Goal: Task Accomplishment & Management: Use online tool/utility

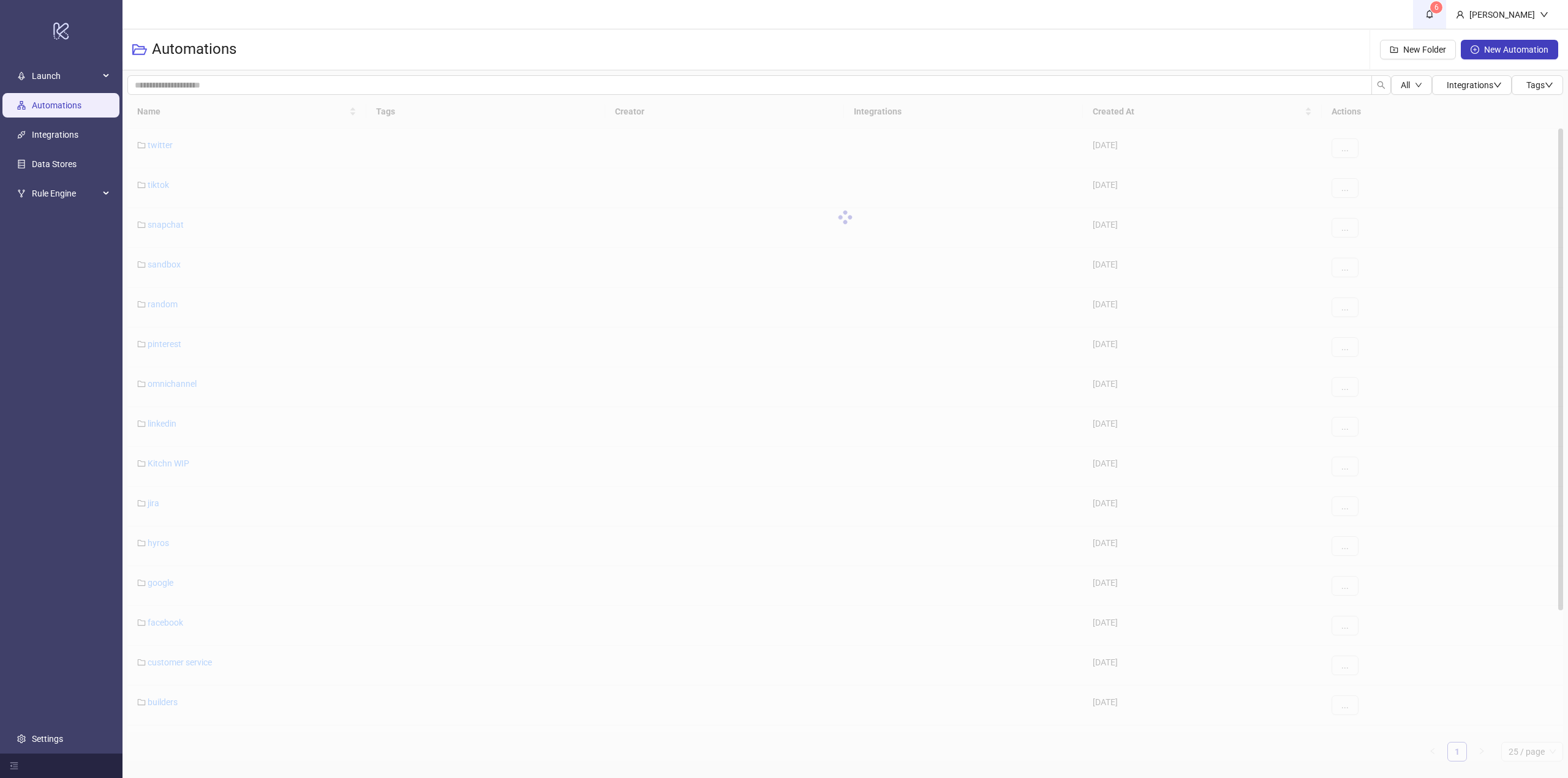
click at [1434, 14] on icon "bell" at bounding box center [1429, 14] width 8 height 8
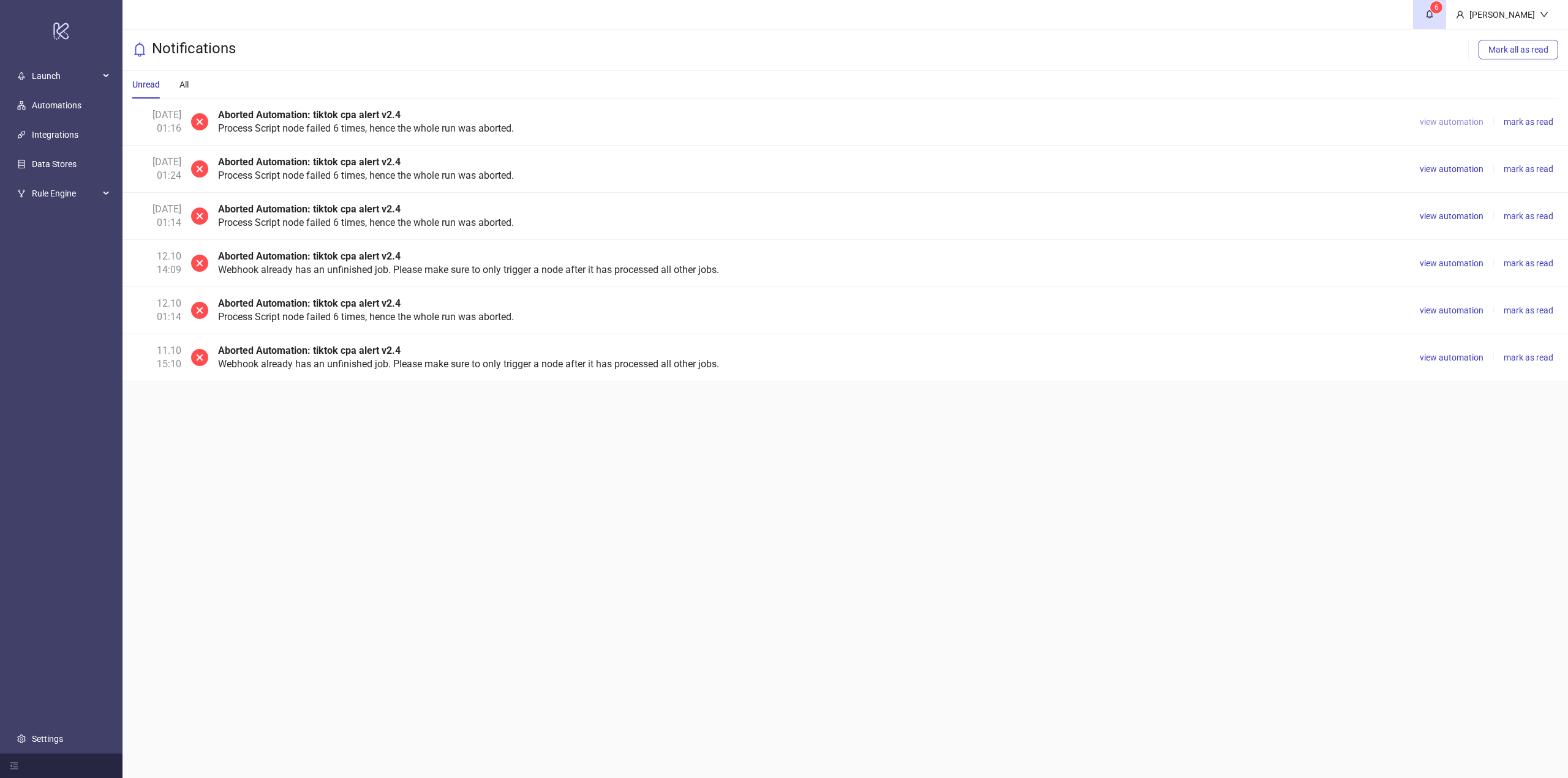
click at [1470, 121] on span "view automation" at bounding box center [1451, 122] width 64 height 10
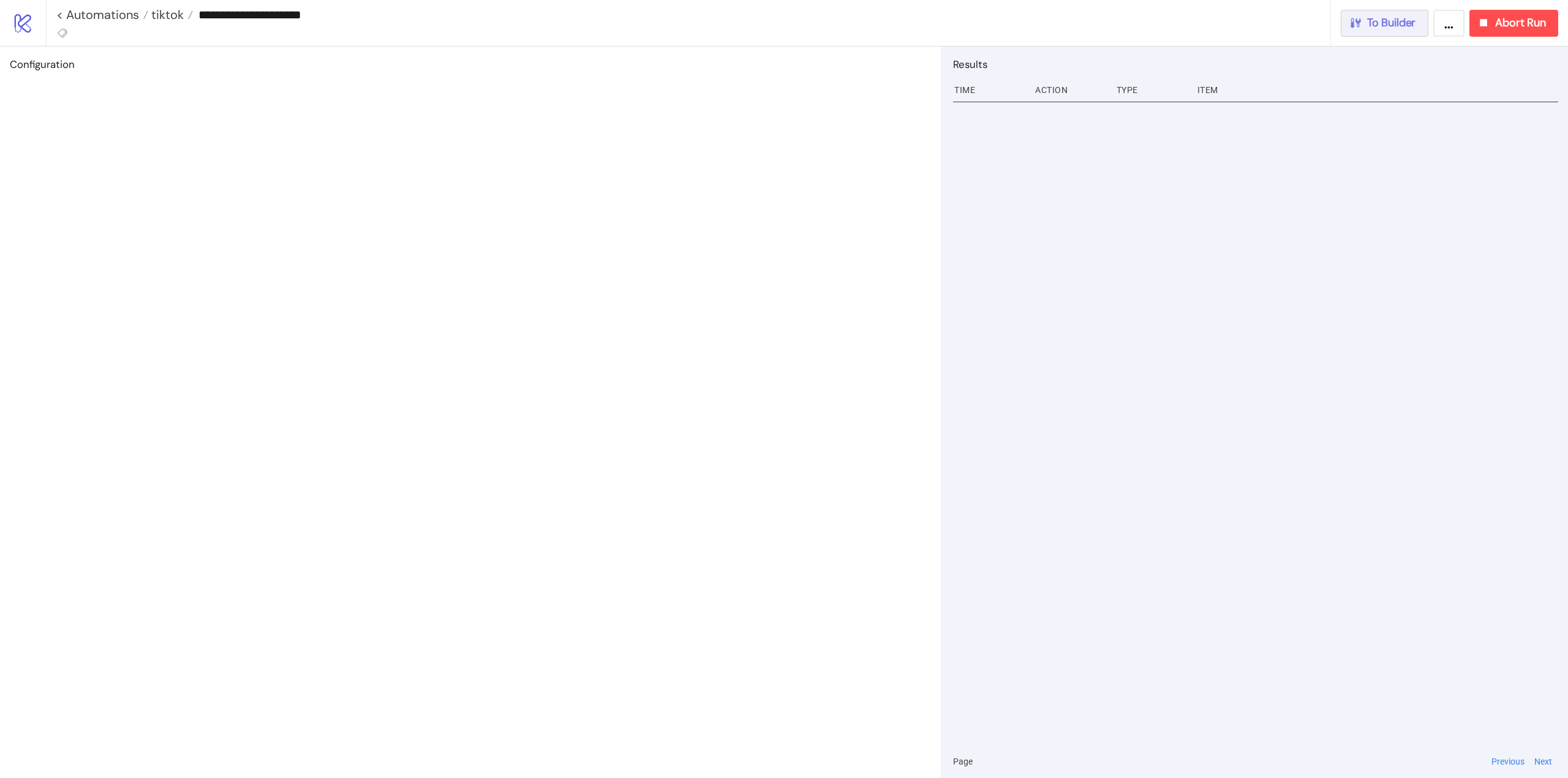
click at [1388, 32] on button "To Builder" at bounding box center [1384, 23] width 88 height 27
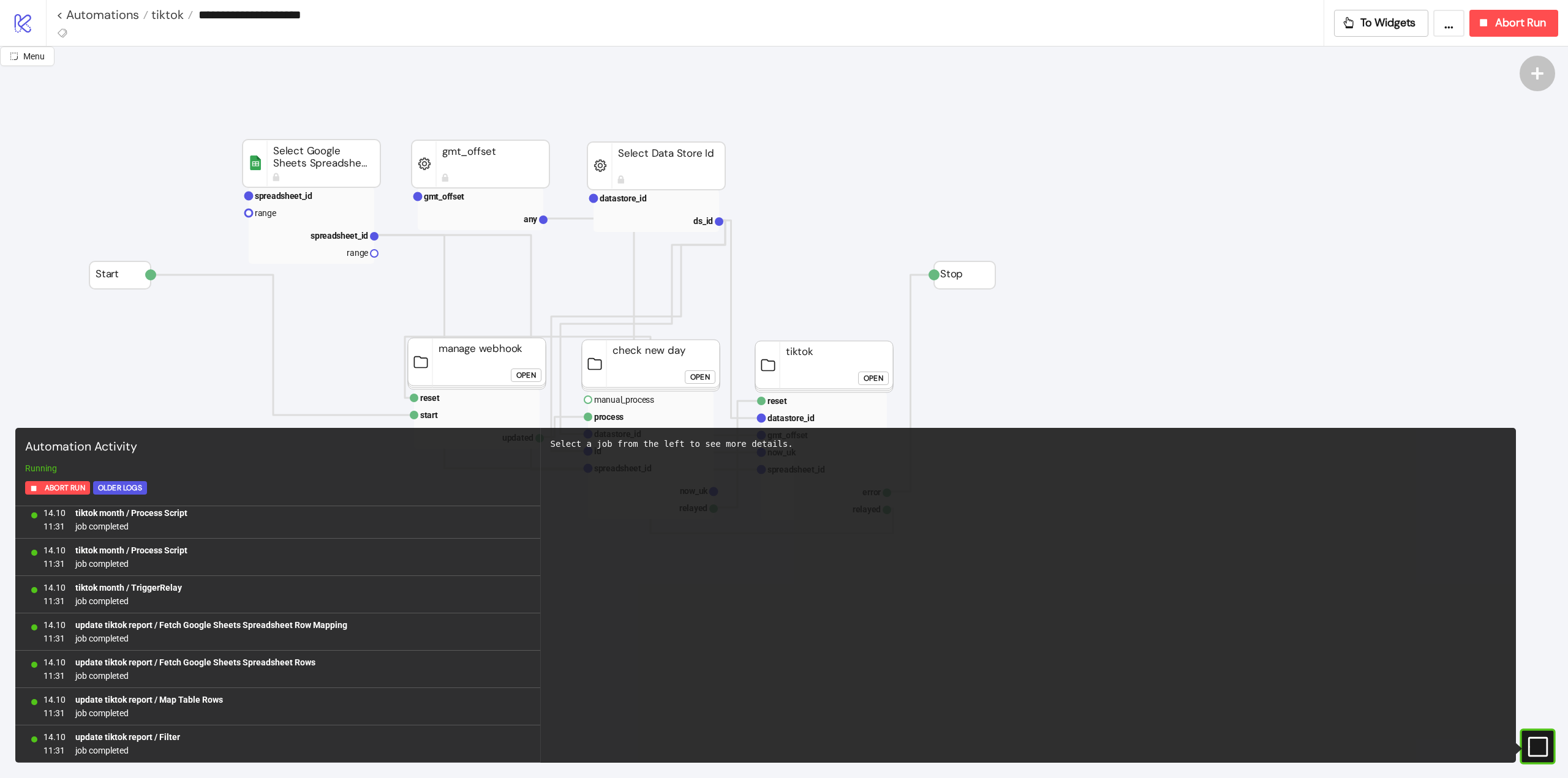
scroll to position [1723, 0]
click at [116, 18] on link "< Automations" at bounding box center [102, 14] width 92 height 12
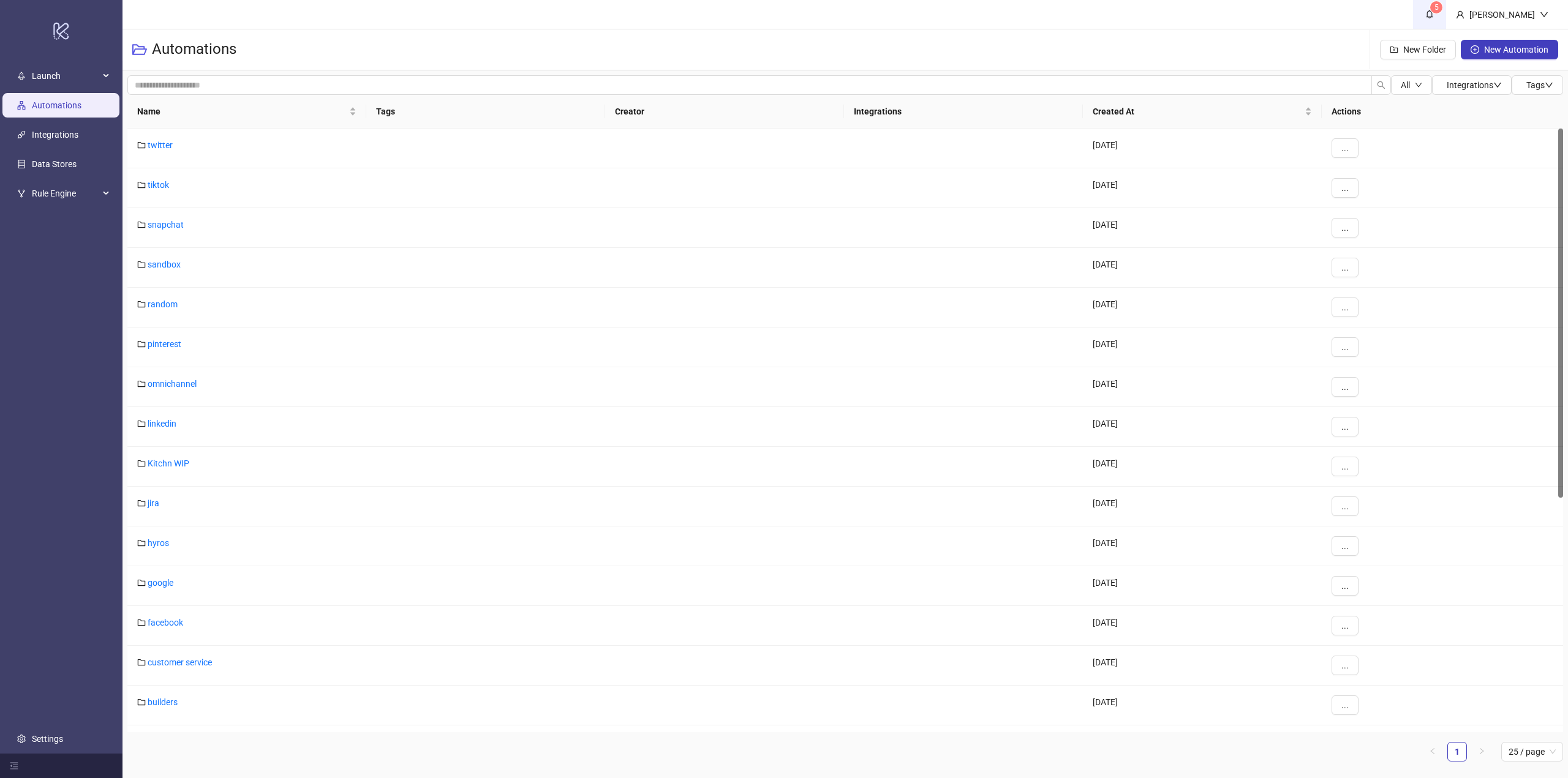
click at [1442, 8] on sup "5" at bounding box center [1436, 7] width 12 height 12
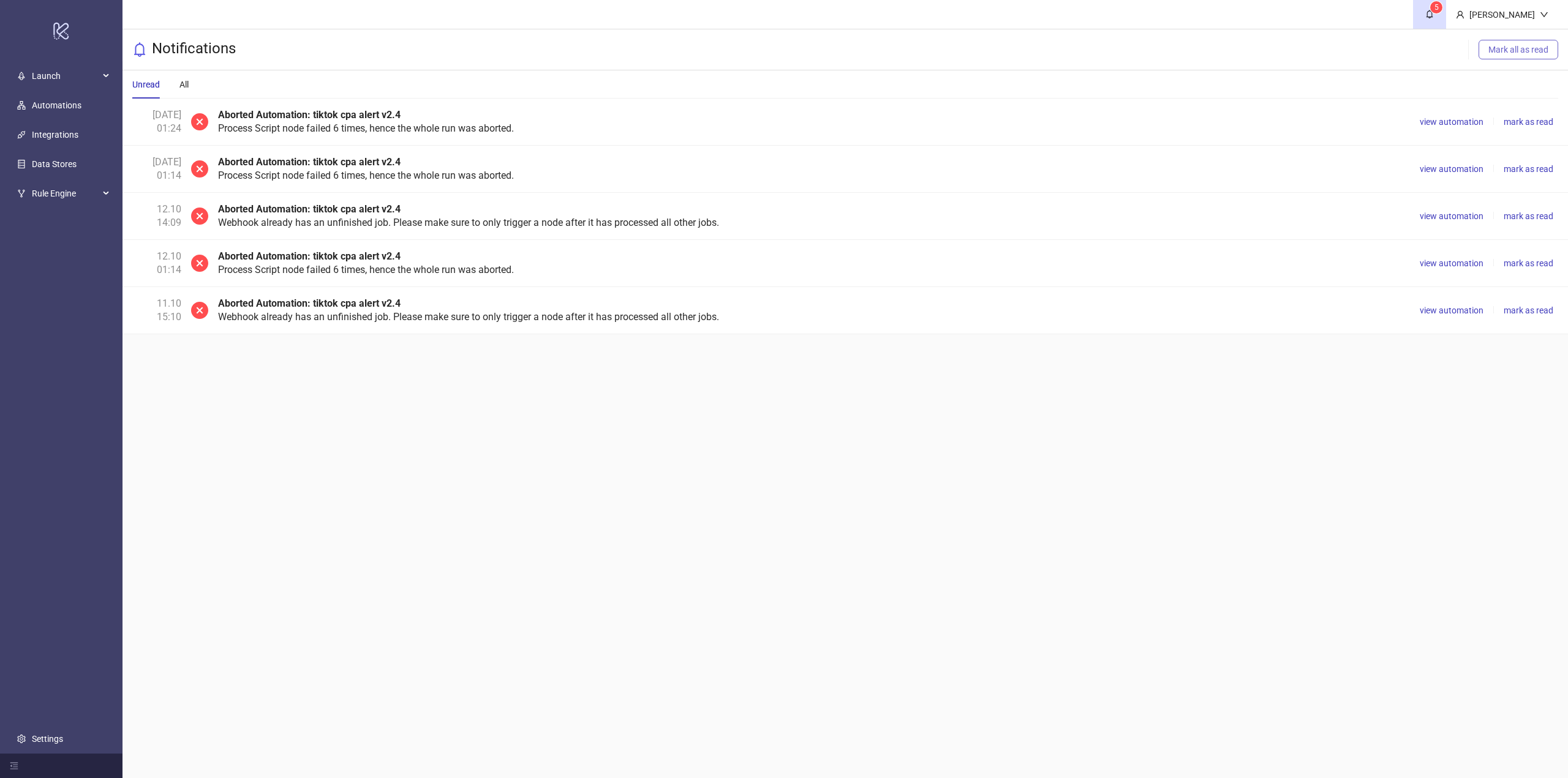
click at [1522, 53] on span "Mark all as read" at bounding box center [1518, 50] width 60 height 10
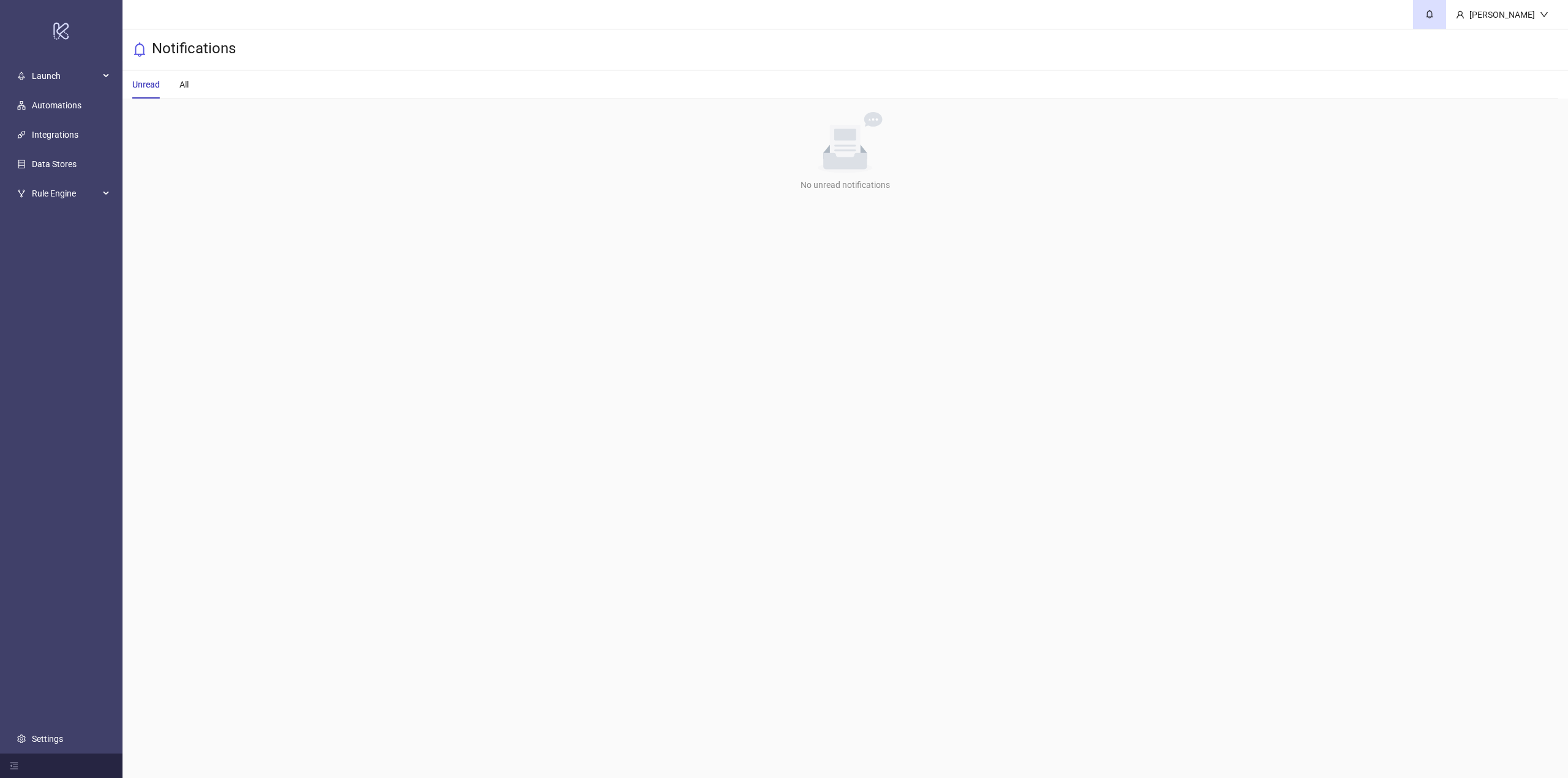
click at [64, 117] on ul "Launch Automations Integrations Data Stores Rule Engine Settings" at bounding box center [61, 407] width 122 height 692
click at [63, 110] on link "Automations" at bounding box center [56, 105] width 50 height 10
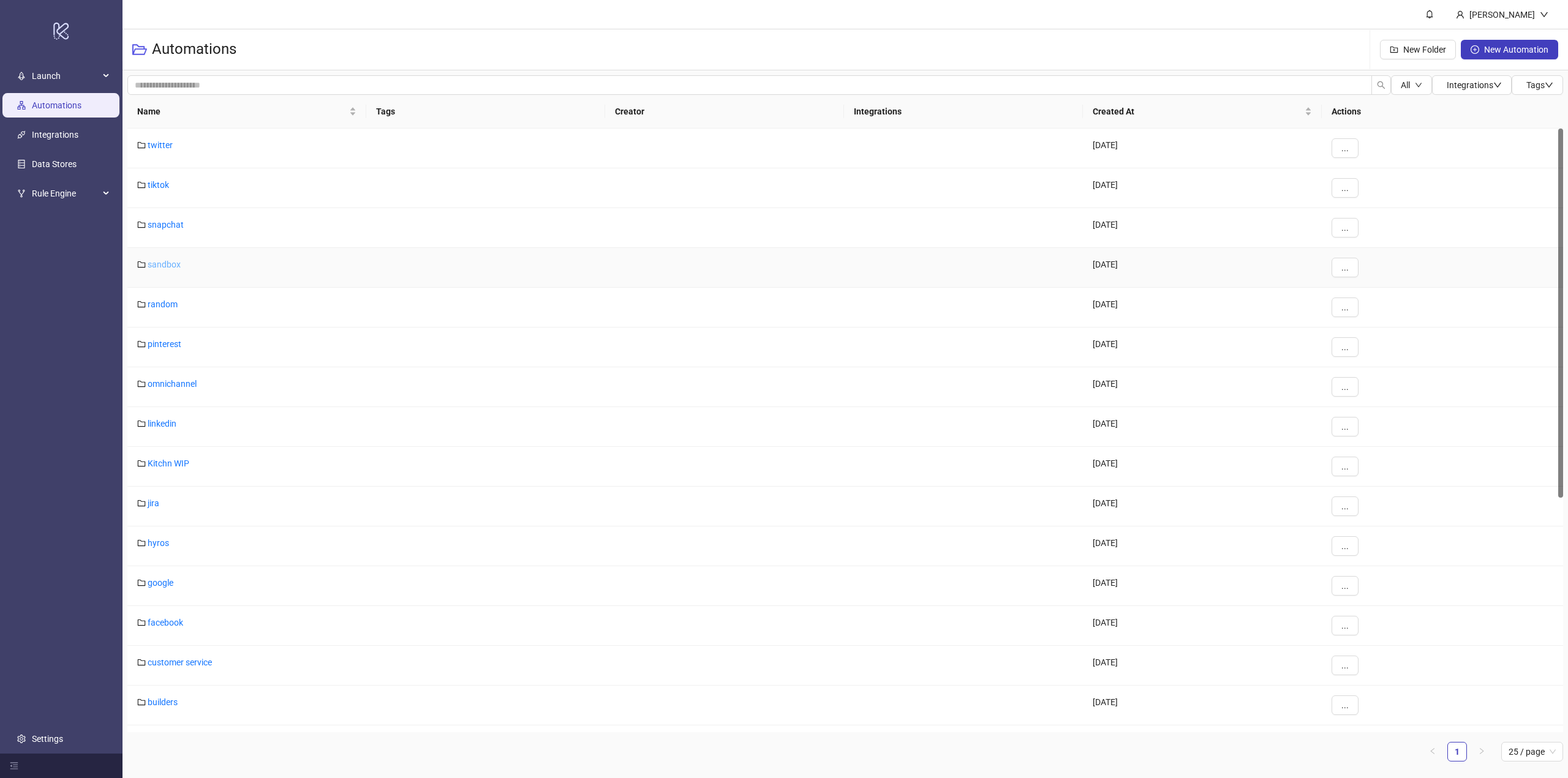
click at [159, 266] on link "sandbox" at bounding box center [164, 264] width 33 height 10
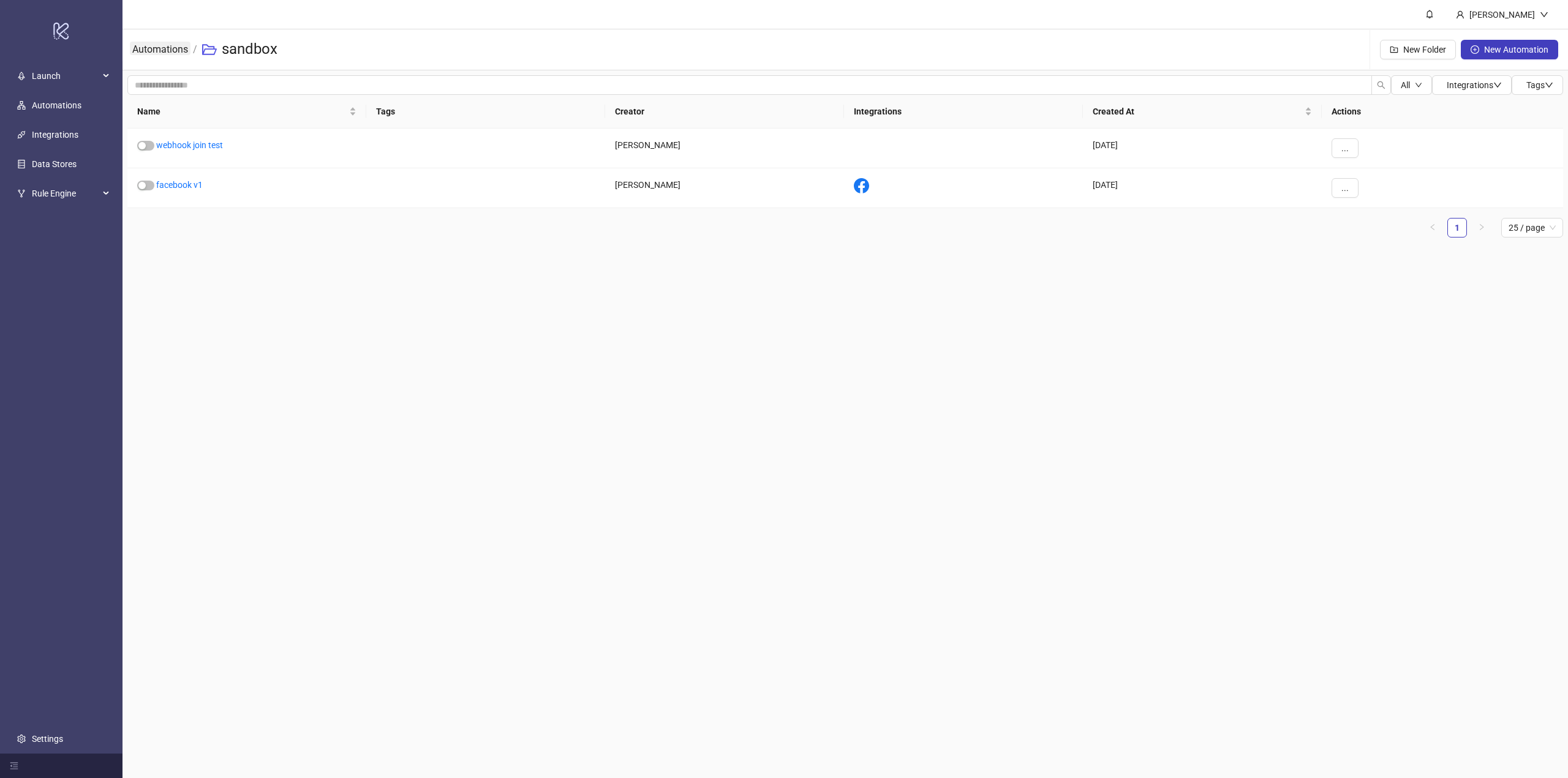
click at [160, 50] on link "Automations" at bounding box center [160, 48] width 60 height 13
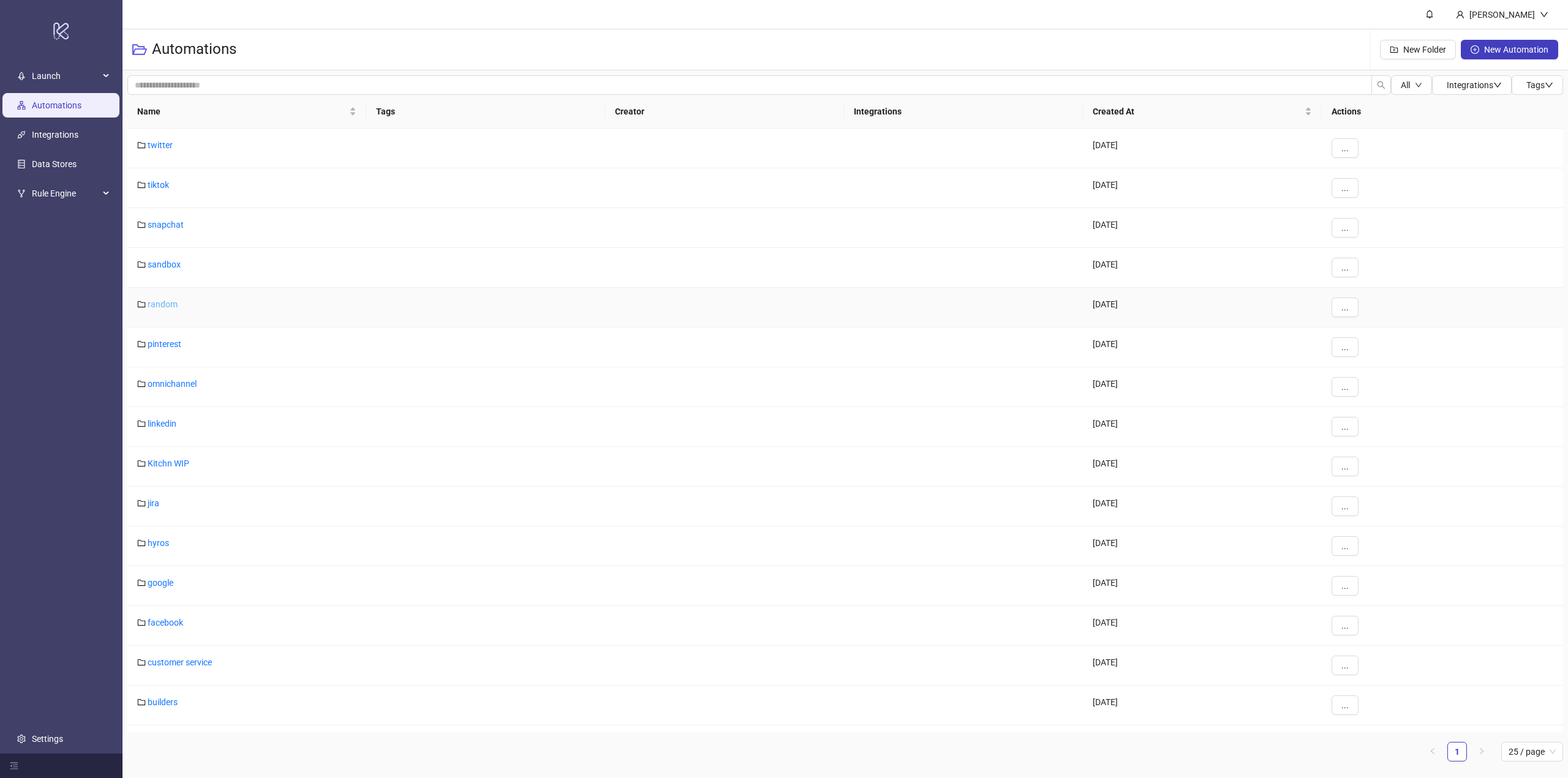
click at [164, 300] on link "random" at bounding box center [162, 304] width 30 height 10
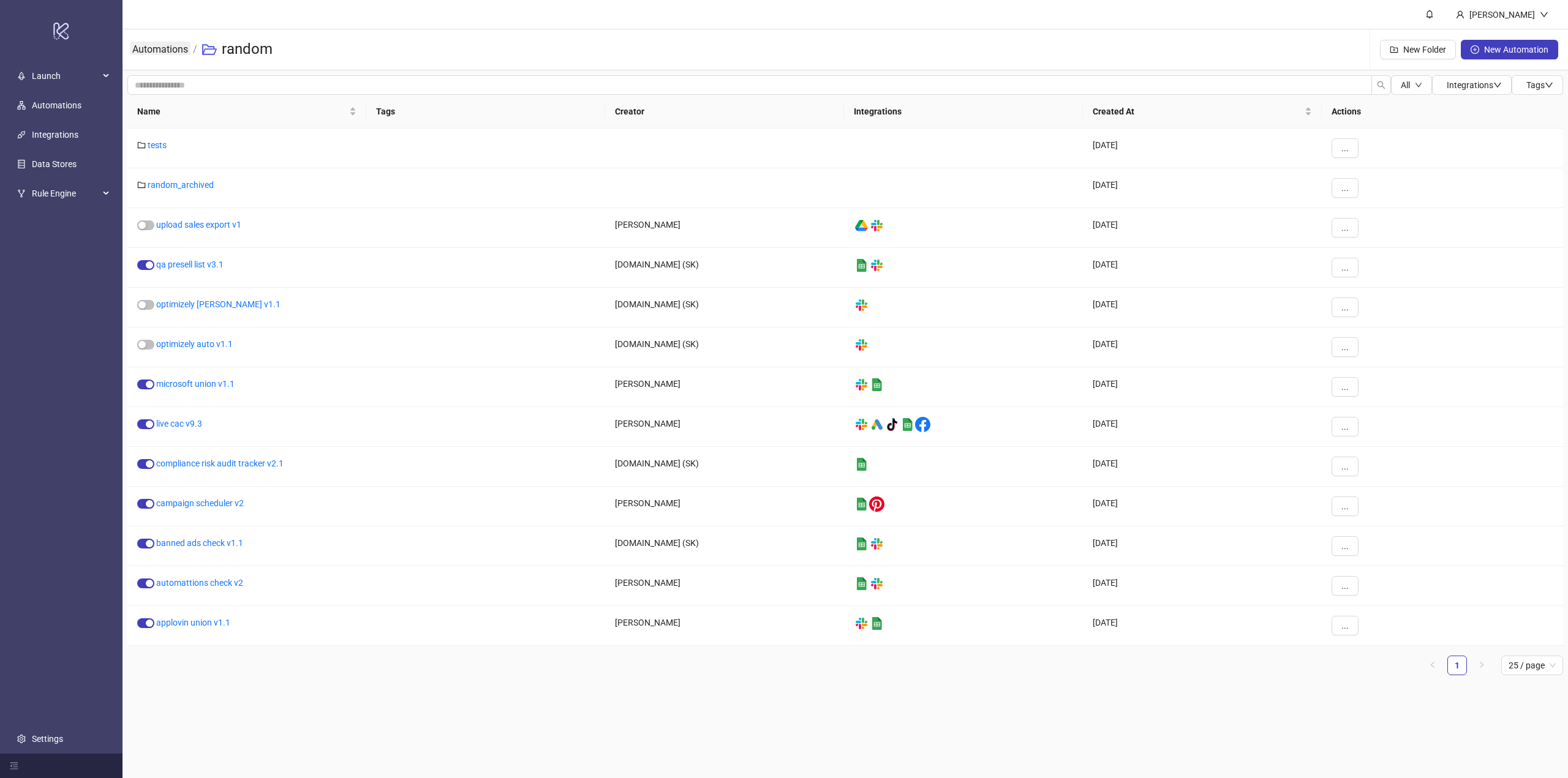
click at [173, 53] on link "Automations" at bounding box center [160, 48] width 60 height 13
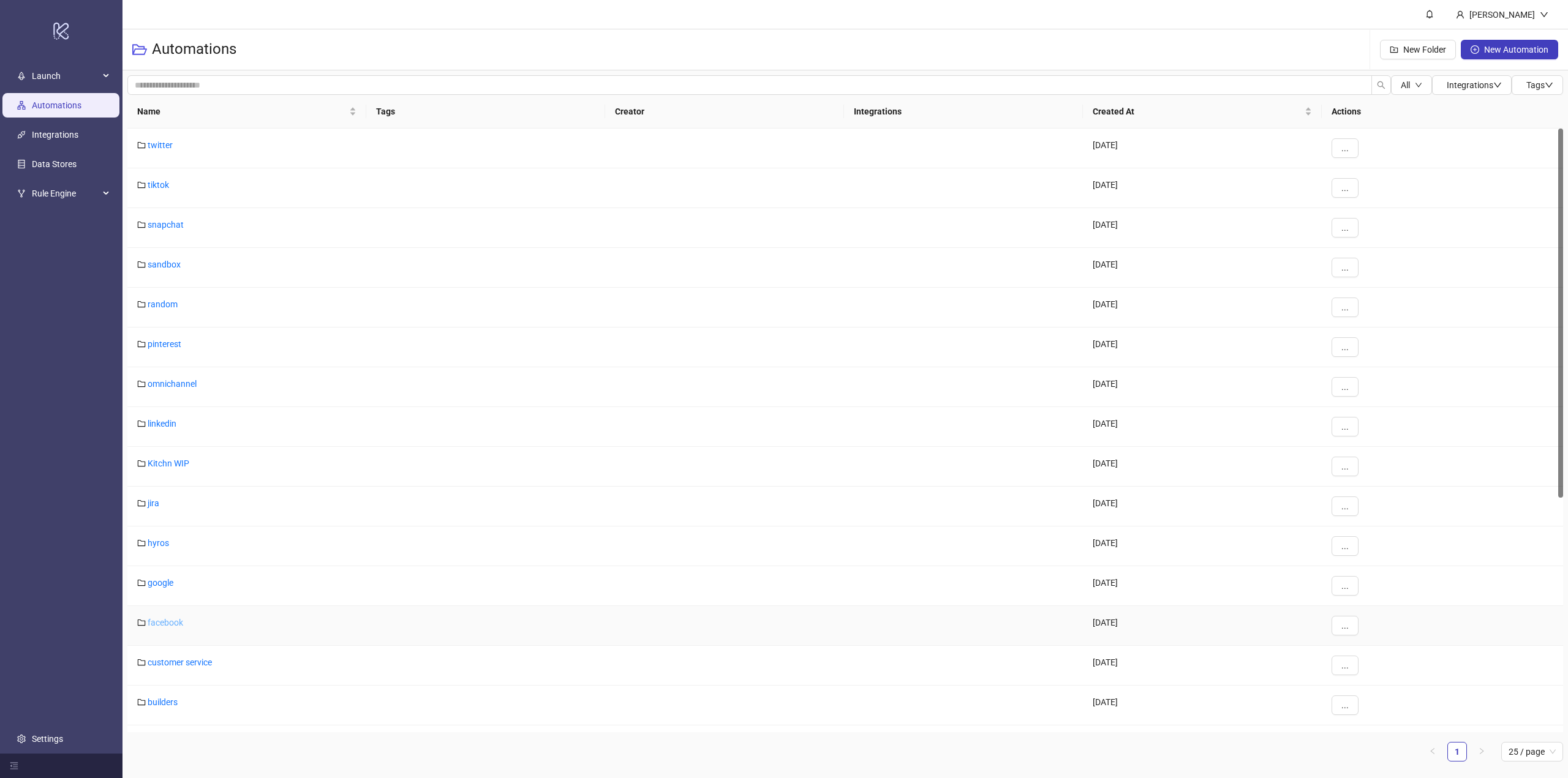
click at [165, 621] on link "facebook" at bounding box center [165, 623] width 36 height 10
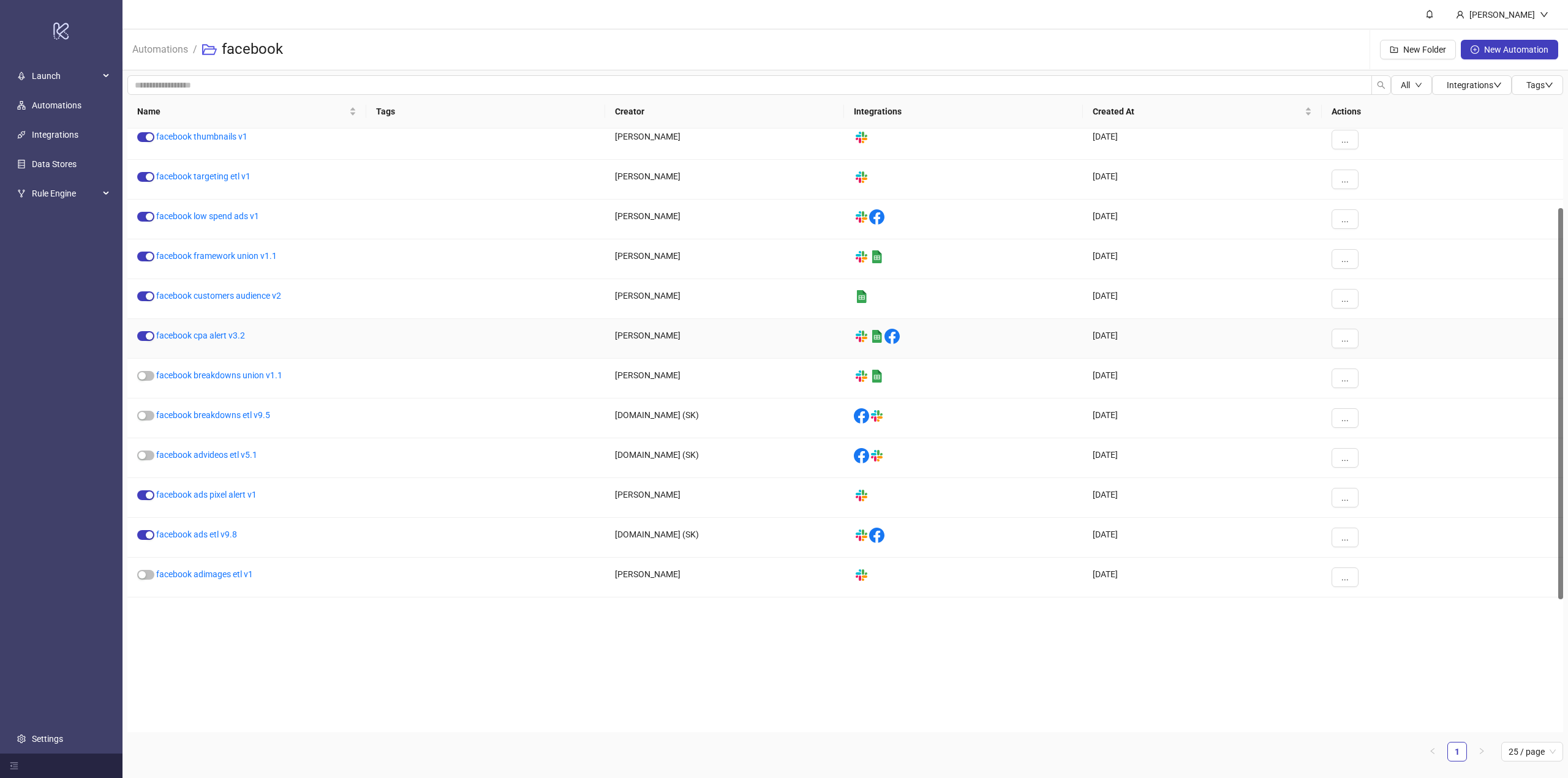
scroll to position [351, 0]
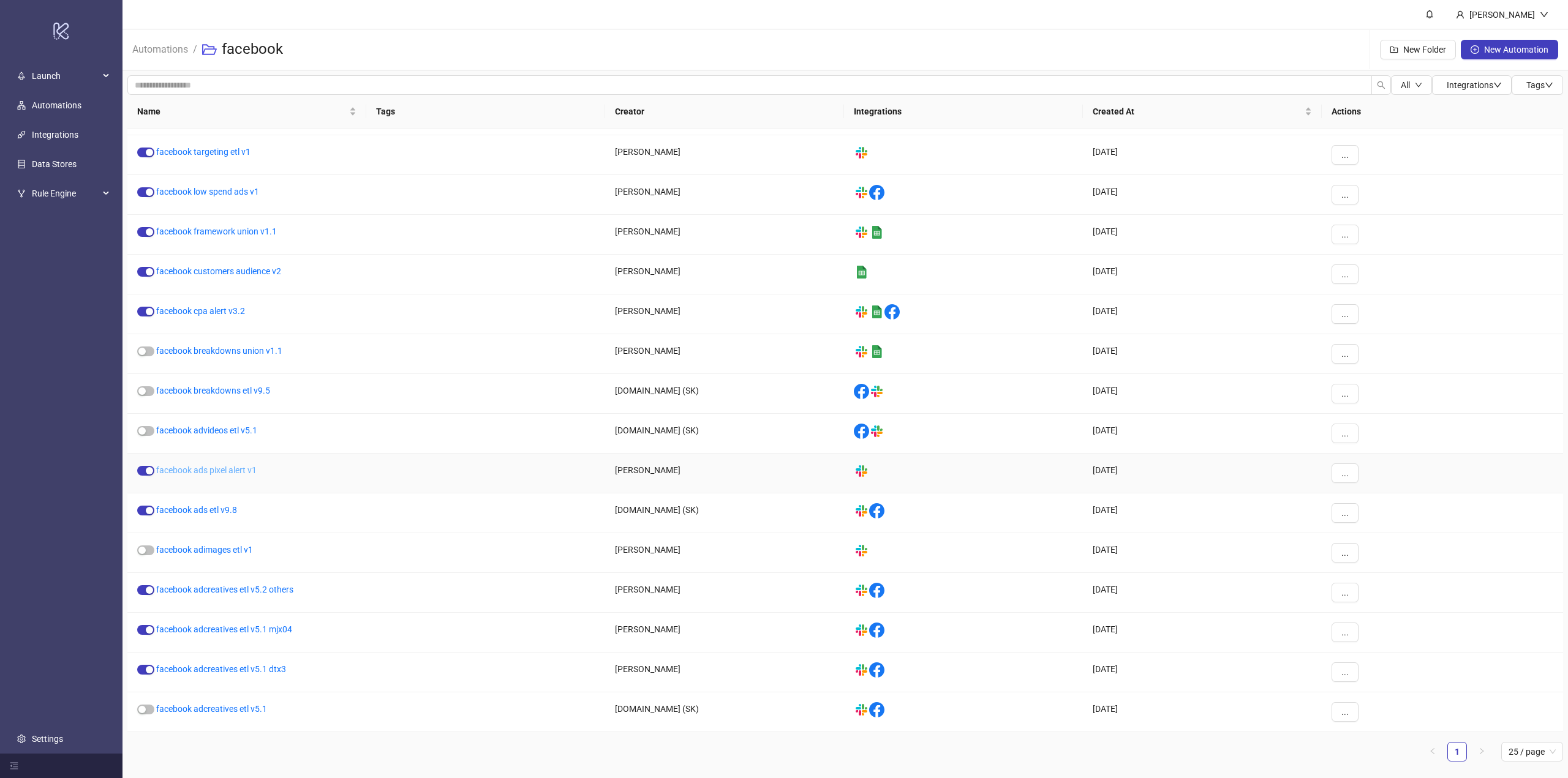
click at [233, 472] on link "facebook ads pixel alert v1" at bounding box center [206, 470] width 101 height 10
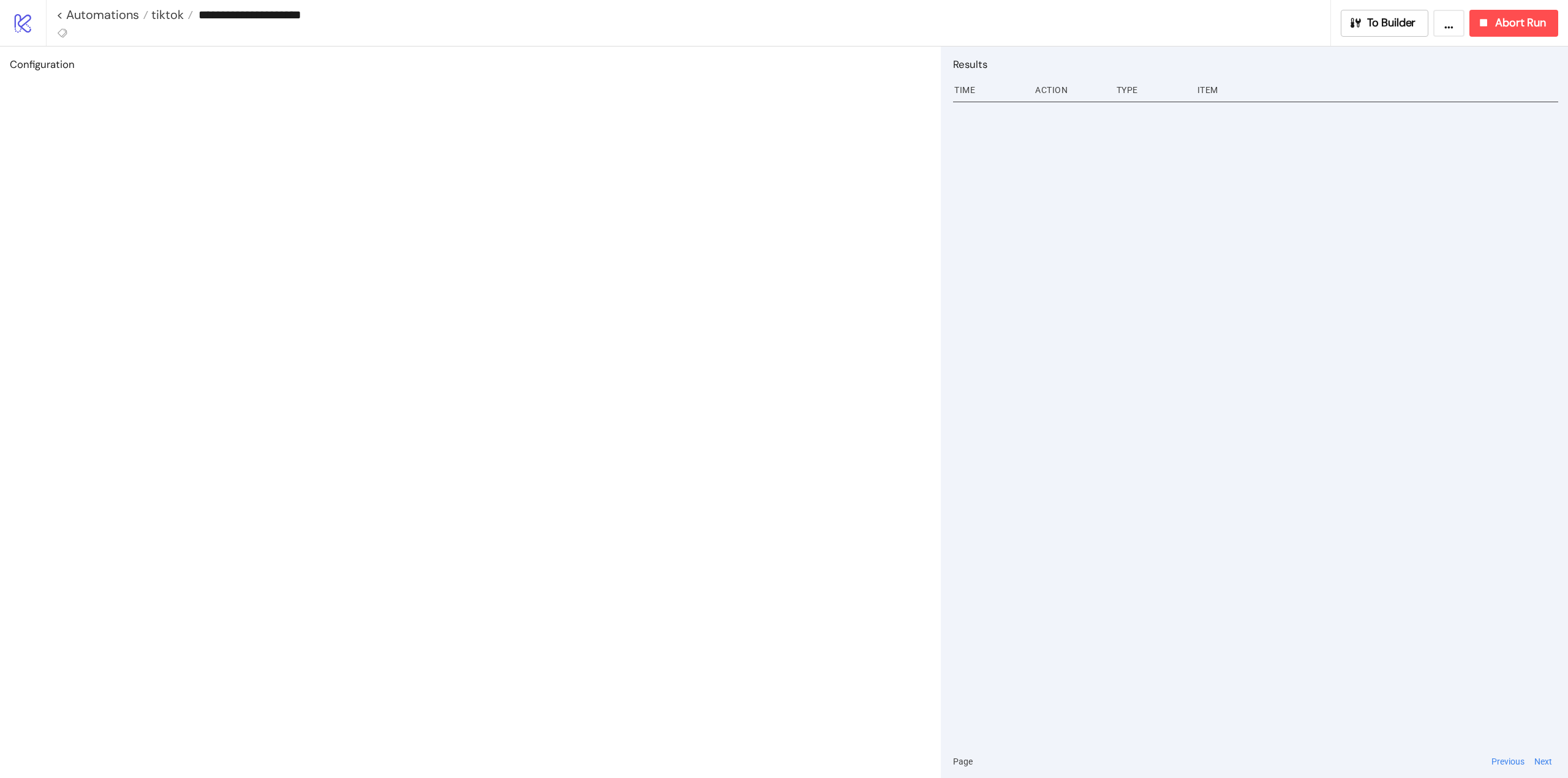
type input "**********"
click at [1422, 30] on button "To Builder" at bounding box center [1384, 23] width 88 height 27
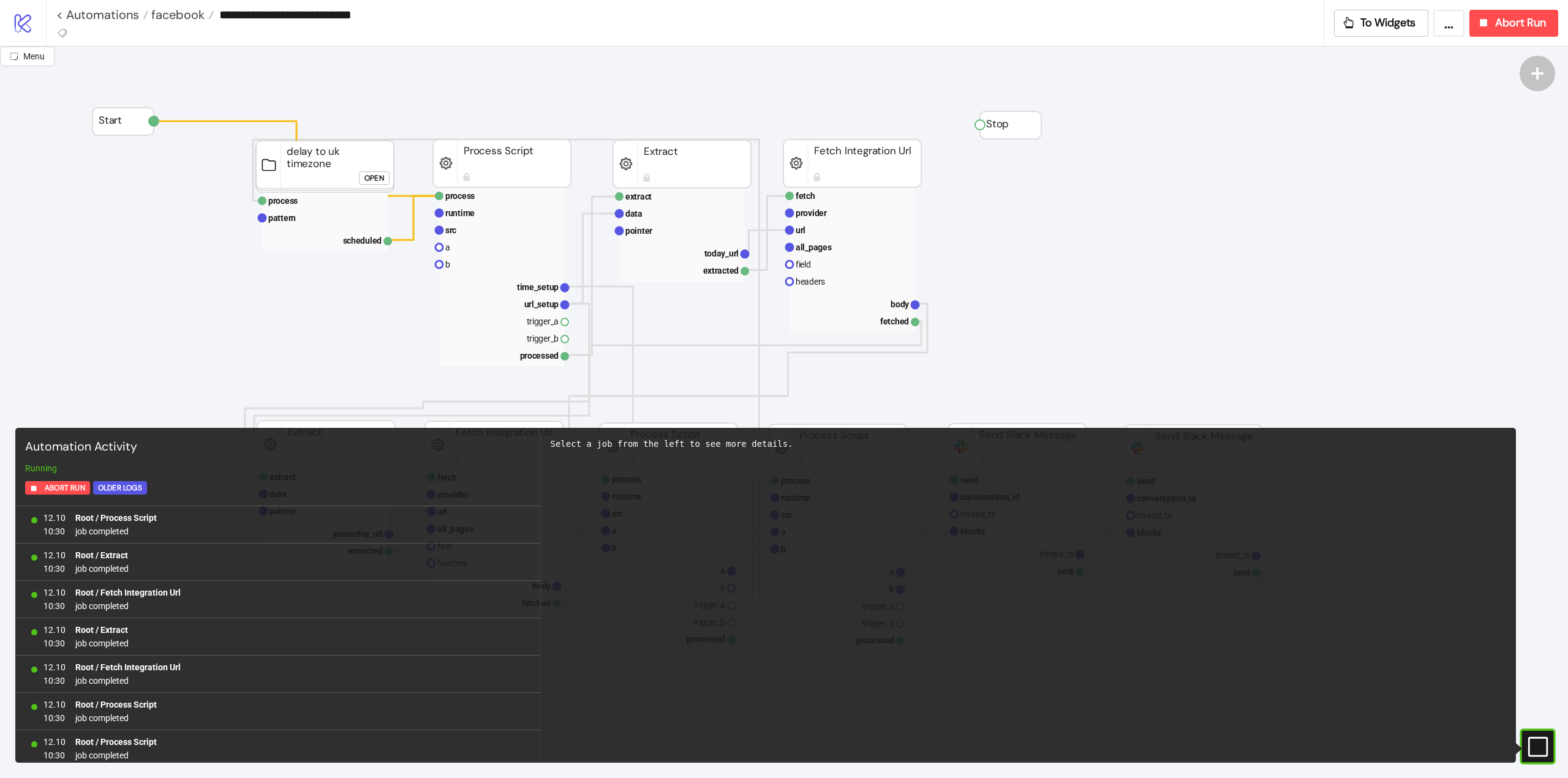
scroll to position [1013, 0]
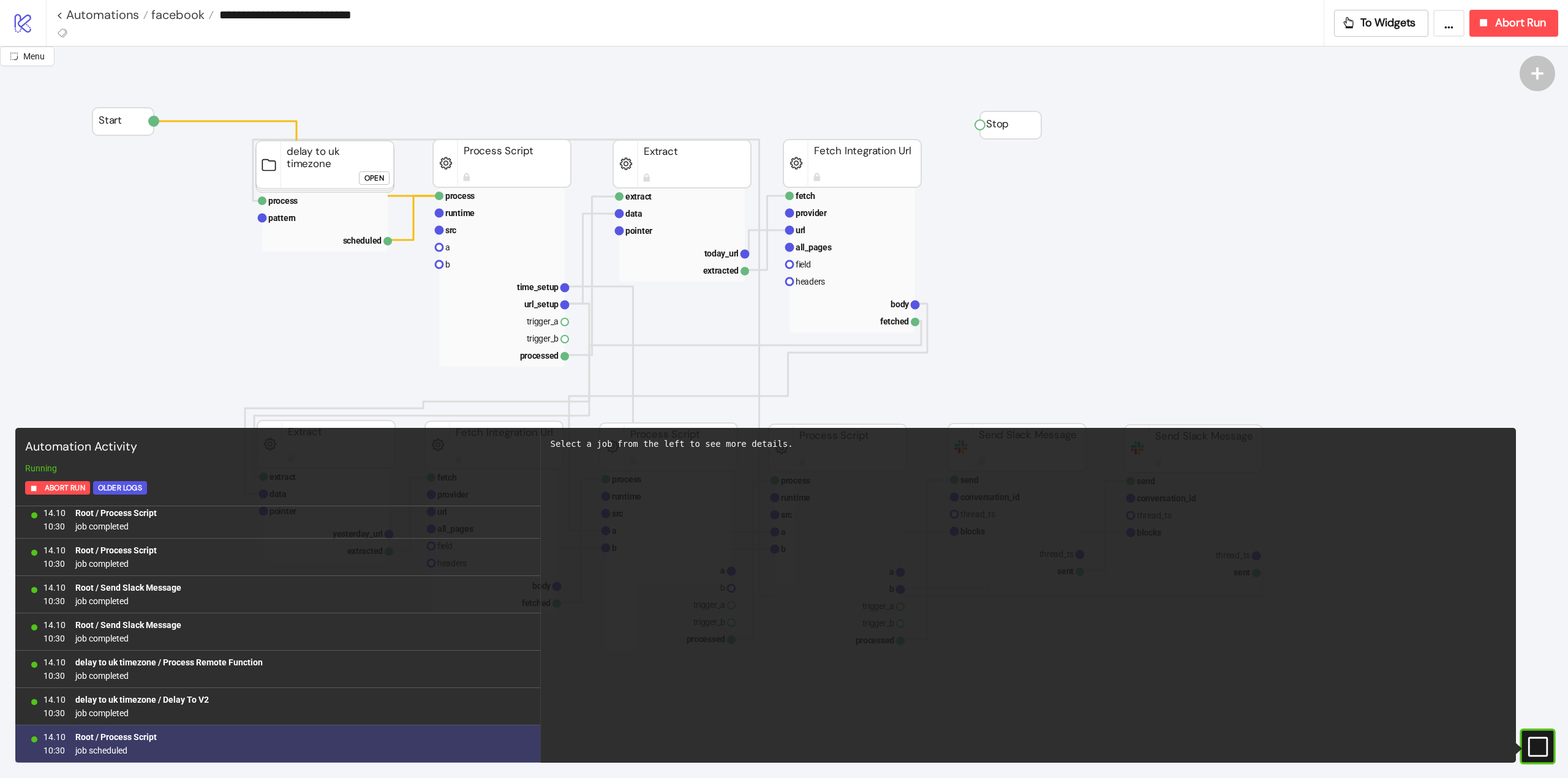
click at [110, 748] on span "job scheduled" at bounding box center [116, 750] width 82 height 13
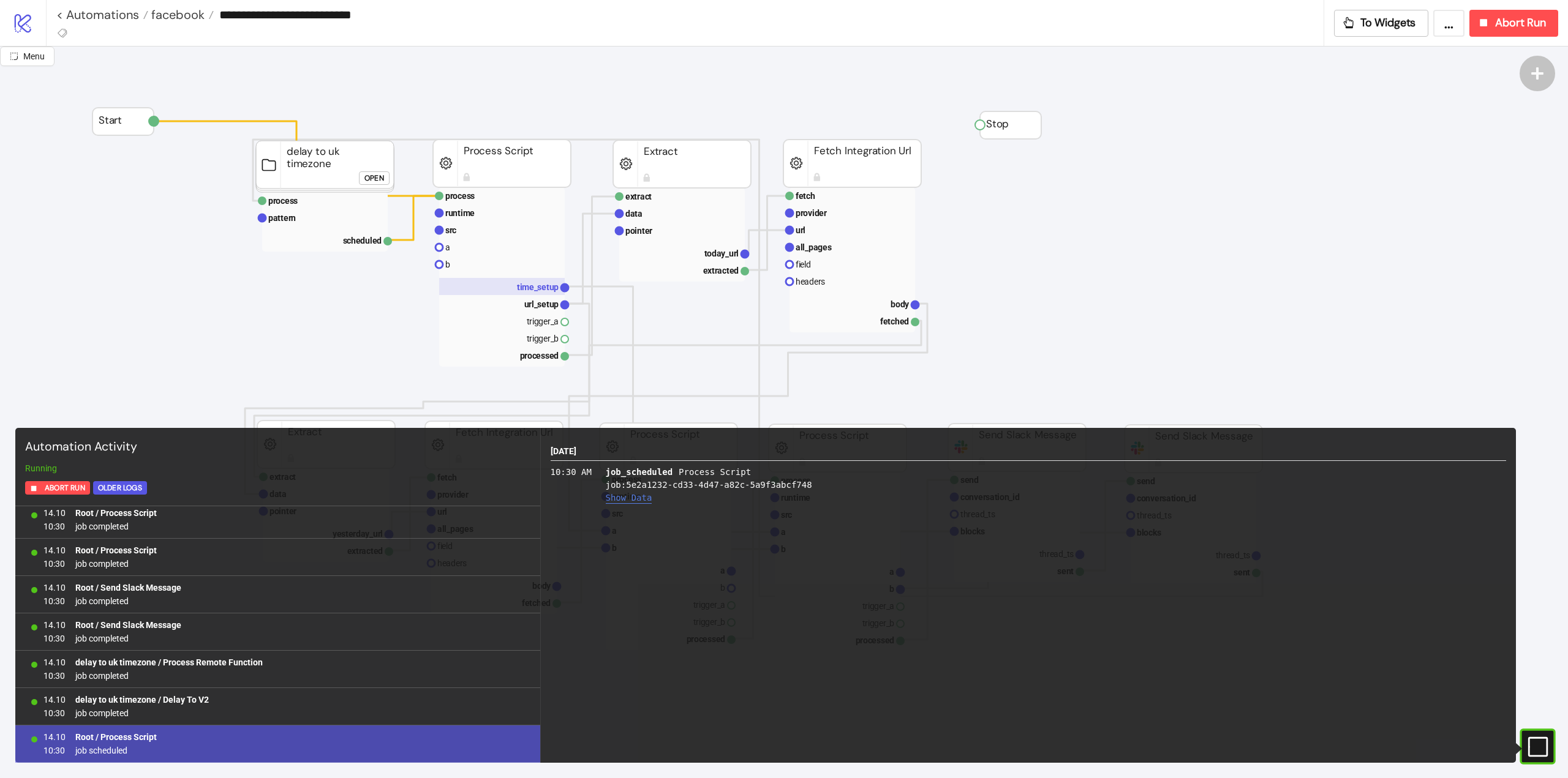
click at [538, 286] on text "time_setup" at bounding box center [537, 287] width 41 height 10
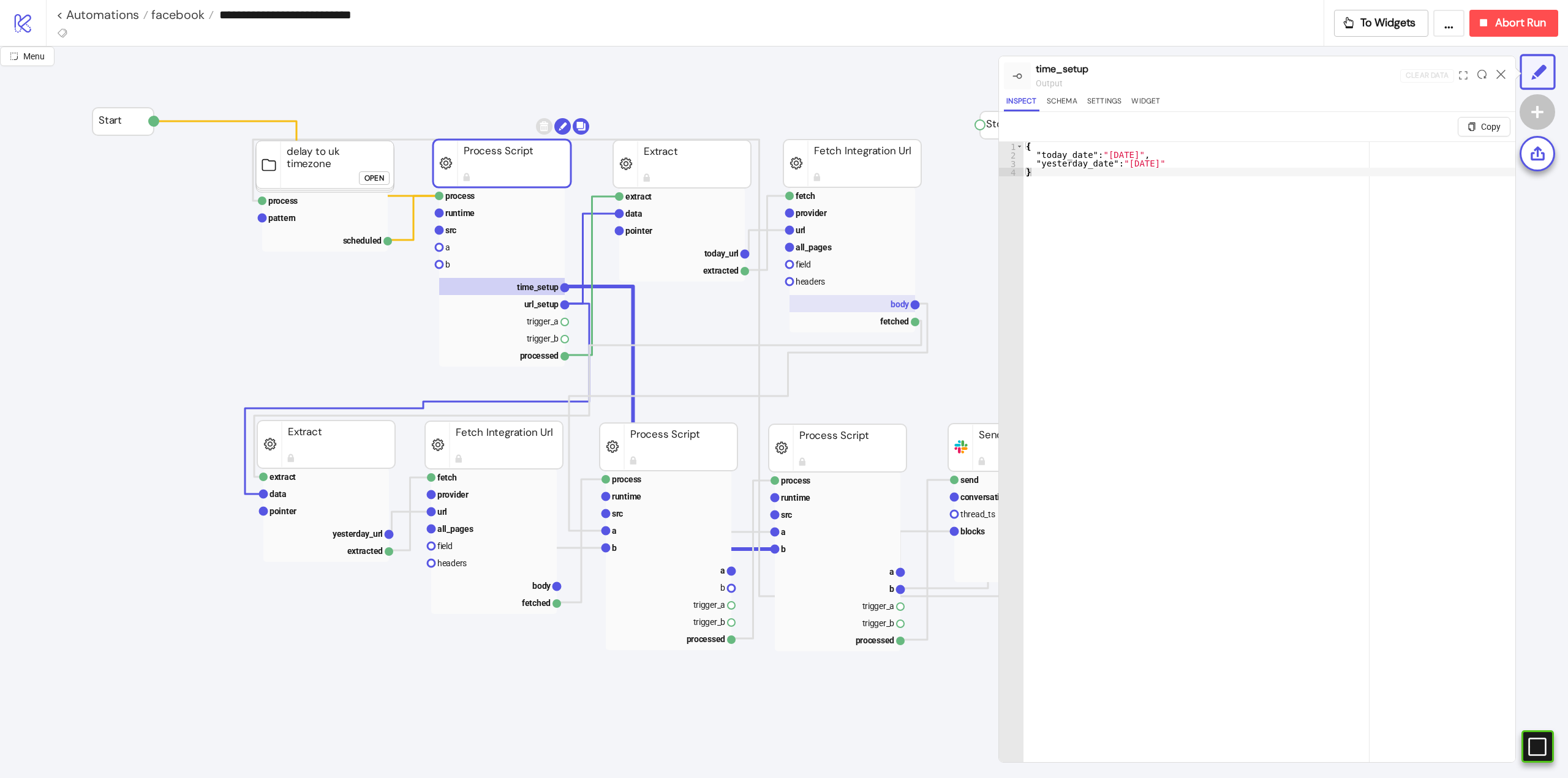
click at [887, 306] on rect at bounding box center [852, 304] width 126 height 17
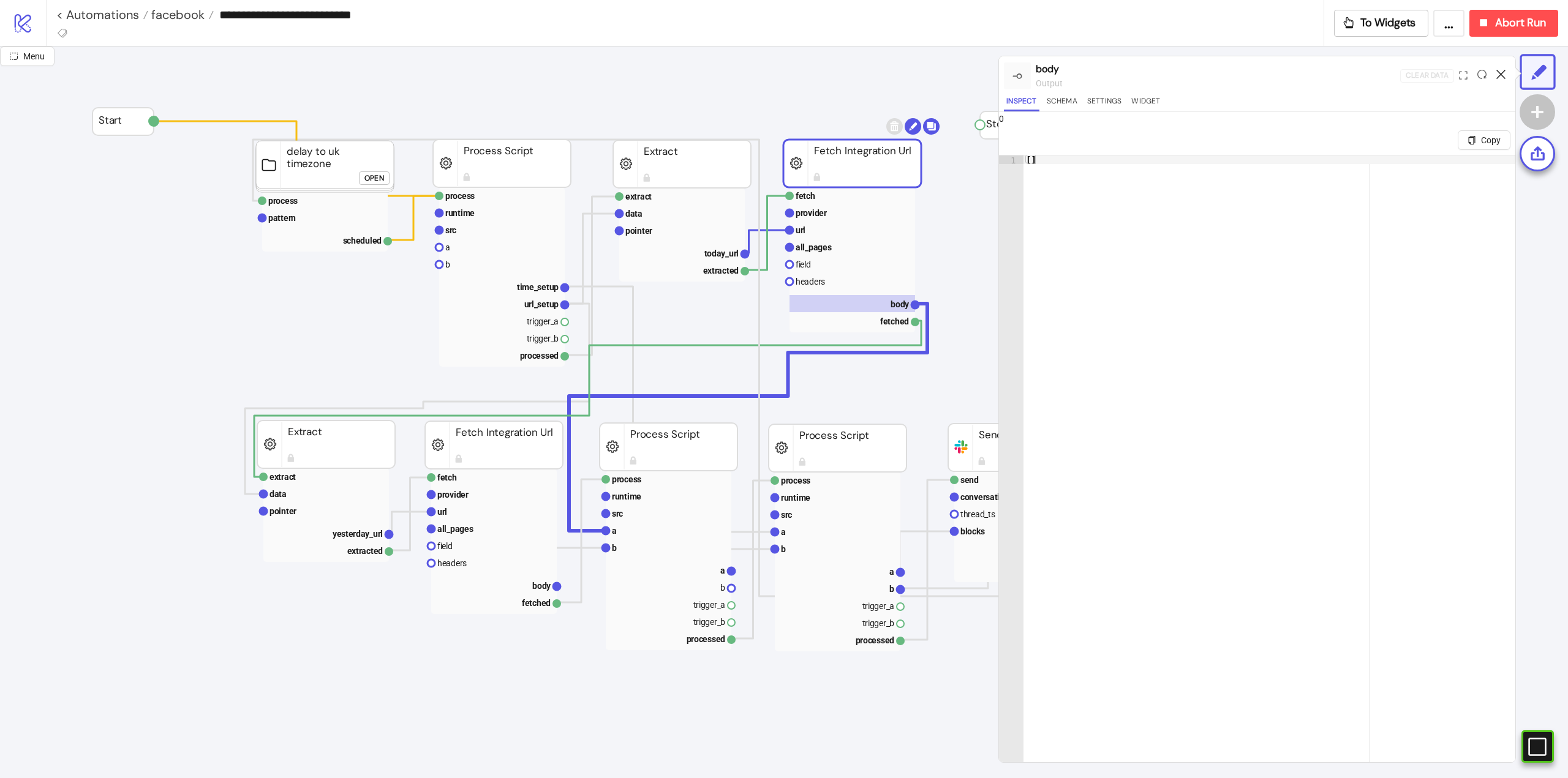
click at [1502, 76] on icon at bounding box center [1500, 74] width 9 height 9
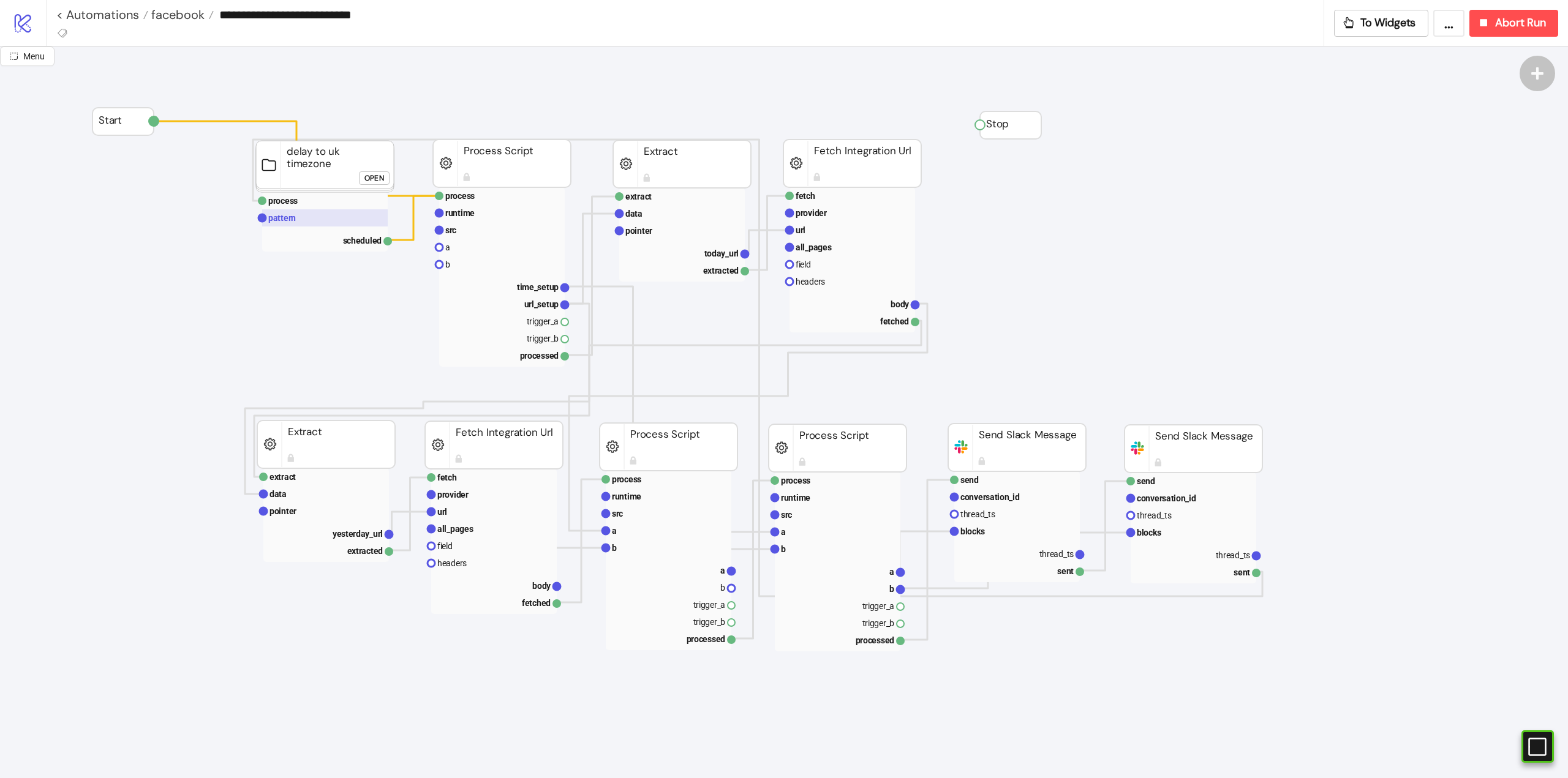
click at [302, 225] on rect at bounding box center [325, 218] width 126 height 17
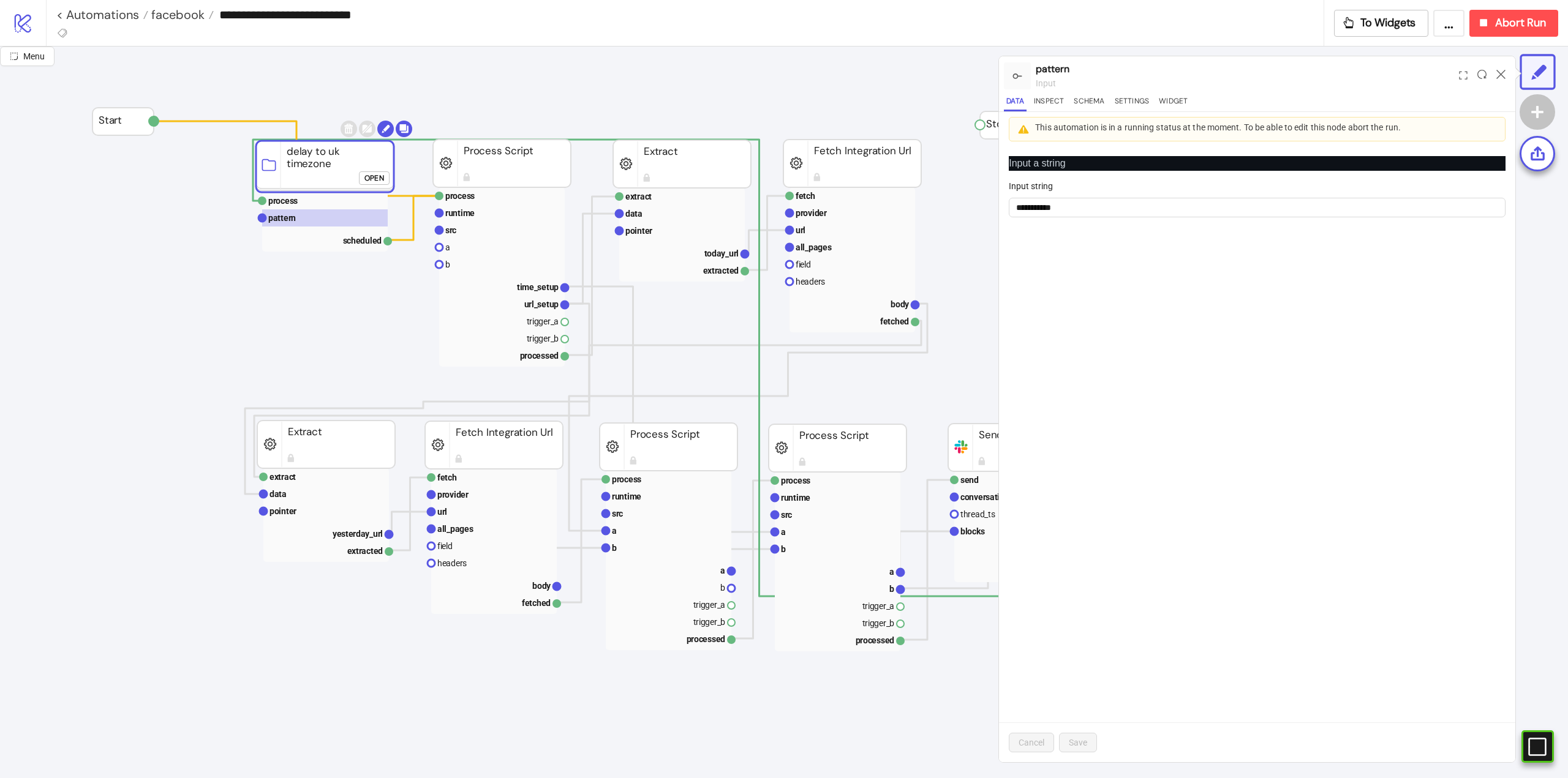
drag, startPoint x: 1501, startPoint y: 72, endPoint x: 1389, endPoint y: 77, distance: 112.1
click at [1500, 72] on icon at bounding box center [1500, 74] width 9 height 9
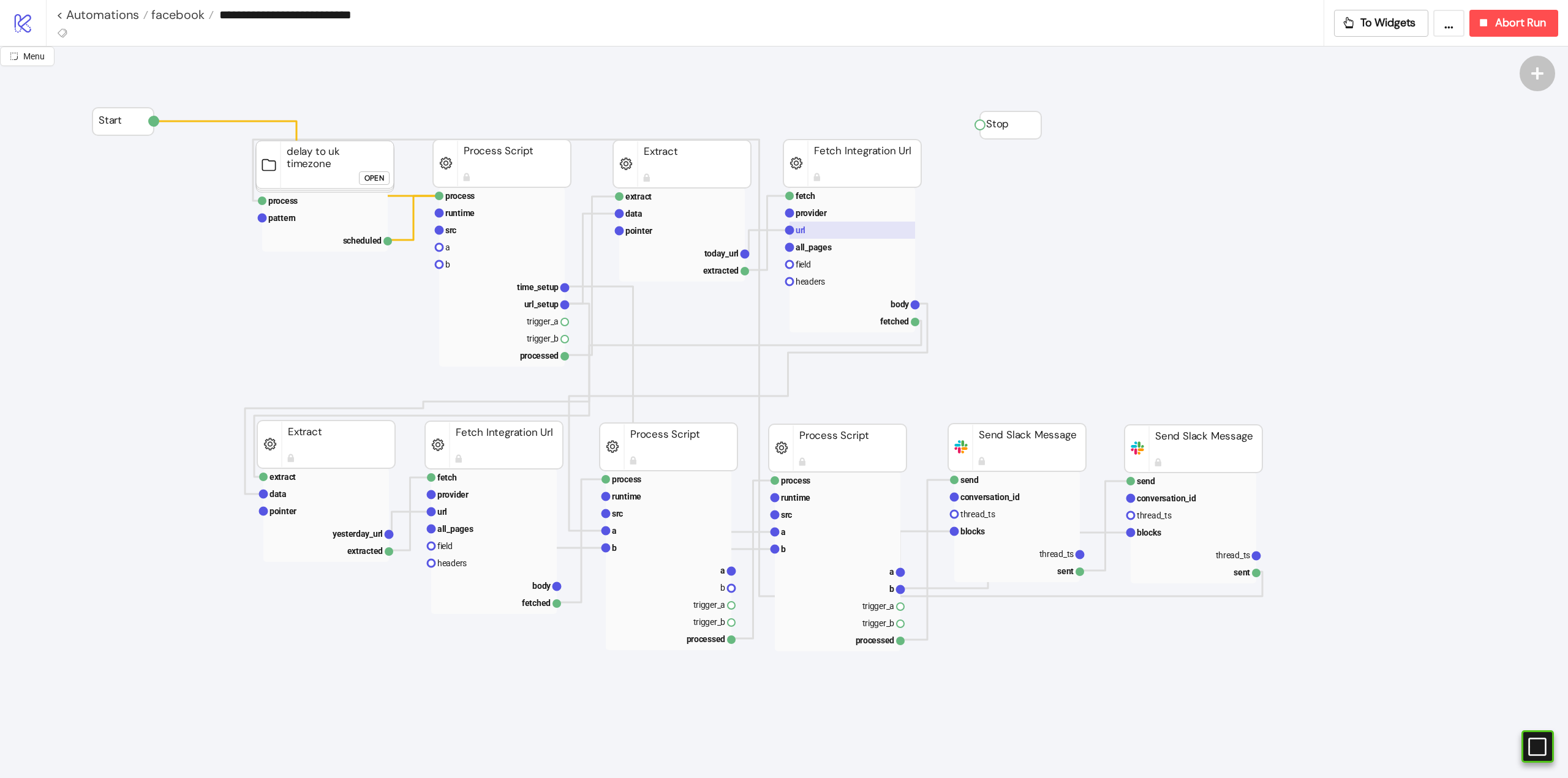
click at [821, 228] on rect at bounding box center [852, 230] width 126 height 17
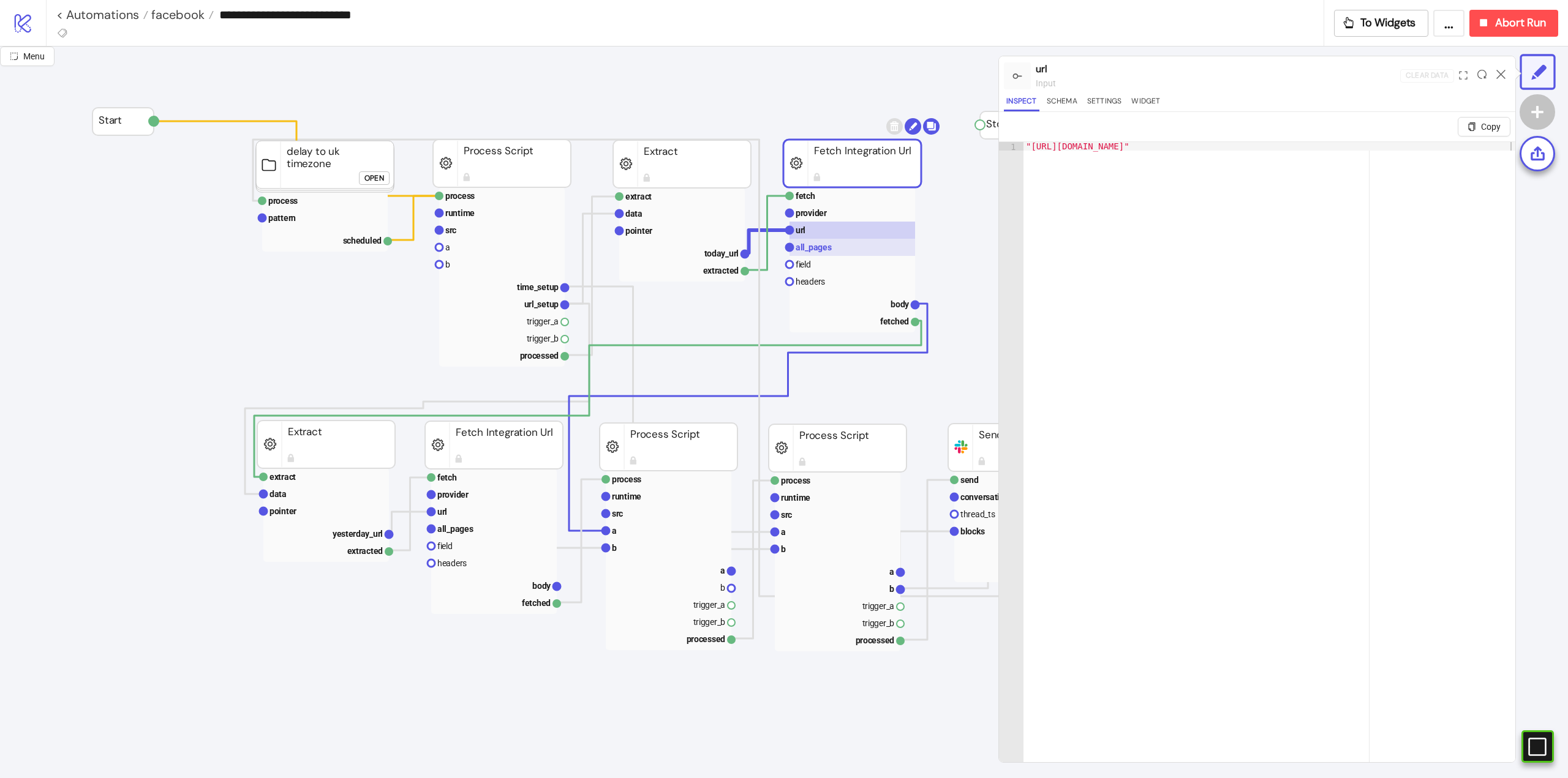
click at [821, 248] on text "all_pages" at bounding box center [814, 247] width 36 height 10
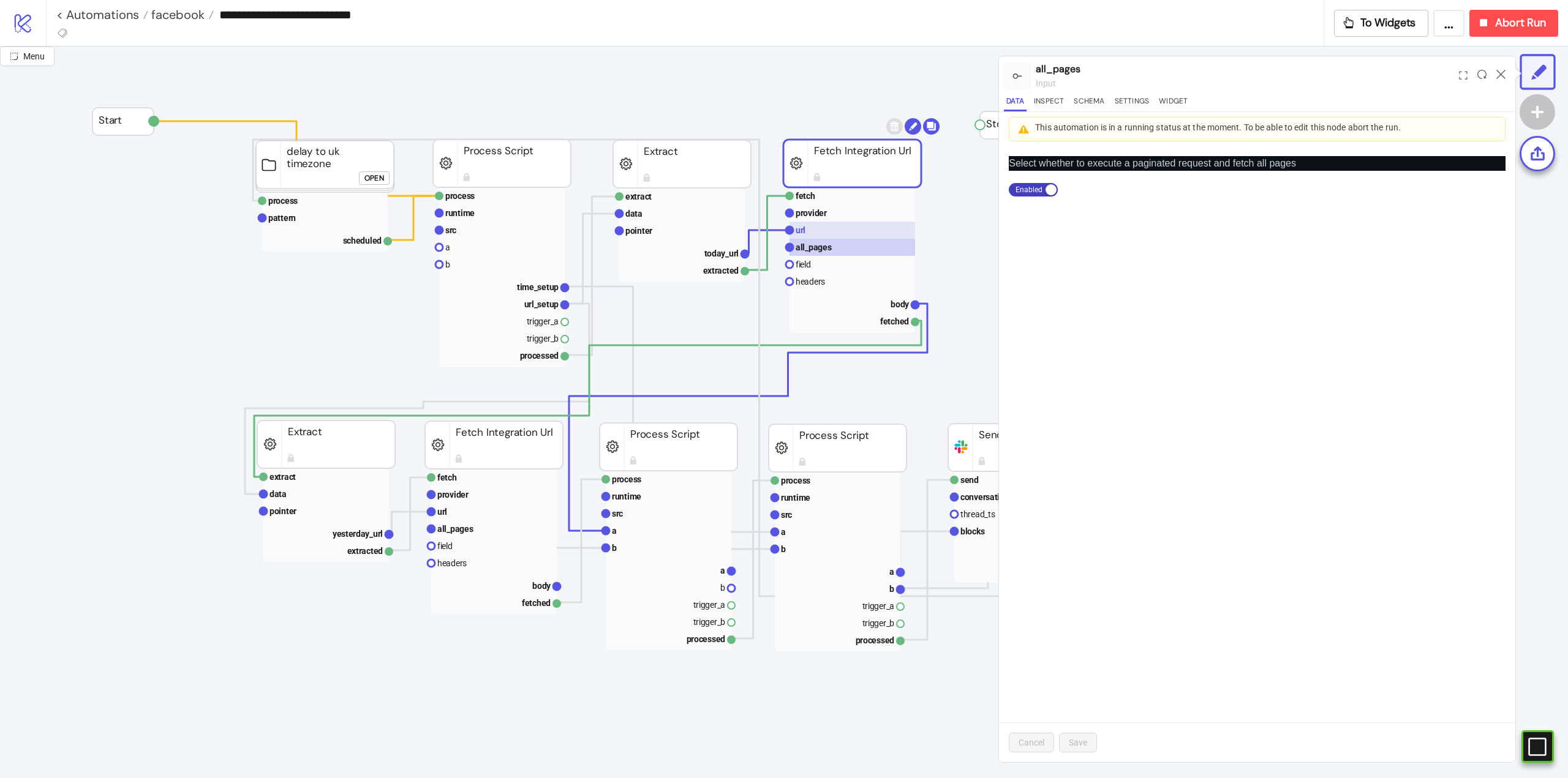
click at [815, 228] on rect at bounding box center [852, 230] width 126 height 17
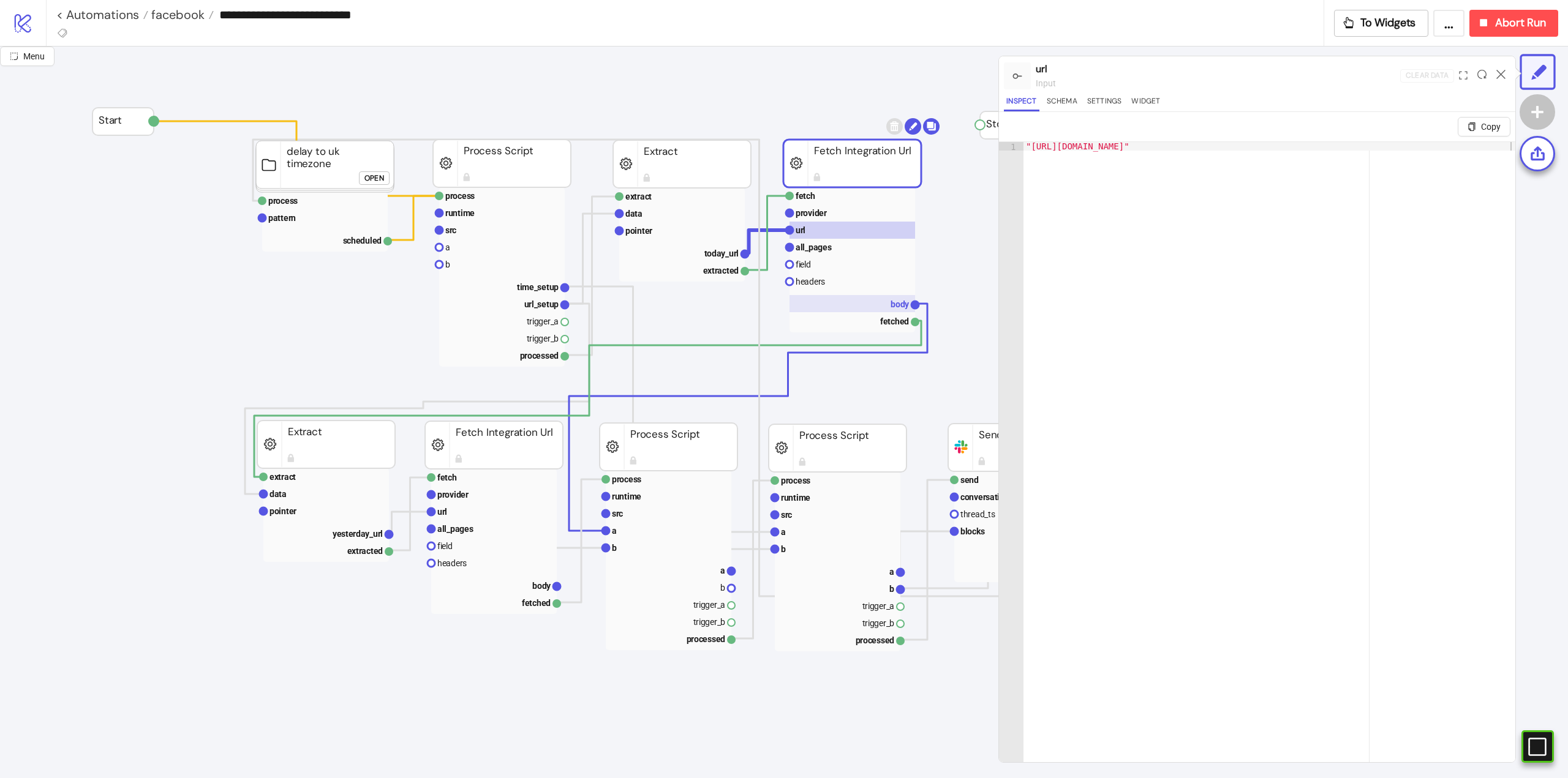
click at [893, 302] on text "body" at bounding box center [900, 304] width 19 height 10
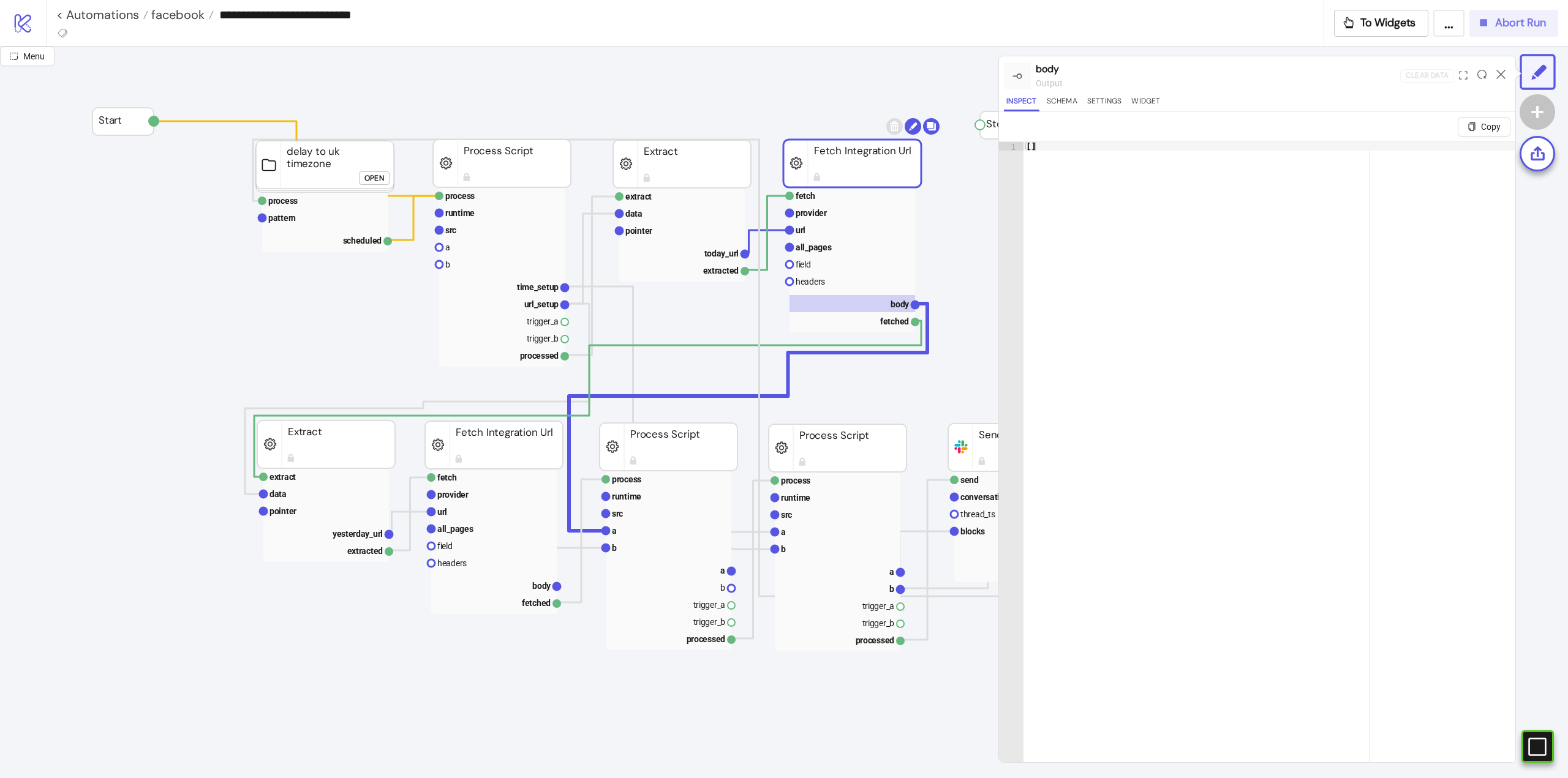
click at [1502, 25] on span "Abort Run" at bounding box center [1520, 23] width 51 height 14
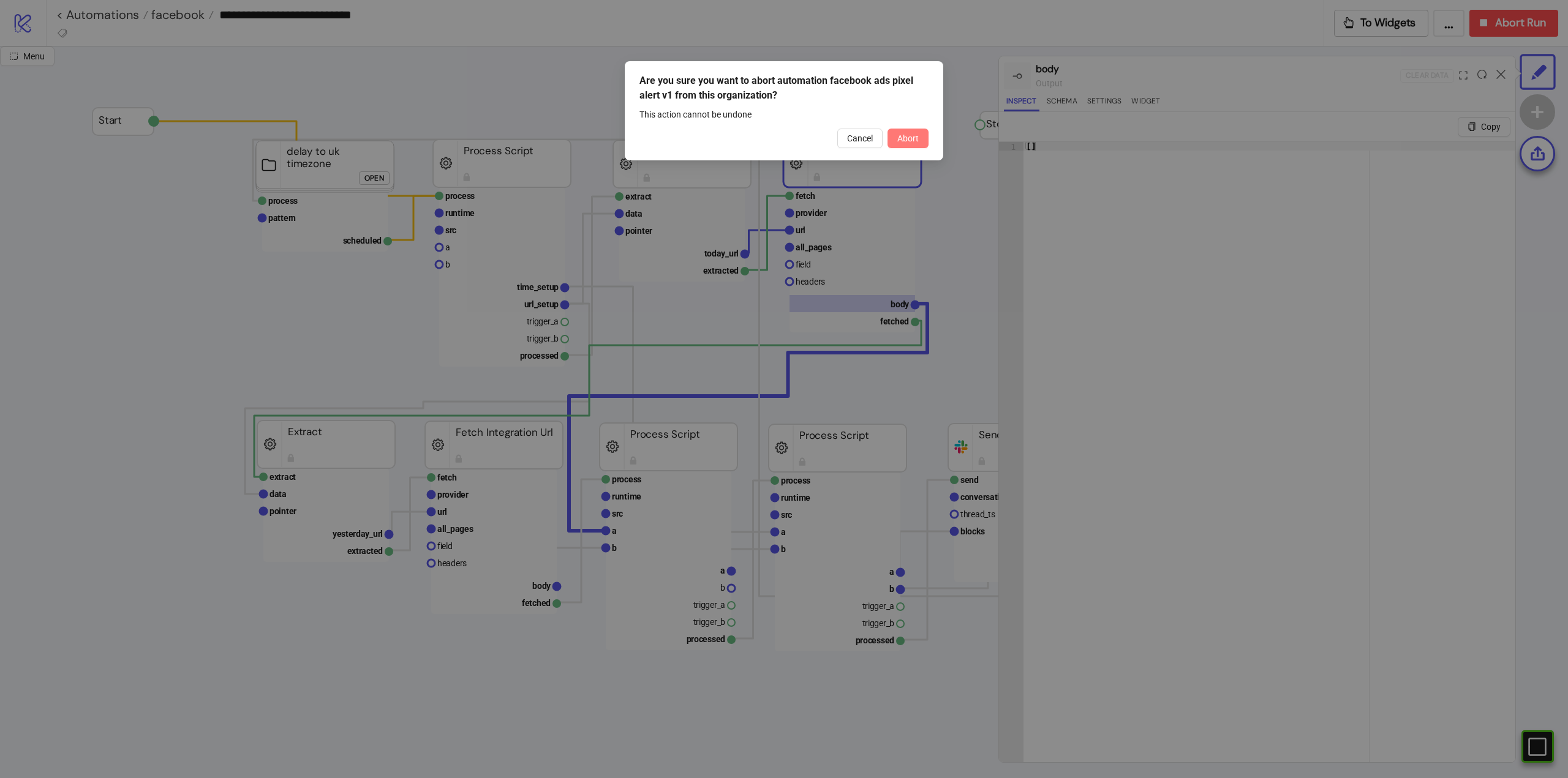
click at [926, 132] on button "Abort" at bounding box center [908, 138] width 41 height 20
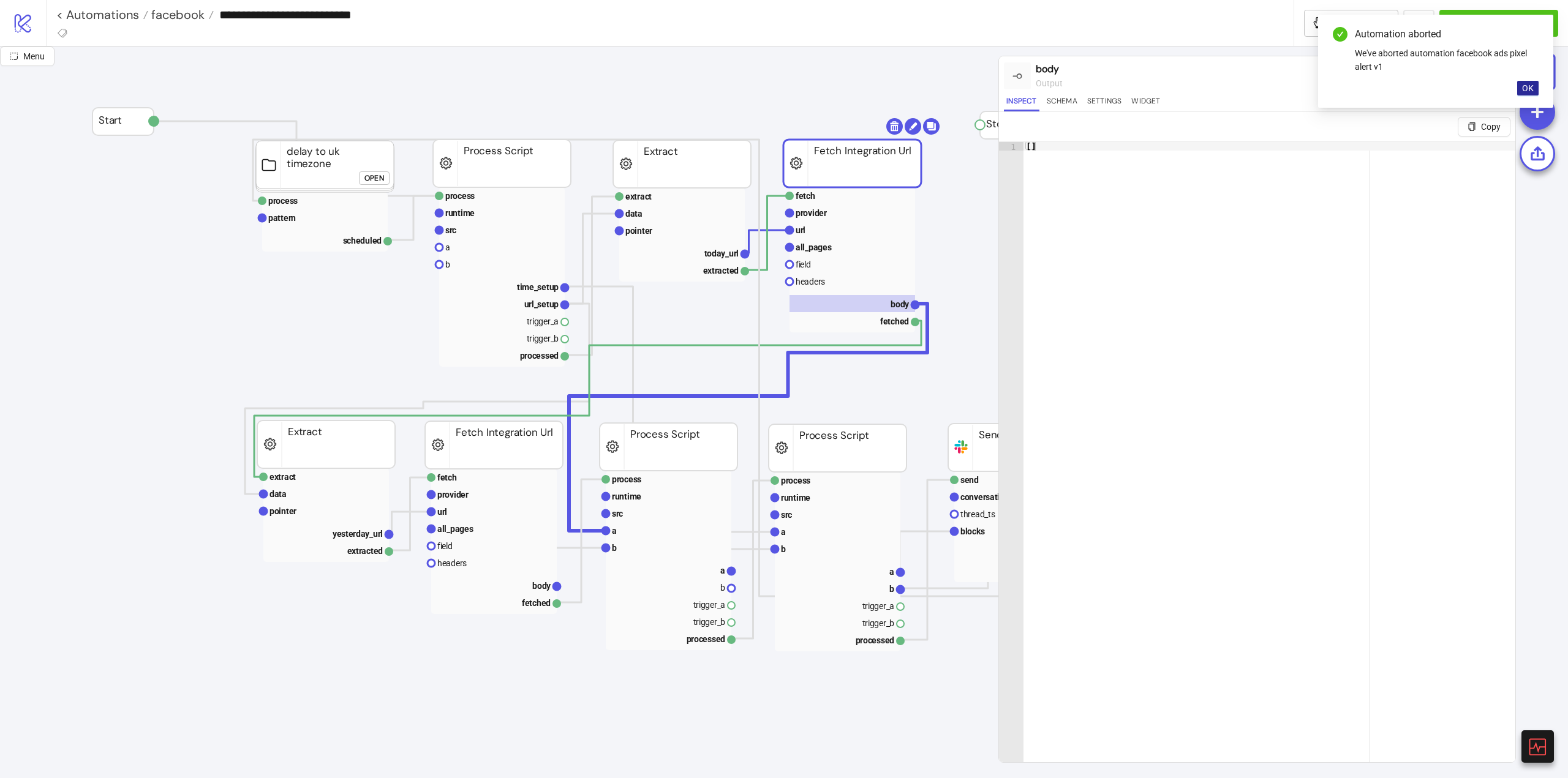
click at [1526, 89] on span "OK" at bounding box center [1528, 88] width 12 height 10
click at [1500, 67] on div at bounding box center [1500, 75] width 19 height 33
click at [1500, 72] on icon at bounding box center [1500, 74] width 9 height 9
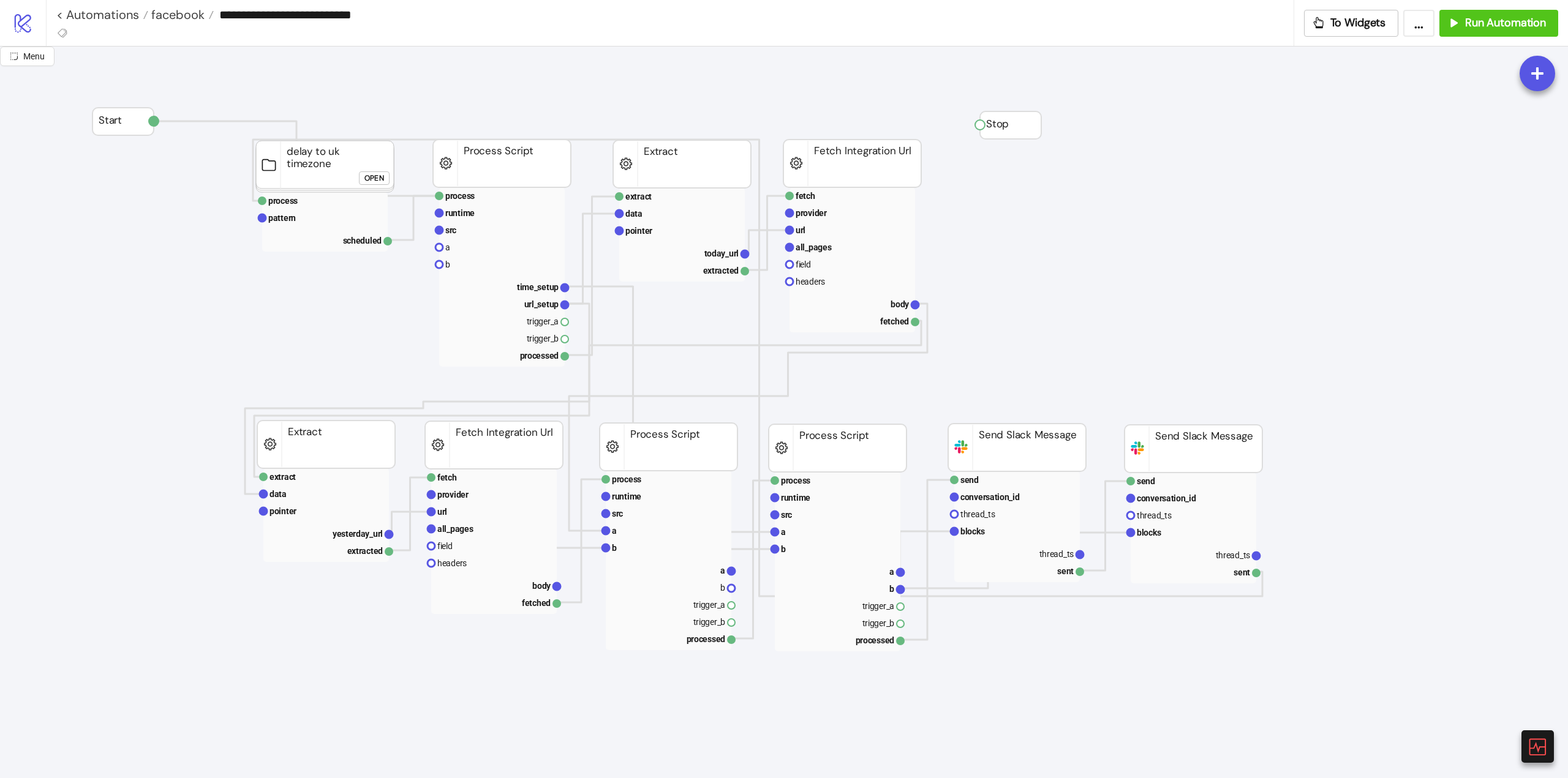
drag, startPoint x: 814, startPoint y: 226, endPoint x: 821, endPoint y: 244, distance: 19.3
click at [815, 226] on rect at bounding box center [852, 230] width 126 height 17
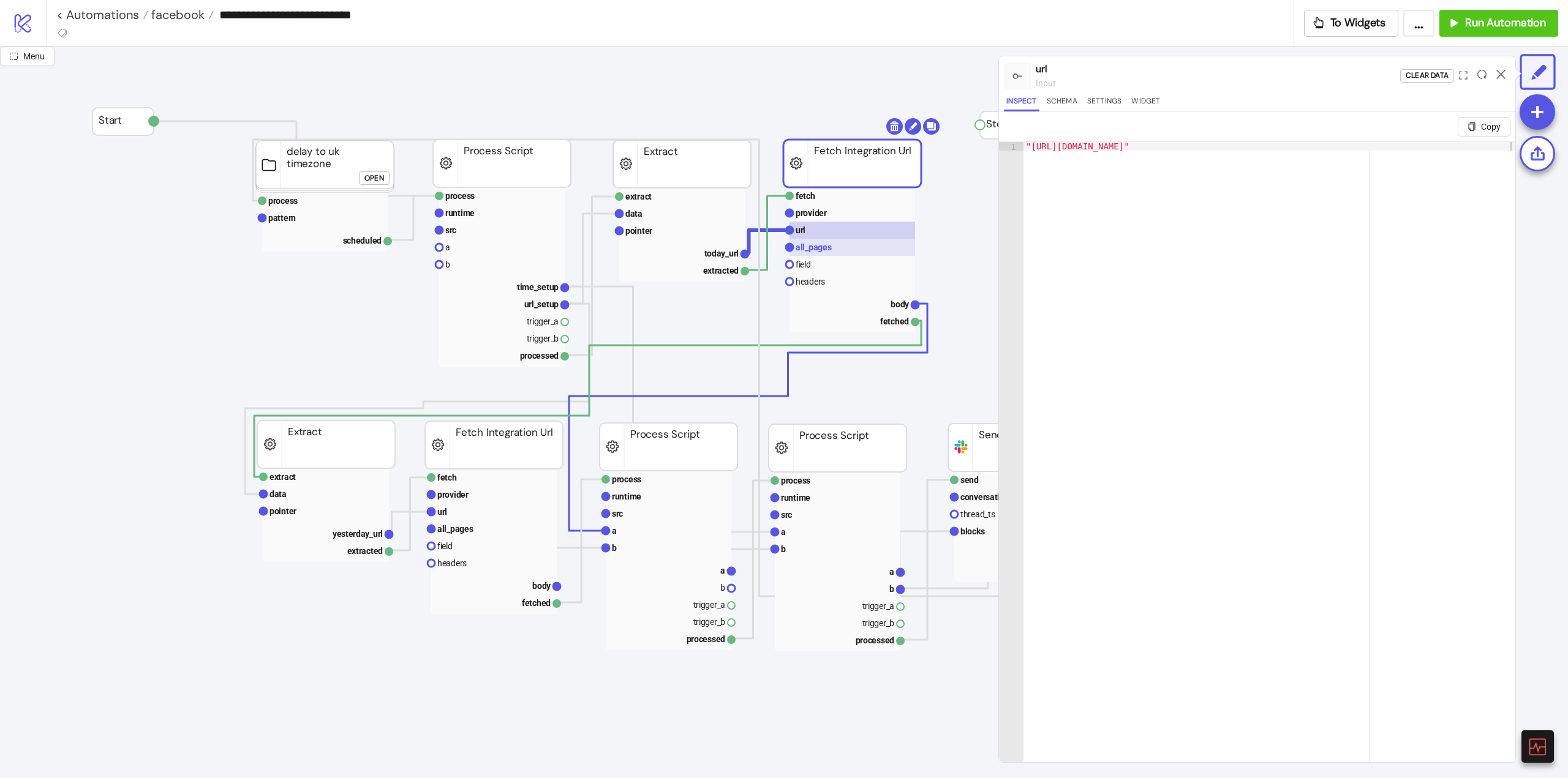
click at [823, 245] on text "all_pages" at bounding box center [814, 247] width 36 height 10
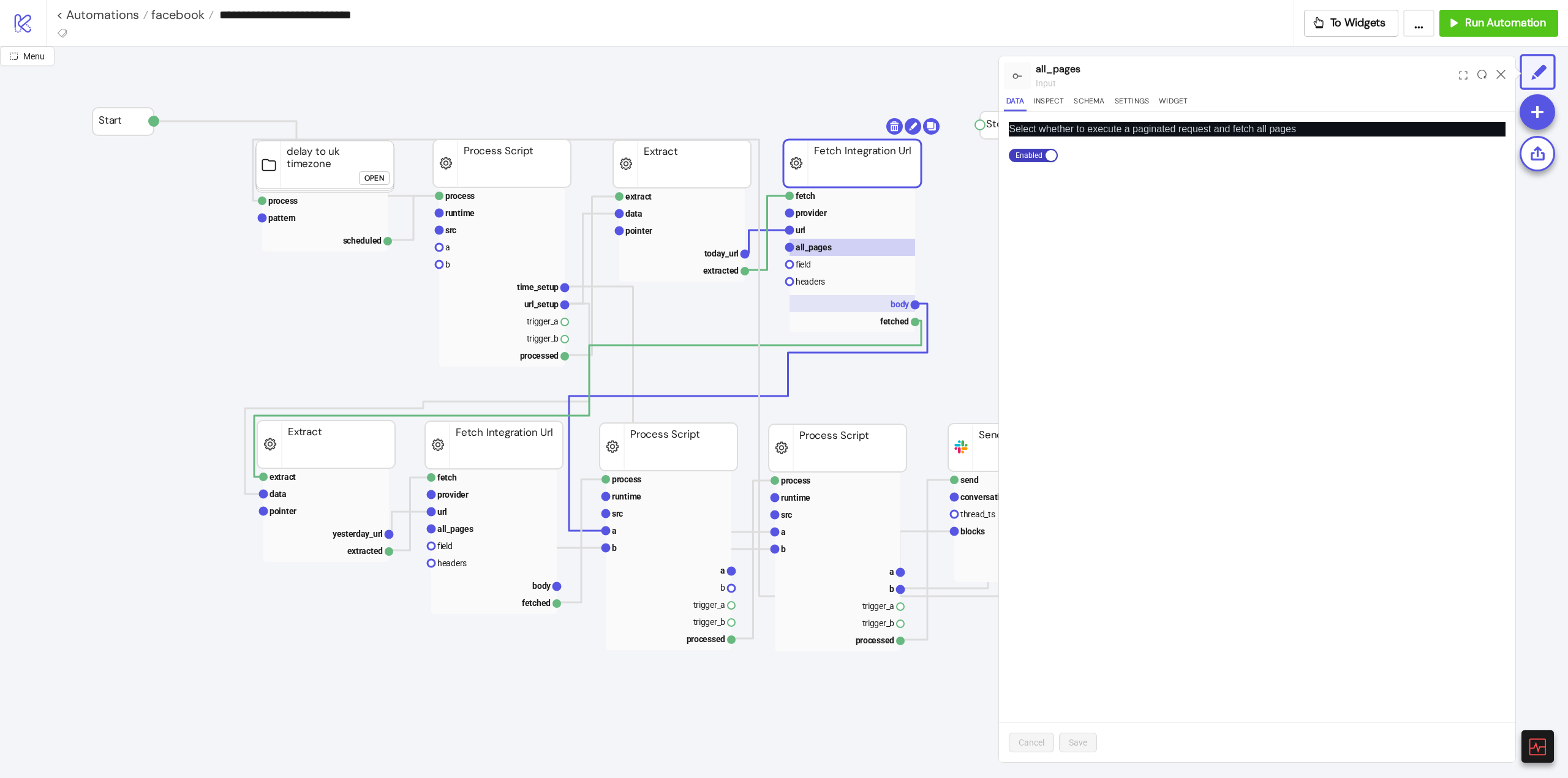
click at [893, 302] on text "body" at bounding box center [900, 304] width 19 height 10
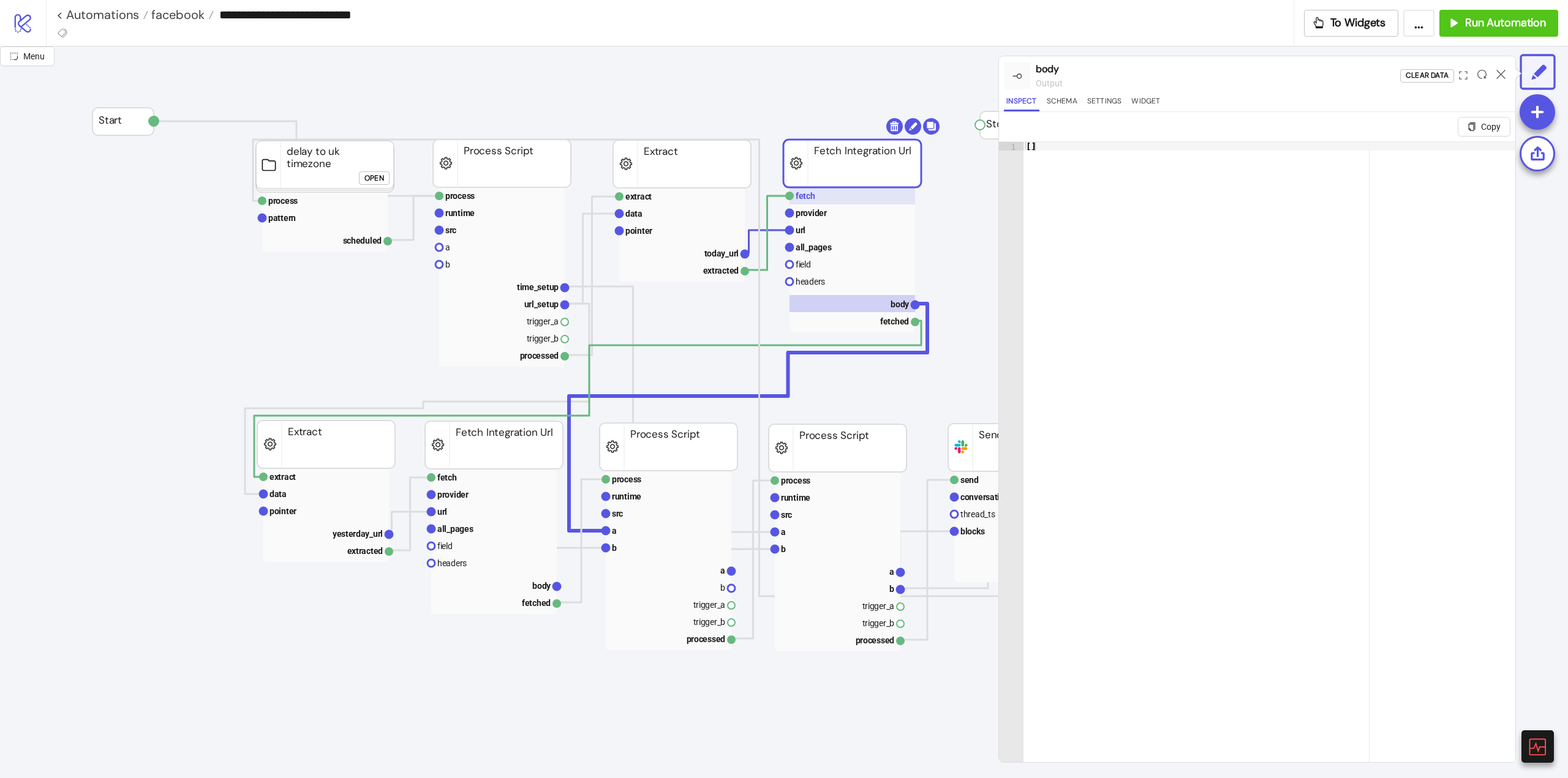
click at [819, 200] on rect at bounding box center [852, 196] width 126 height 17
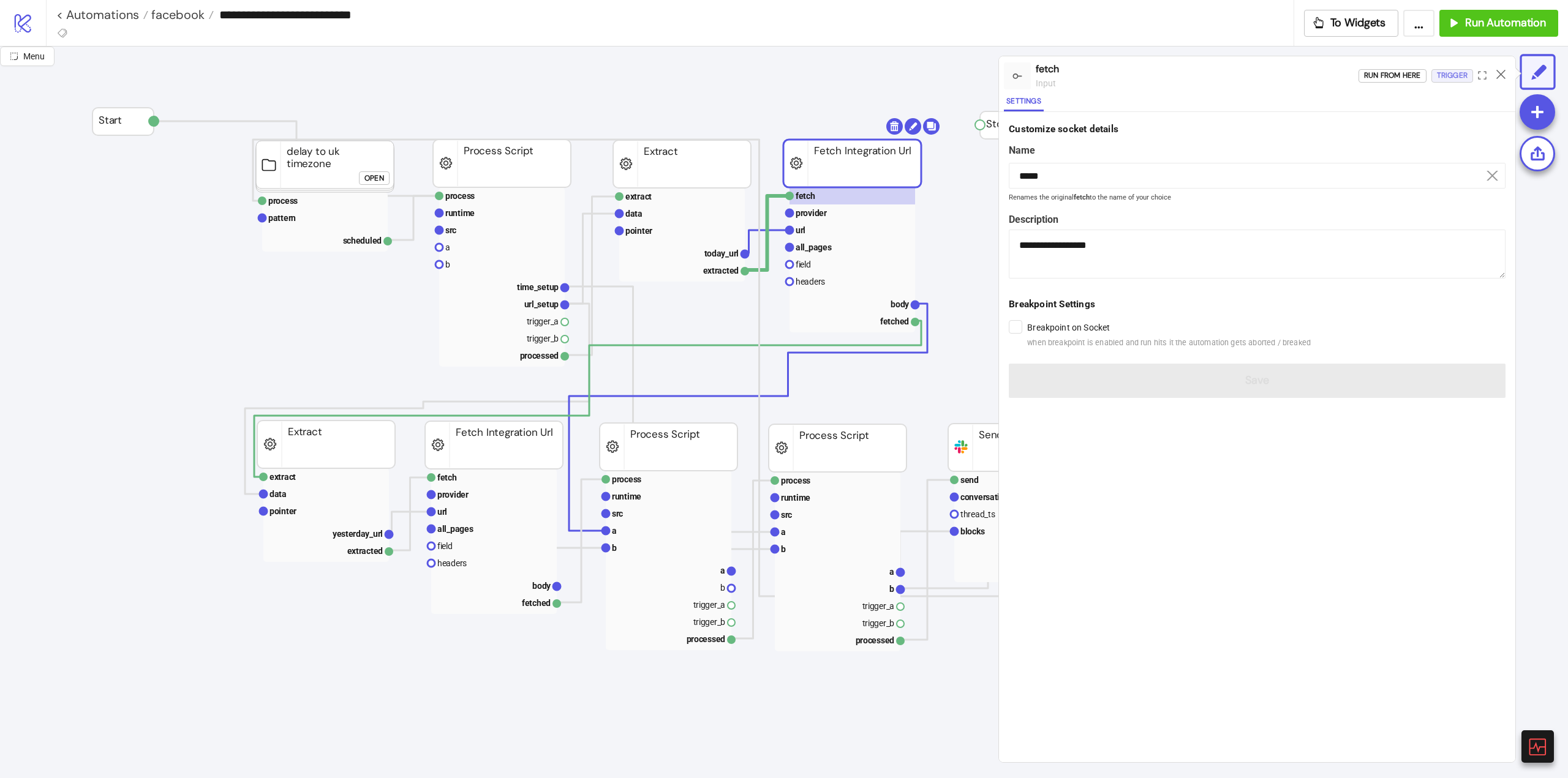
click at [1446, 74] on div "Trigger" at bounding box center [1453, 76] width 31 height 14
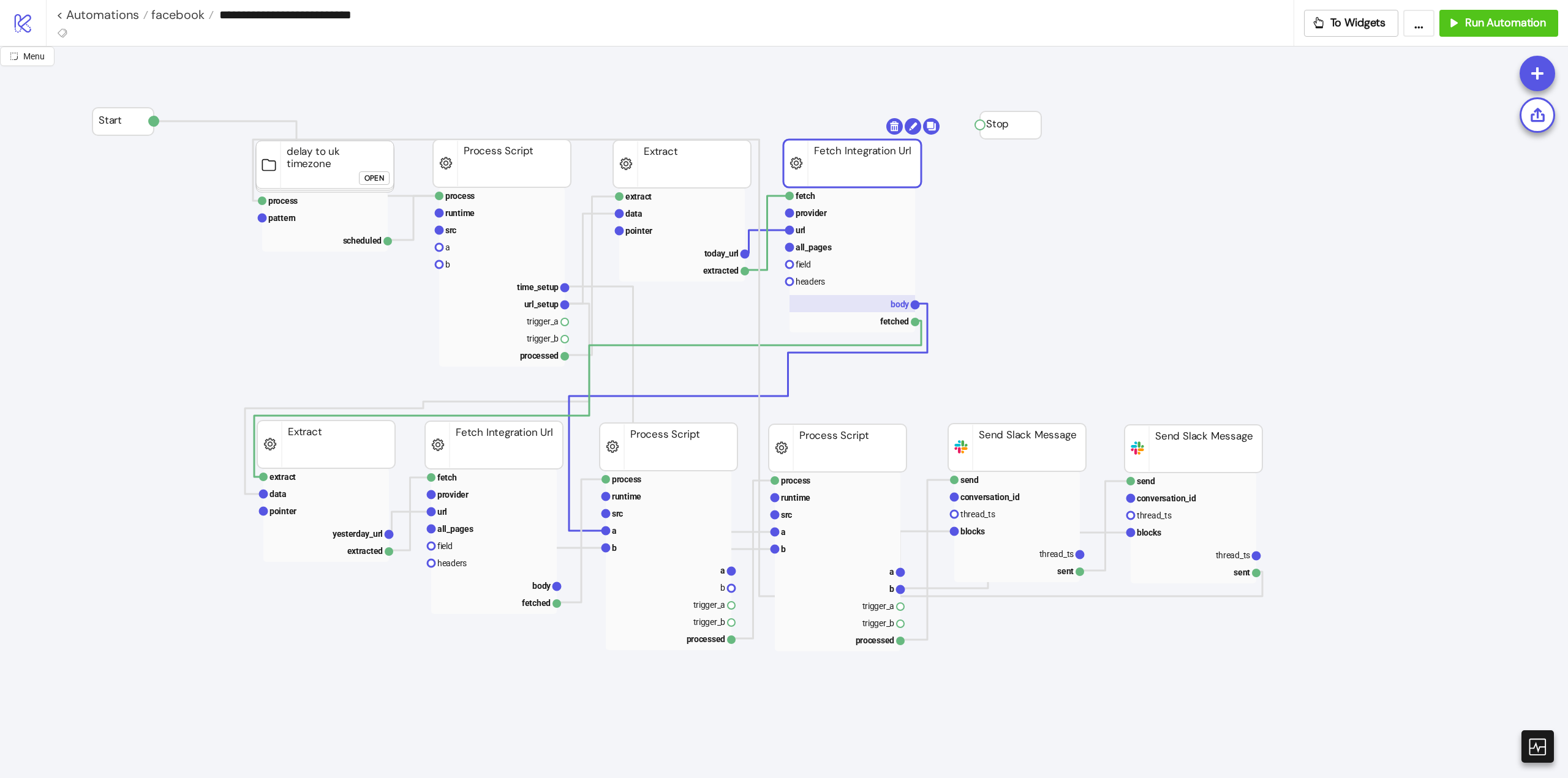
click at [888, 309] on rect at bounding box center [852, 304] width 126 height 17
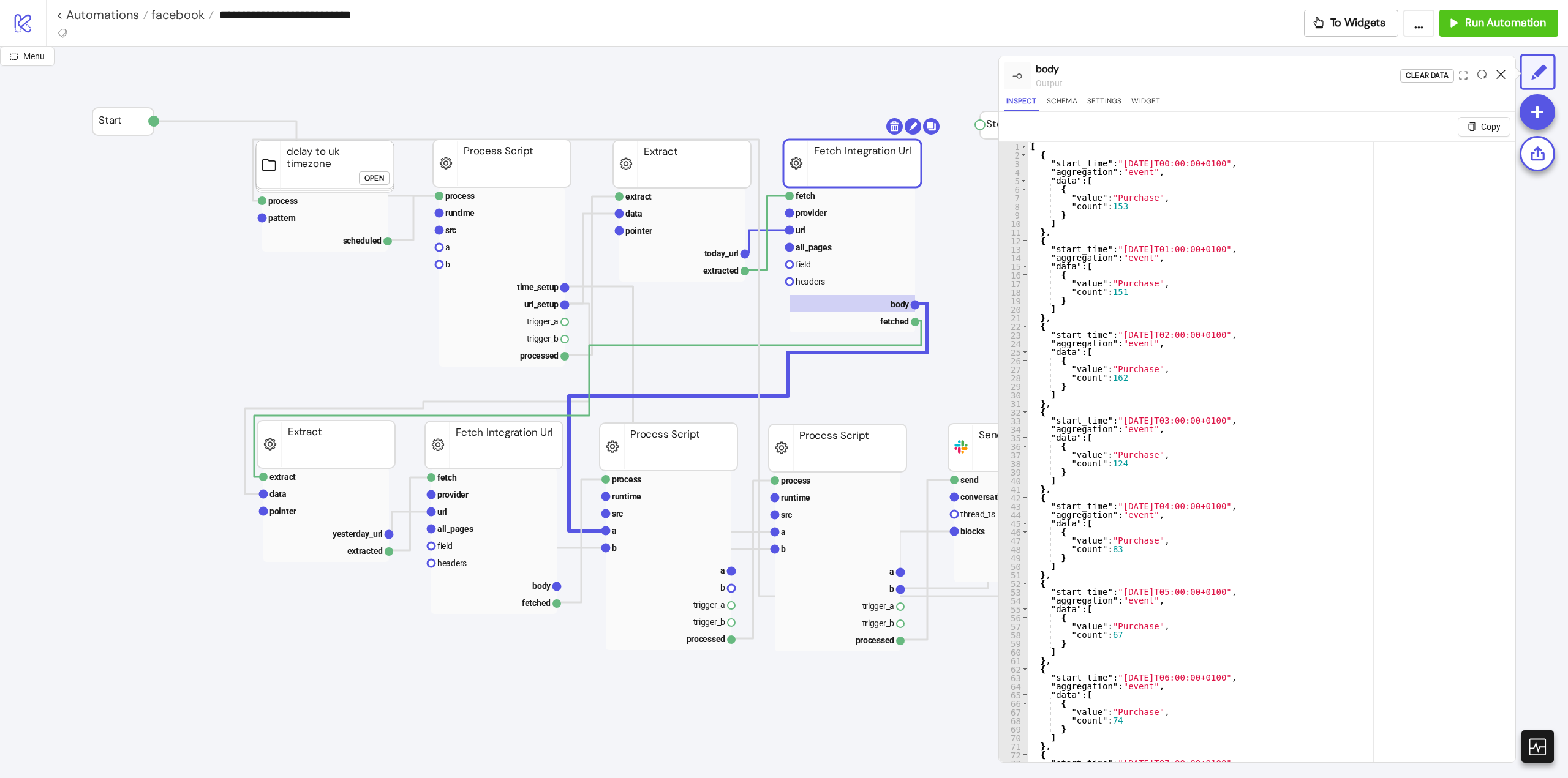
click at [1498, 77] on icon at bounding box center [1500, 74] width 9 height 9
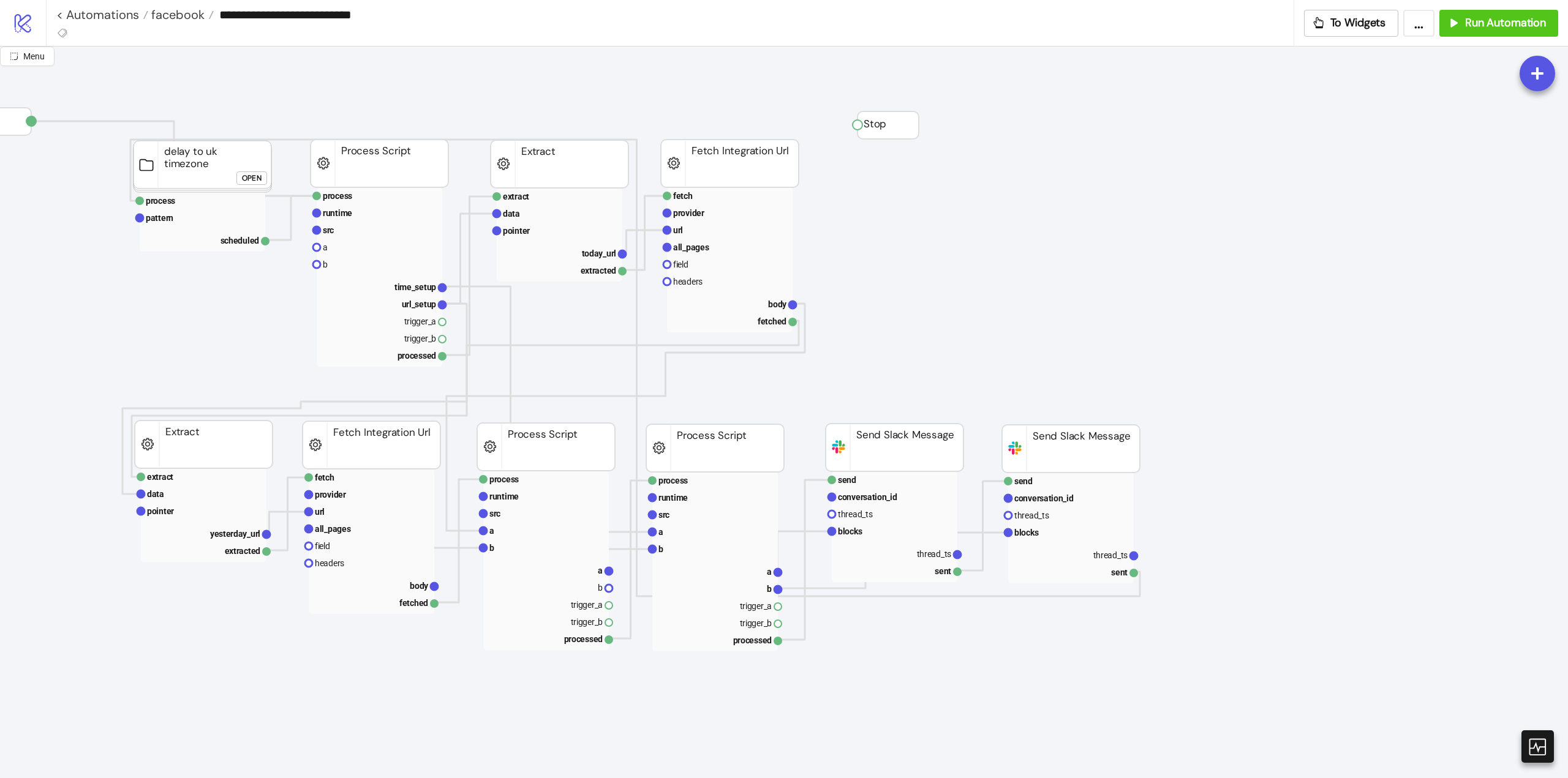
scroll to position [0, 184]
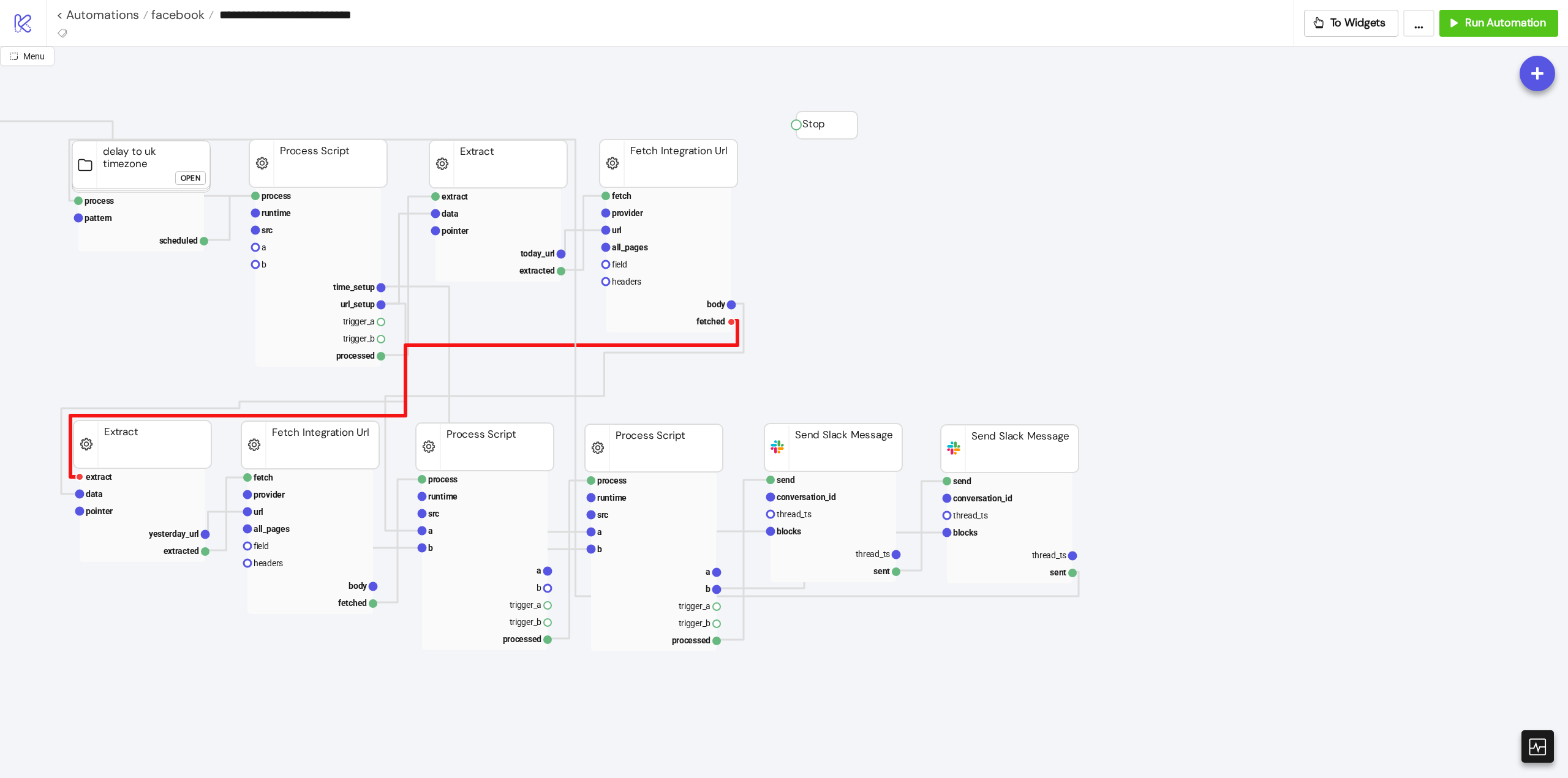
click at [736, 346] on polyline at bounding box center [404, 398] width 667 height 156
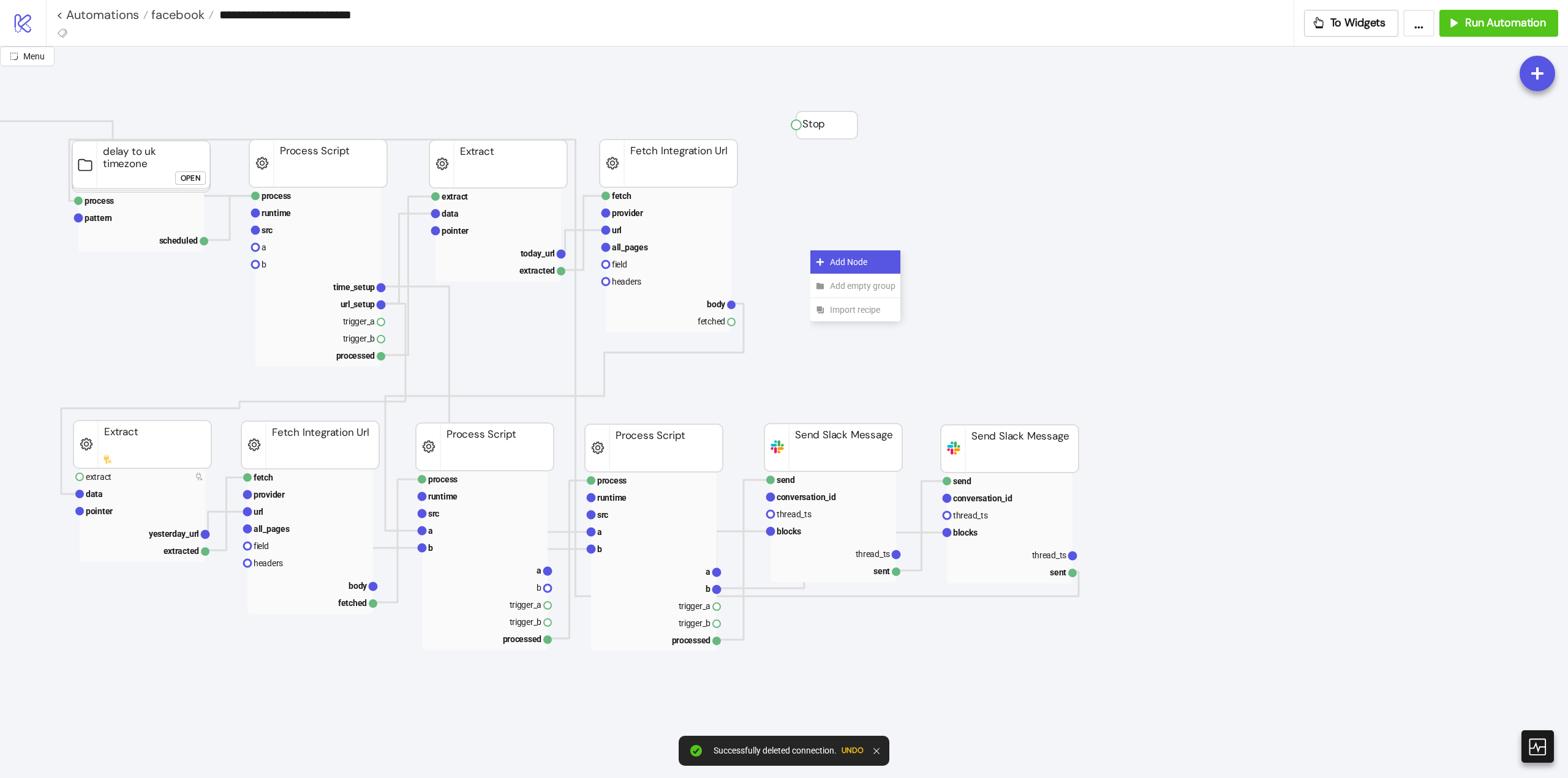
click at [824, 261] on icon at bounding box center [820, 262] width 10 height 10
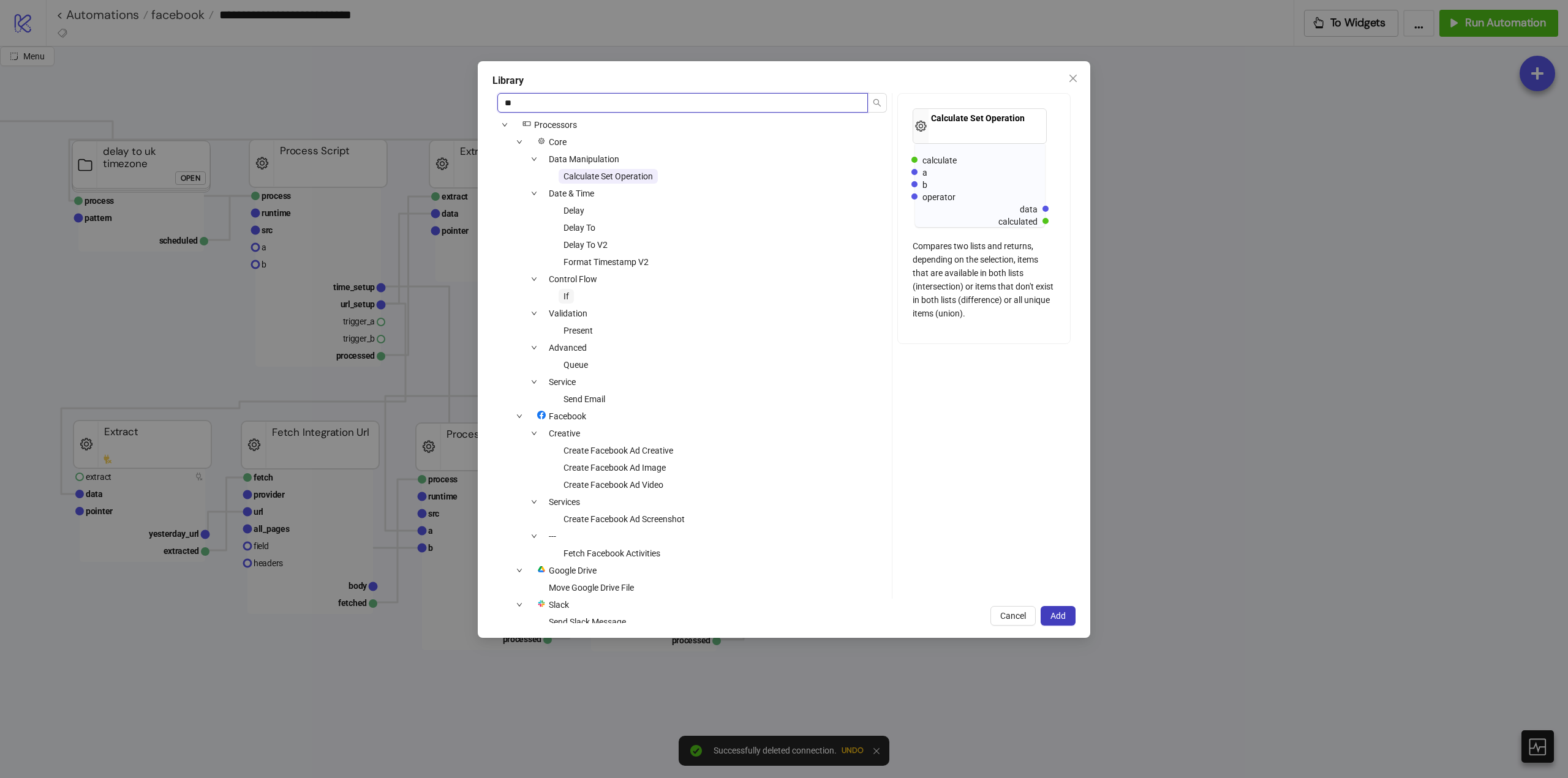
type input "**"
click at [565, 297] on span "If" at bounding box center [566, 297] width 6 height 10
click at [1050, 617] on button "Add" at bounding box center [1058, 616] width 35 height 20
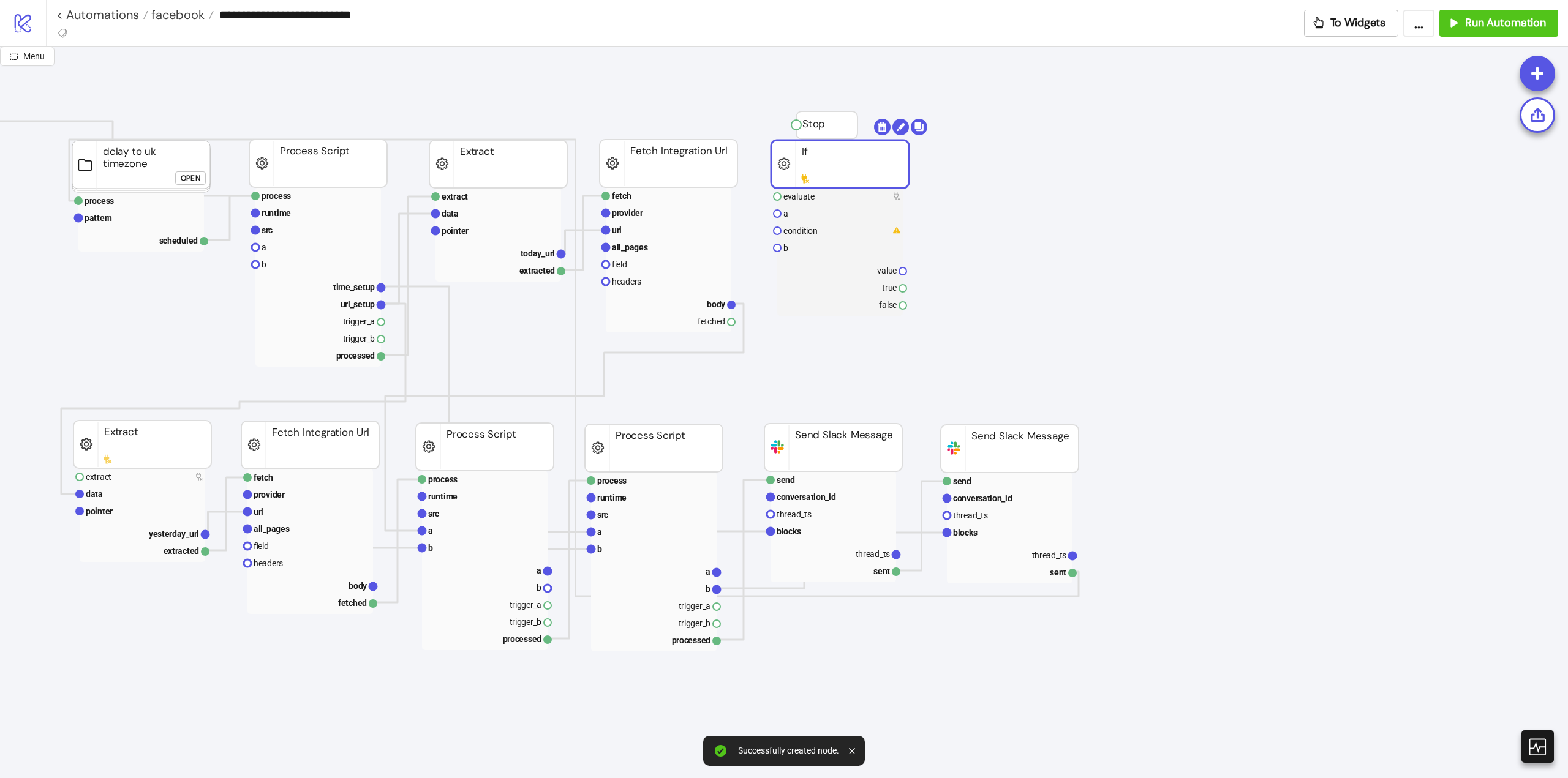
drag, startPoint x: 844, startPoint y: 291, endPoint x: 805, endPoint y: 185, distance: 112.9
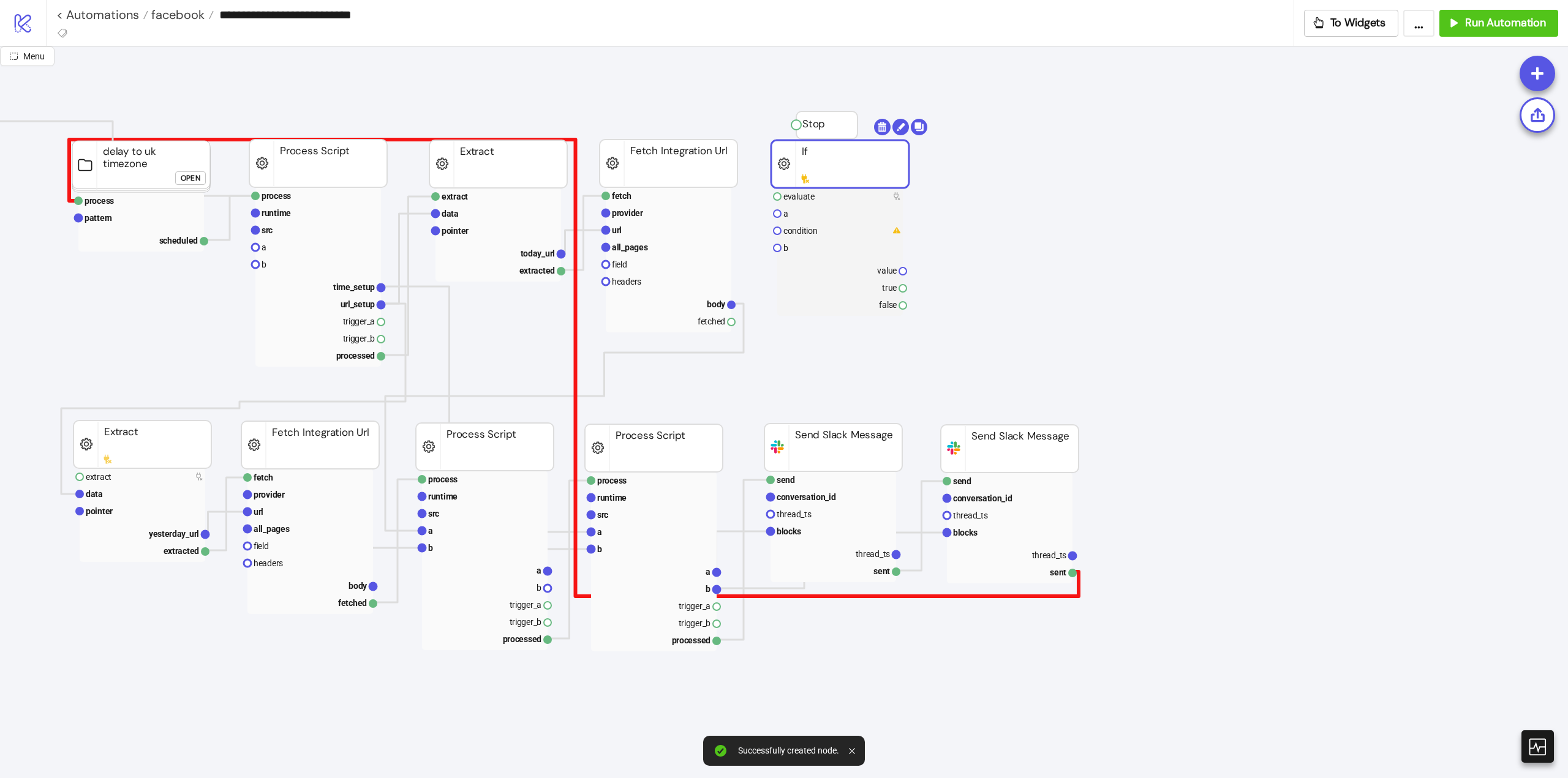
scroll to position [0, 0]
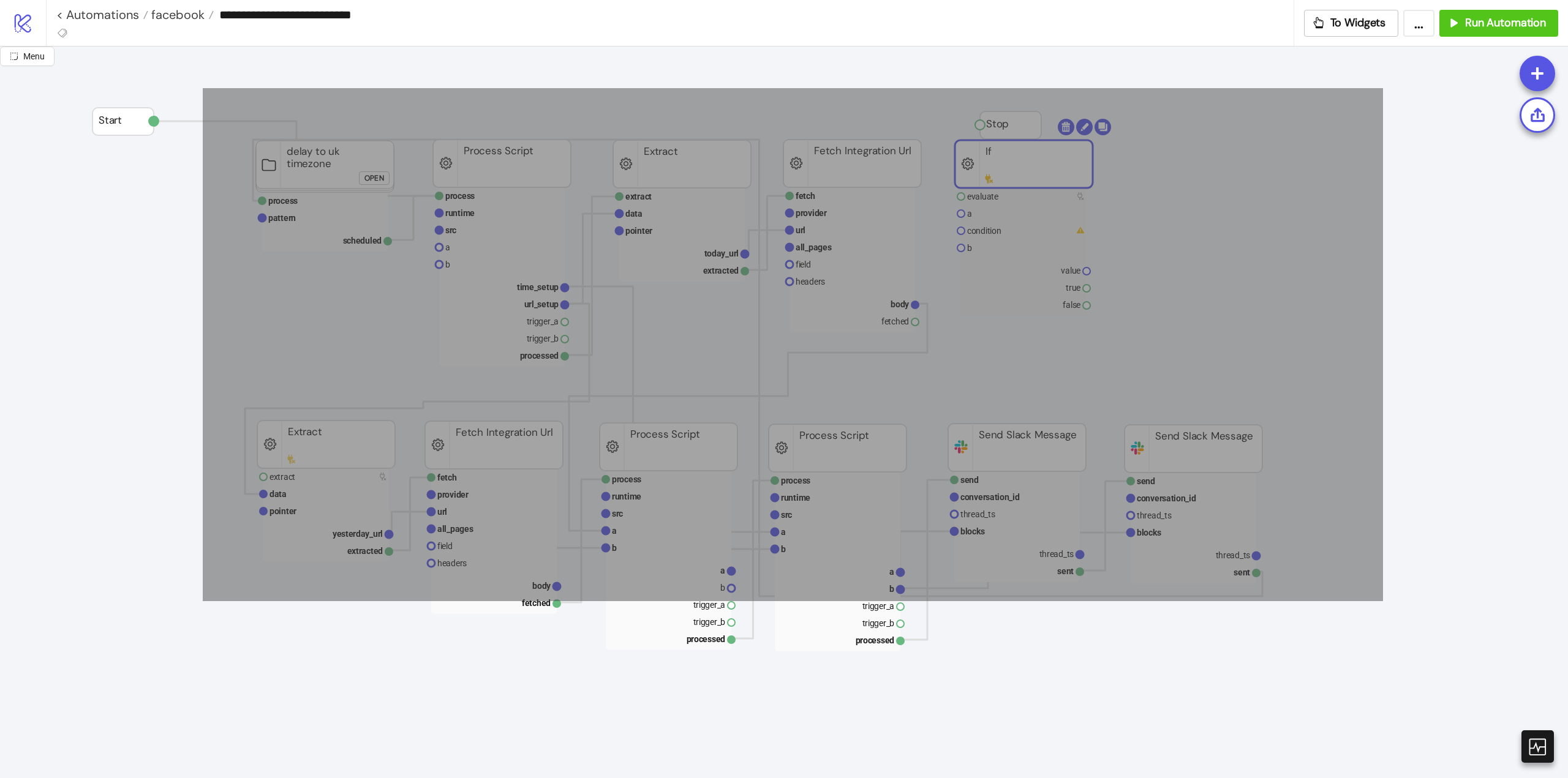
drag, startPoint x: 203, startPoint y: 88, endPoint x: 1377, endPoint y: 685, distance: 1317.1
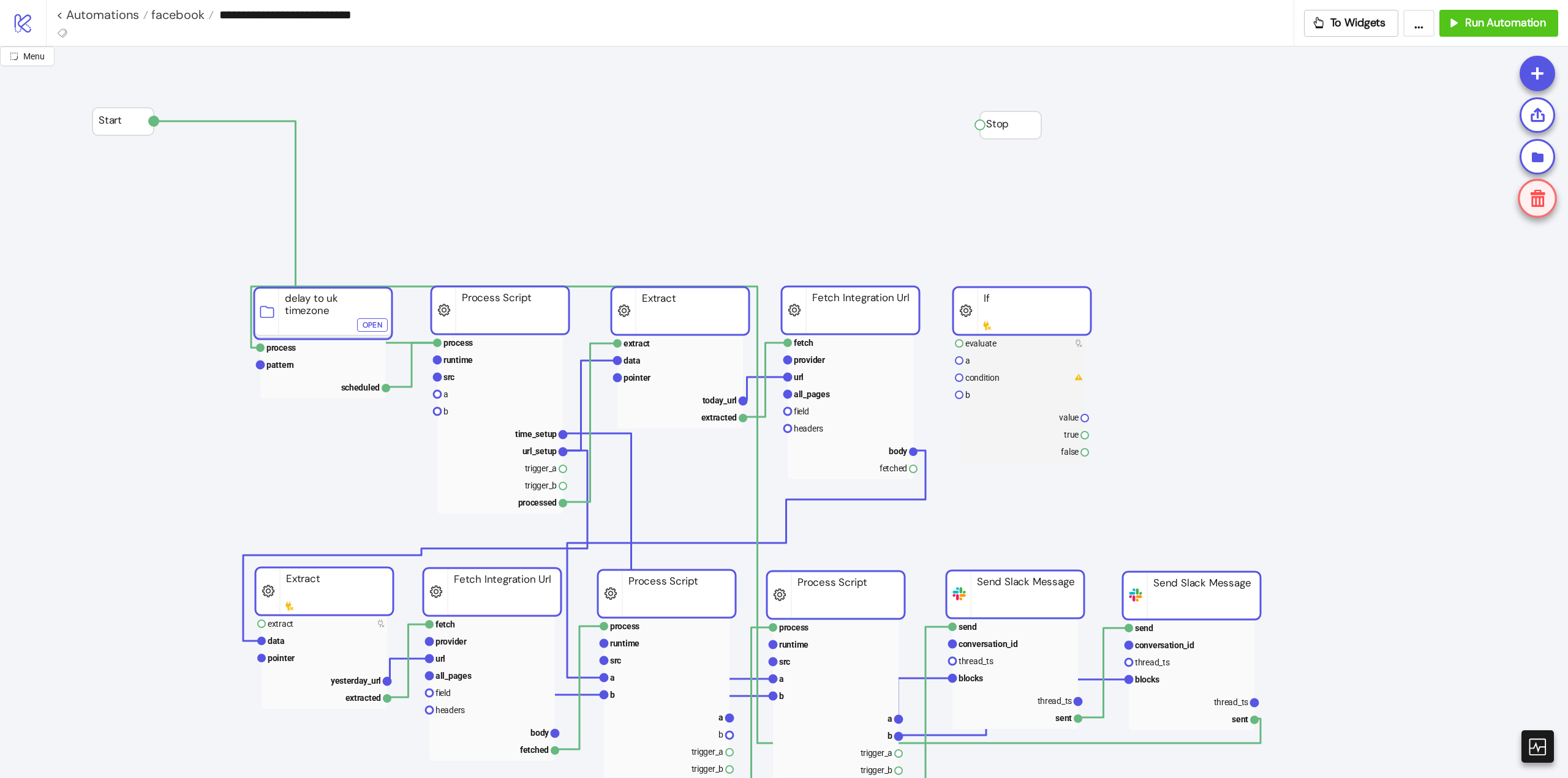
drag, startPoint x: 841, startPoint y: 170, endPoint x: 838, endPoint y: 308, distance: 138.0
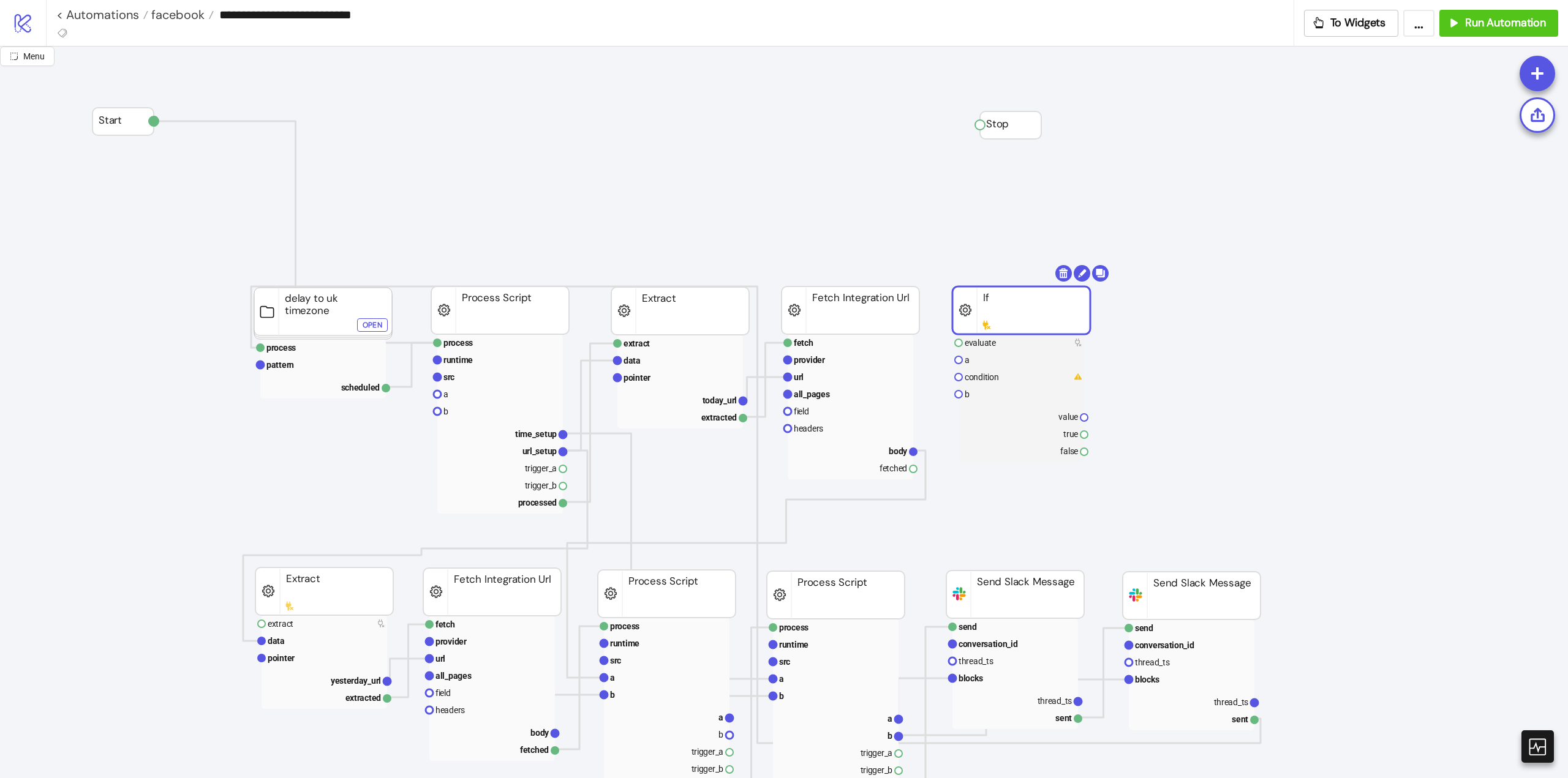
drag, startPoint x: 995, startPoint y: 216, endPoint x: 995, endPoint y: 189, distance: 27.0
drag, startPoint x: 992, startPoint y: 127, endPoint x: 1205, endPoint y: 143, distance: 213.6
drag, startPoint x: 916, startPoint y: 469, endPoint x: 954, endPoint y: 484, distance: 40.9
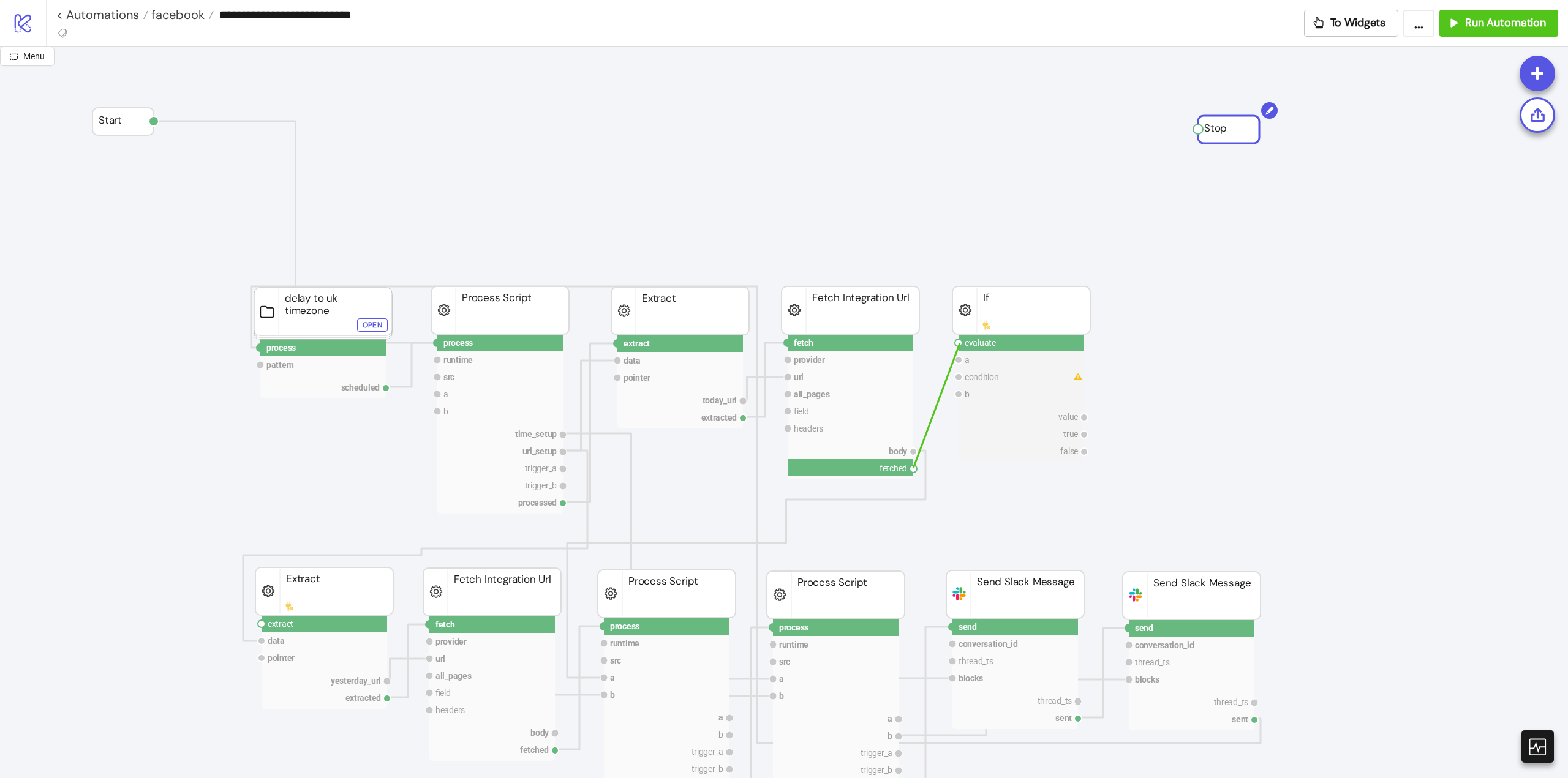
click at [960, 343] on circle at bounding box center [958, 343] width 7 height 7
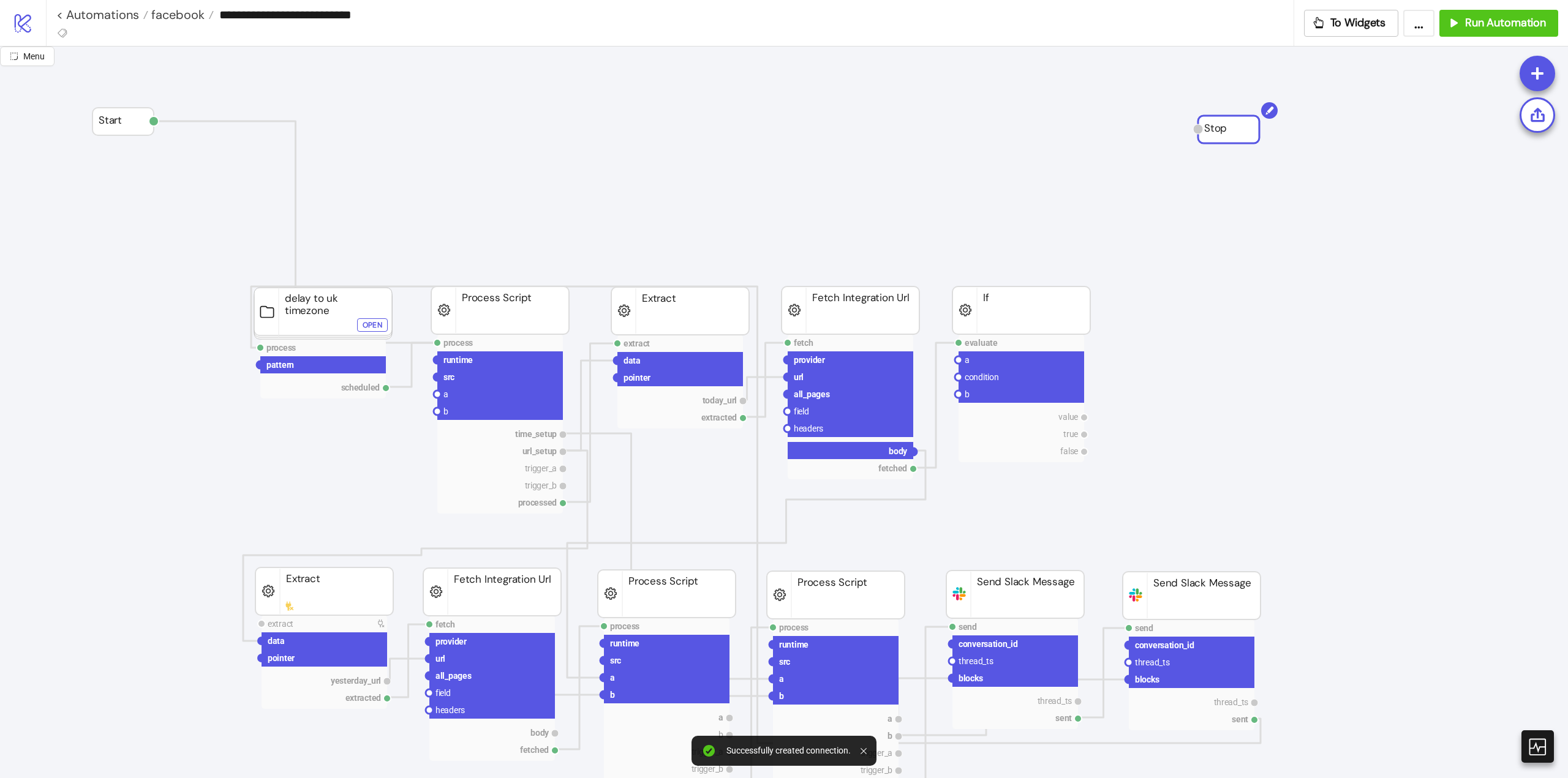
drag, startPoint x: 913, startPoint y: 453, endPoint x: 951, endPoint y: 464, distance: 39.6
click at [959, 360] on circle at bounding box center [958, 360] width 7 height 7
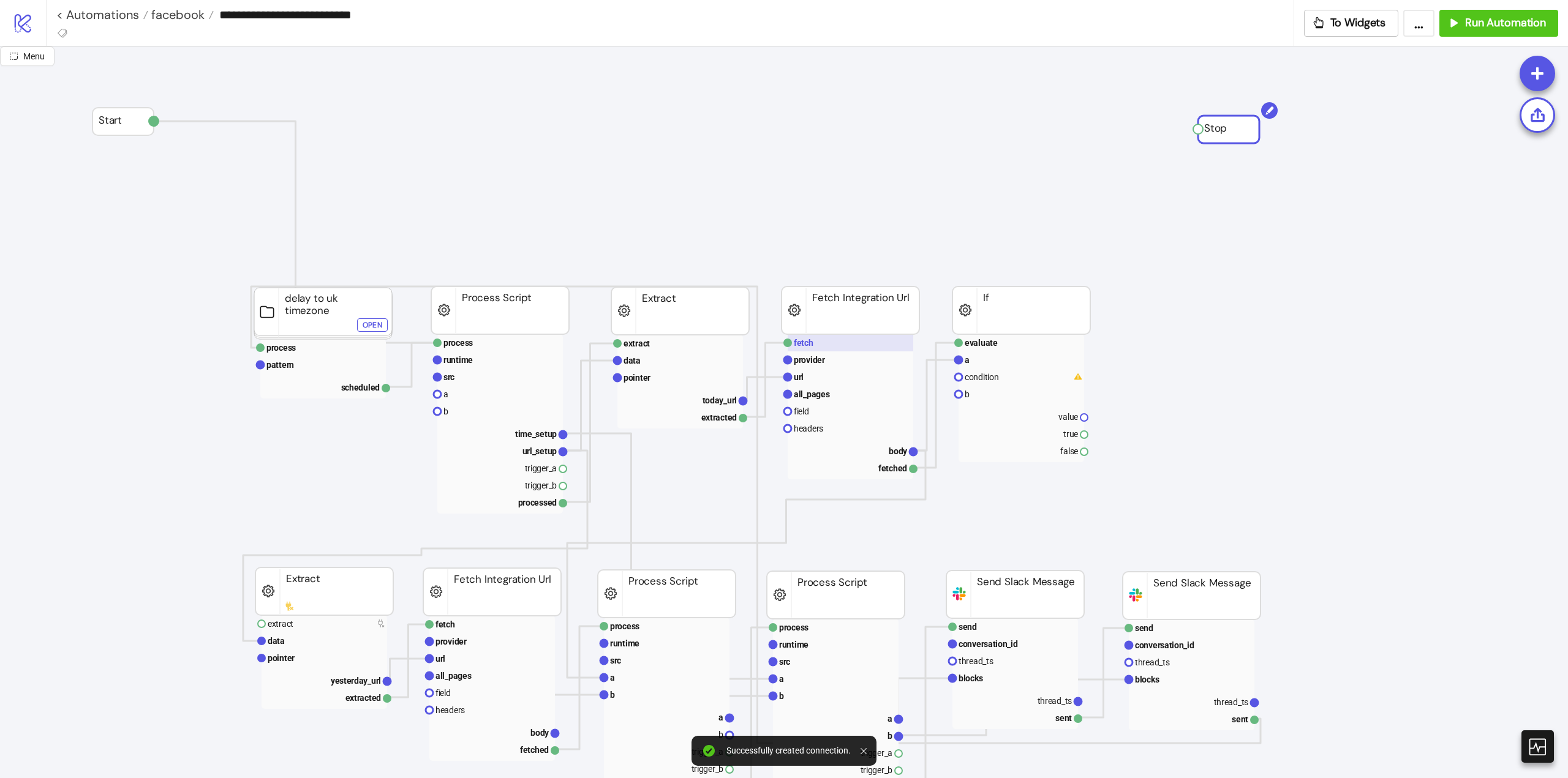
scroll to position [0, 122]
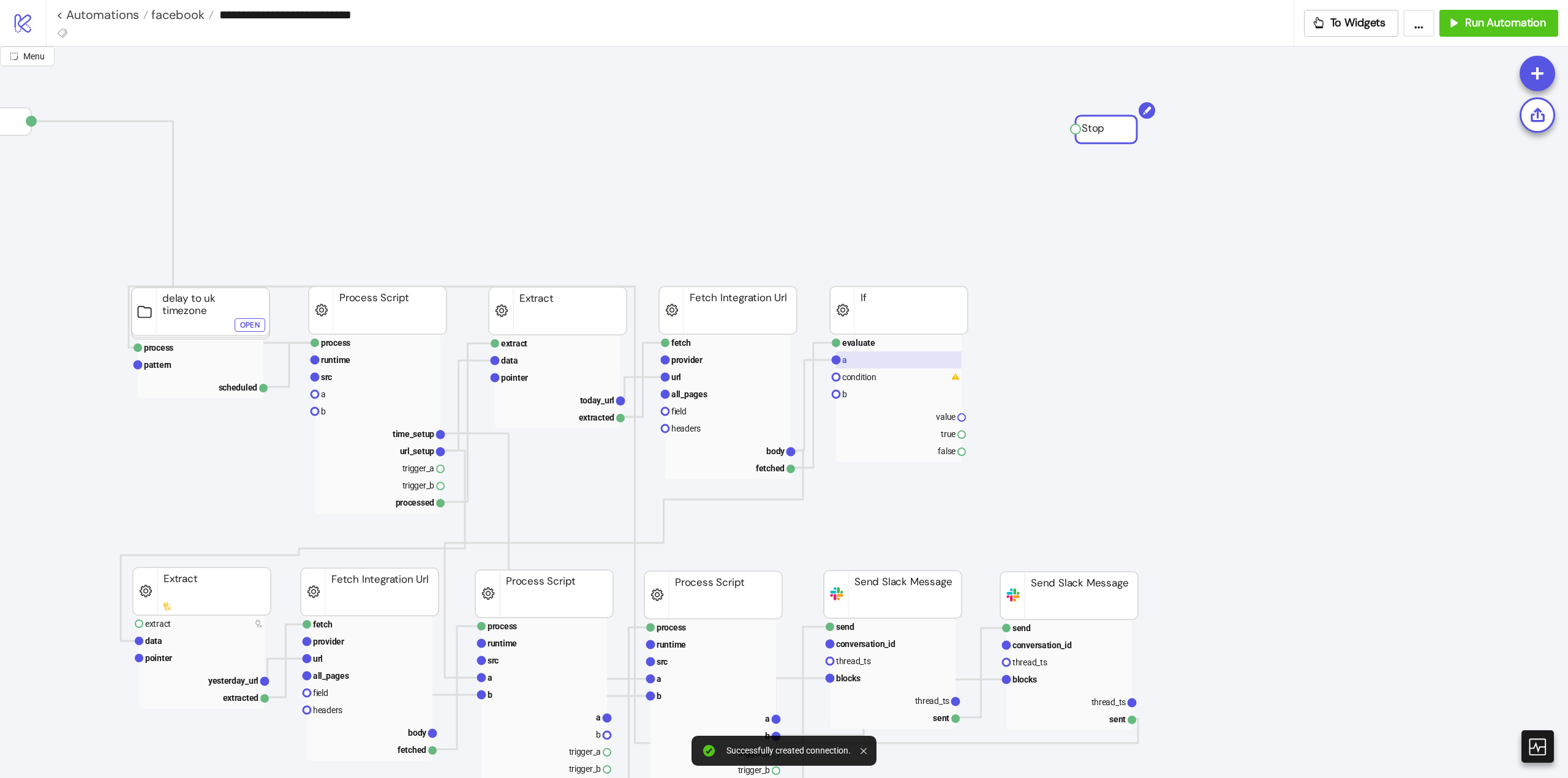
click at [898, 358] on rect at bounding box center [899, 360] width 126 height 17
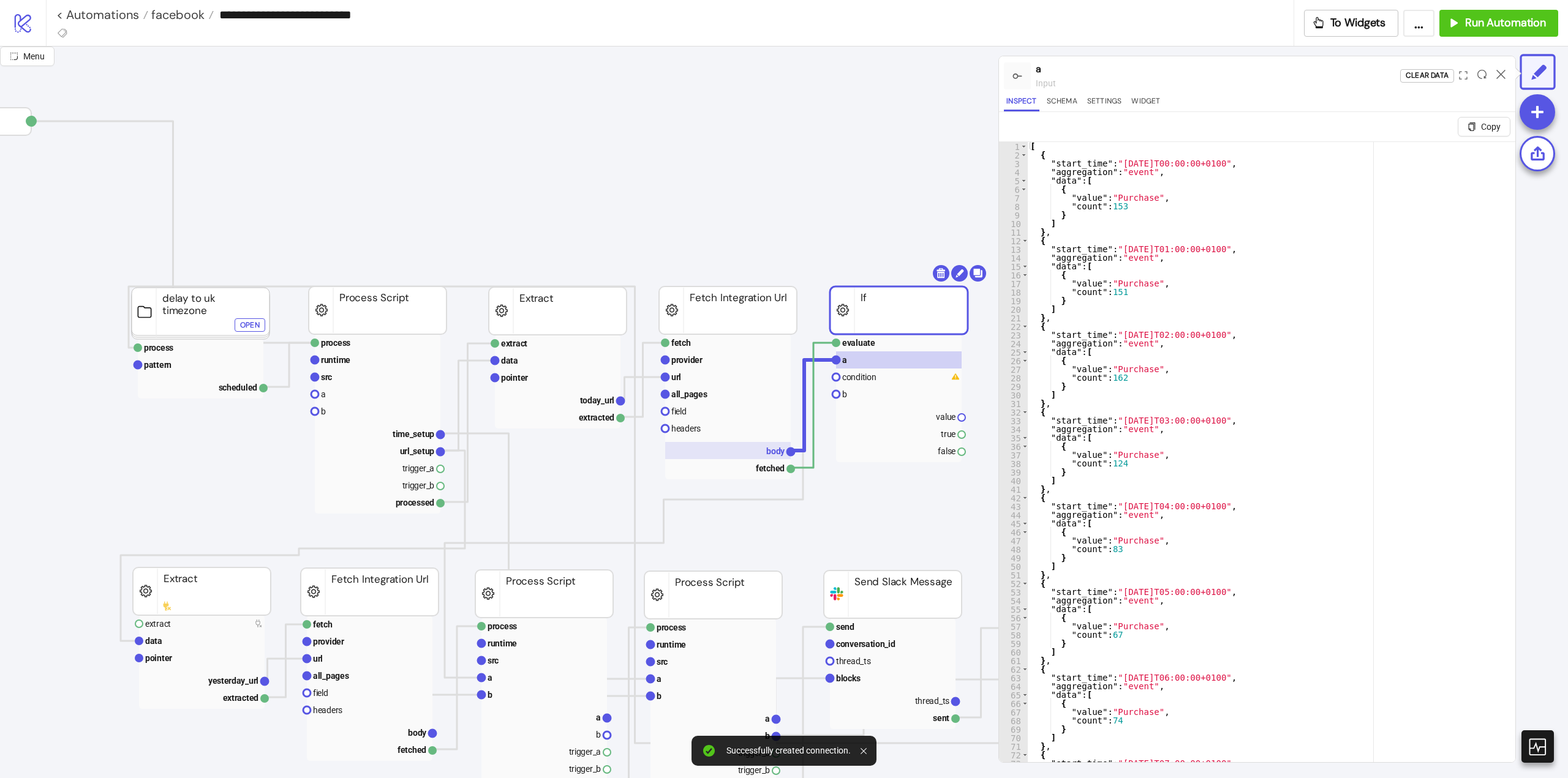
click at [762, 453] on rect at bounding box center [728, 450] width 126 height 17
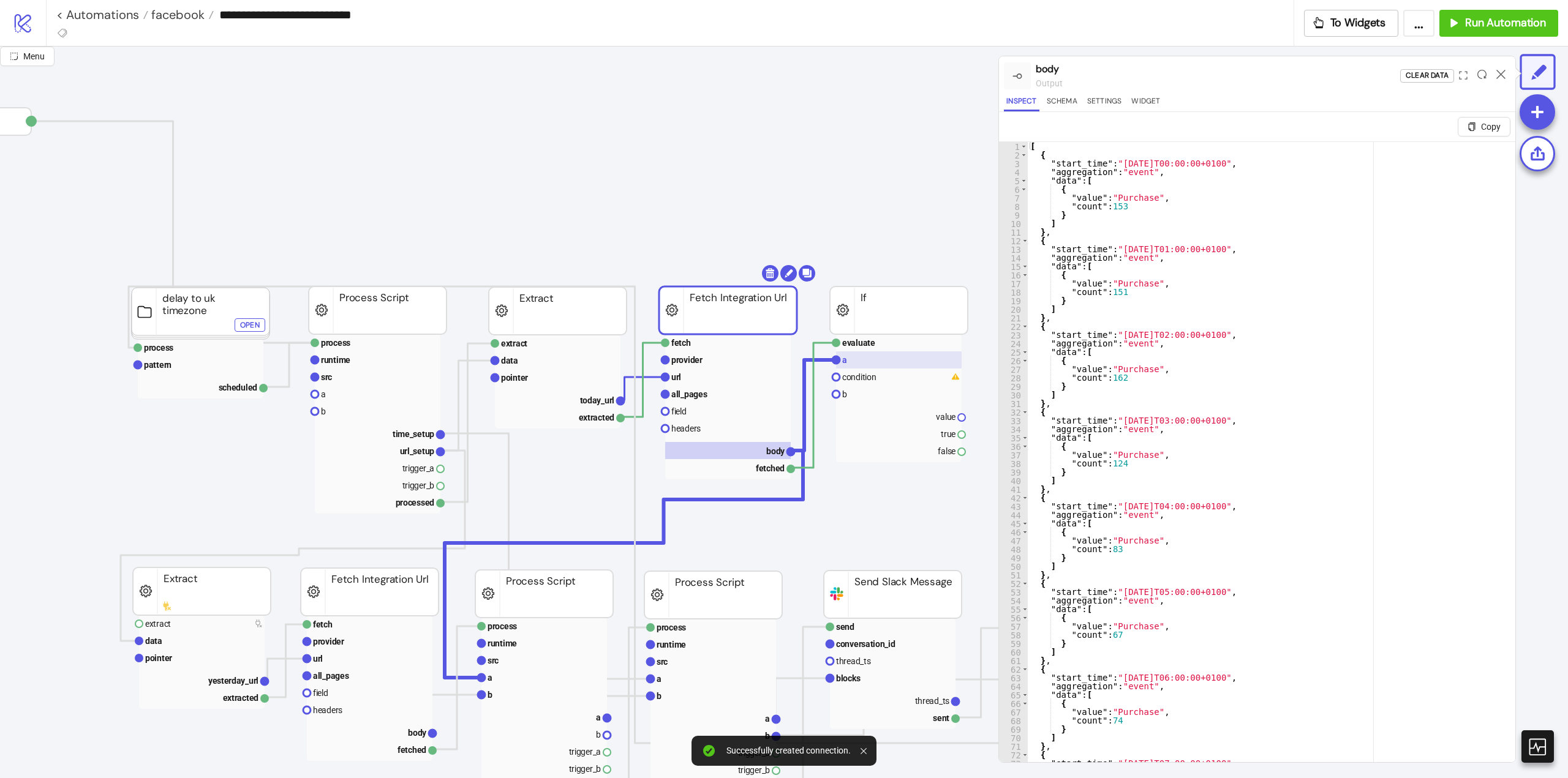
click at [859, 362] on rect at bounding box center [899, 360] width 126 height 17
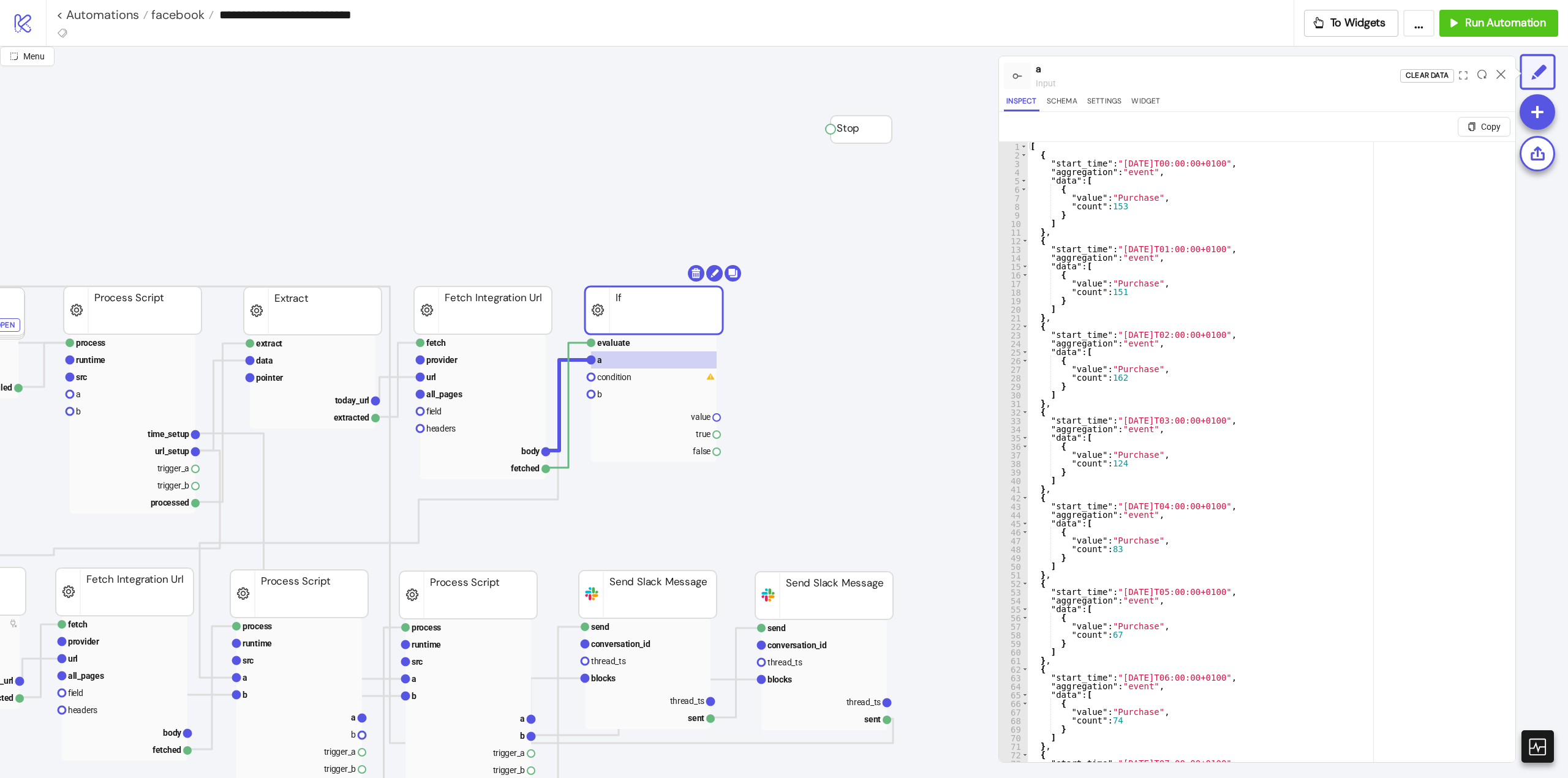
scroll to position [0, 490]
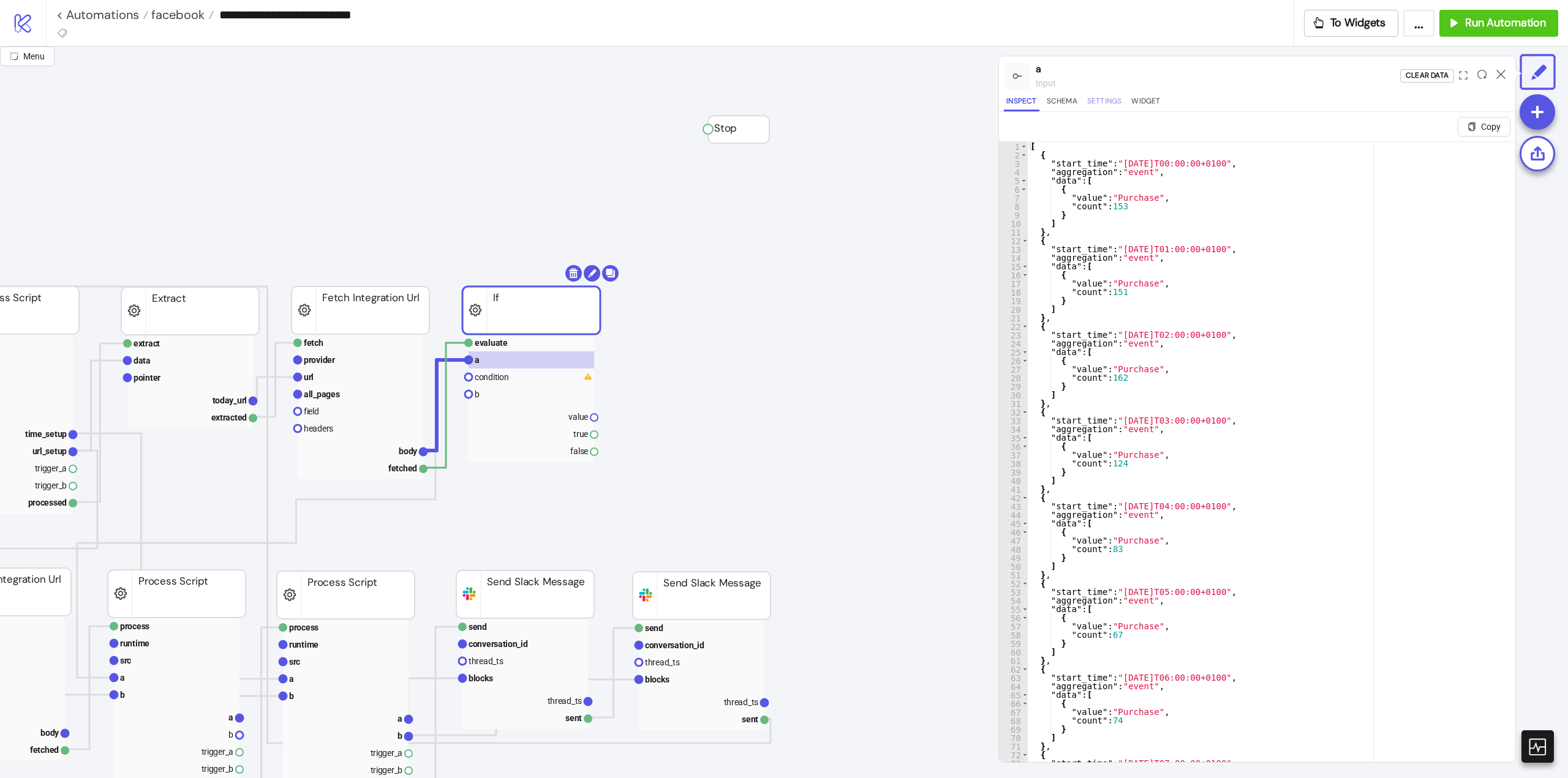
click at [1116, 108] on button "Settings" at bounding box center [1105, 103] width 40 height 17
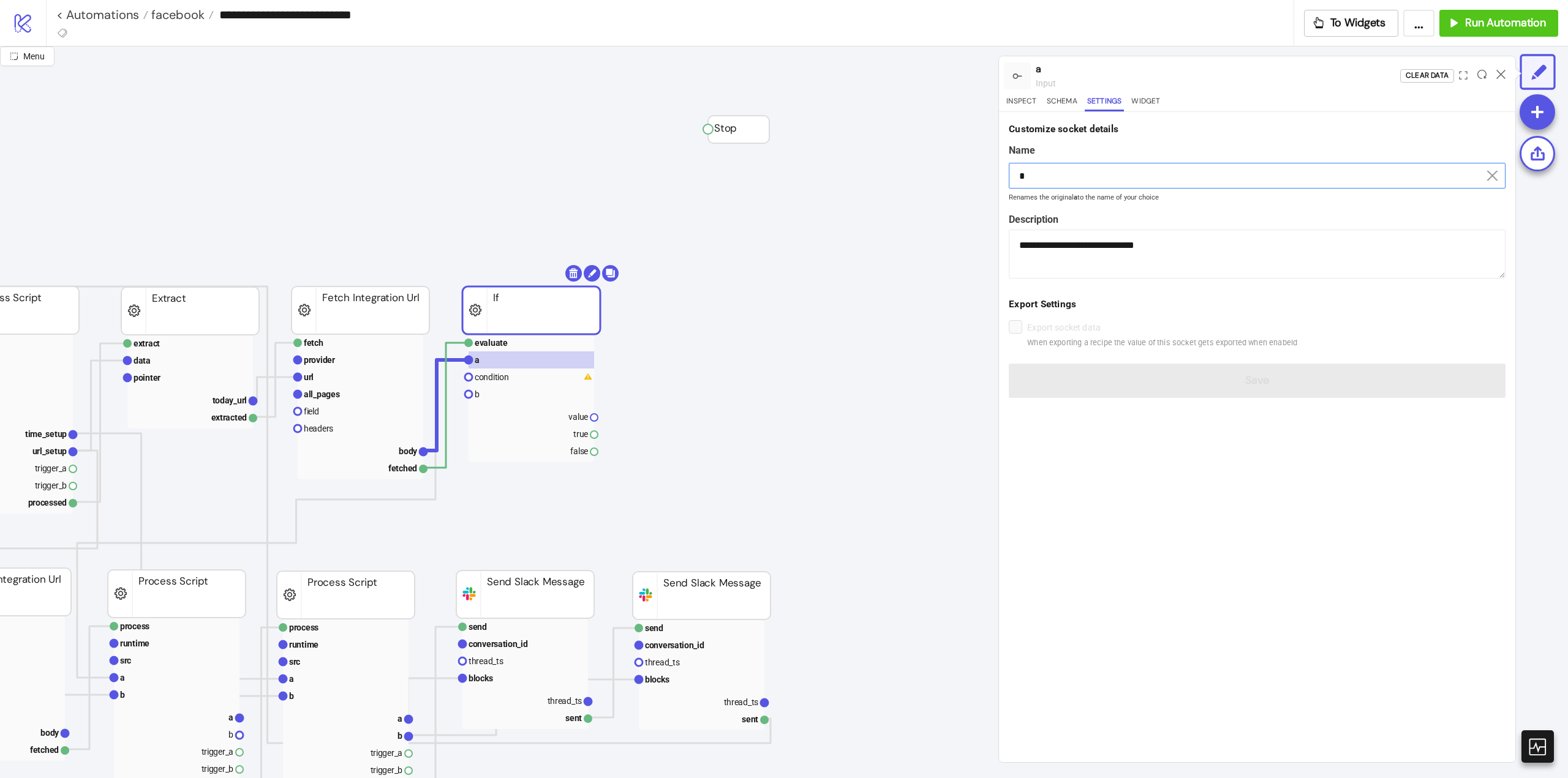
click at [1058, 177] on input "*" at bounding box center [1257, 176] width 496 height 26
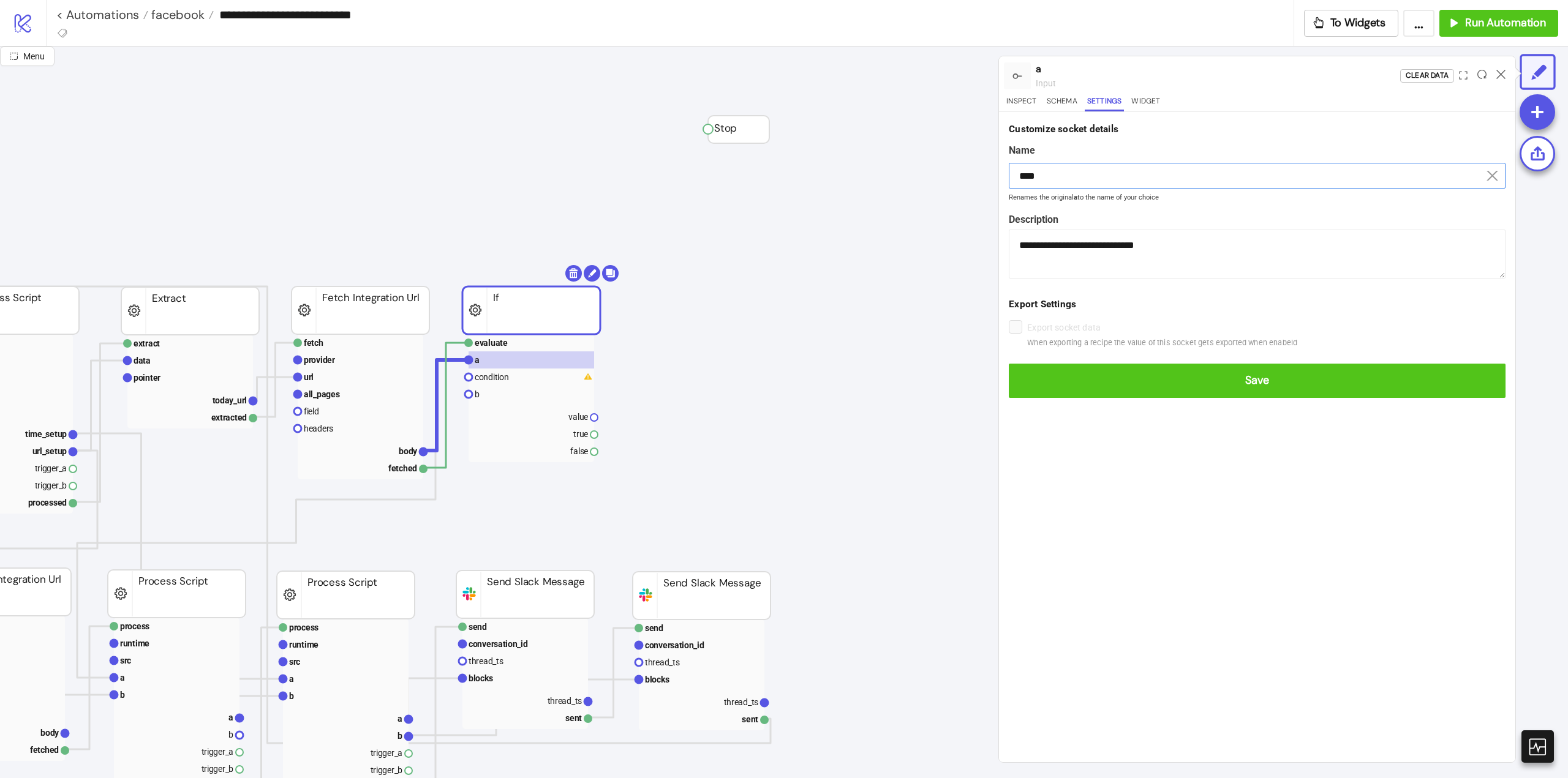
type input "****"
click at [1009, 363] on button "Save" at bounding box center [1257, 380] width 496 height 34
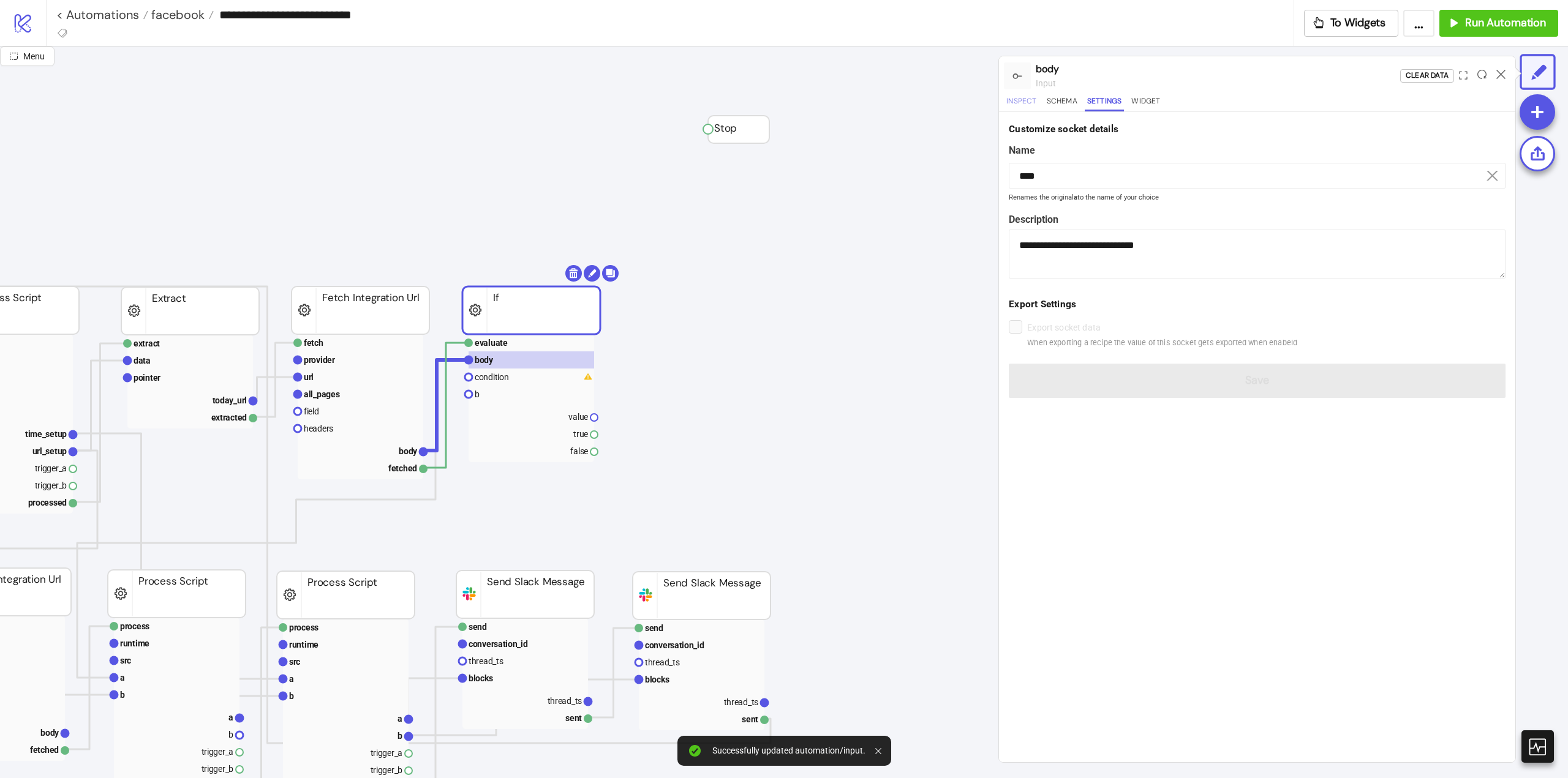
click at [1033, 101] on button "Inspect" at bounding box center [1022, 103] width 35 height 17
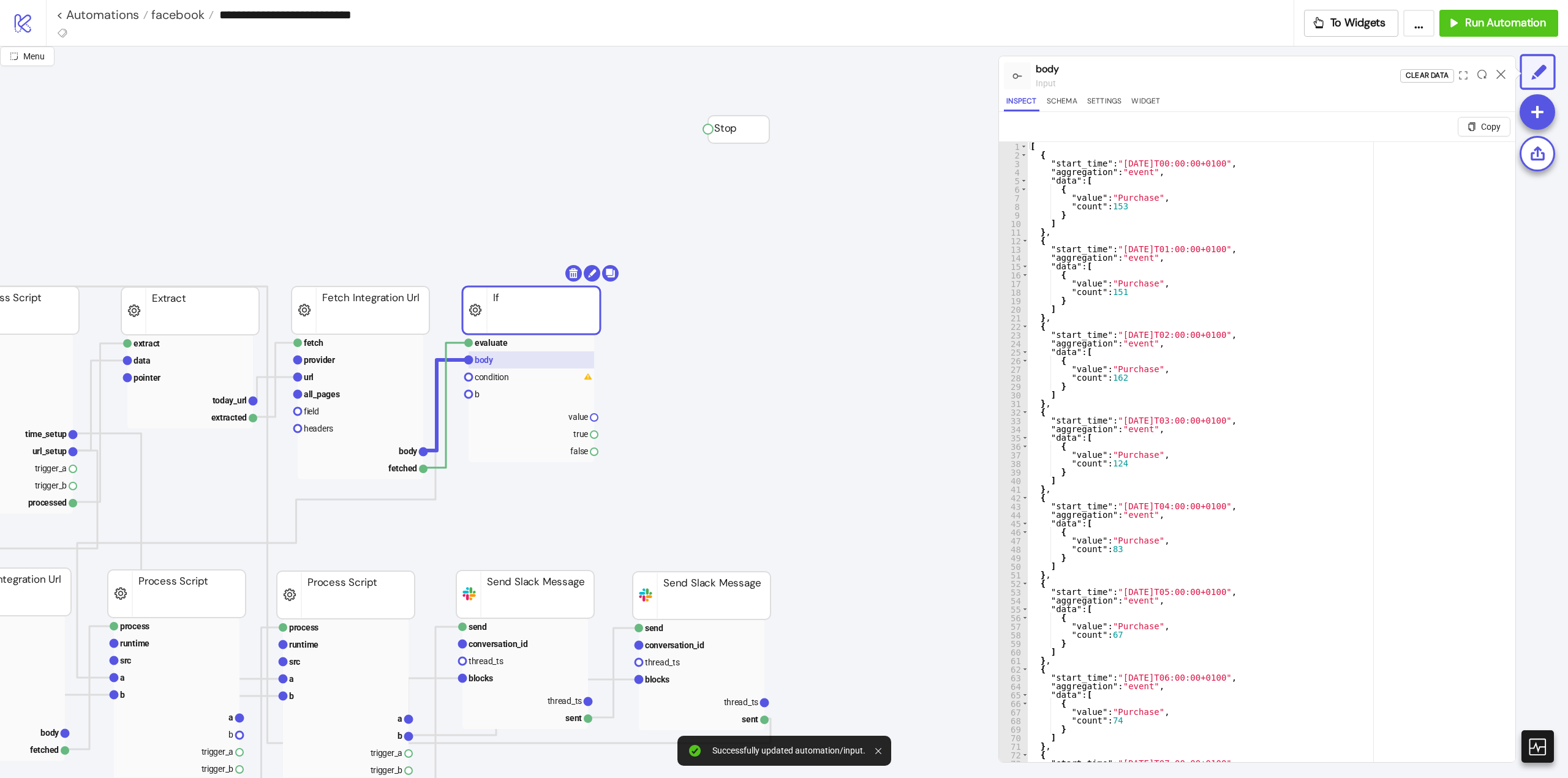
drag, startPoint x: 482, startPoint y: 382, endPoint x: 577, endPoint y: 368, distance: 96.0
click at [484, 380] on text "condition" at bounding box center [491, 377] width 34 height 10
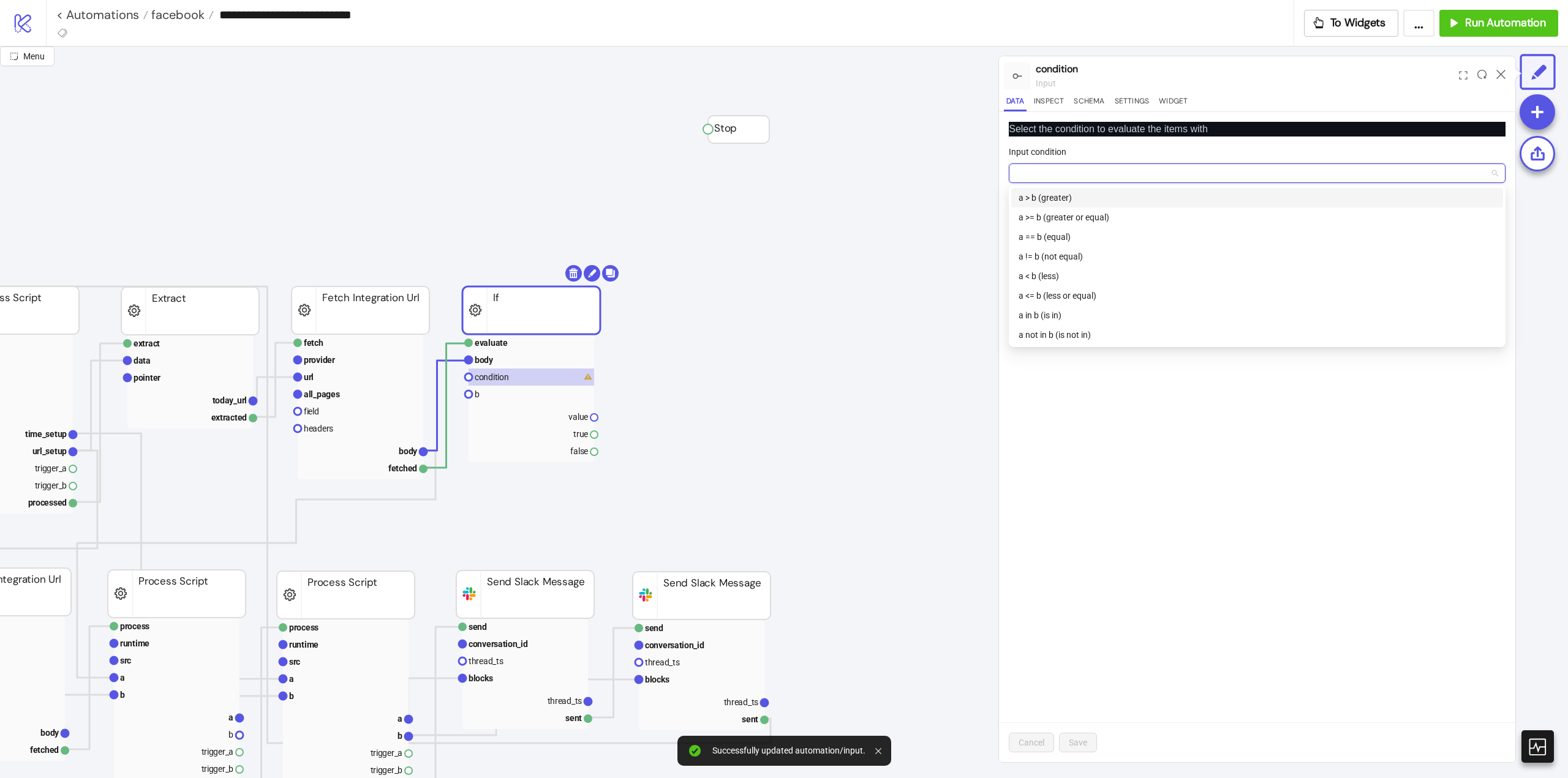
click at [1063, 174] on input "Input condition" at bounding box center [1252, 173] width 471 height 18
click at [1063, 257] on div "a != b (not equal)" at bounding box center [1257, 256] width 477 height 13
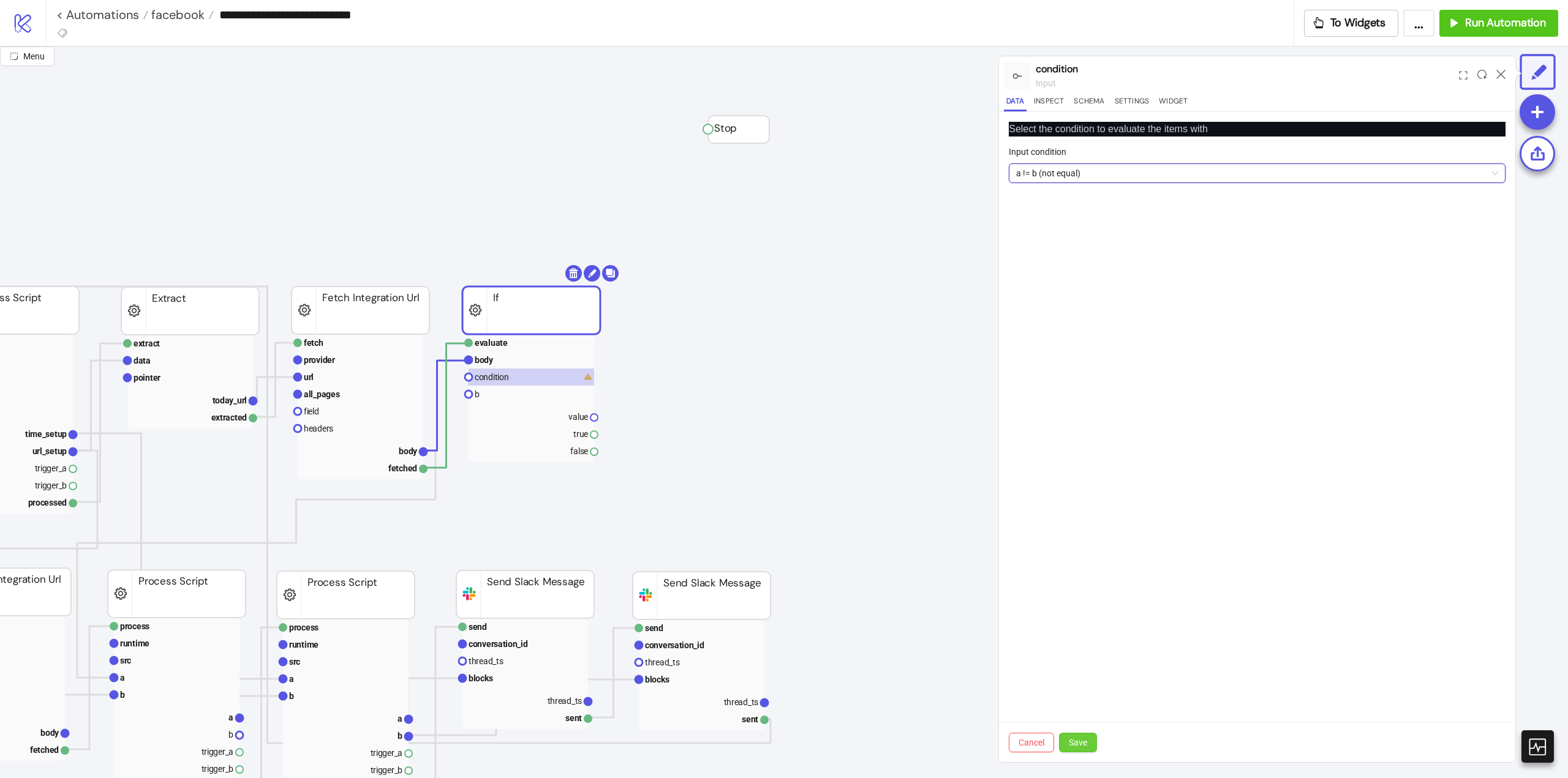
click at [1086, 743] on span "Save" at bounding box center [1078, 743] width 18 height 10
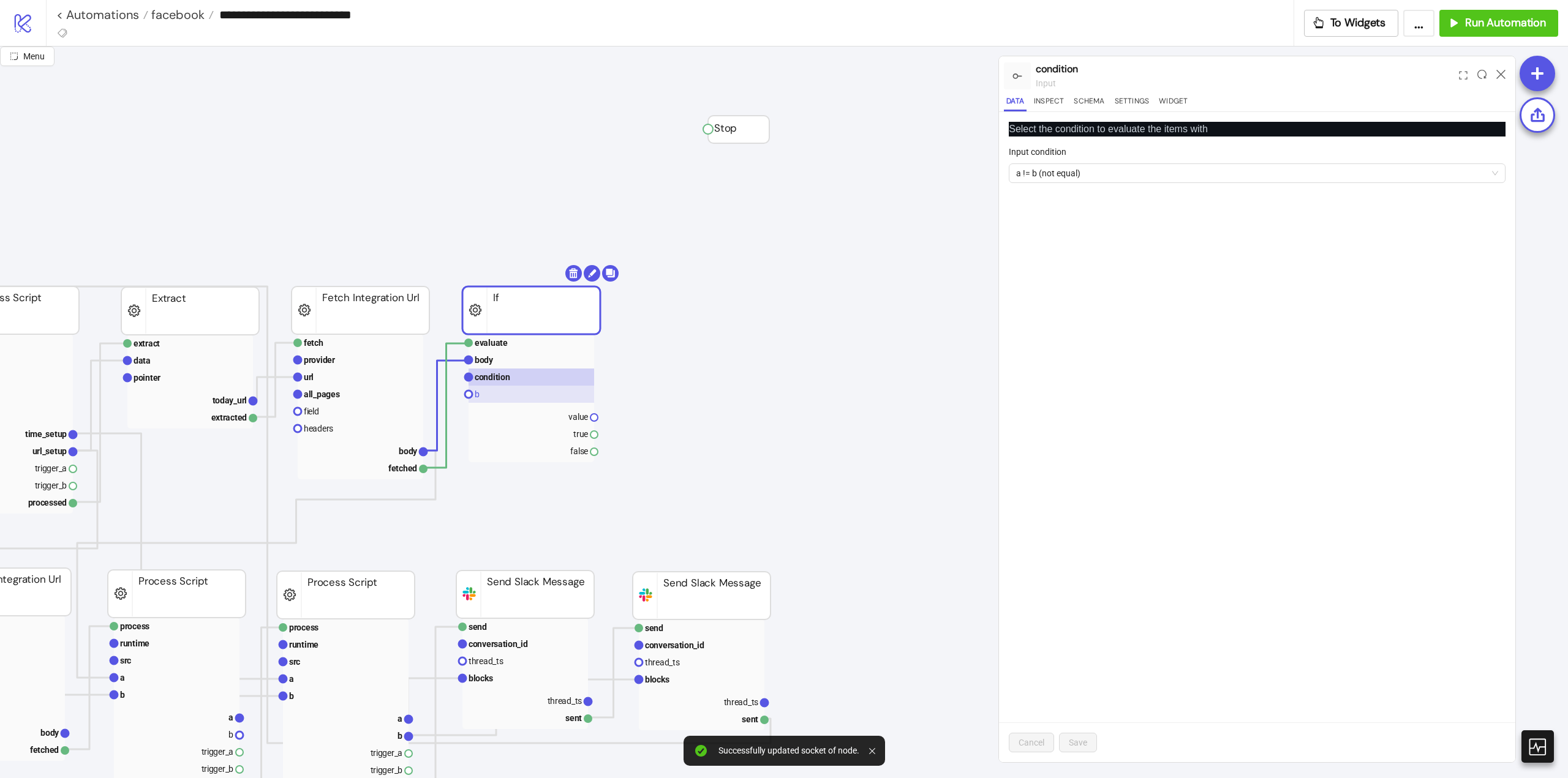
click at [506, 390] on rect at bounding box center [531, 394] width 126 height 17
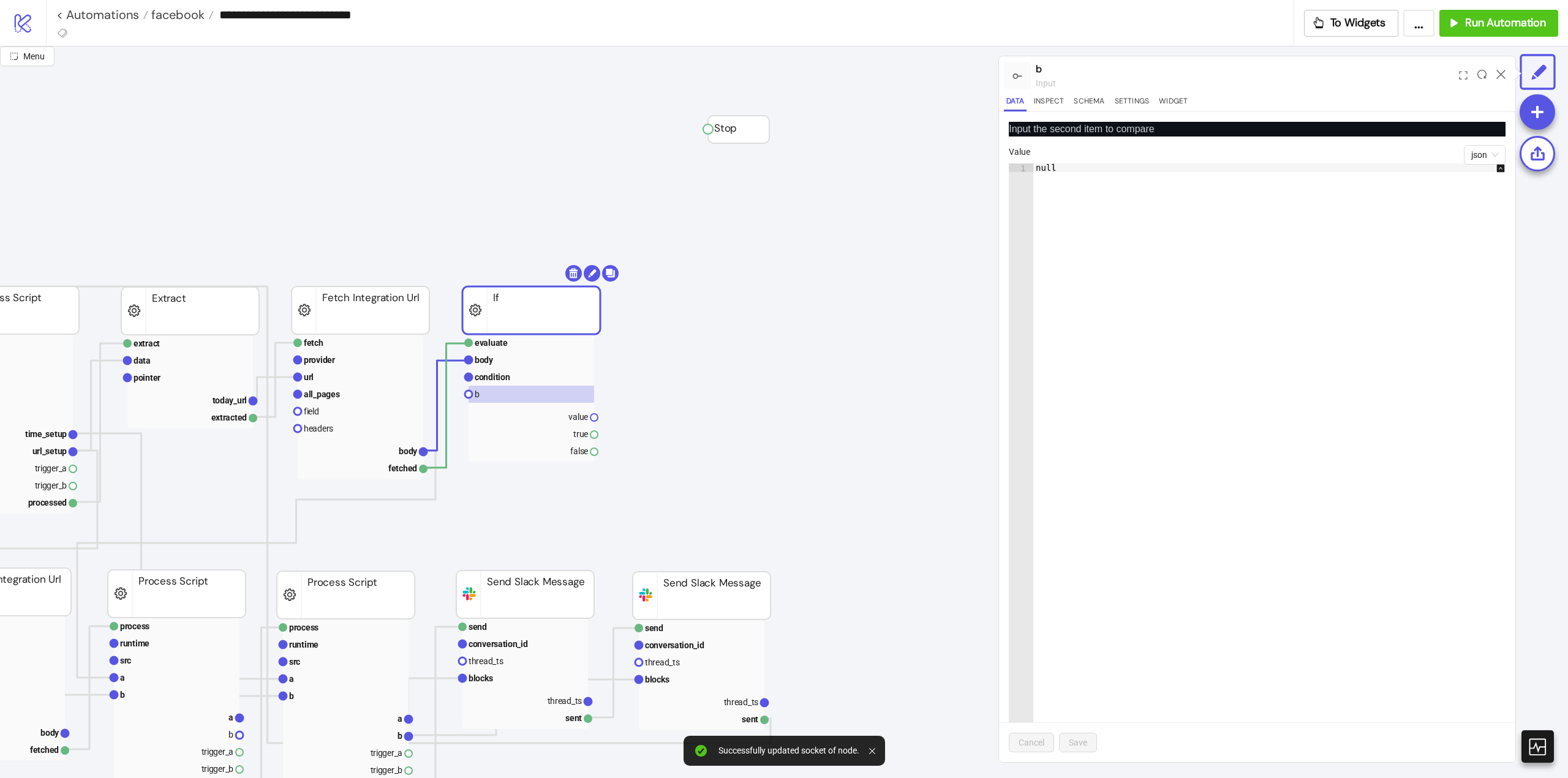
type textarea "****"
click at [1140, 191] on div "null" at bounding box center [1275, 460] width 484 height 592
type textarea "*"
click at [1080, 748] on button "Save" at bounding box center [1078, 743] width 38 height 20
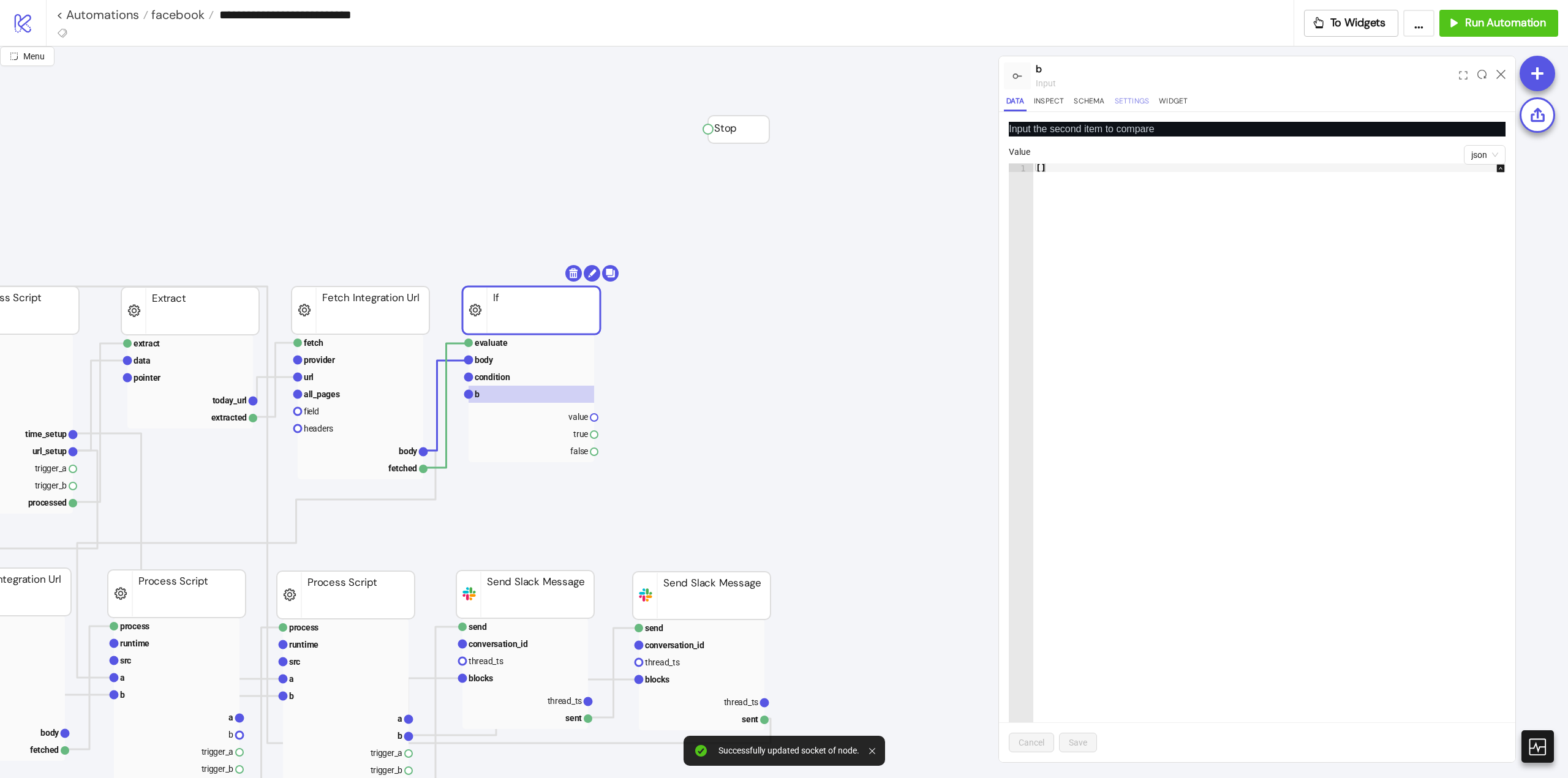
click at [1129, 100] on button "Settings" at bounding box center [1132, 103] width 40 height 17
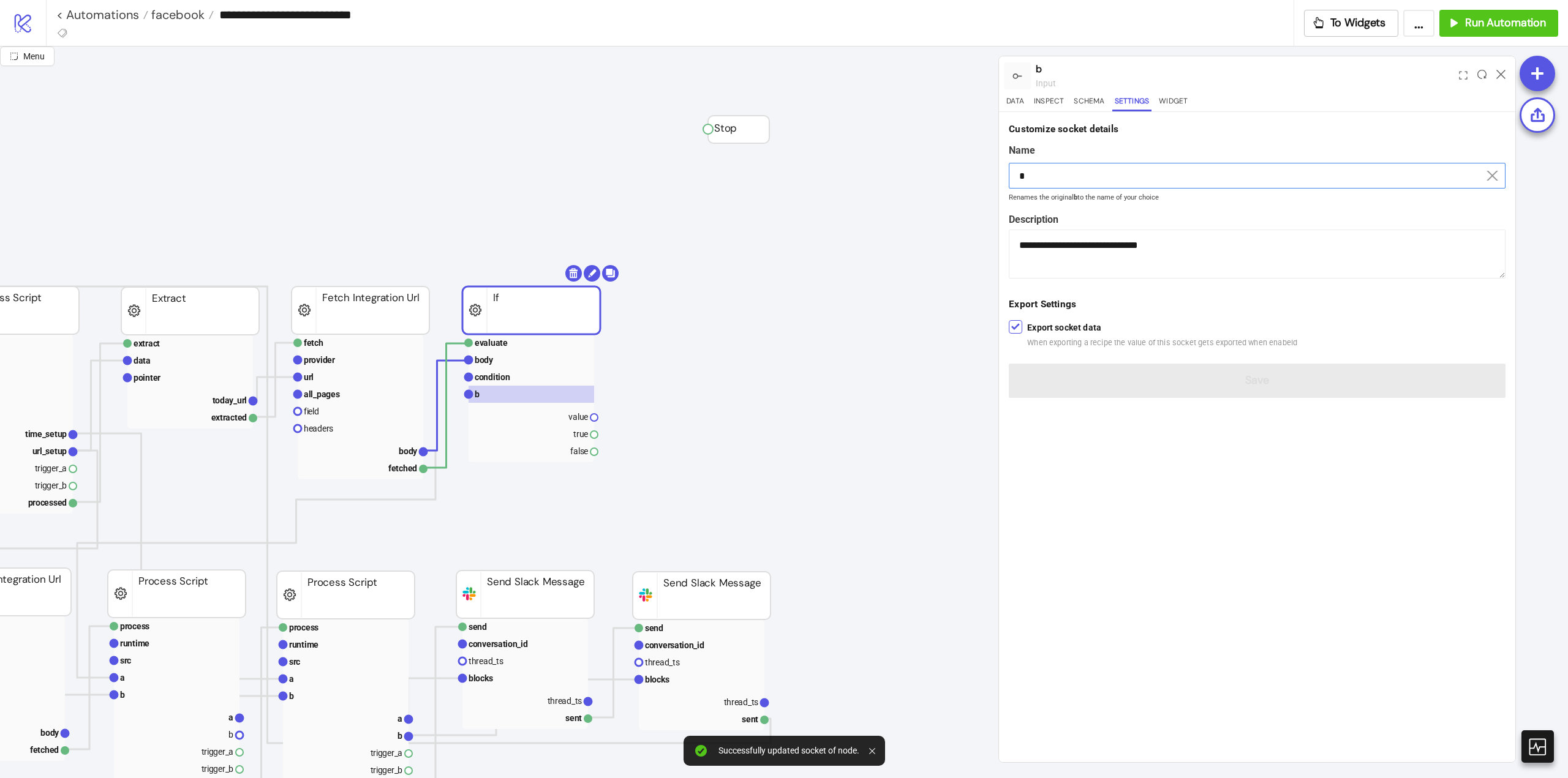
click at [1076, 181] on input "*" at bounding box center [1257, 176] width 496 height 26
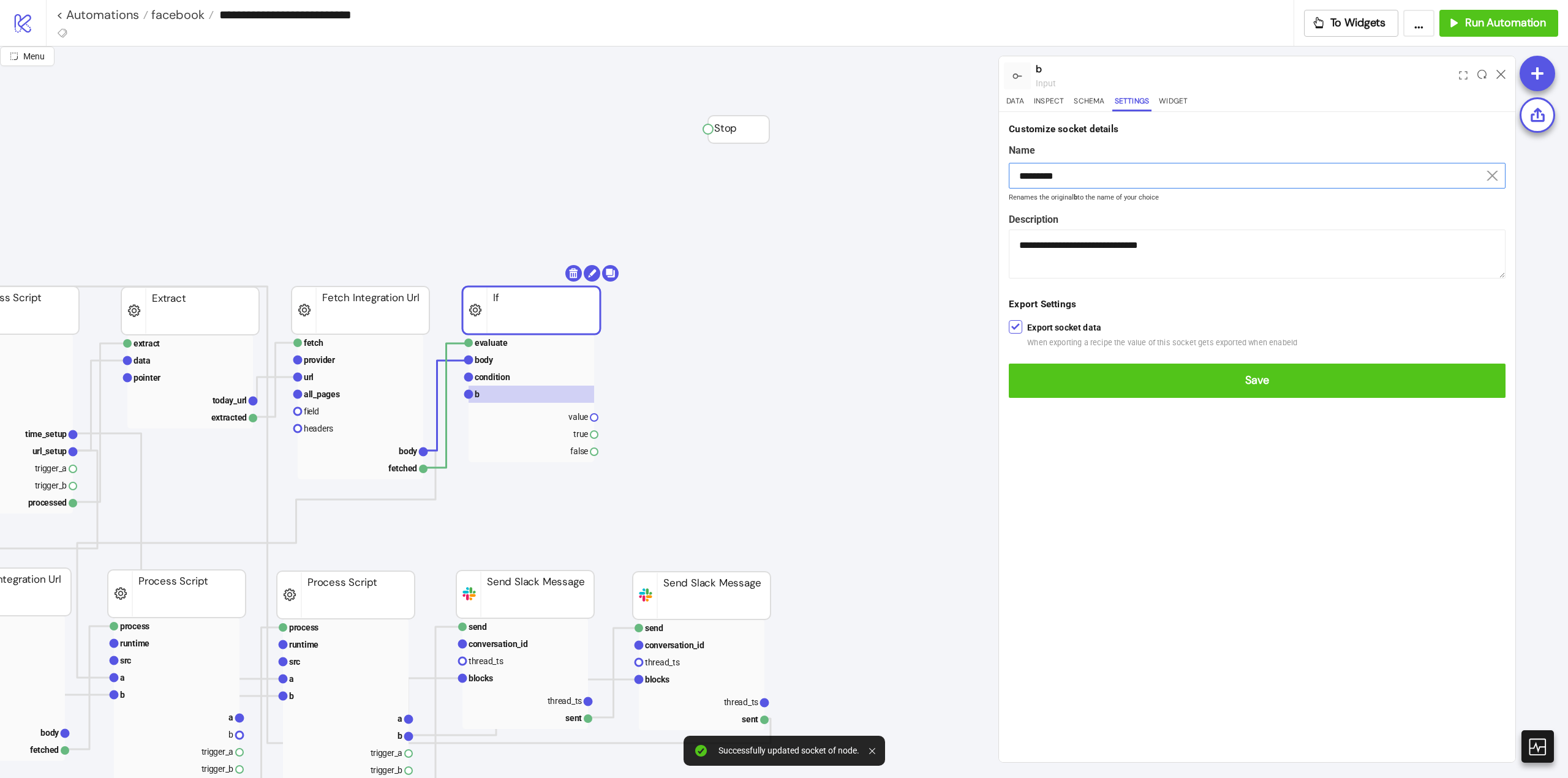
type input "*********"
click at [1009, 363] on button "Save" at bounding box center [1257, 380] width 496 height 34
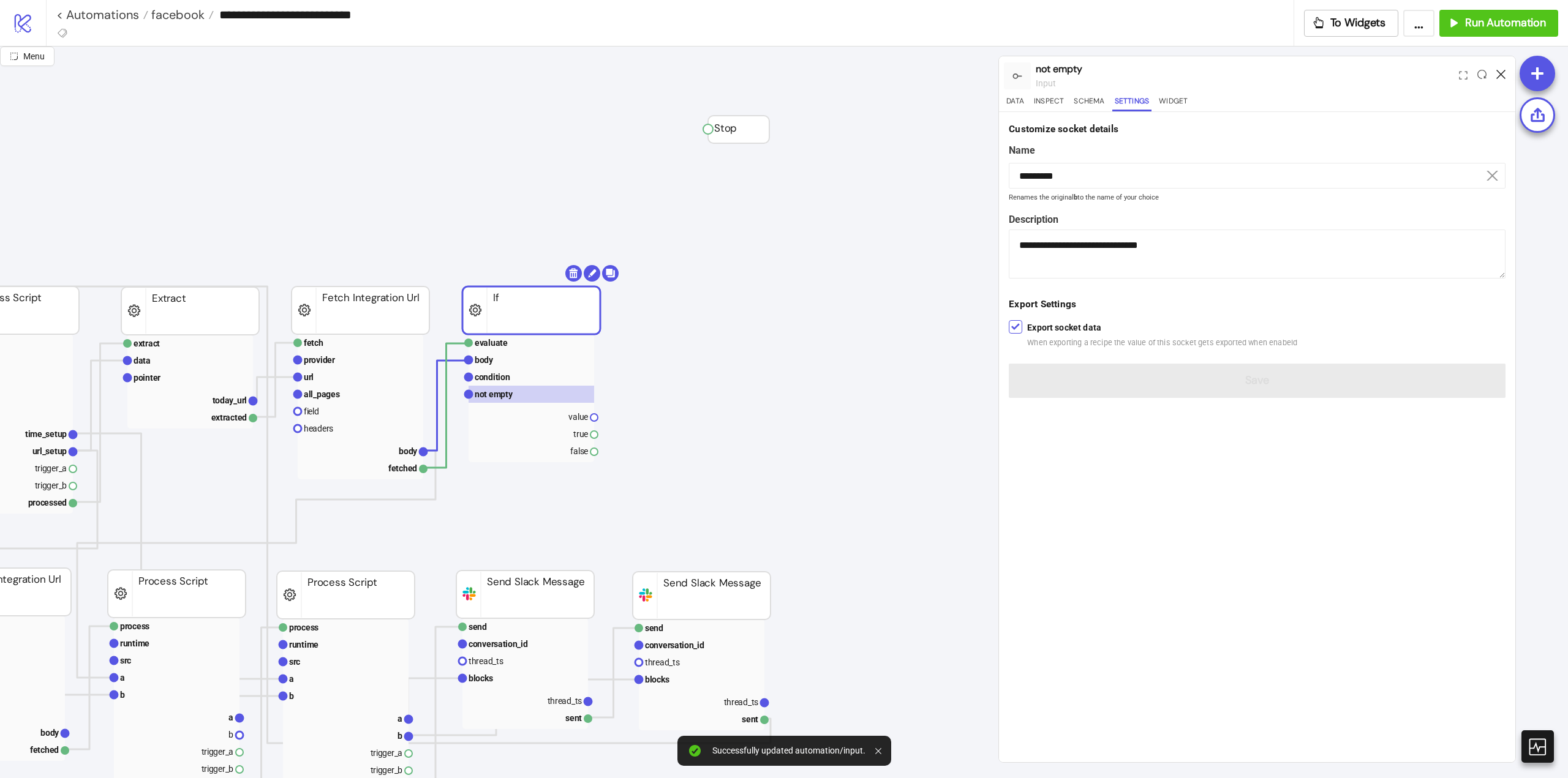
click at [1498, 77] on icon at bounding box center [1500, 74] width 9 height 9
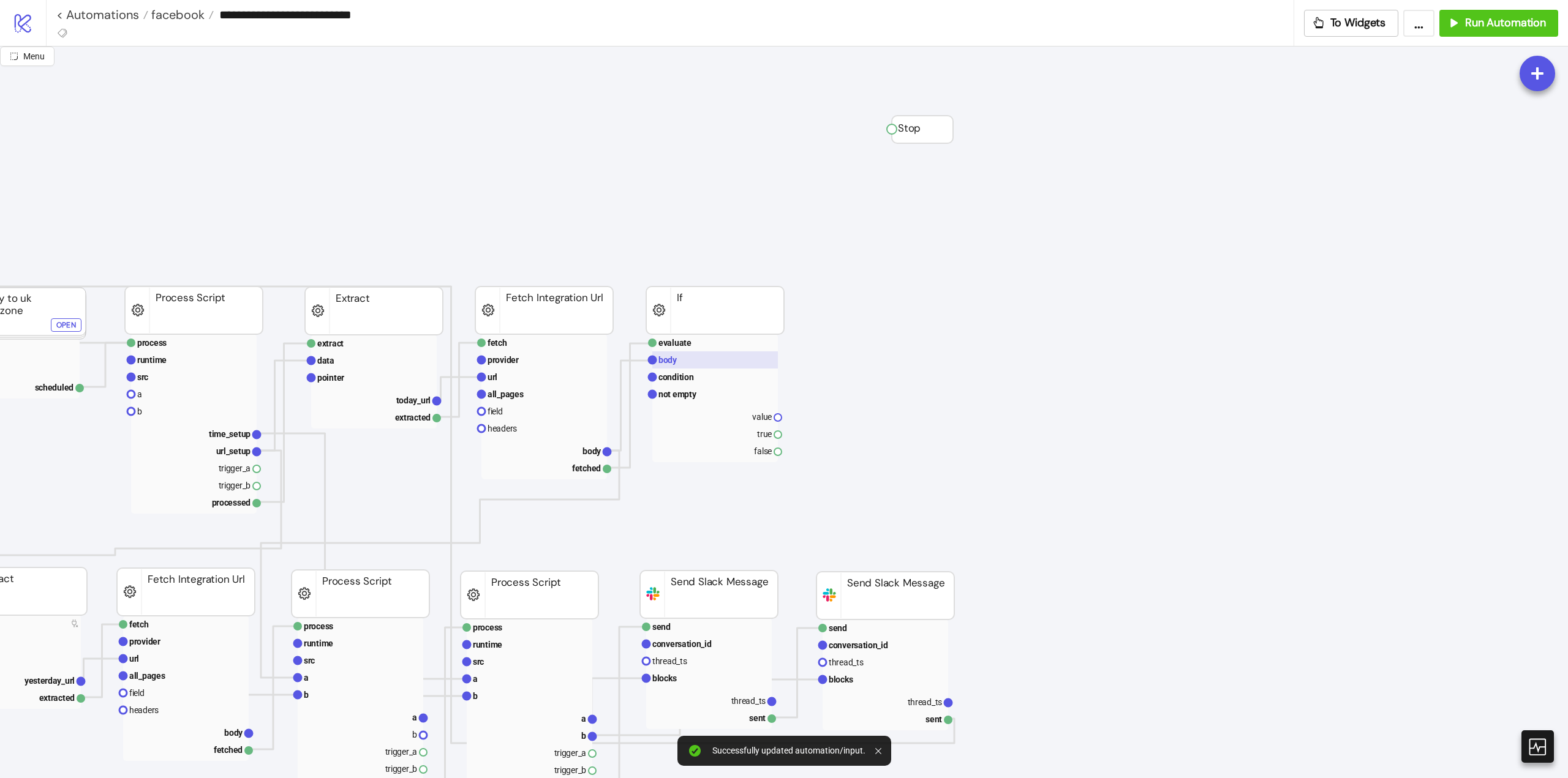
scroll to position [0, 368]
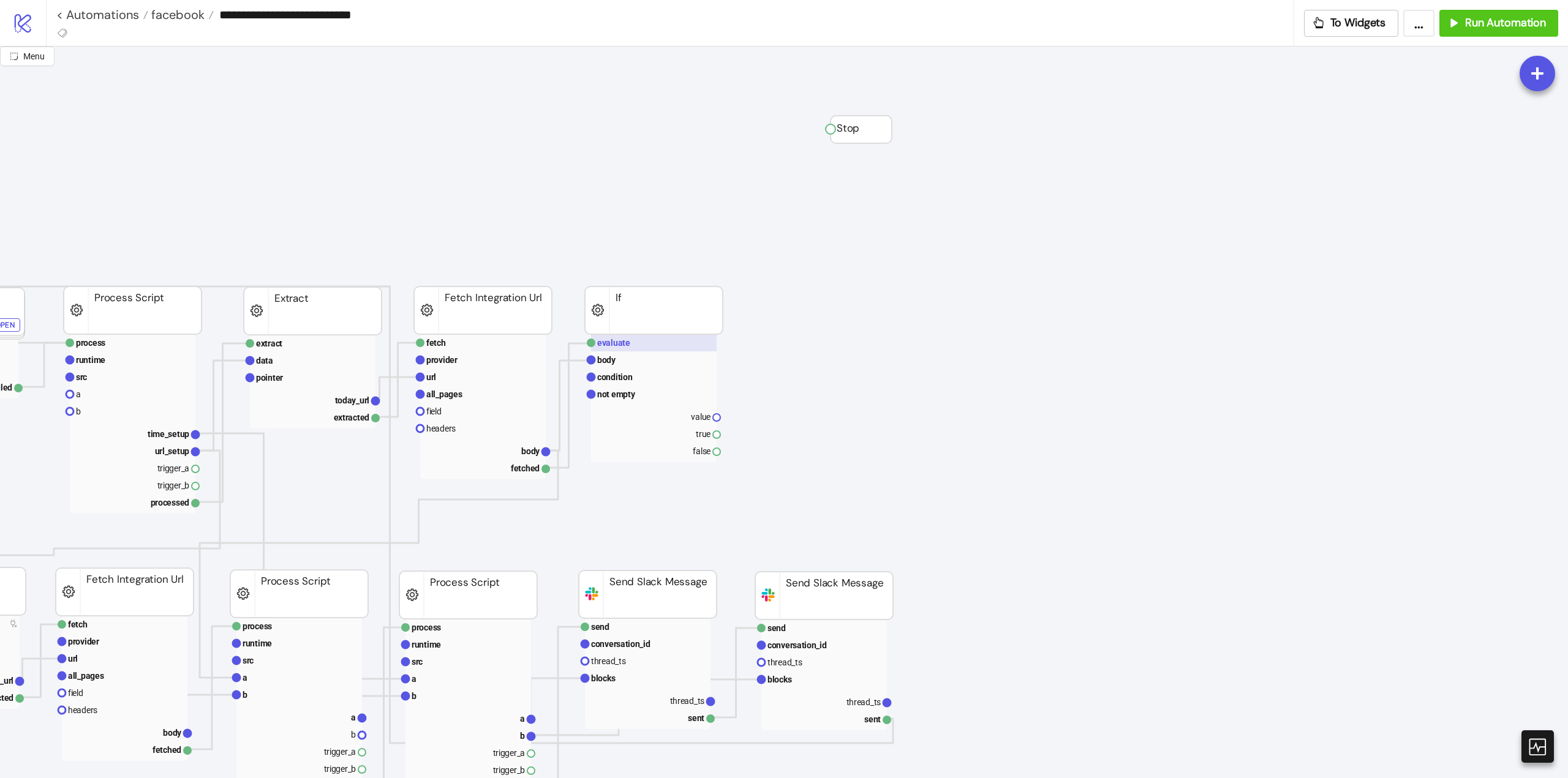
click at [632, 346] on rect at bounding box center [654, 343] width 126 height 17
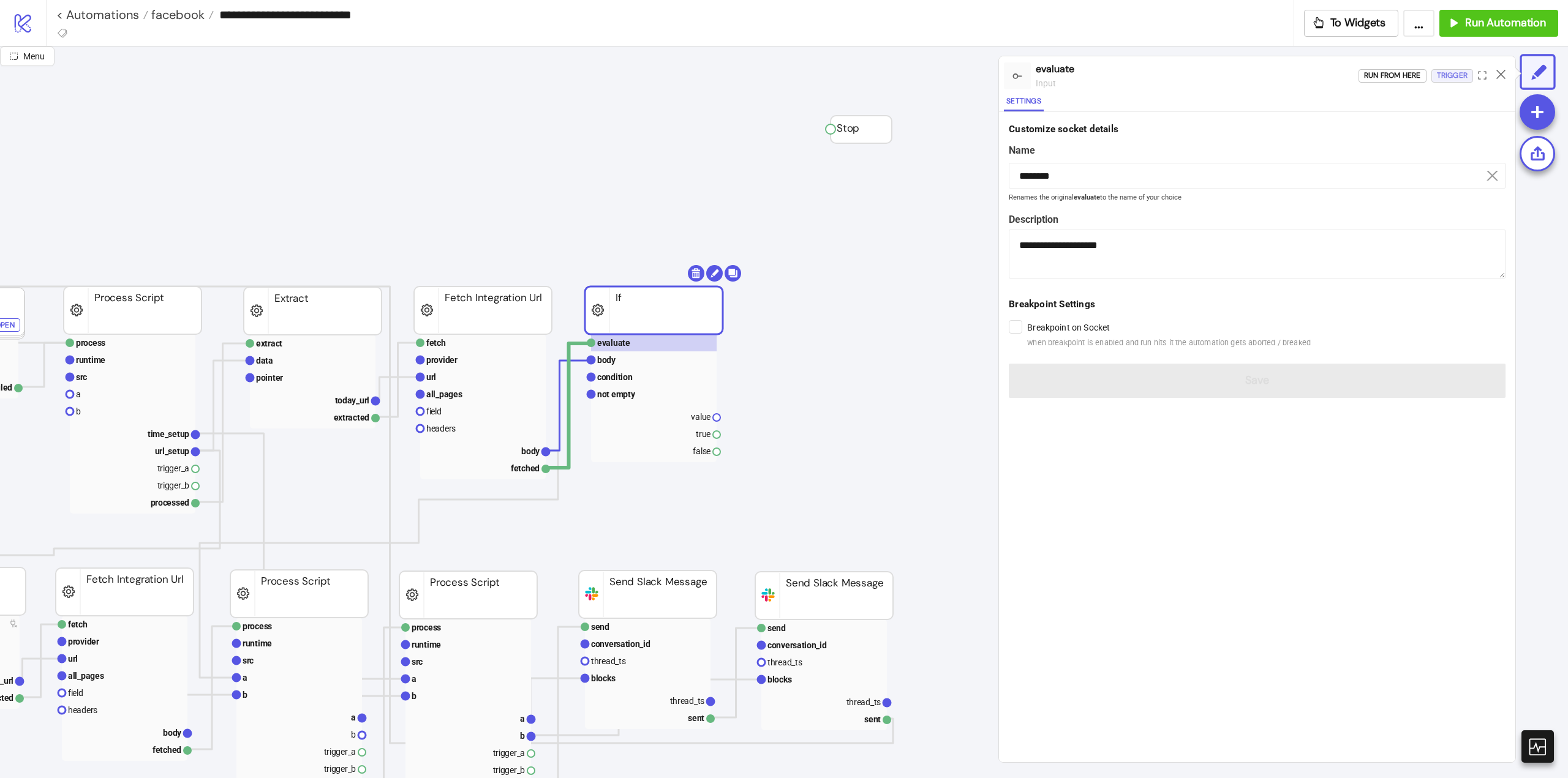
click at [1450, 81] on div "Trigger" at bounding box center [1453, 76] width 31 height 14
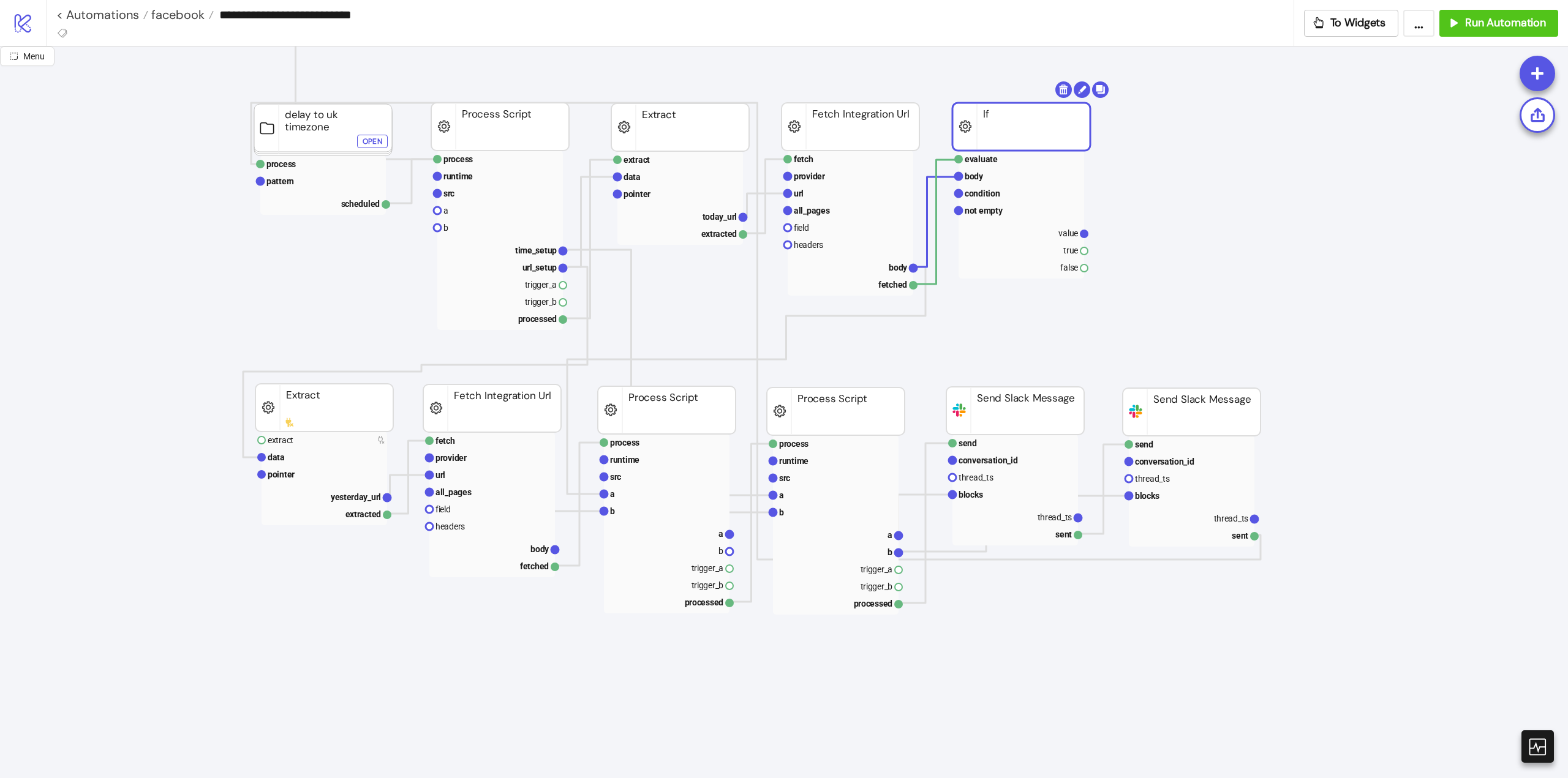
scroll to position [61, 0]
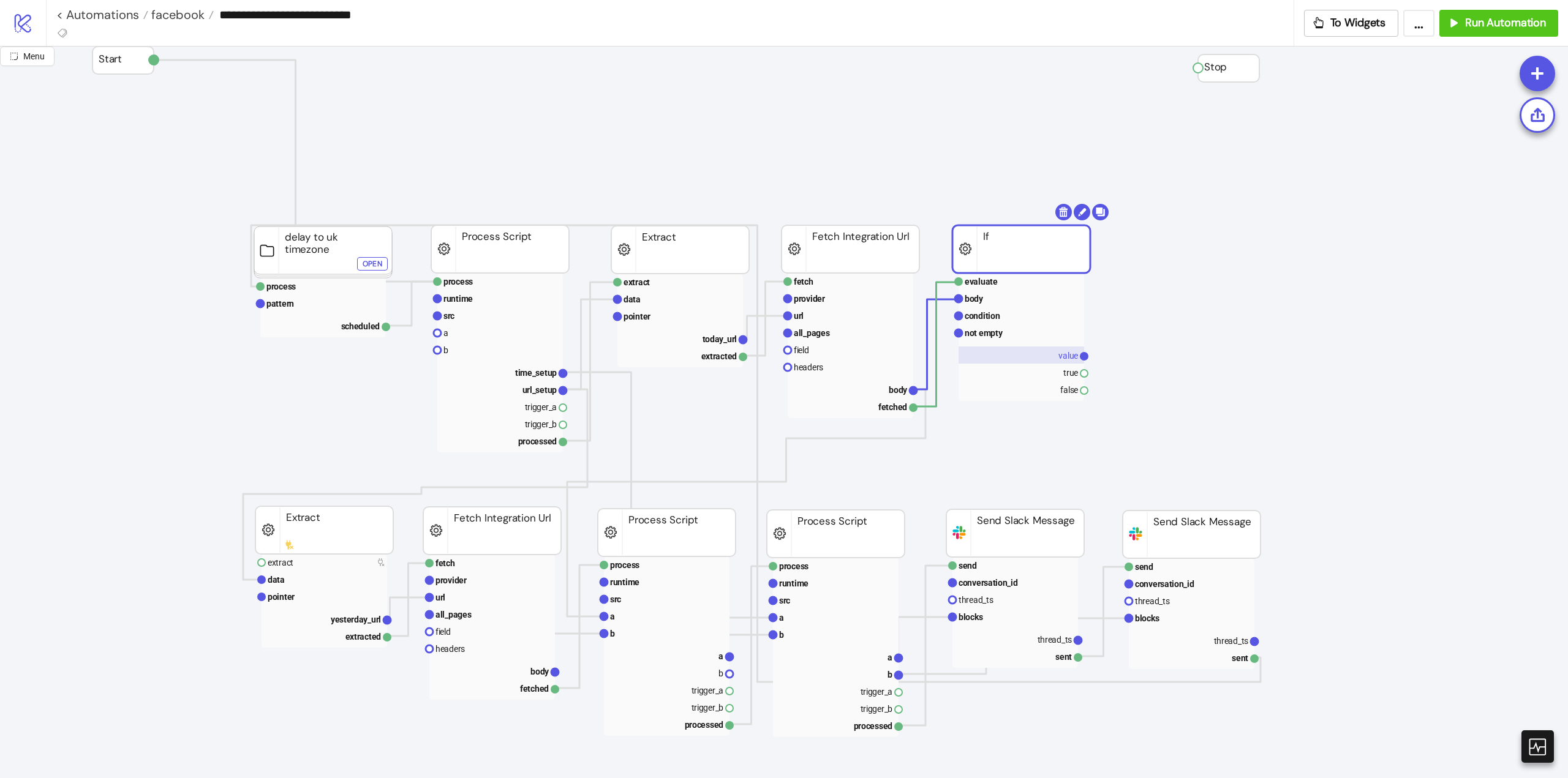
click at [1059, 354] on text "value" at bounding box center [1068, 356] width 20 height 10
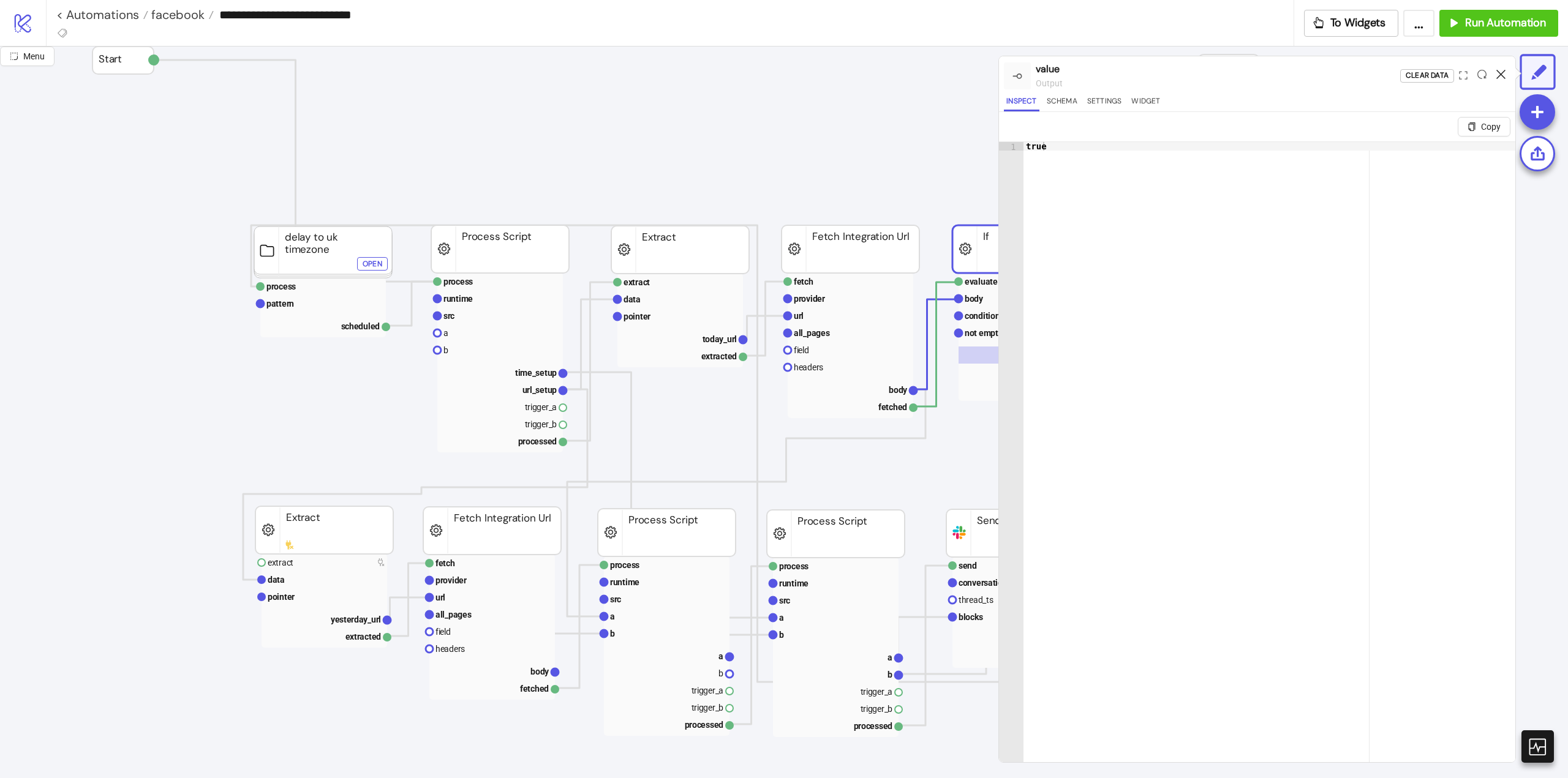
click at [1499, 73] on icon at bounding box center [1500, 74] width 9 height 9
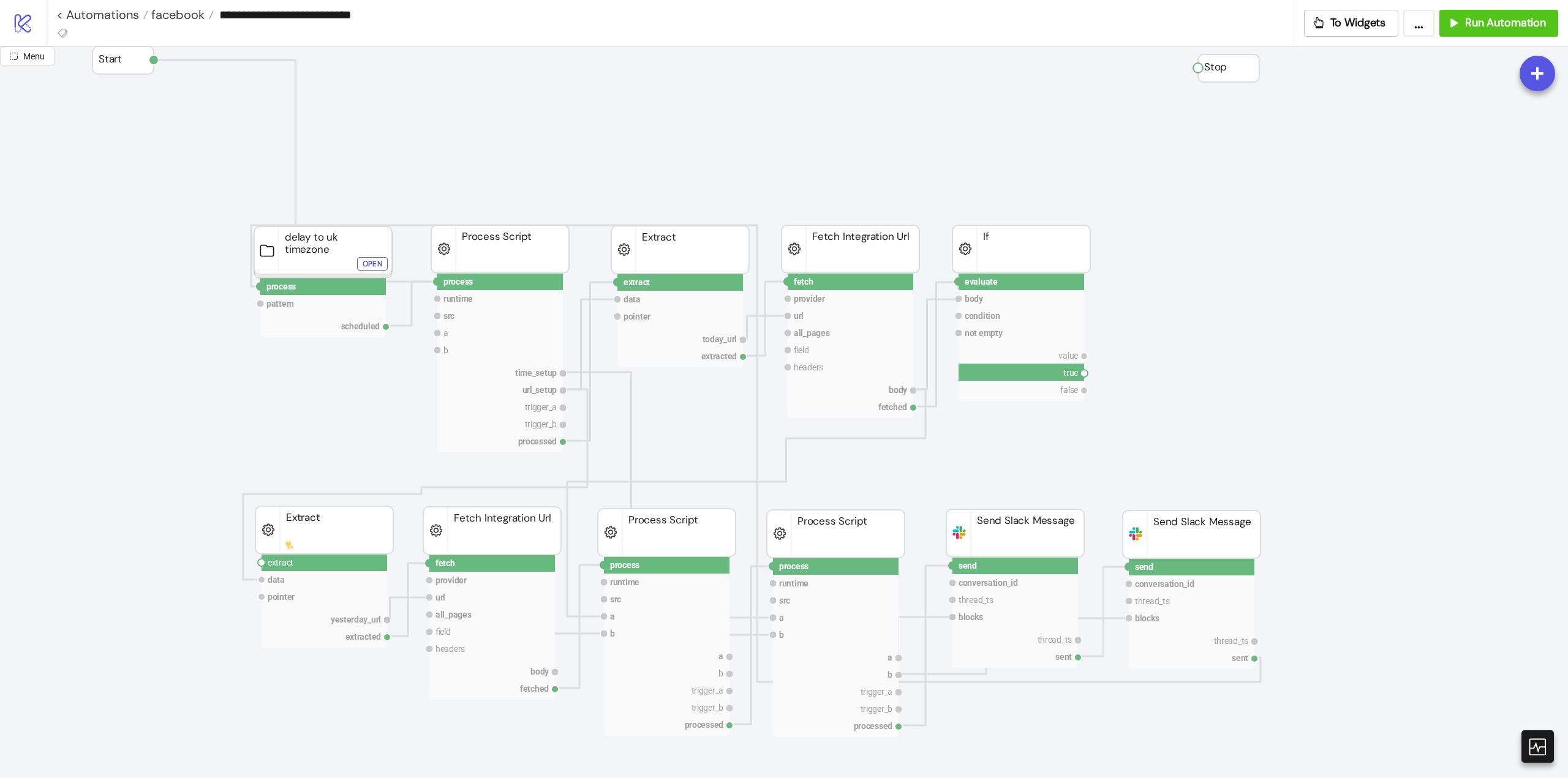
drag, startPoint x: 1083, startPoint y: 372, endPoint x: 1133, endPoint y: 440, distance: 84.4
click at [262, 563] on circle at bounding box center [262, 562] width 7 height 7
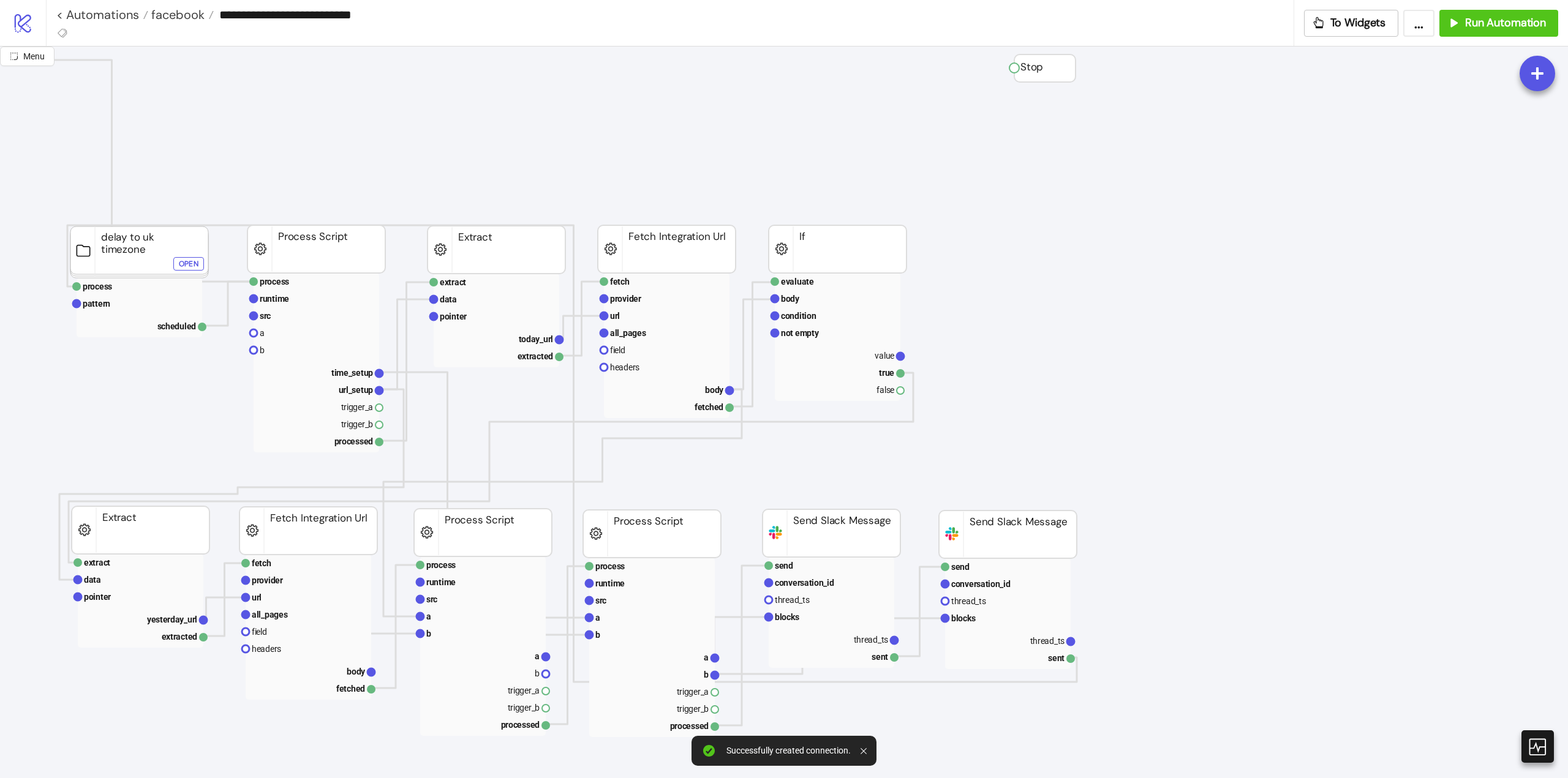
scroll to position [61, 307]
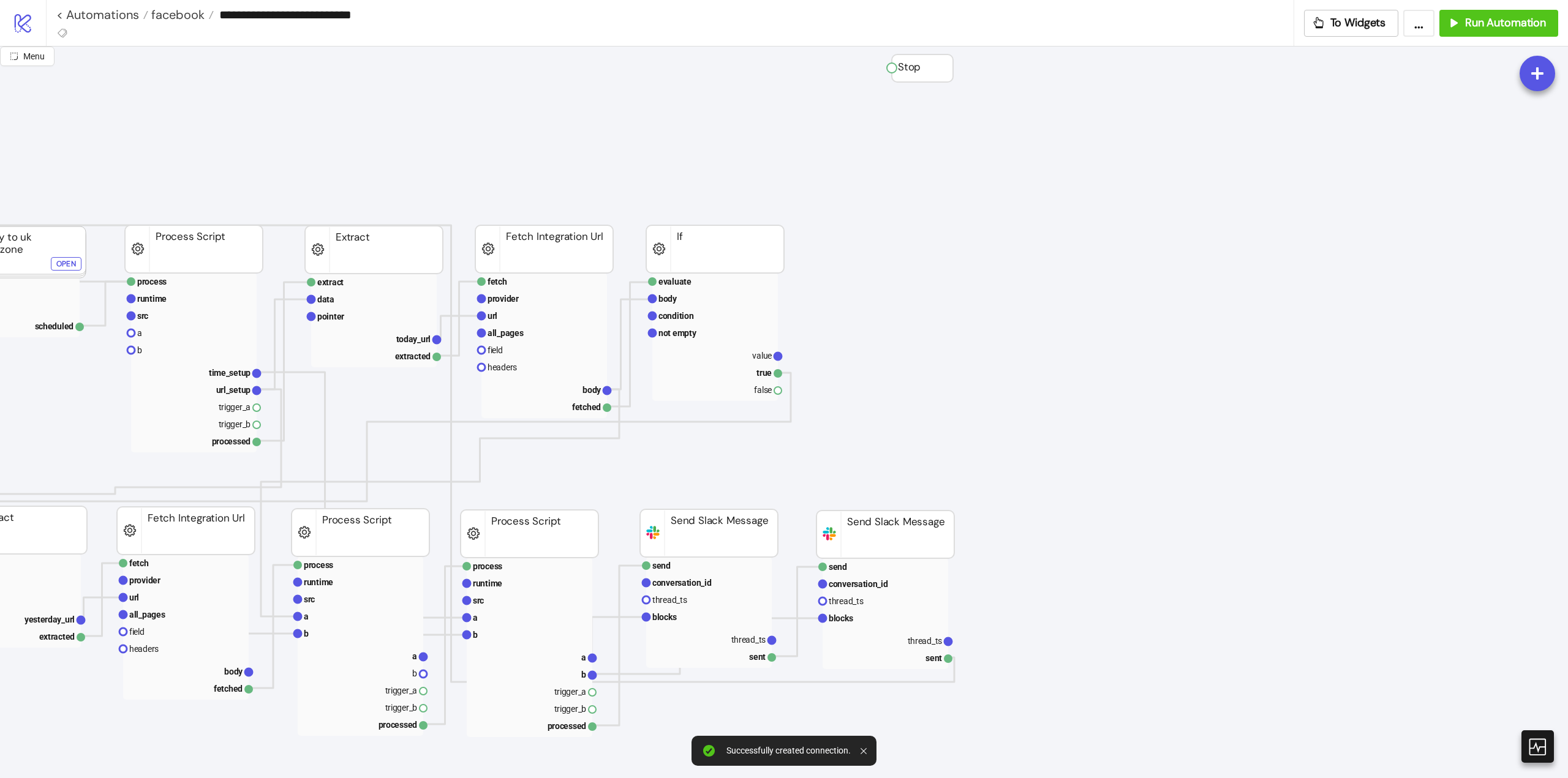
drag, startPoint x: 862, startPoint y: 292, endPoint x: 875, endPoint y: 286, distance: 14.3
click at [902, 302] on span "Add Node" at bounding box center [919, 301] width 65 height 13
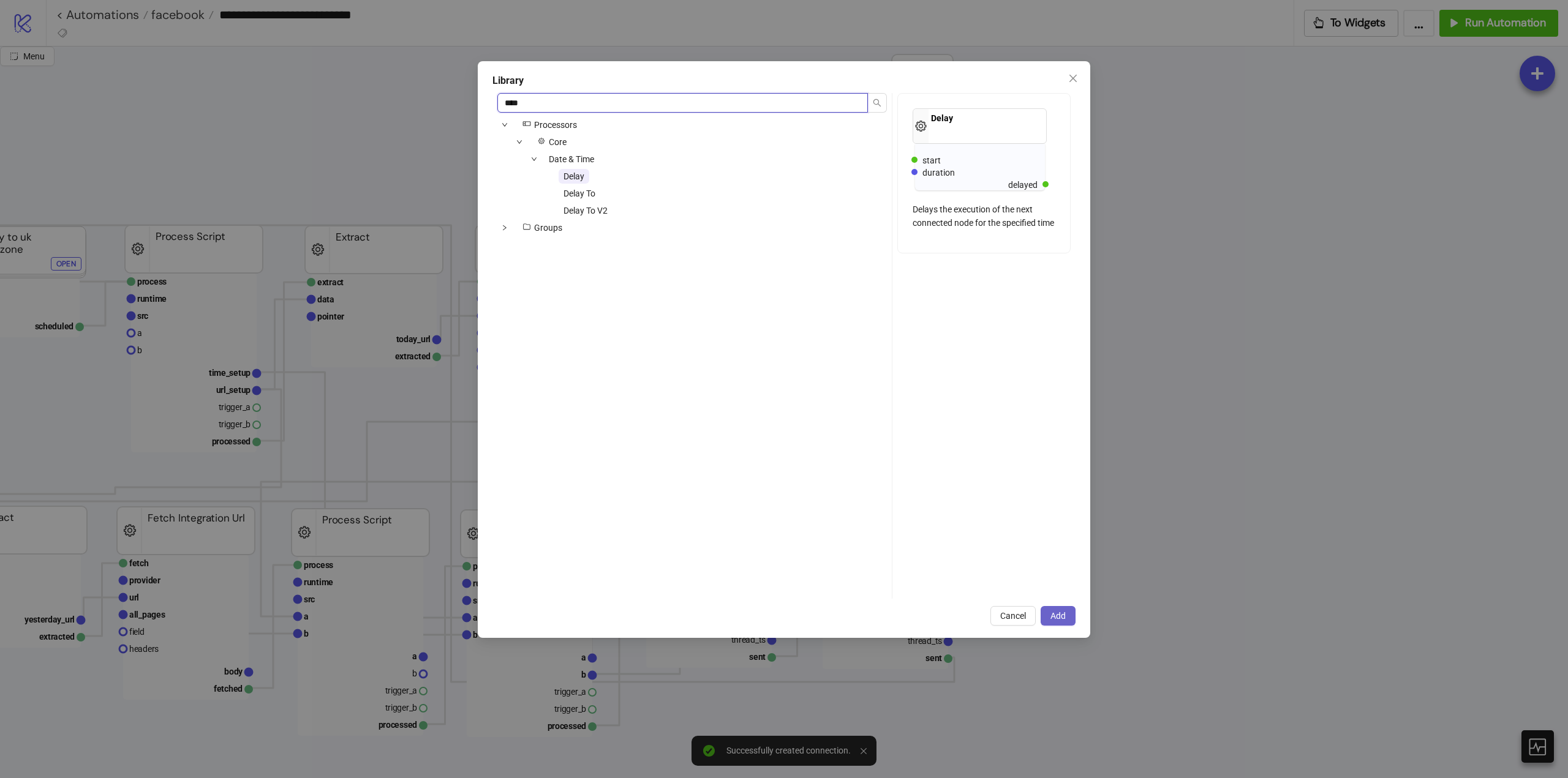
type input "****"
click at [1069, 611] on button "Add" at bounding box center [1058, 616] width 35 height 20
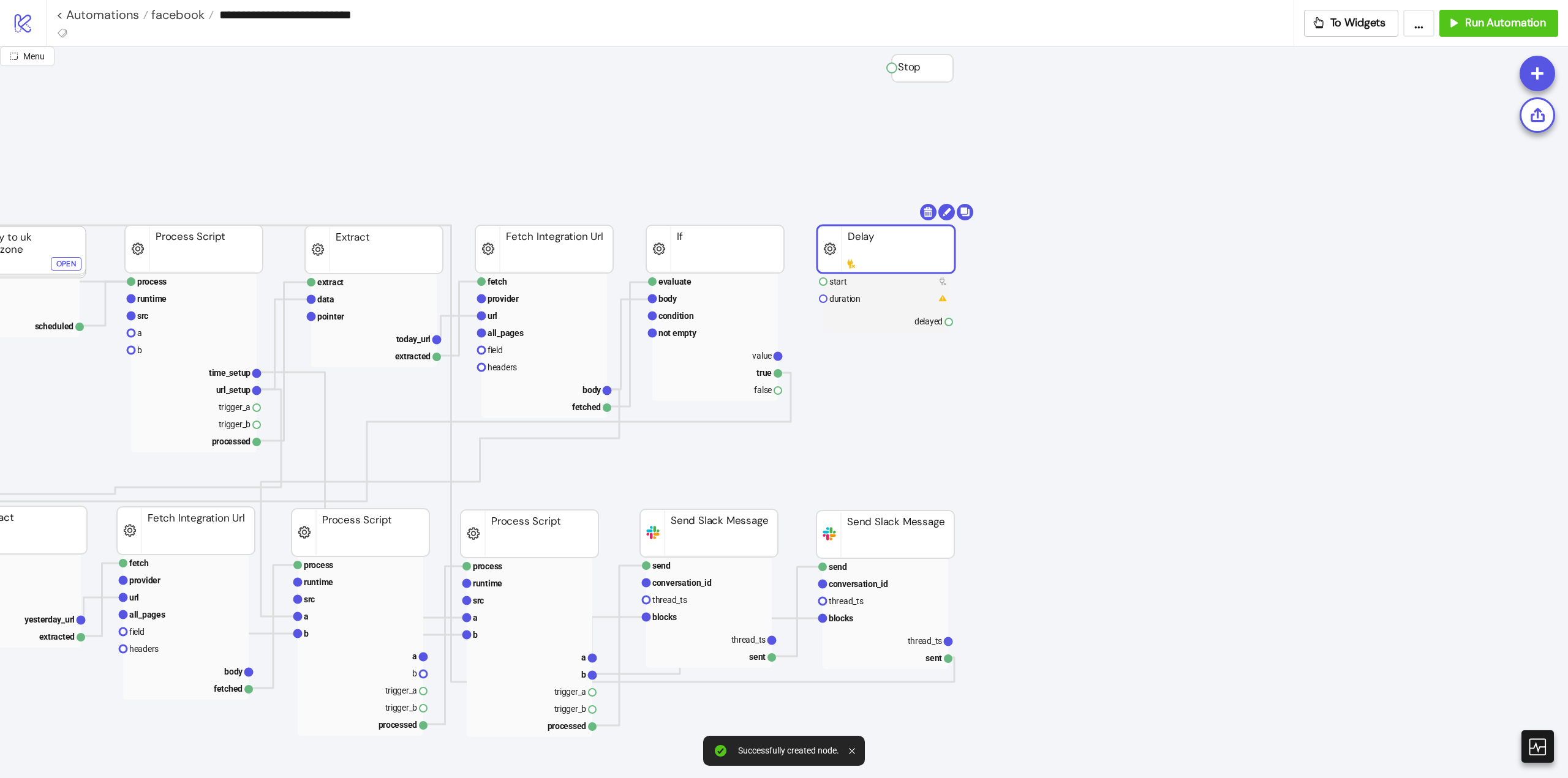
drag, startPoint x: 893, startPoint y: 292, endPoint x: 863, endPoint y: 251, distance: 50.8
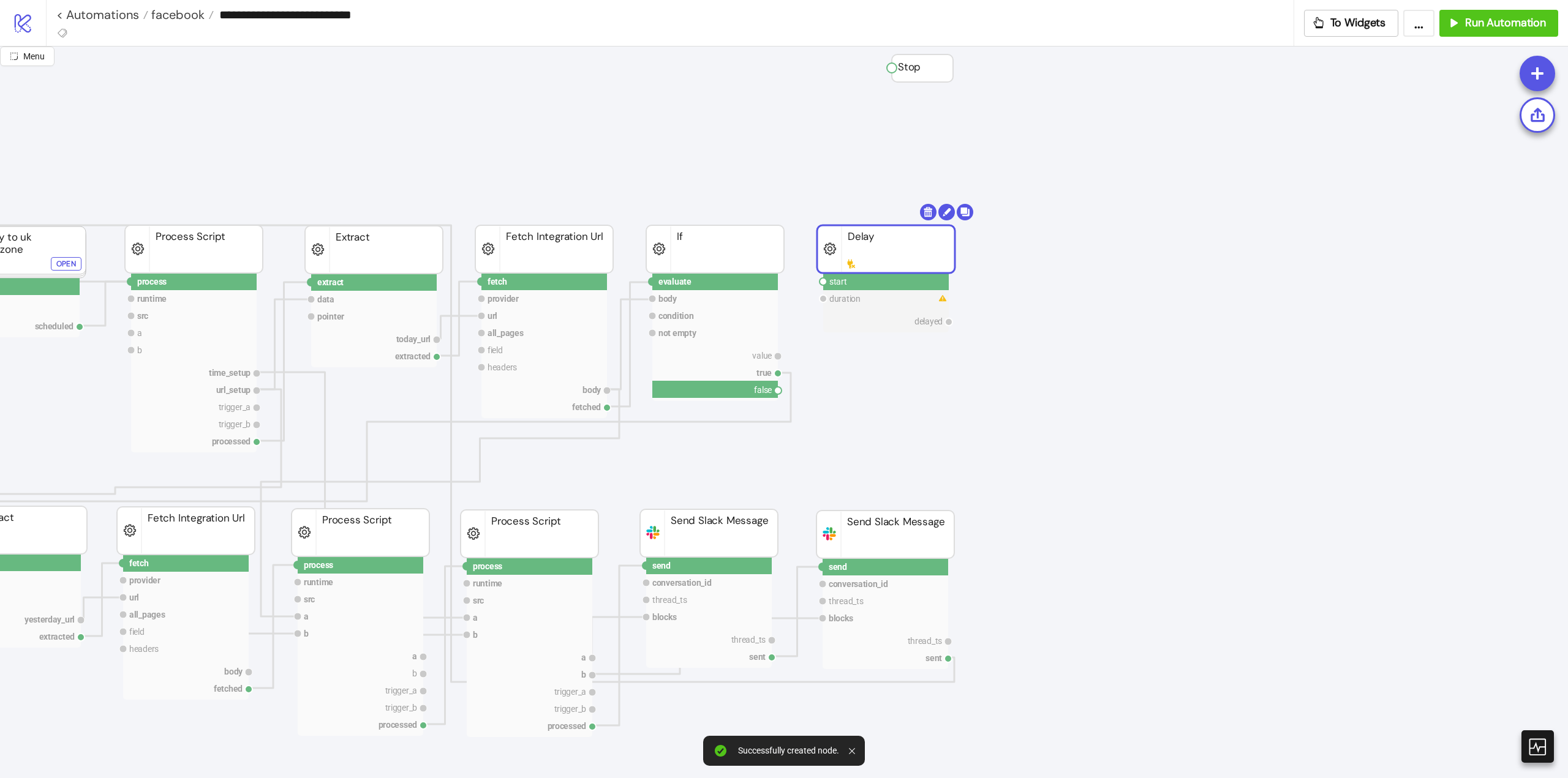
drag, startPoint x: 778, startPoint y: 391, endPoint x: 830, endPoint y: 387, distance: 52.2
click at [821, 279] on circle at bounding box center [823, 281] width 7 height 7
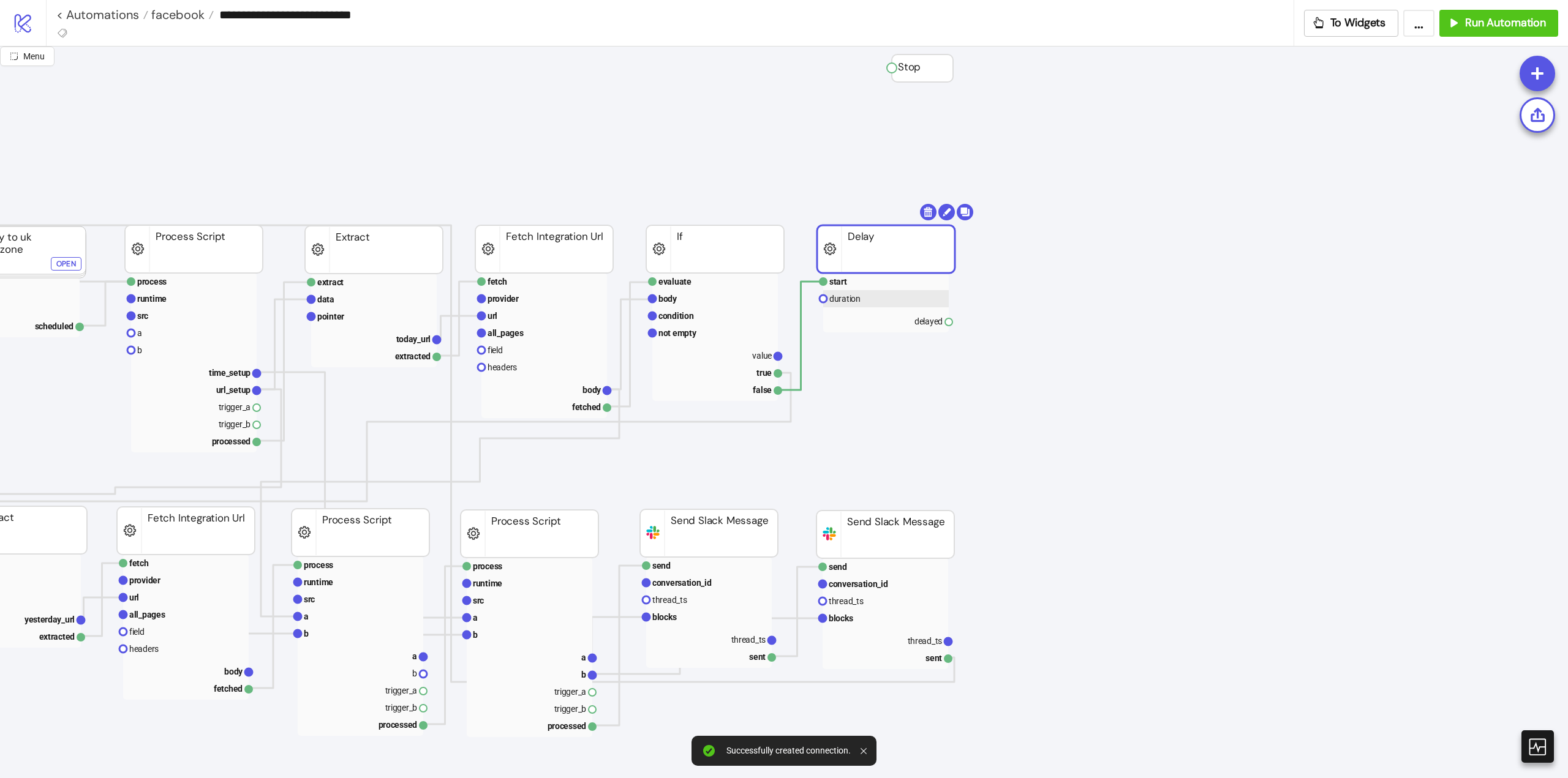
drag, startPoint x: 847, startPoint y: 296, endPoint x: 985, endPoint y: 306, distance: 138.4
click at [848, 296] on text "duration" at bounding box center [844, 299] width 31 height 10
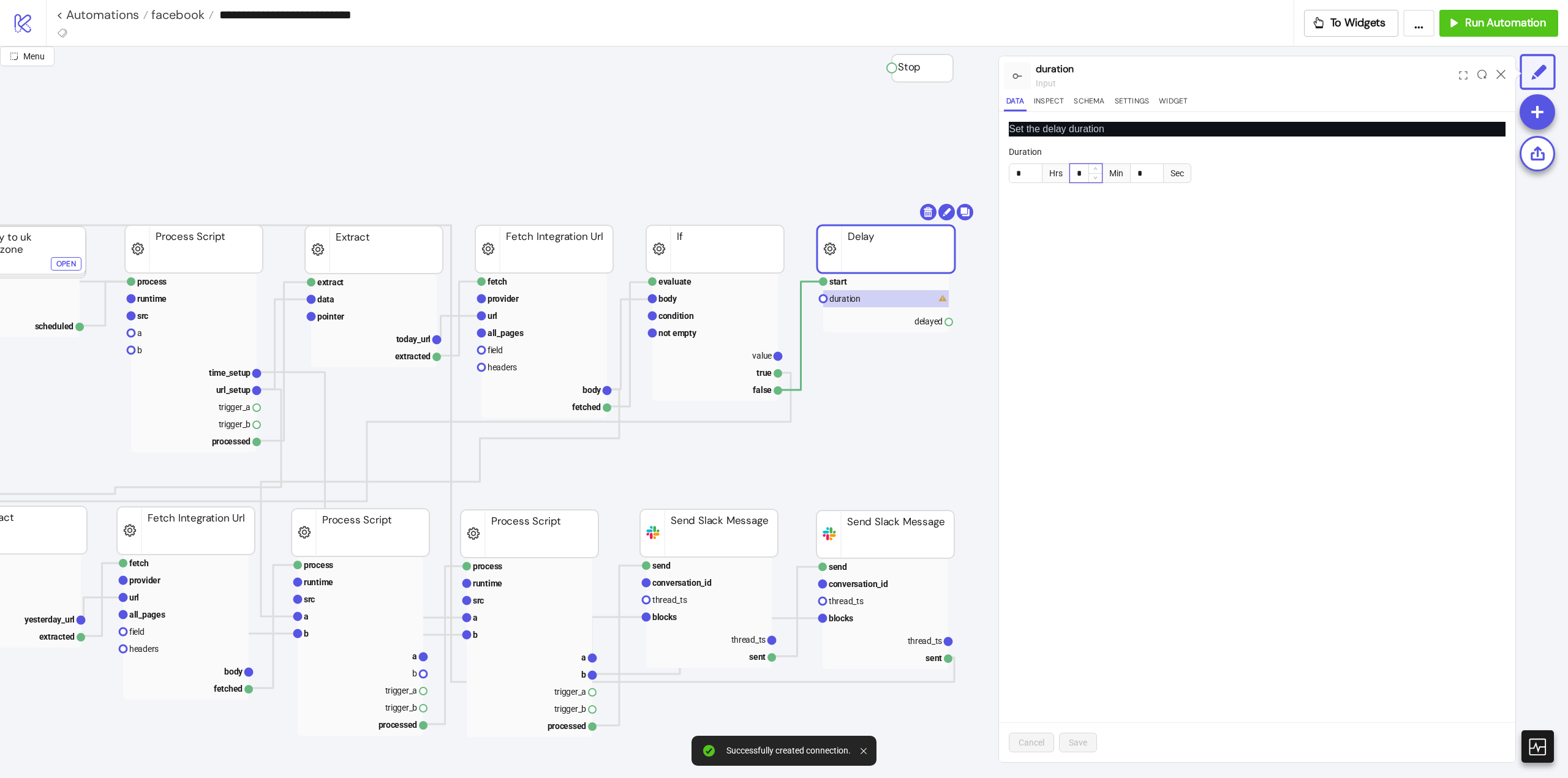
click at [1086, 170] on input "*" at bounding box center [1086, 173] width 32 height 18
type input "*"
click at [1097, 170] on icon "up" at bounding box center [1095, 169] width 4 height 4
click at [1074, 742] on span "Save" at bounding box center [1078, 743] width 18 height 10
drag, startPoint x: 951, startPoint y: 325, endPoint x: 878, endPoint y: 415, distance: 115.9
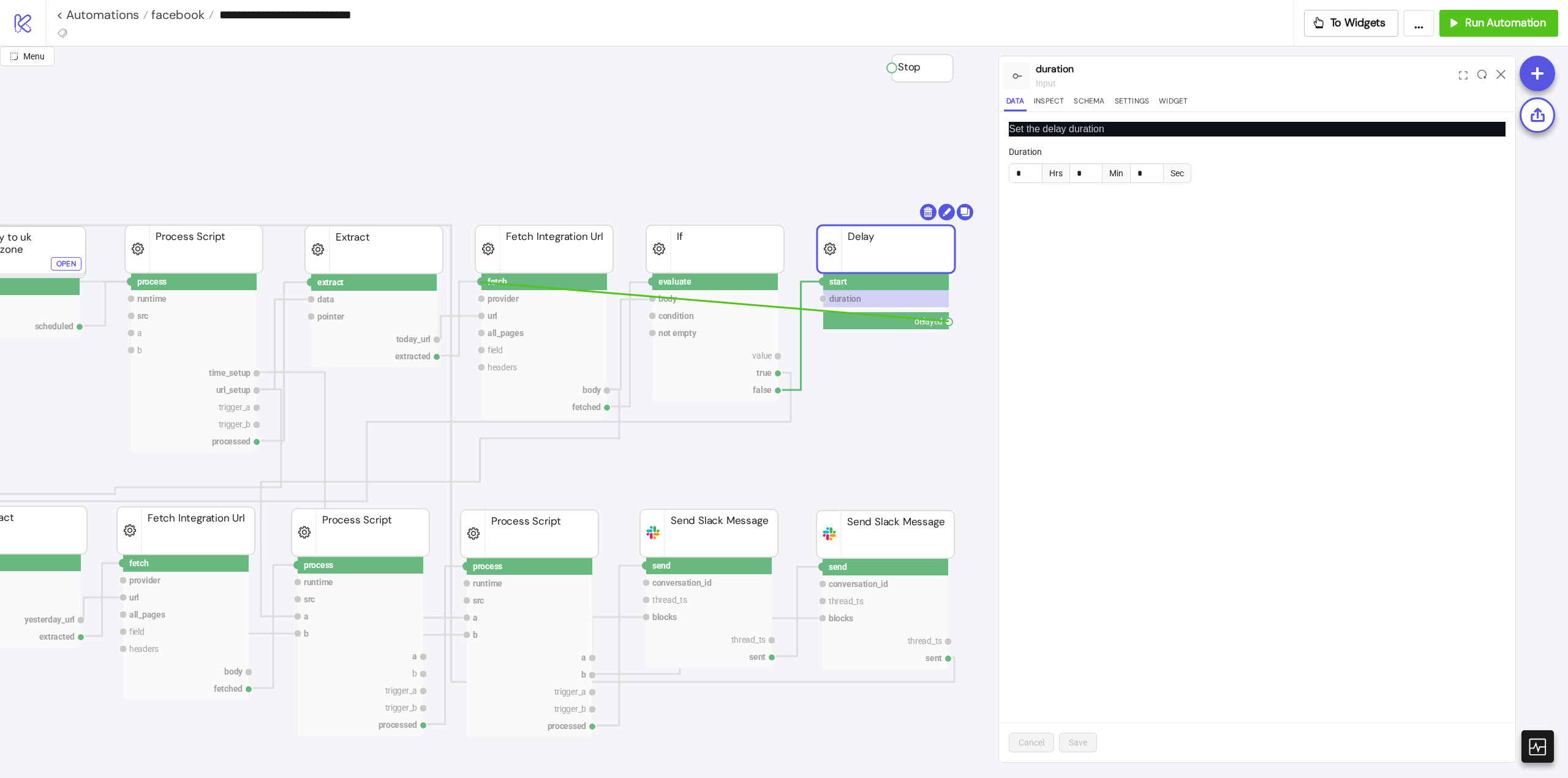
click at [480, 283] on circle at bounding box center [481, 281] width 7 height 7
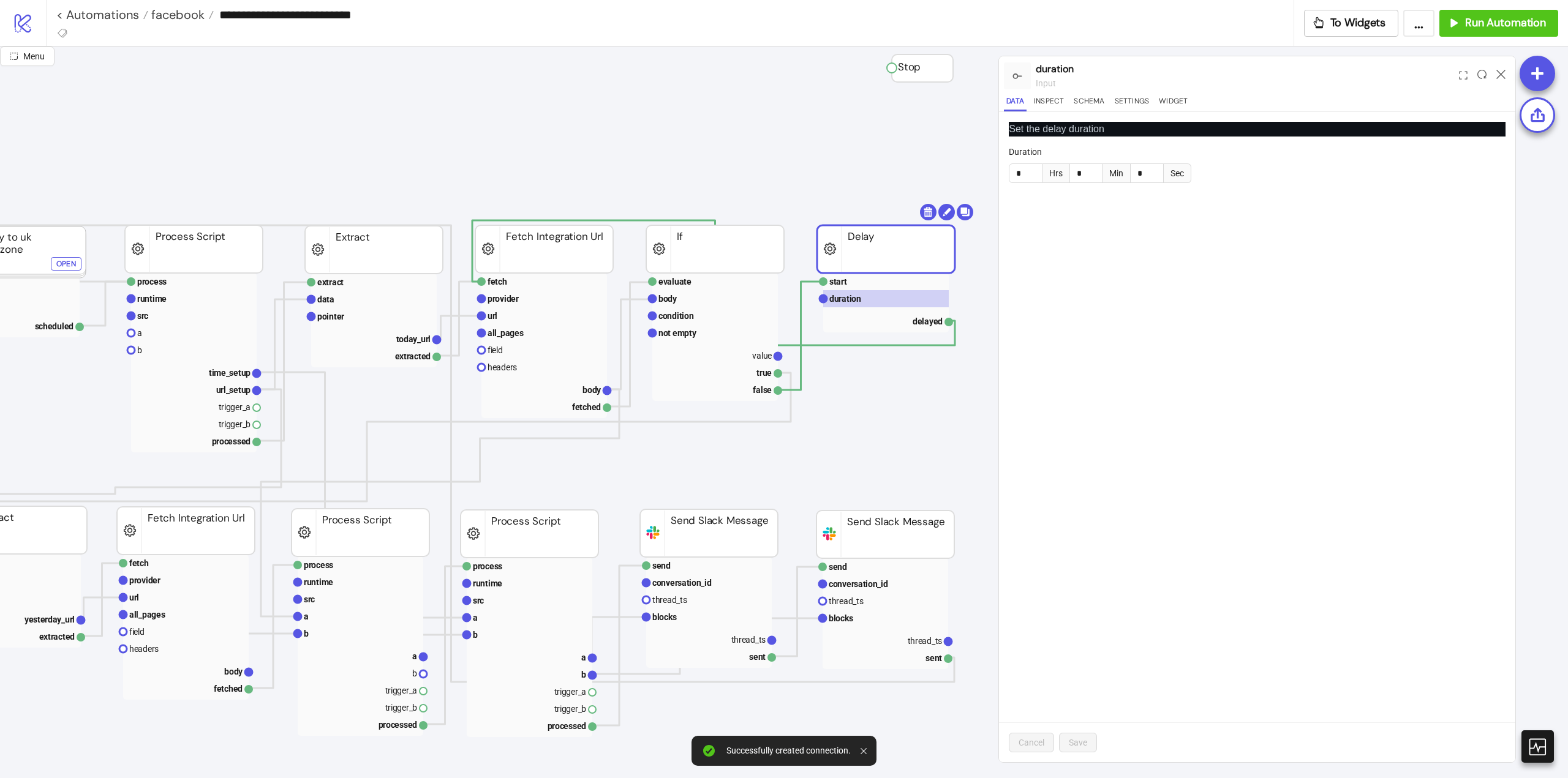
click at [1498, 74] on icon at bounding box center [1500, 74] width 9 height 9
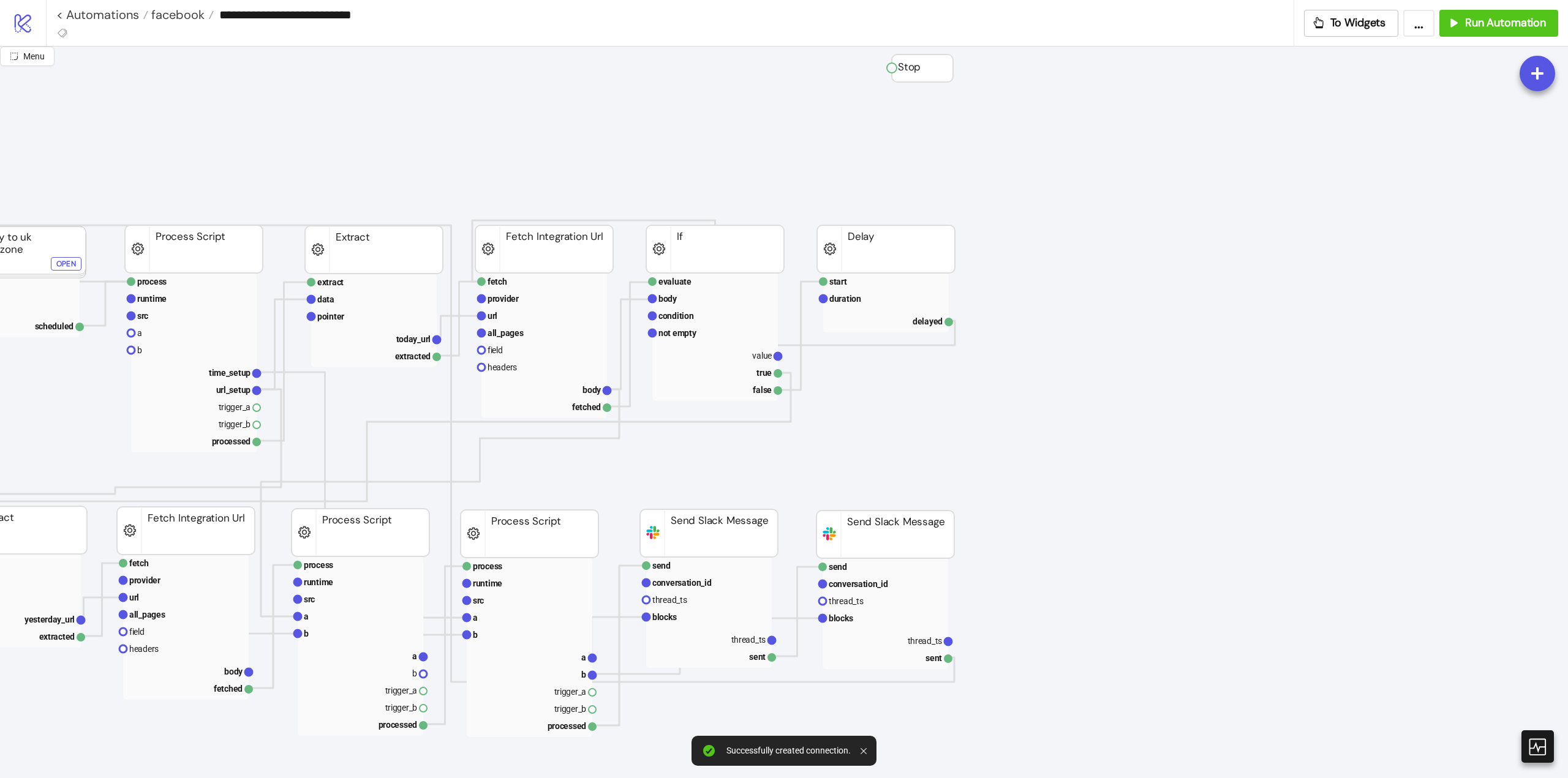
scroll to position [61, 61]
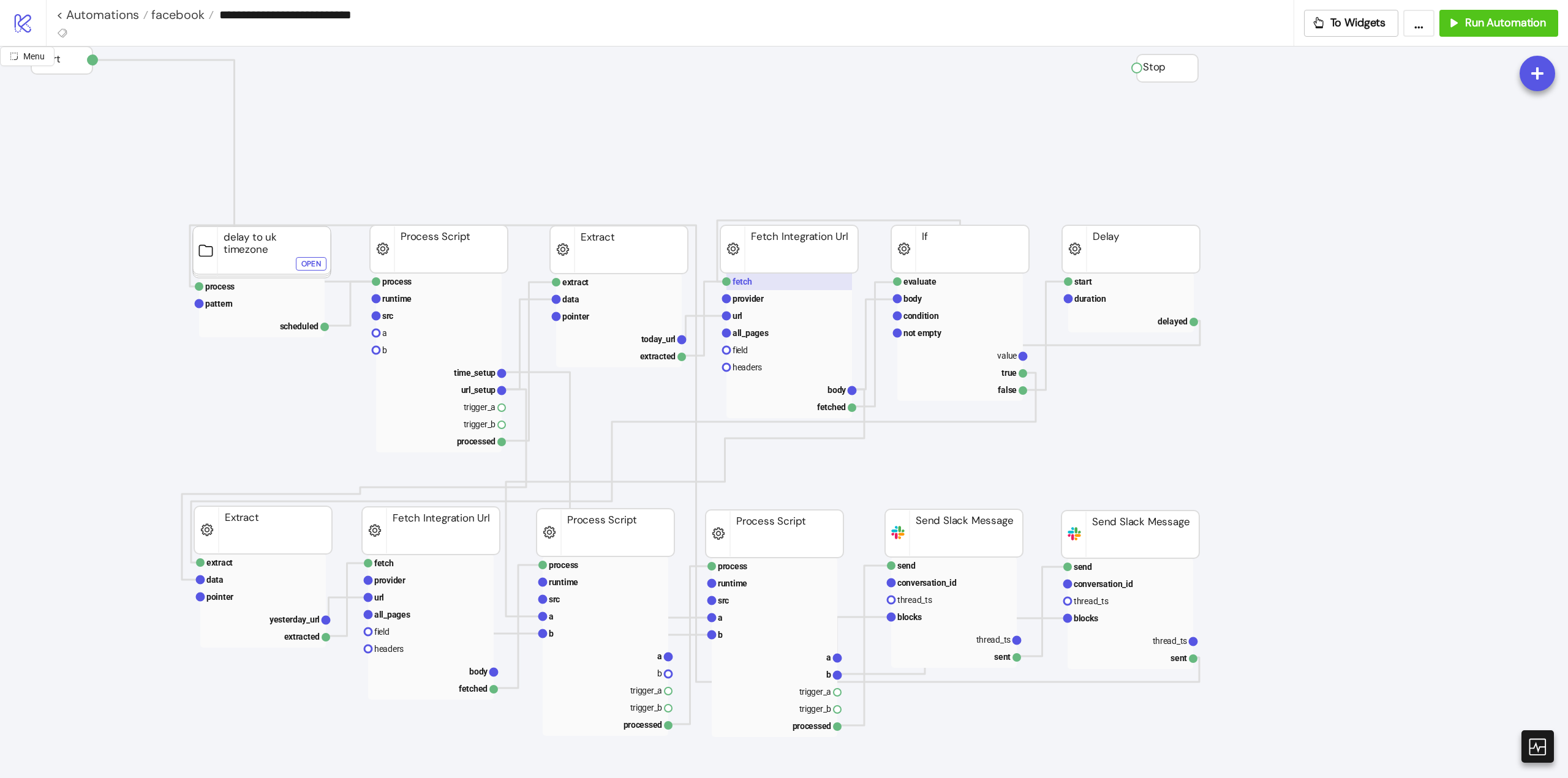
click at [754, 287] on rect at bounding box center [789, 281] width 126 height 17
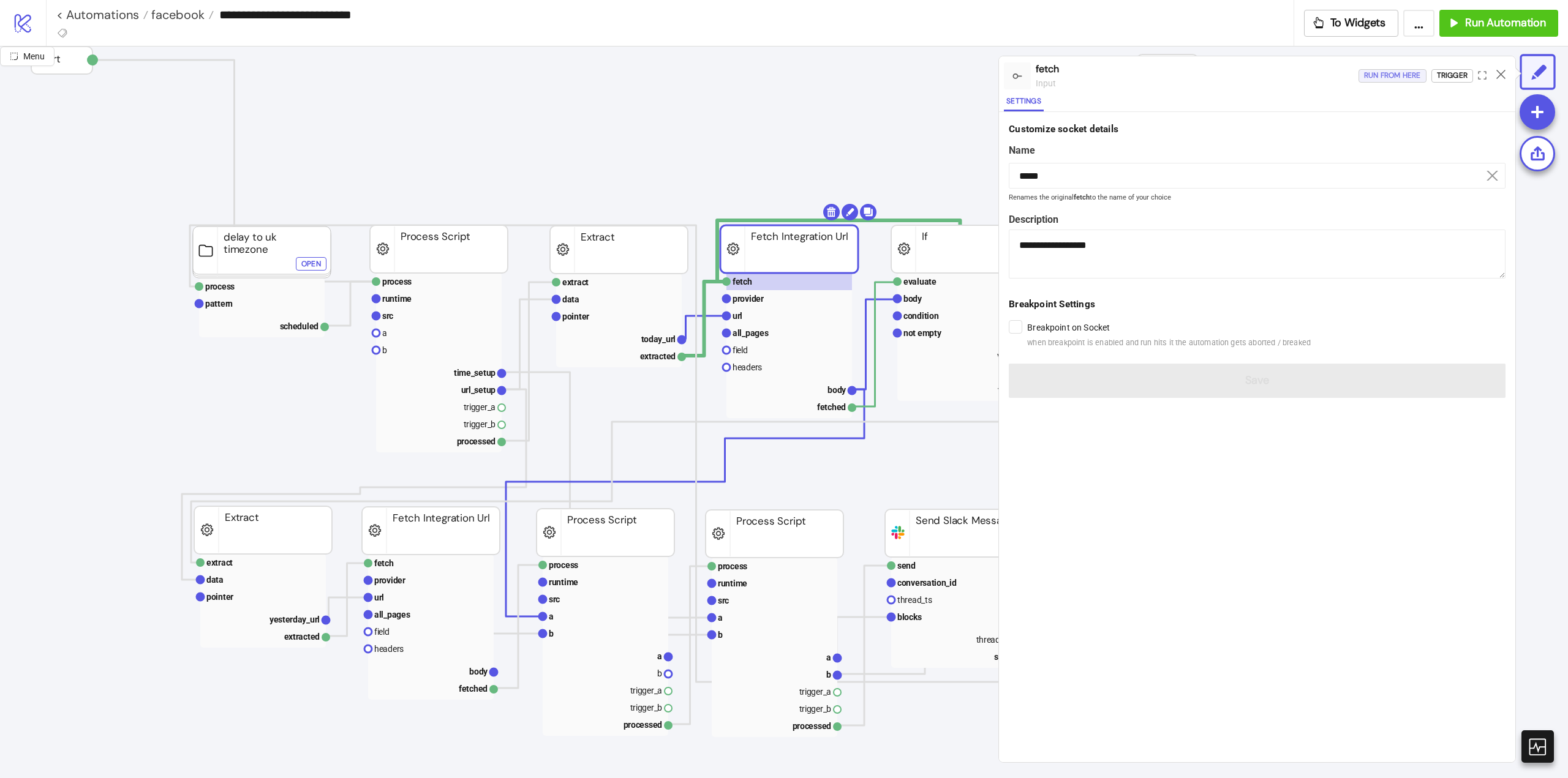
click at [1387, 78] on div "Run from here" at bounding box center [1392, 76] width 57 height 14
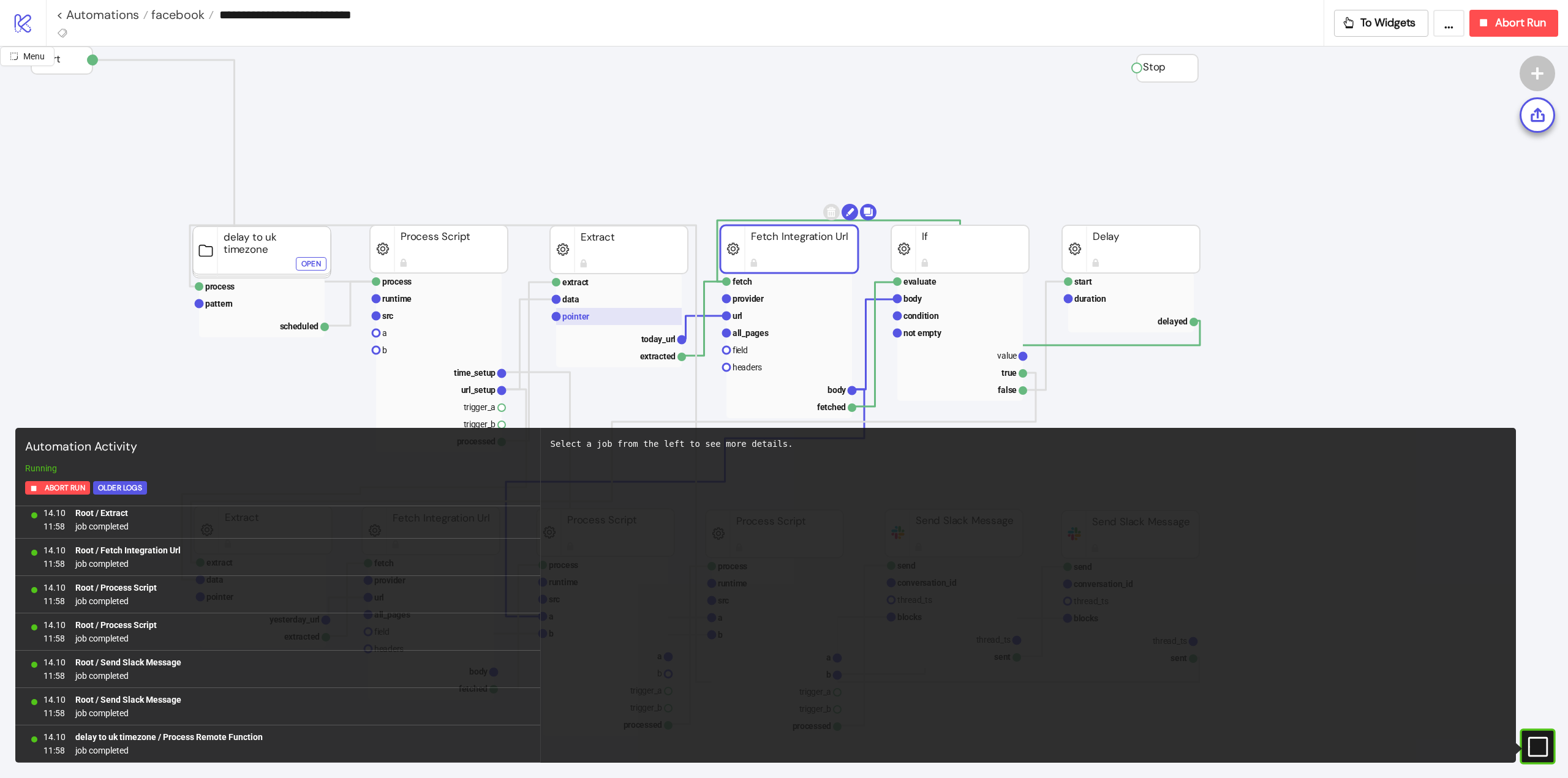
scroll to position [192, 0]
click at [1542, 738] on icon at bounding box center [1537, 746] width 20 height 20
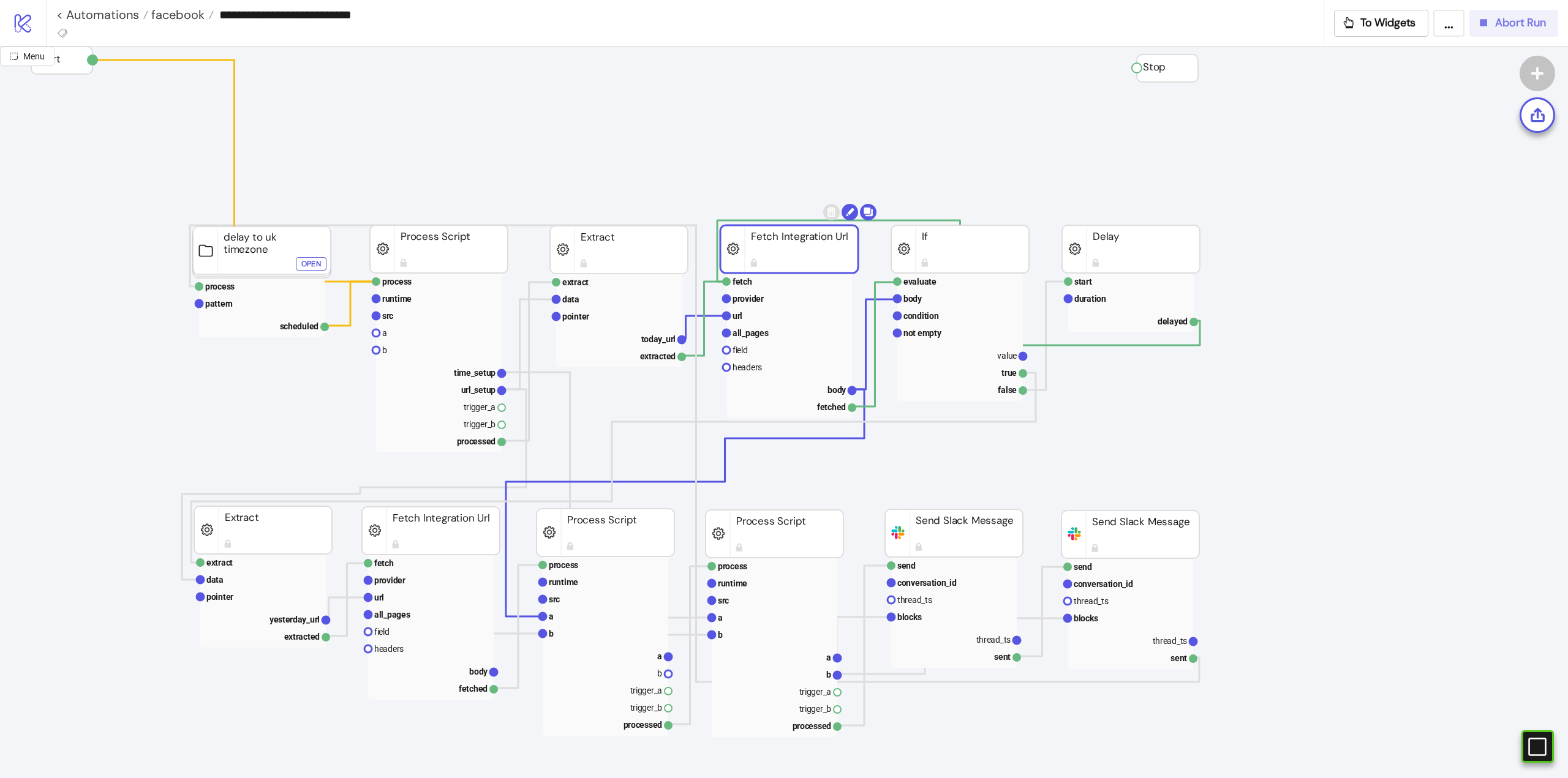
drag, startPoint x: 1487, startPoint y: 36, endPoint x: 1389, endPoint y: 223, distance: 211.1
click at [1417, 221] on div "**********" at bounding box center [784, 389] width 1568 height 778
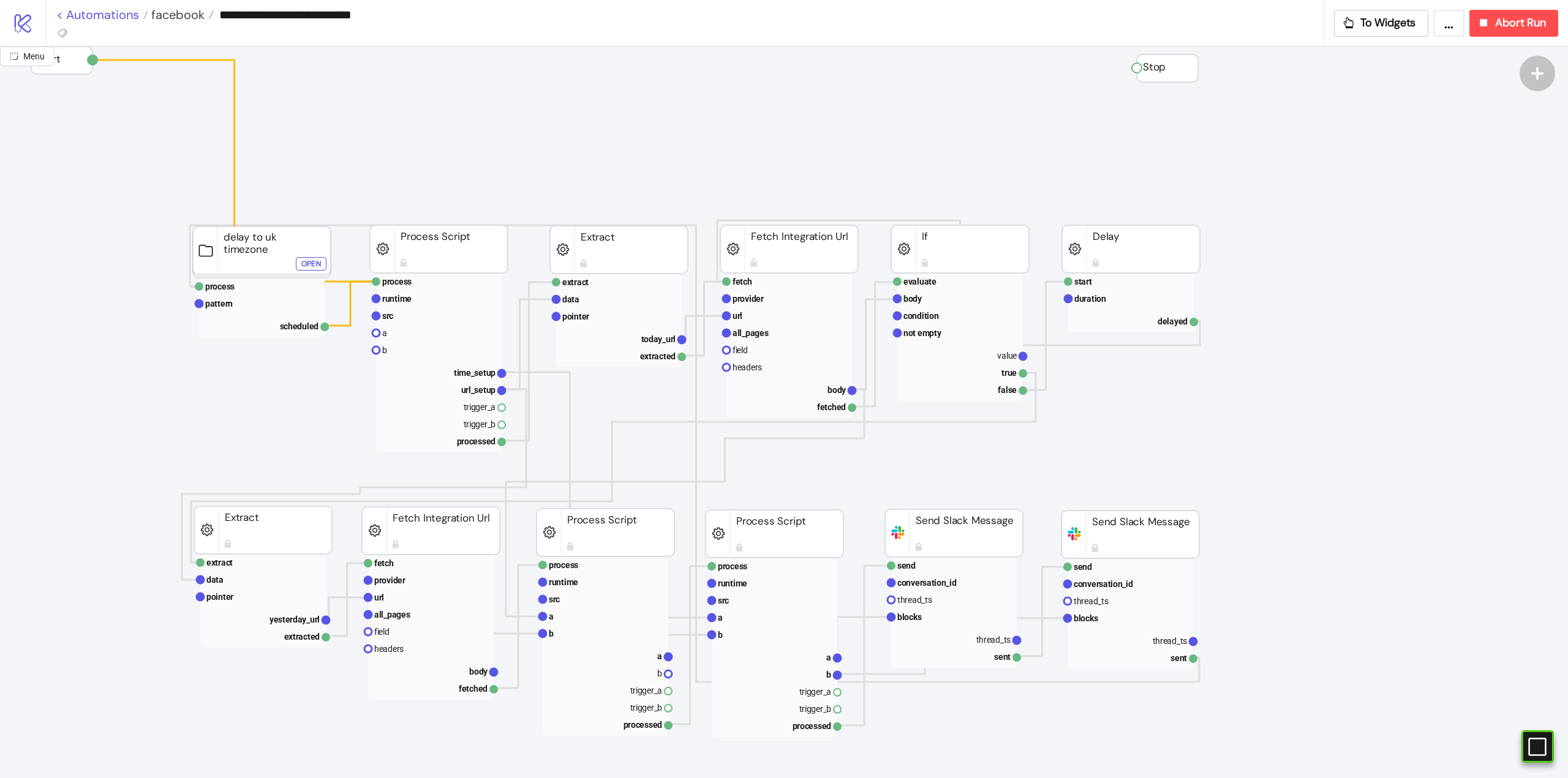
click at [123, 15] on link "< Automations" at bounding box center [102, 14] width 92 height 12
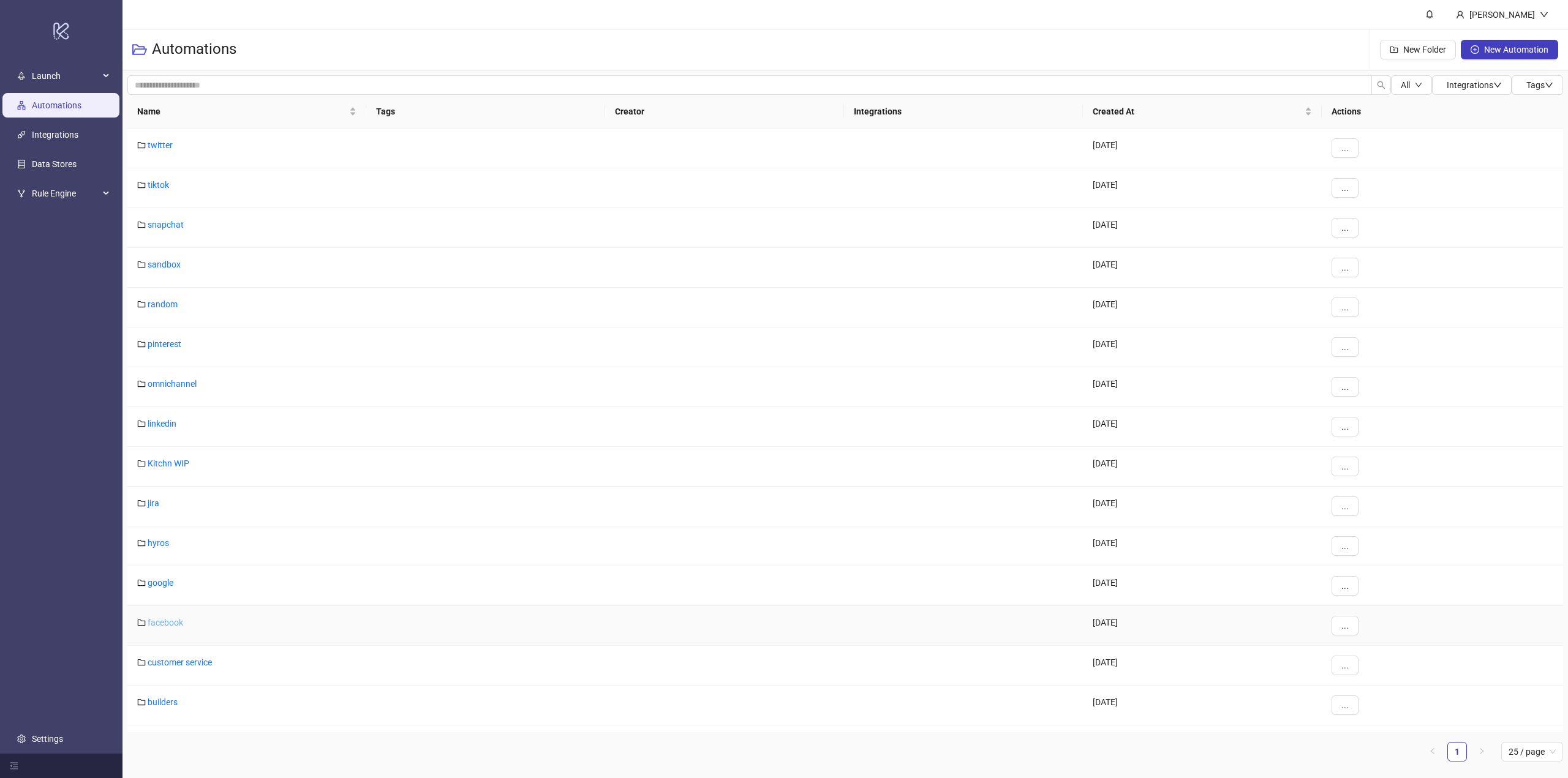
click at [158, 625] on link "facebook" at bounding box center [165, 623] width 36 height 10
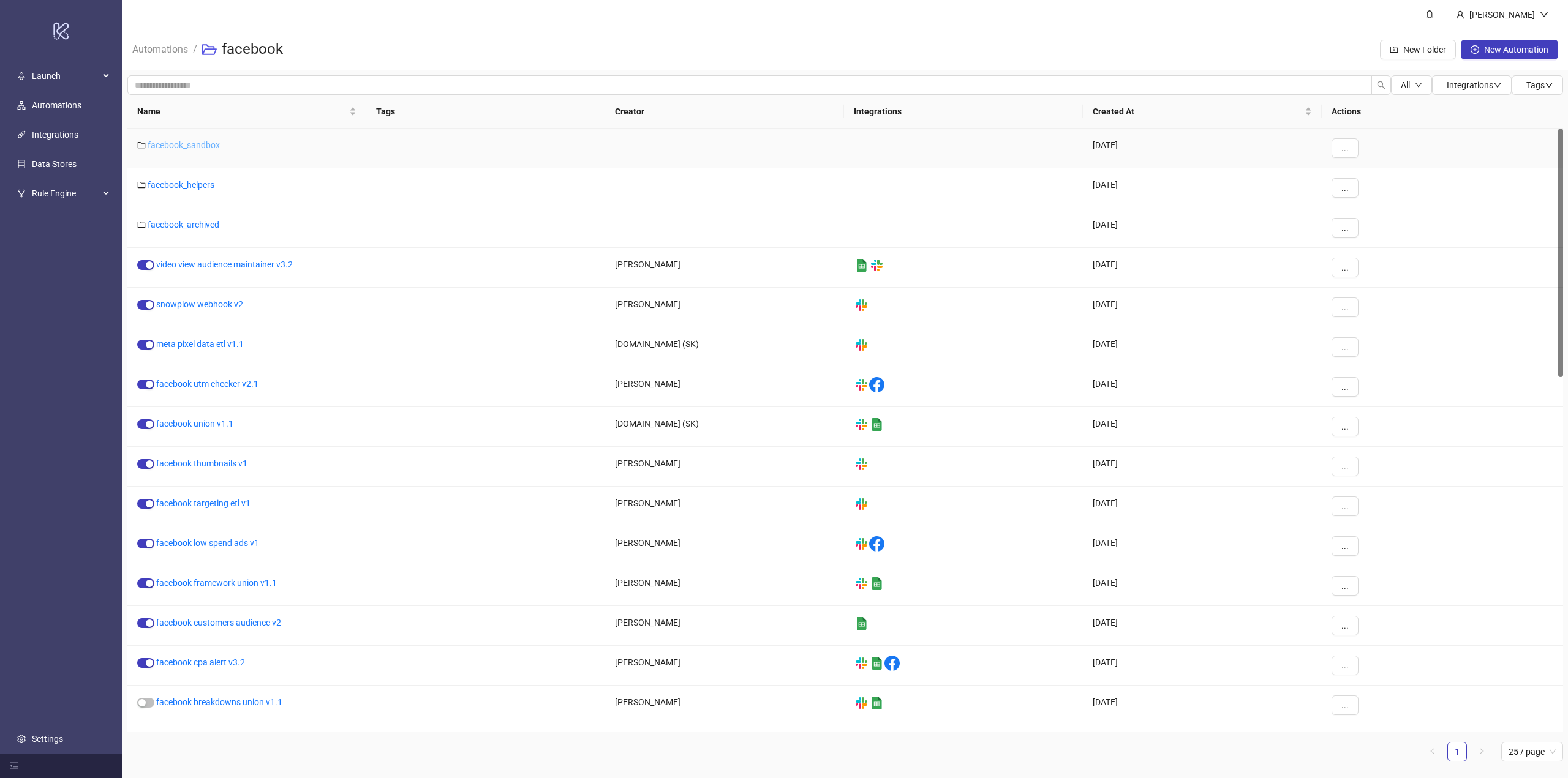
click at [164, 148] on link "facebook_sandbox" at bounding box center [184, 145] width 72 height 10
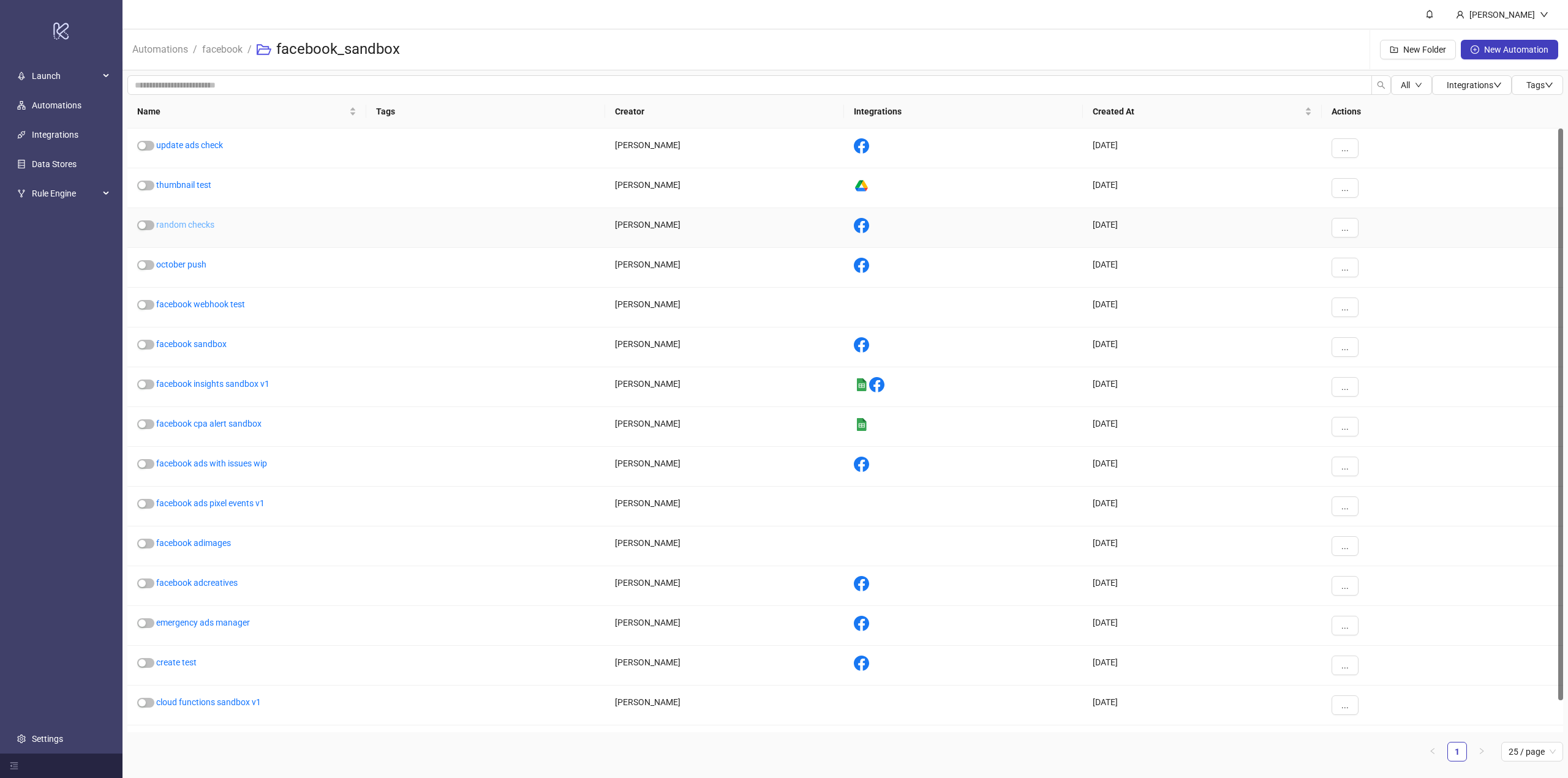
click at [189, 229] on link "random checks" at bounding box center [185, 225] width 58 height 10
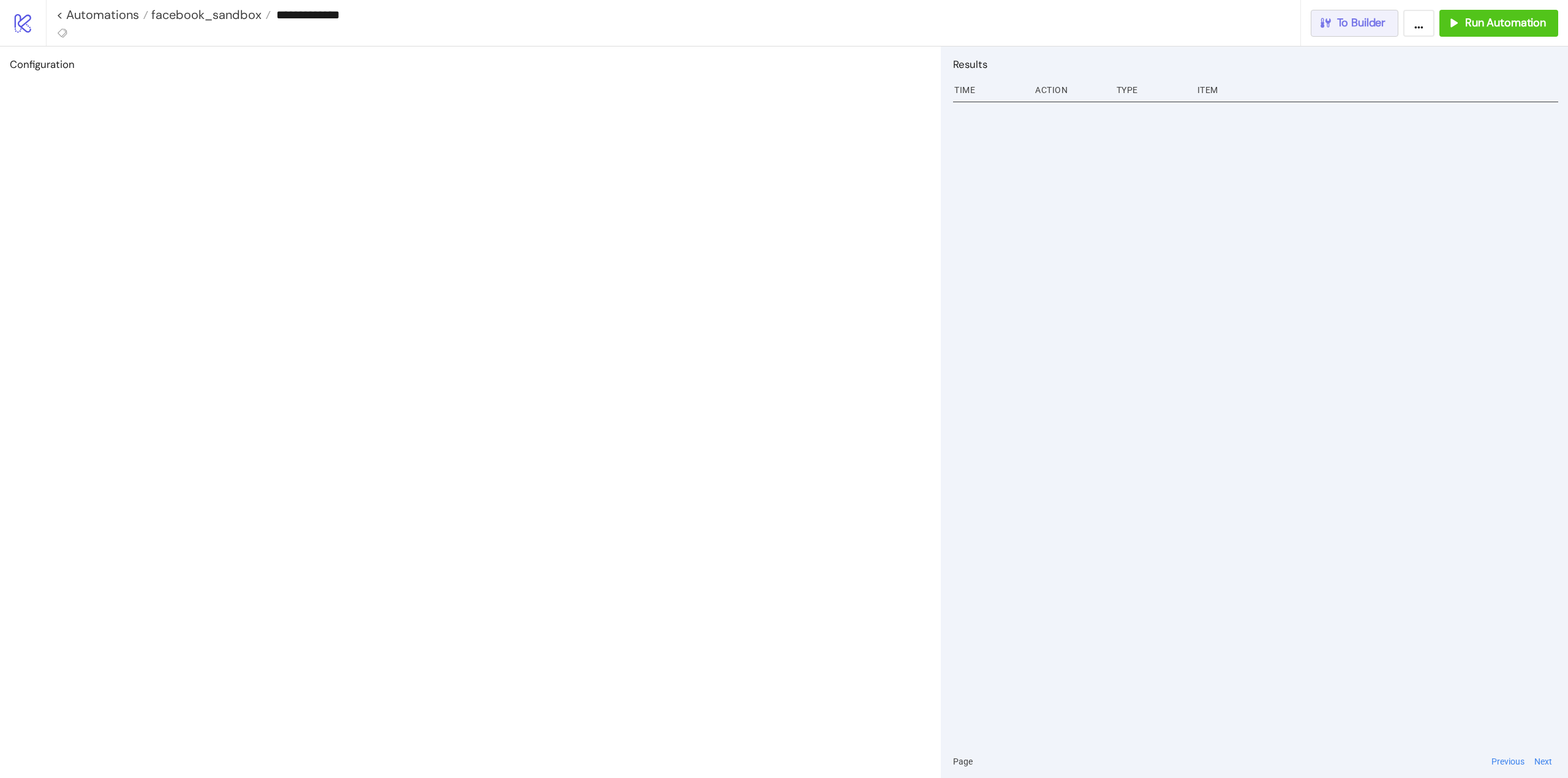
click at [1360, 26] on span "To Builder" at bounding box center [1362, 23] width 49 height 14
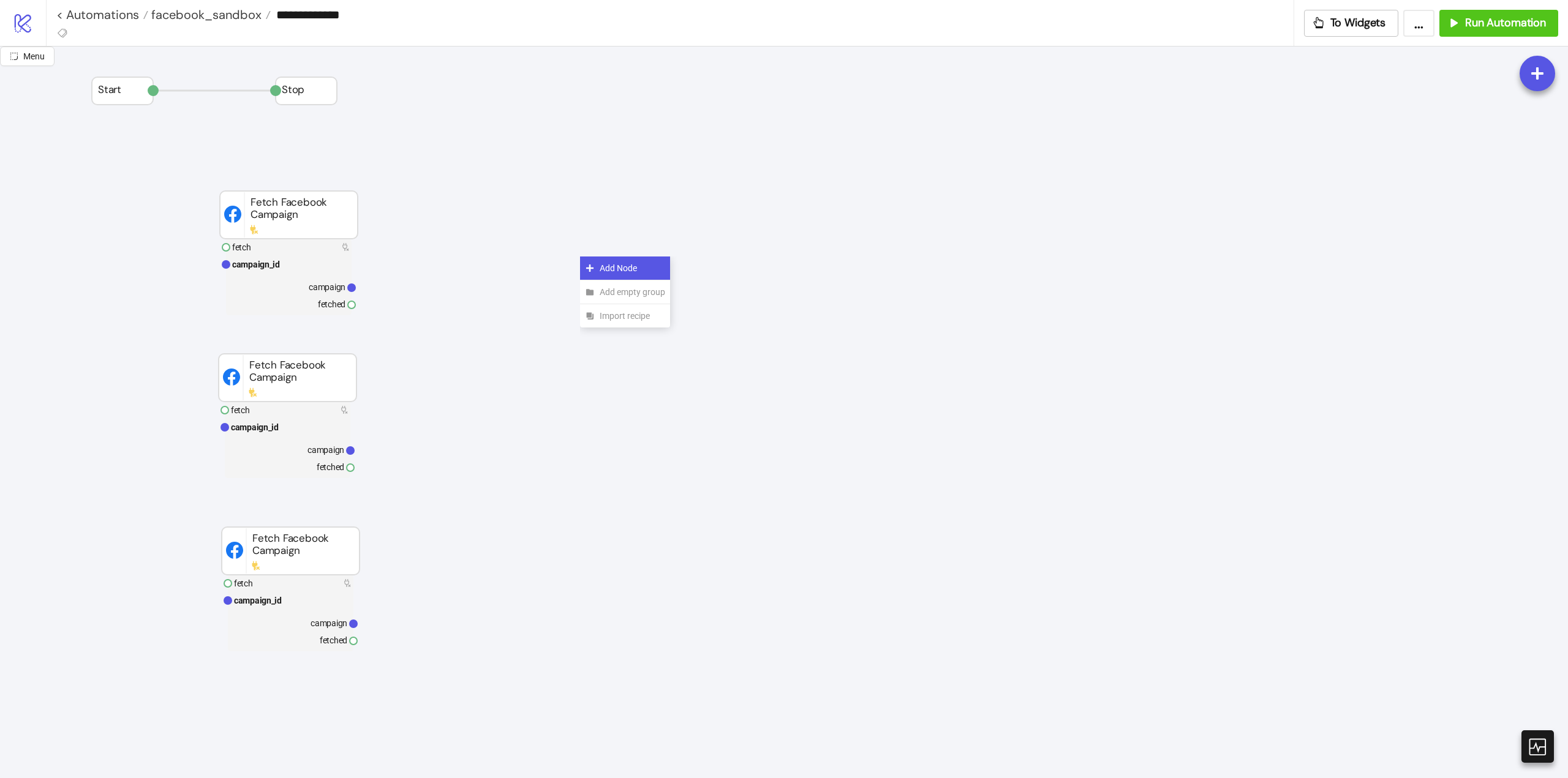
click at [591, 266] on icon at bounding box center [590, 268] width 10 height 10
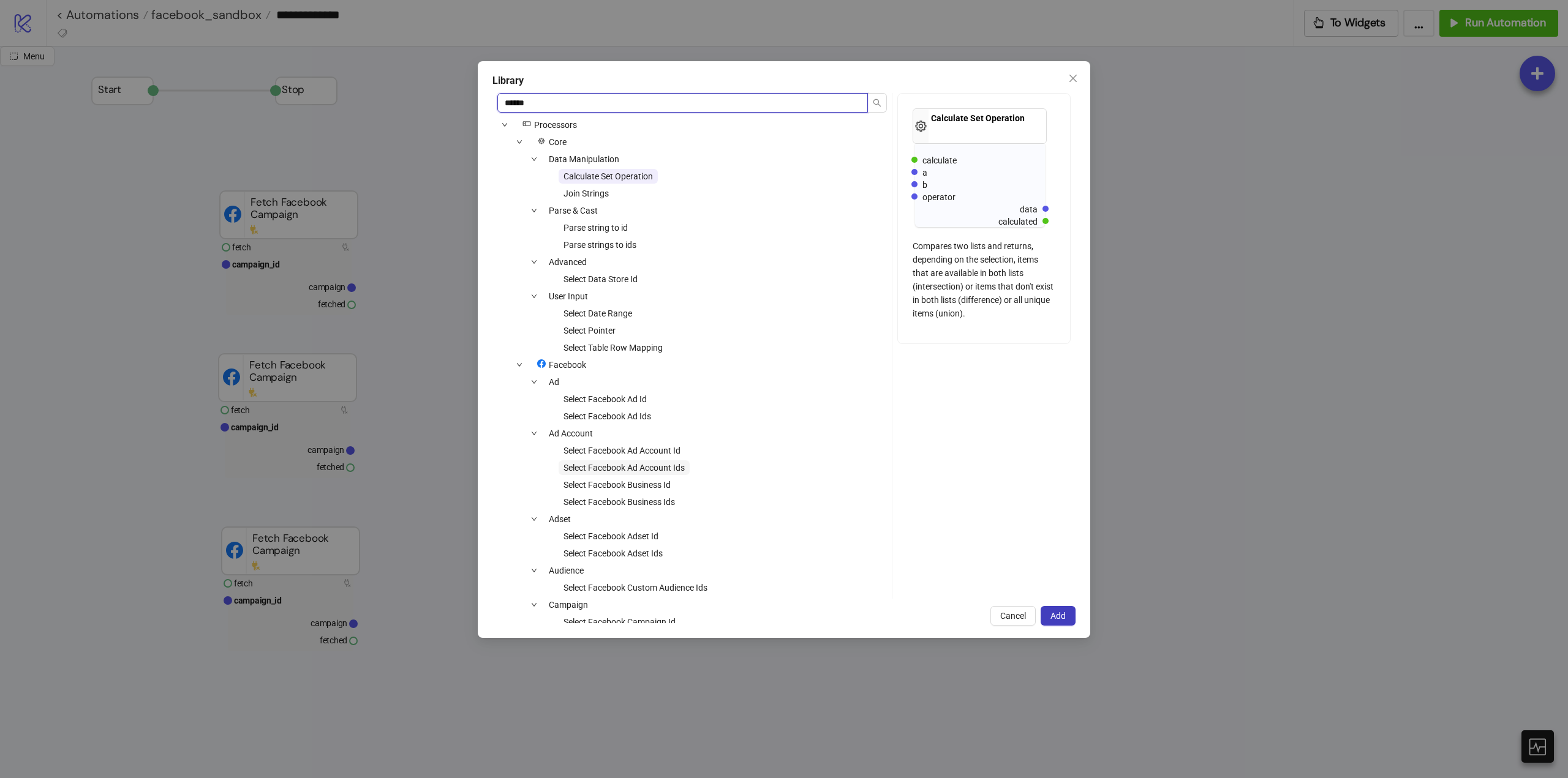
type input "******"
click at [673, 467] on span "Select Facebook Ad Account Ids" at bounding box center [624, 468] width 121 height 10
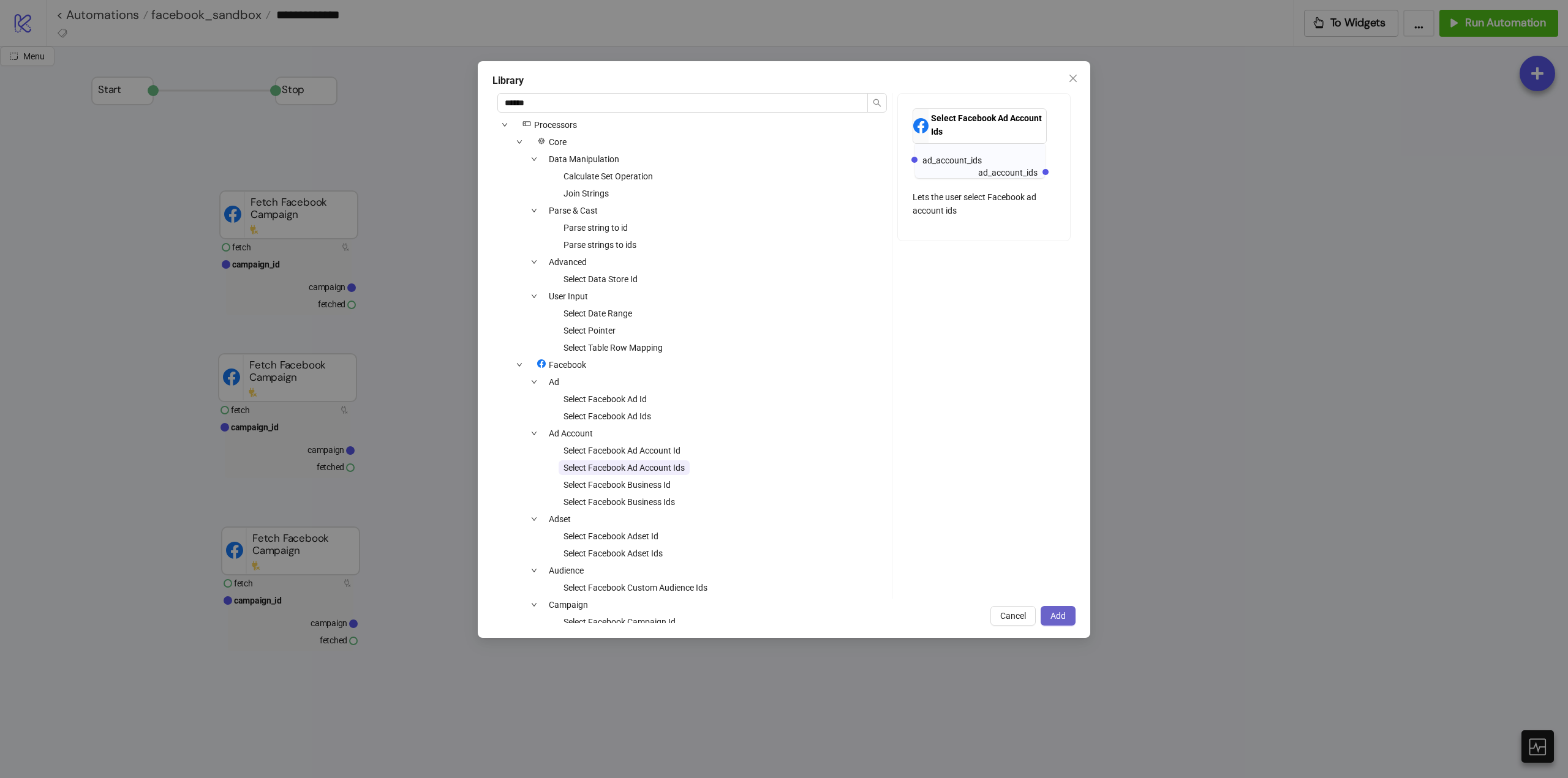
click at [1048, 617] on button "Add" at bounding box center [1058, 616] width 35 height 20
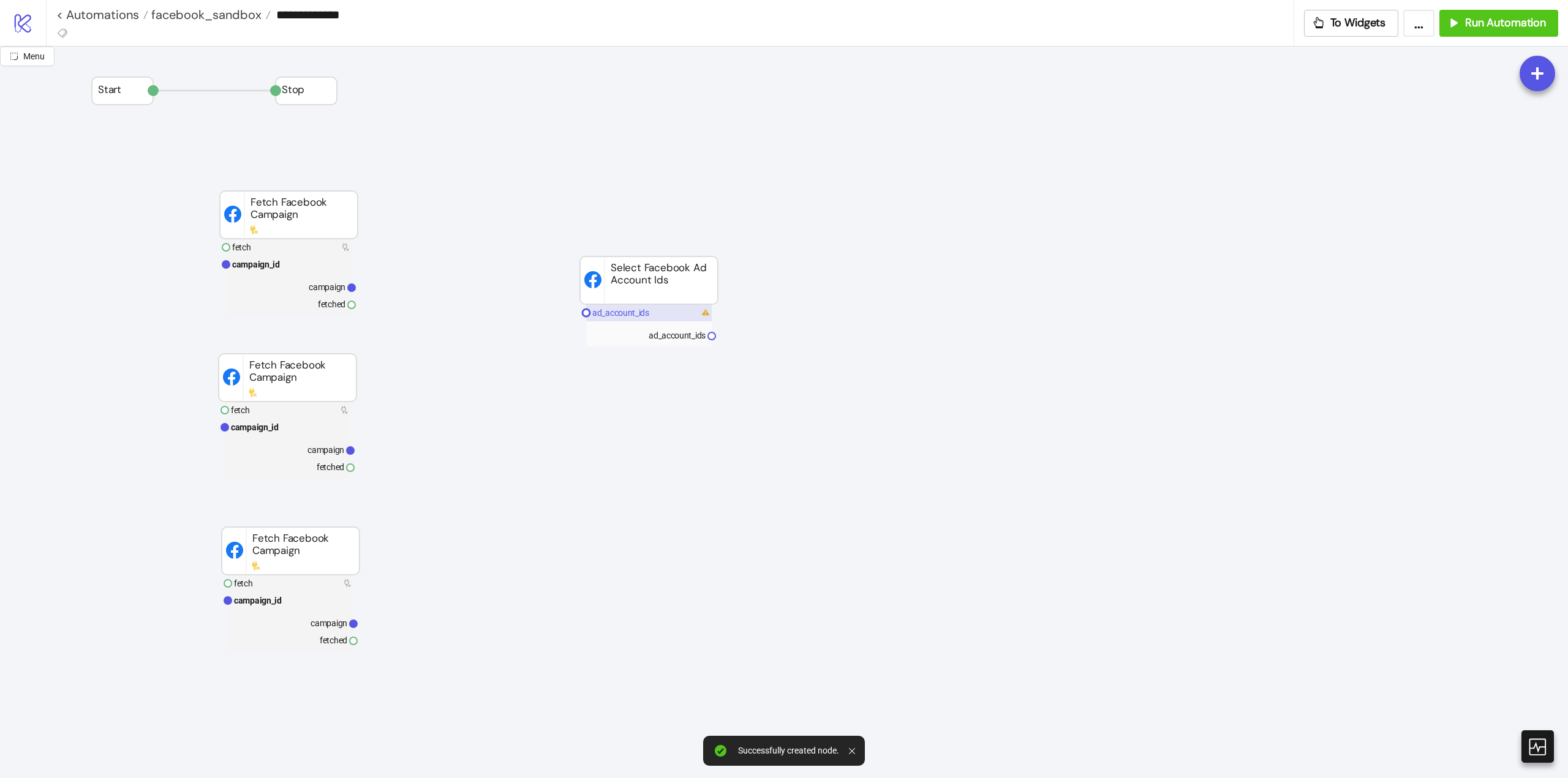
drag, startPoint x: 607, startPoint y: 313, endPoint x: 709, endPoint y: 321, distance: 102.3
click at [608, 313] on text "ad_account_ids" at bounding box center [620, 313] width 57 height 10
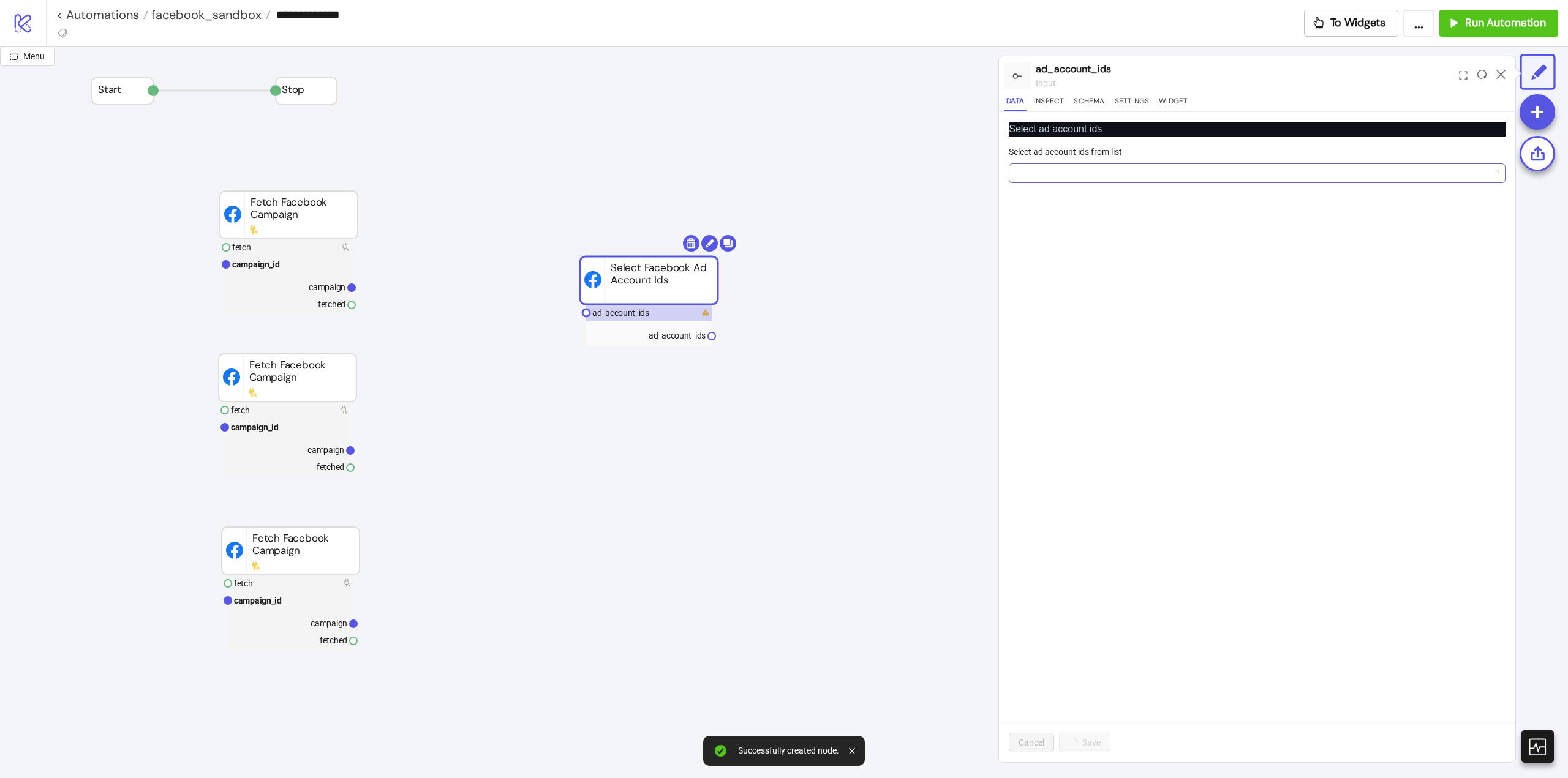
click at [1072, 170] on div at bounding box center [1250, 173] width 479 height 17
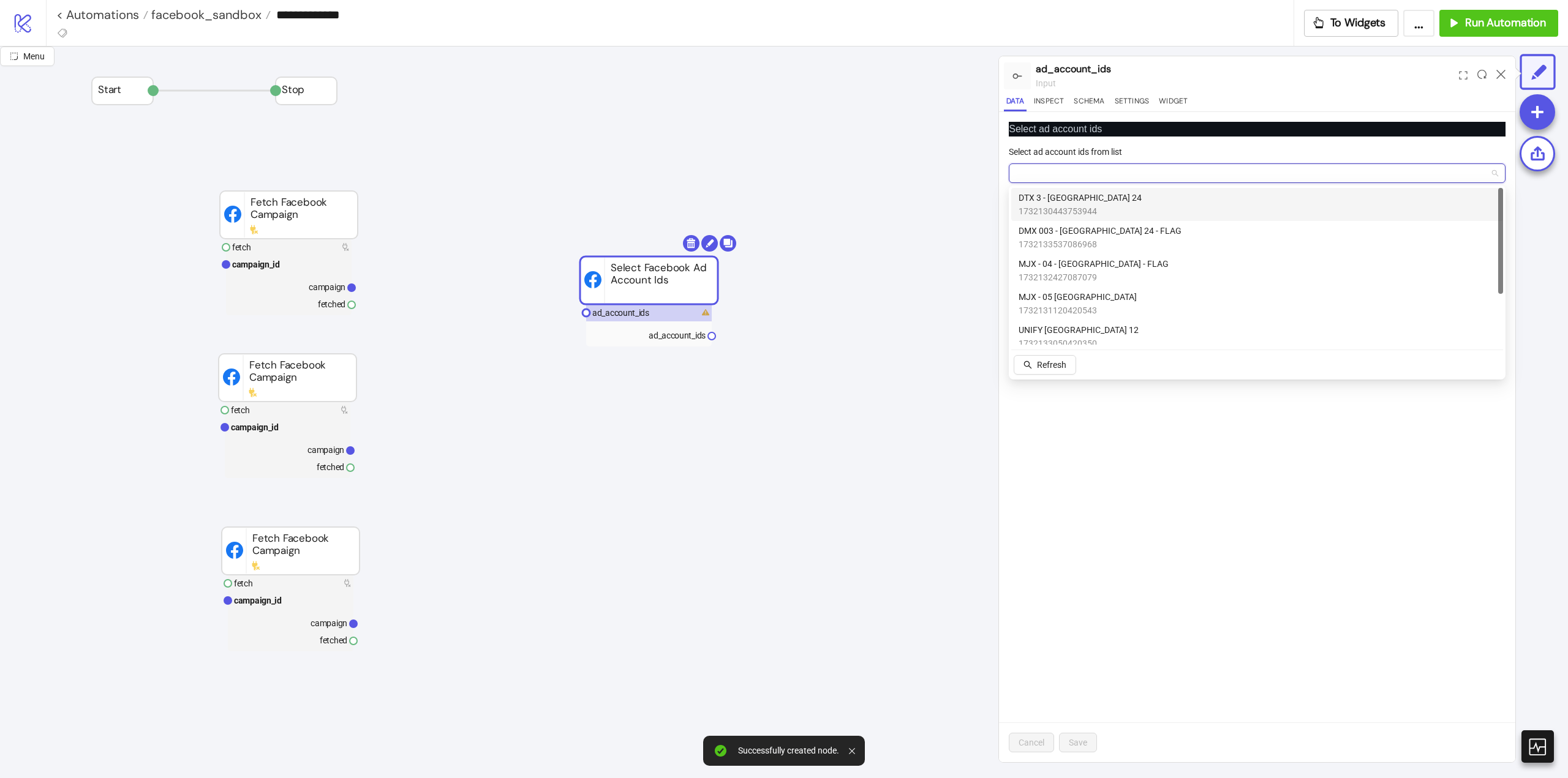
click at [1081, 200] on span "DTX 3 - [GEOGRAPHIC_DATA] 24" at bounding box center [1080, 197] width 123 height 13
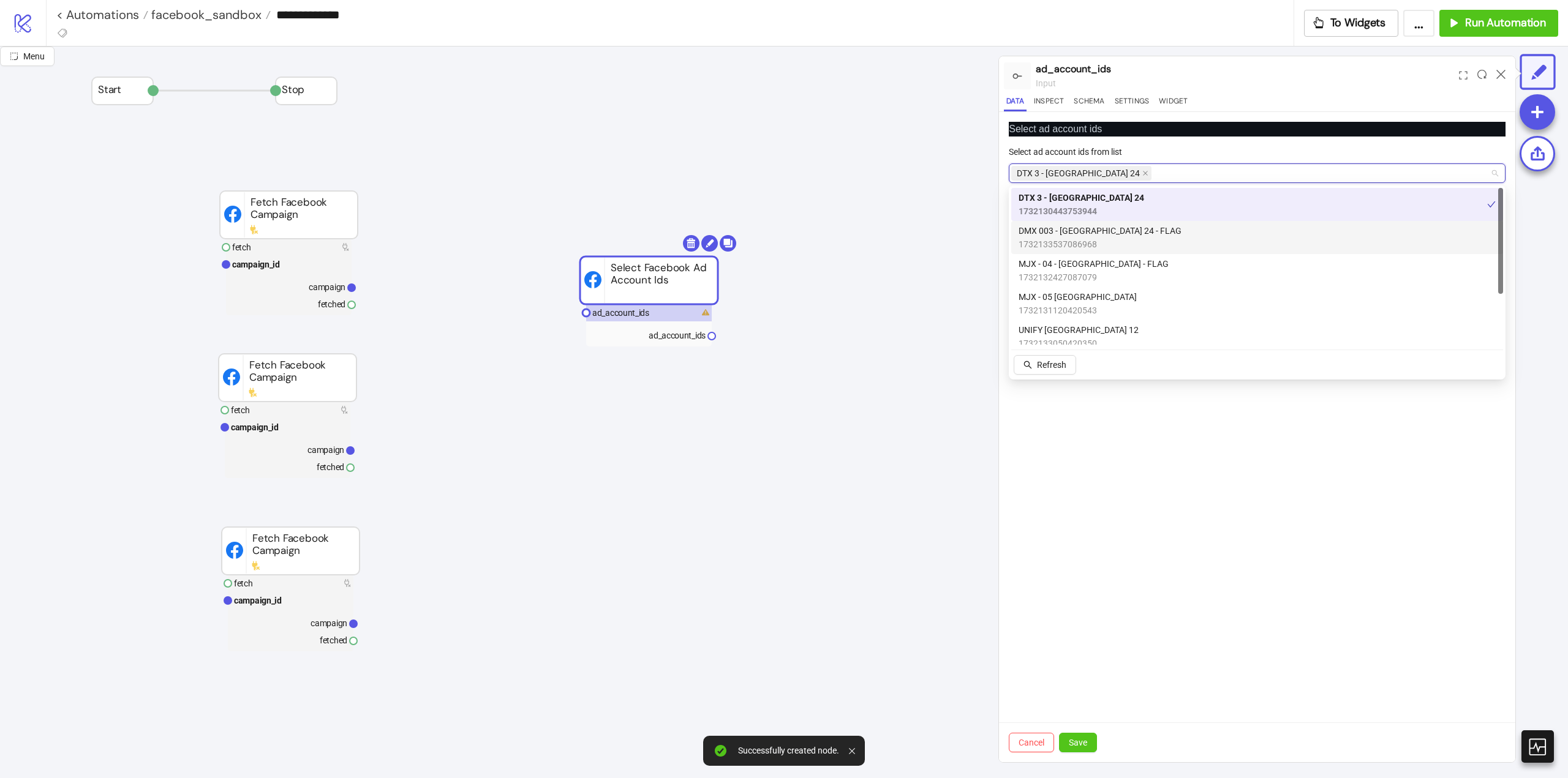
click at [1084, 231] on span "DMX 003 - [GEOGRAPHIC_DATA] 24 - FLAG" at bounding box center [1100, 231] width 163 height 13
click at [1084, 272] on span "1732132427087079" at bounding box center [1093, 277] width 150 height 13
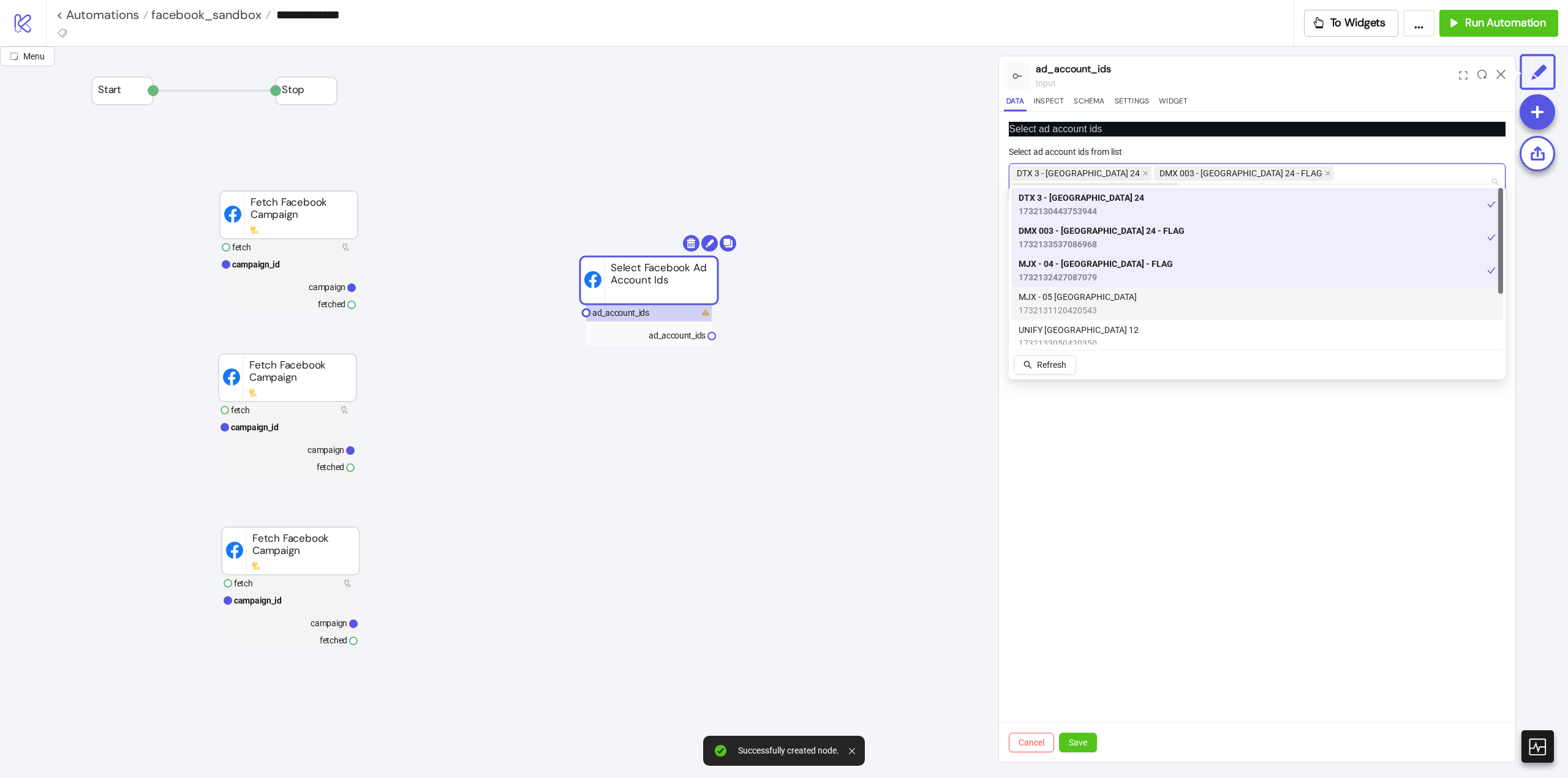
click at [1081, 314] on span "1732131120420543" at bounding box center [1078, 310] width 118 height 13
click at [1081, 339] on span "1732133050420350" at bounding box center [1079, 343] width 120 height 13
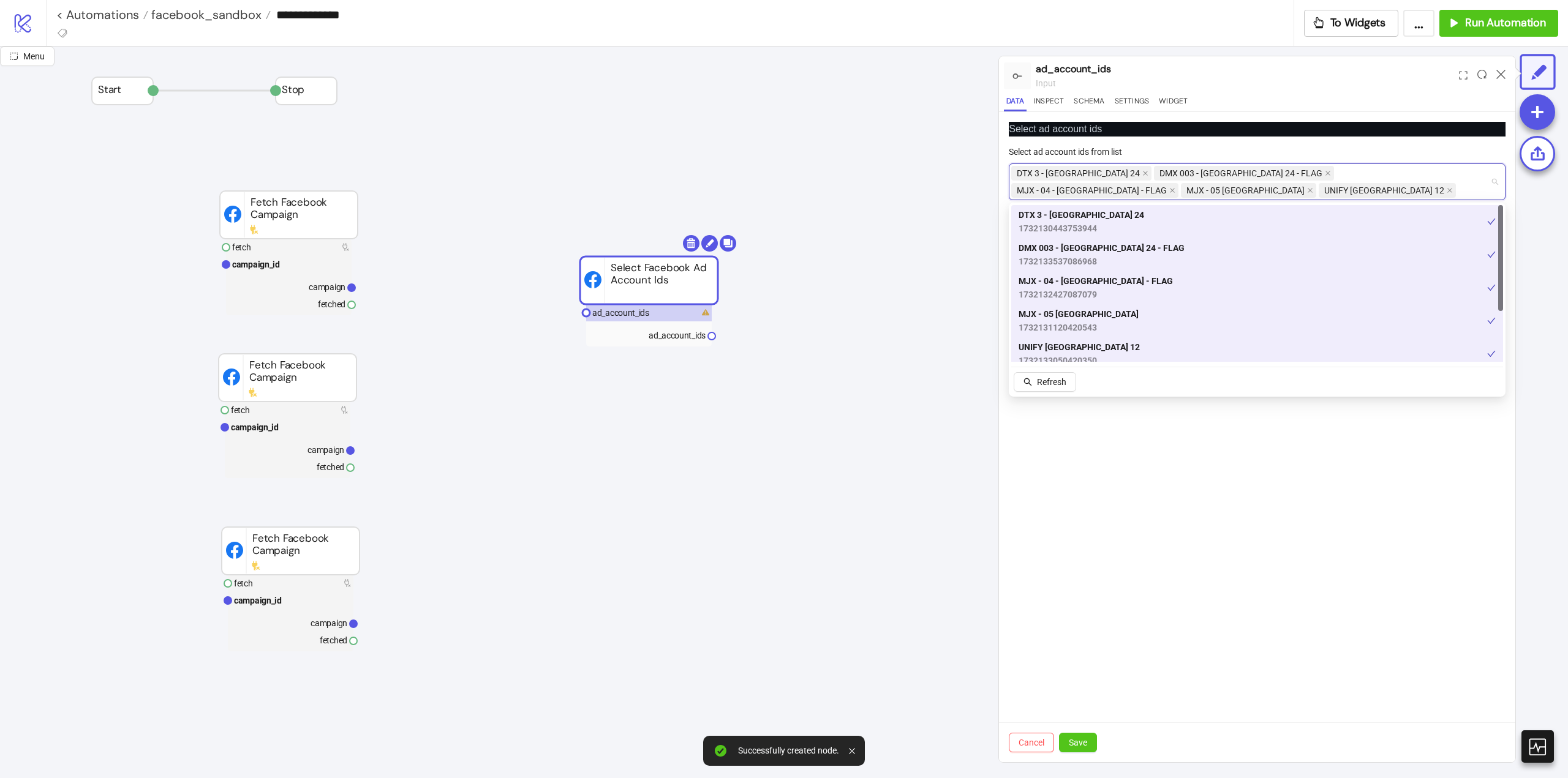
scroll to position [74, 0]
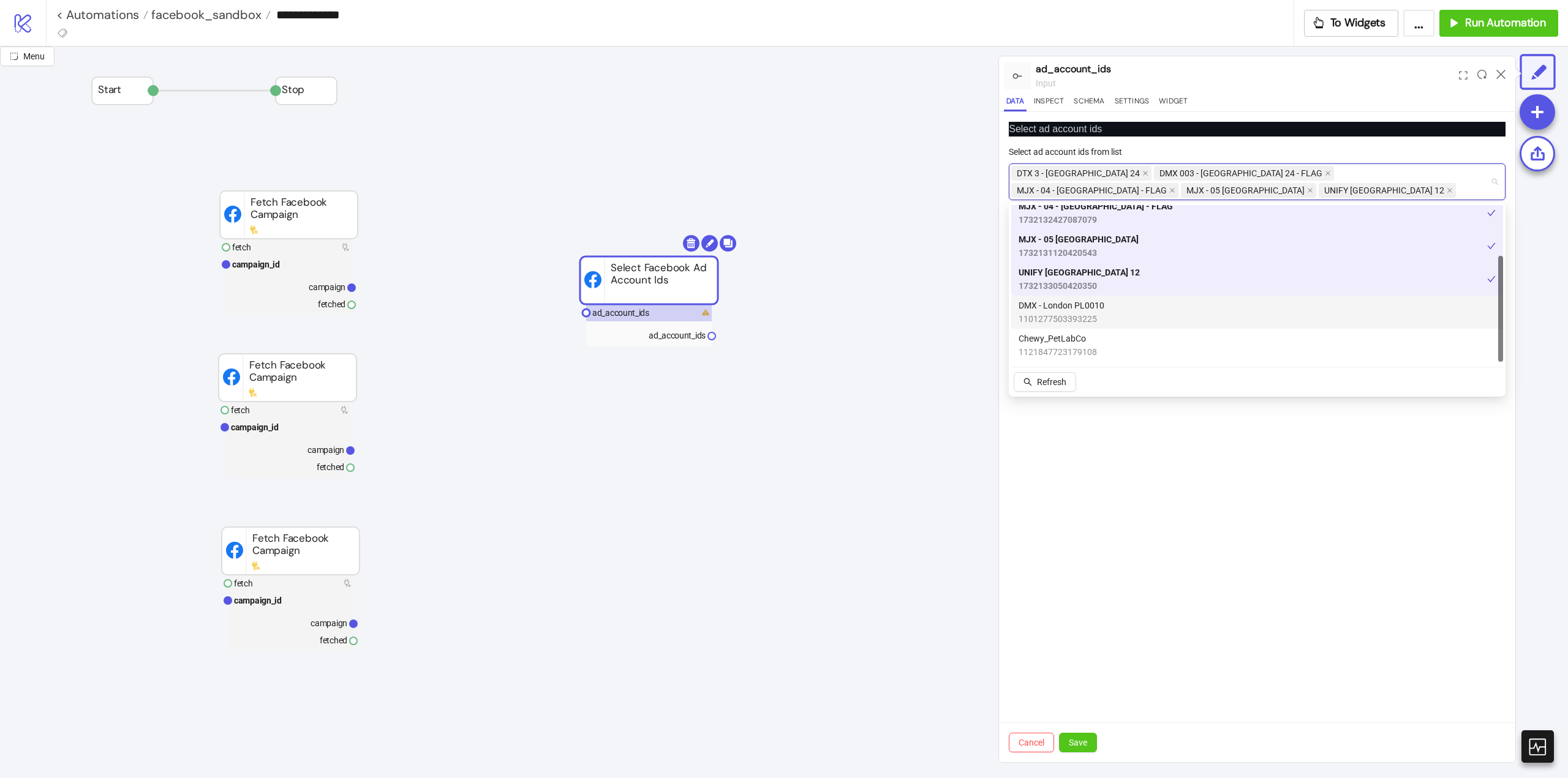
click at [1117, 312] on div "DMX - London PL0010 1101277503393225" at bounding box center [1257, 312] width 477 height 27
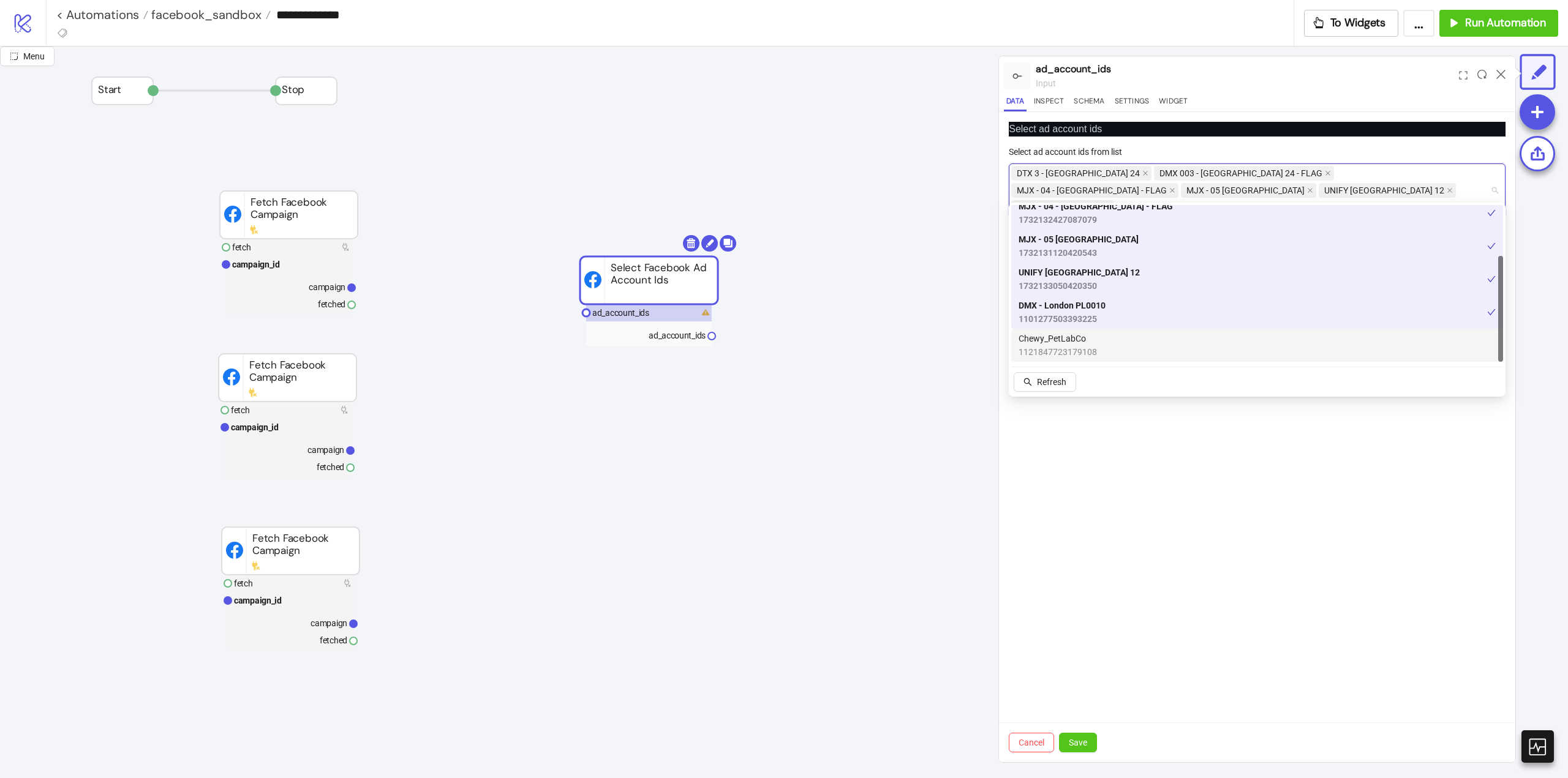
click at [1084, 340] on span "Chewy_PetLabCo" at bounding box center [1058, 338] width 78 height 13
click at [1088, 743] on button "Save" at bounding box center [1078, 743] width 38 height 20
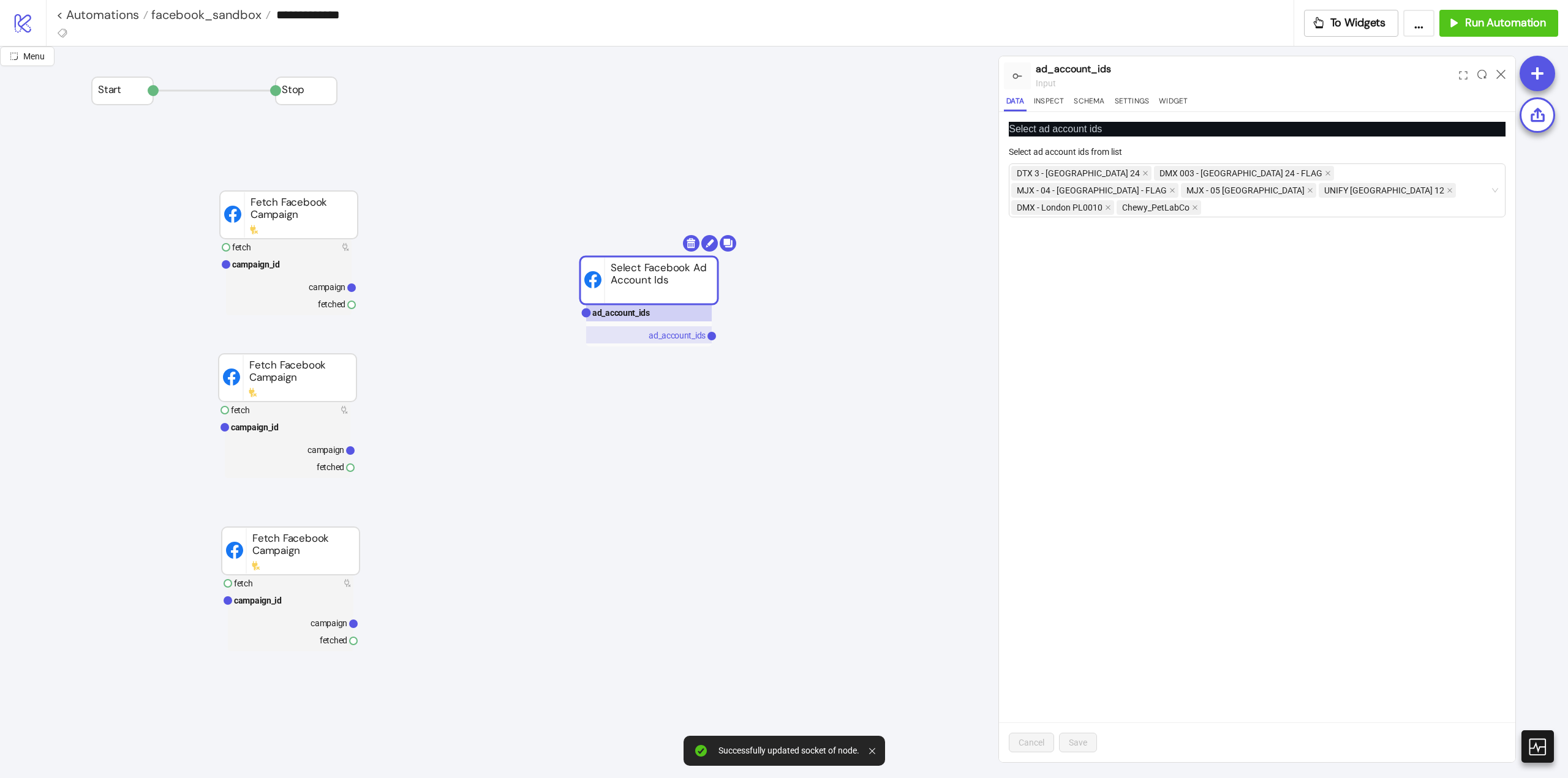
drag, startPoint x: 676, startPoint y: 337, endPoint x: 696, endPoint y: 342, distance: 20.6
click at [677, 337] on text "ad_account_ids" at bounding box center [676, 335] width 57 height 10
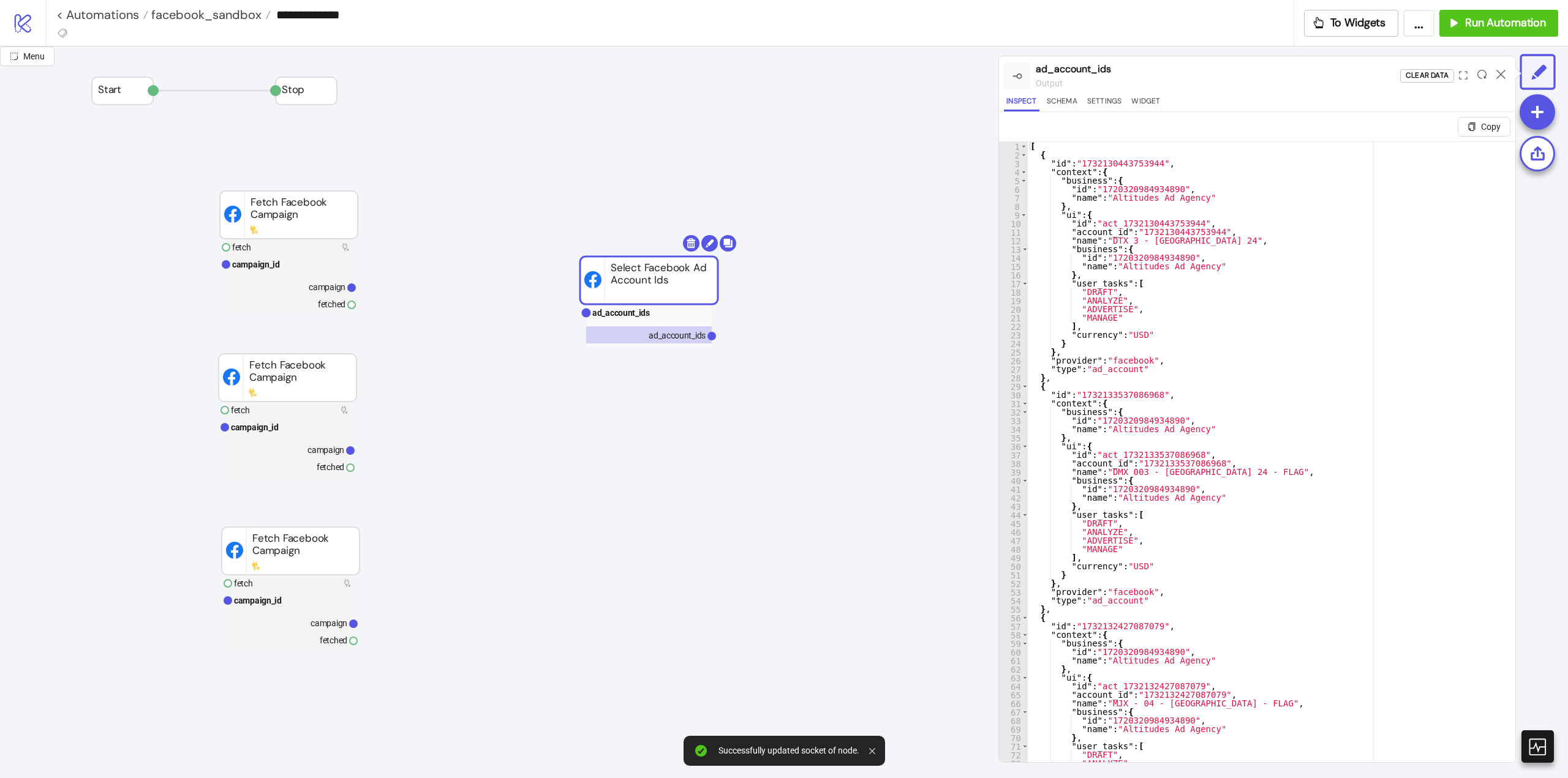
type textarea "**********"
click at [1319, 393] on div "[ { "id" : "1732130443753944" , "context" : { "business" : { "id" : "1720320984…" at bounding box center [1267, 475] width 478 height 667
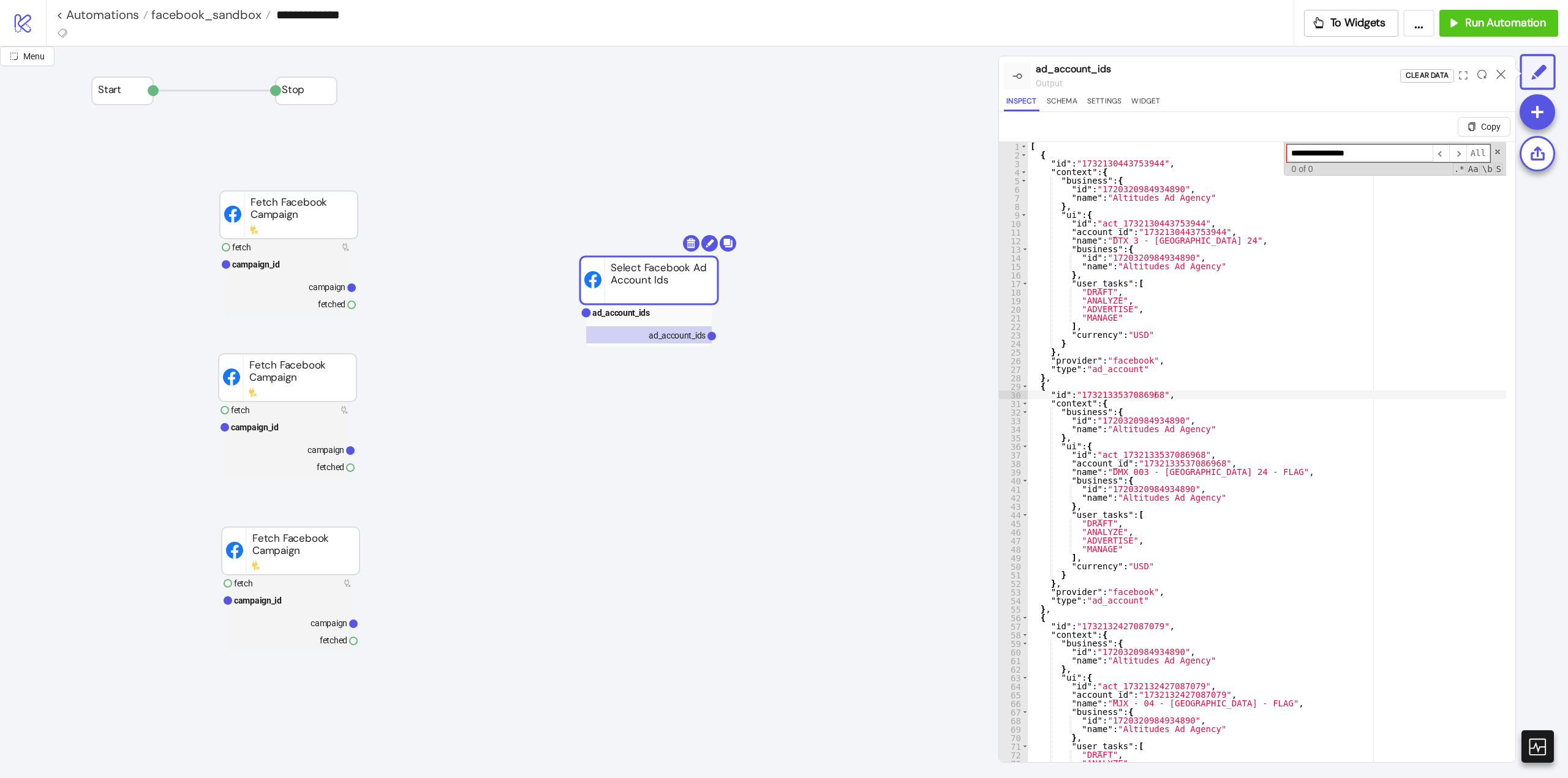
type input "**********"
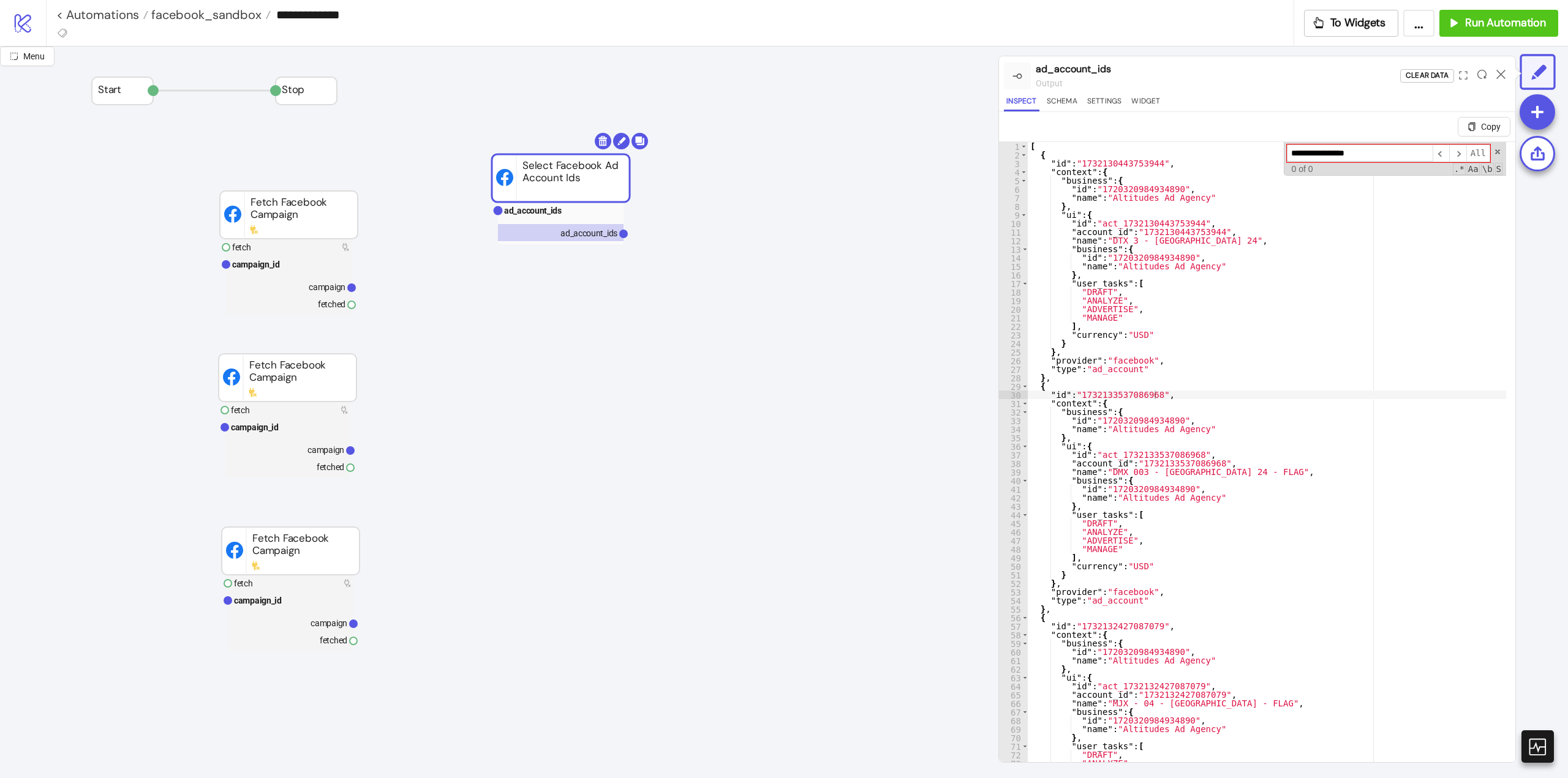
drag, startPoint x: 626, startPoint y: 275, endPoint x: 548, endPoint y: 186, distance: 118.3
click at [548, 186] on rect at bounding box center [560, 179] width 138 height 48
click at [562, 446] on icon at bounding box center [558, 444] width 10 height 10
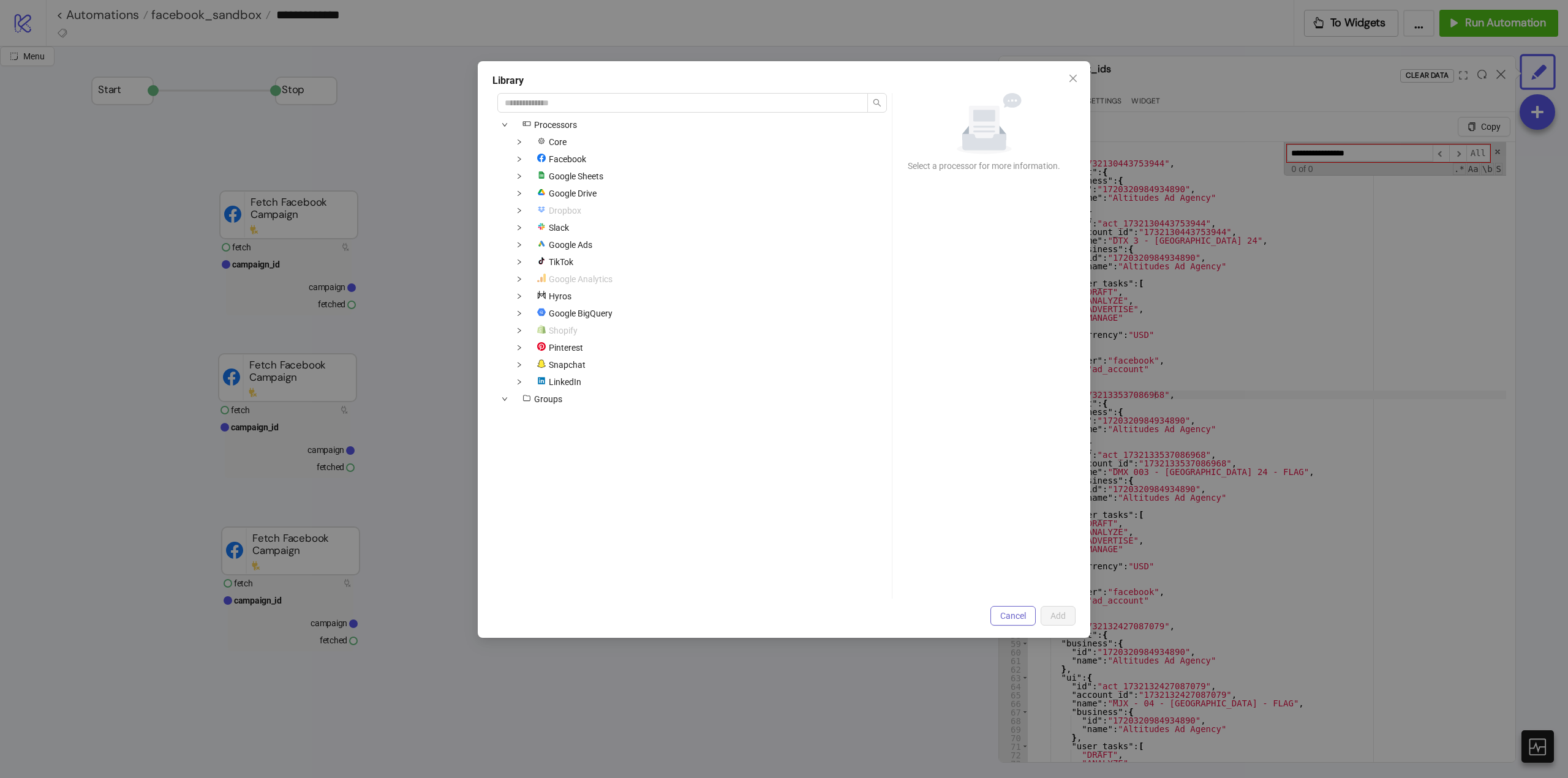
click at [1020, 615] on span "Cancel" at bounding box center [1013, 616] width 26 height 10
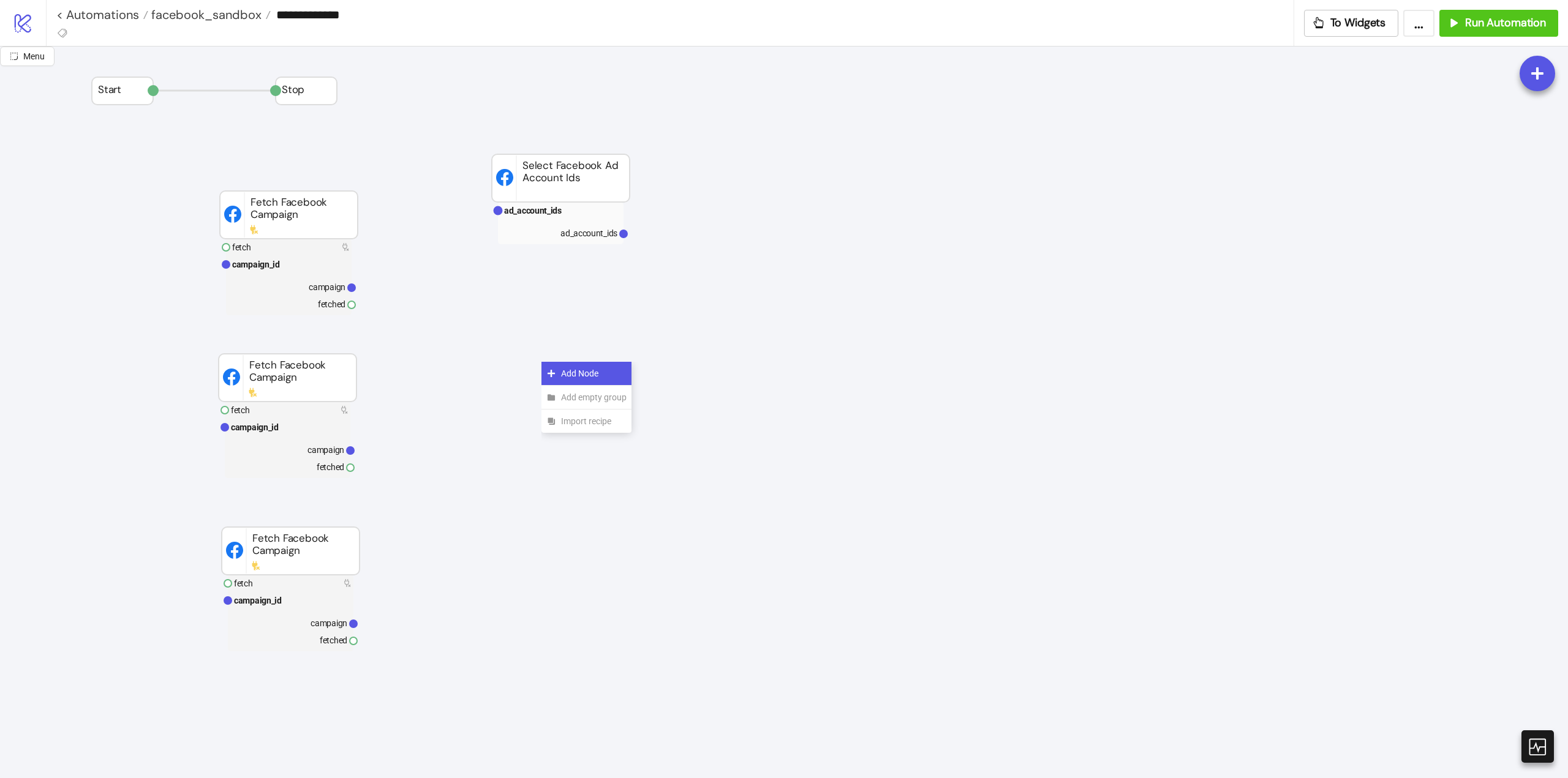
click at [550, 370] on icon at bounding box center [551, 373] width 10 height 10
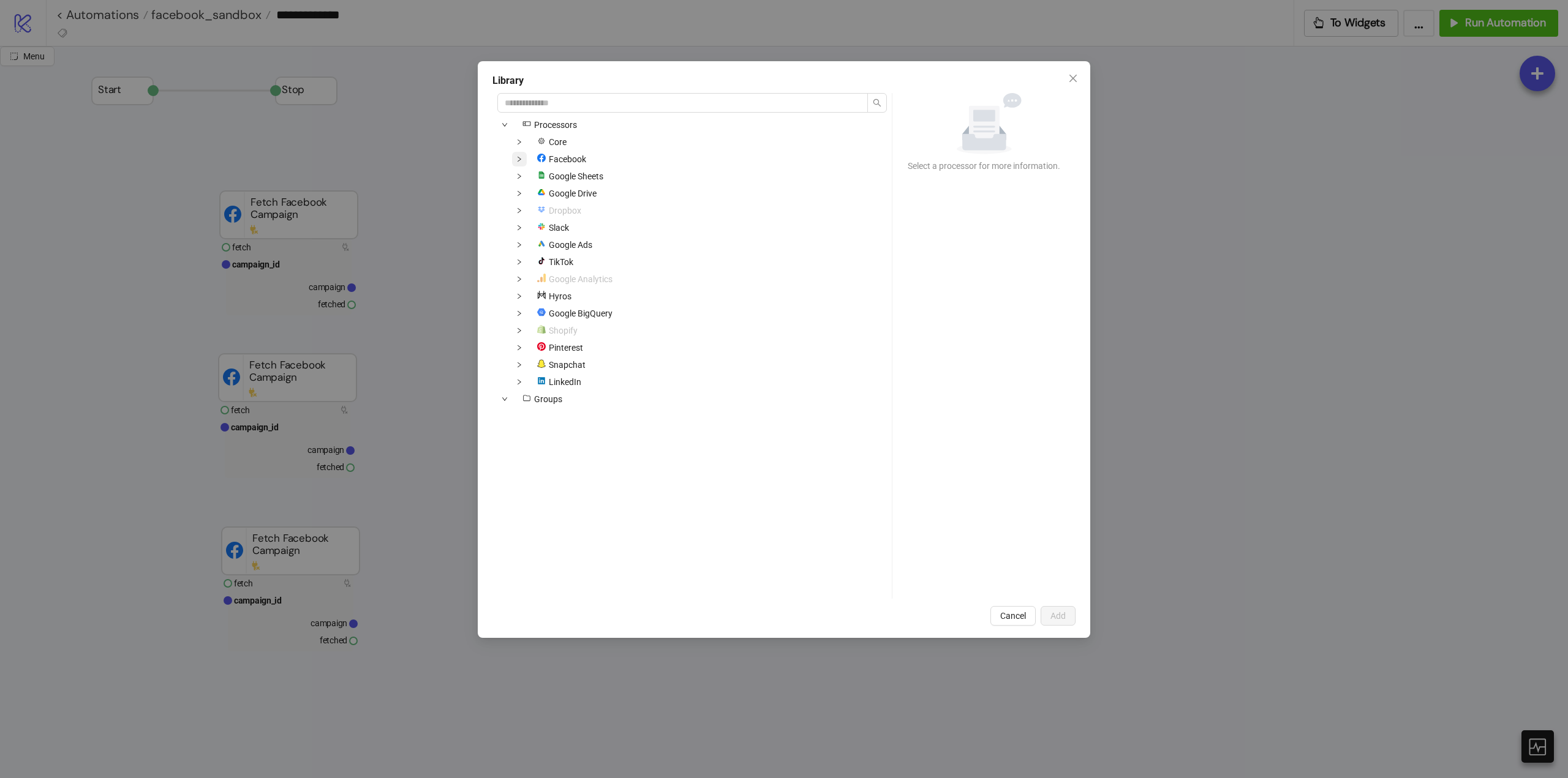
click at [522, 159] on icon "down" at bounding box center [519, 159] width 6 height 6
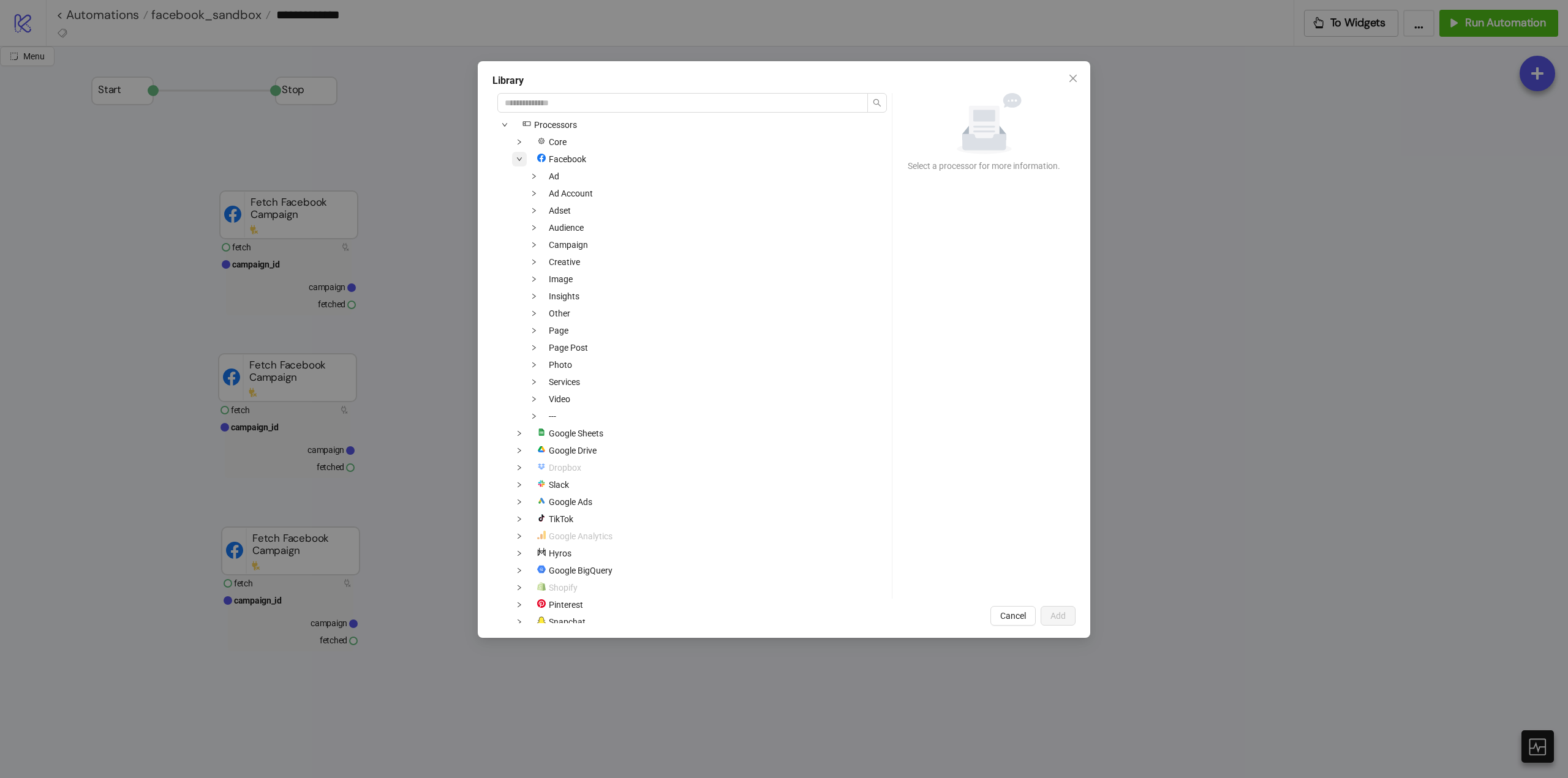
click at [520, 159] on icon "down" at bounding box center [519, 159] width 5 height 4
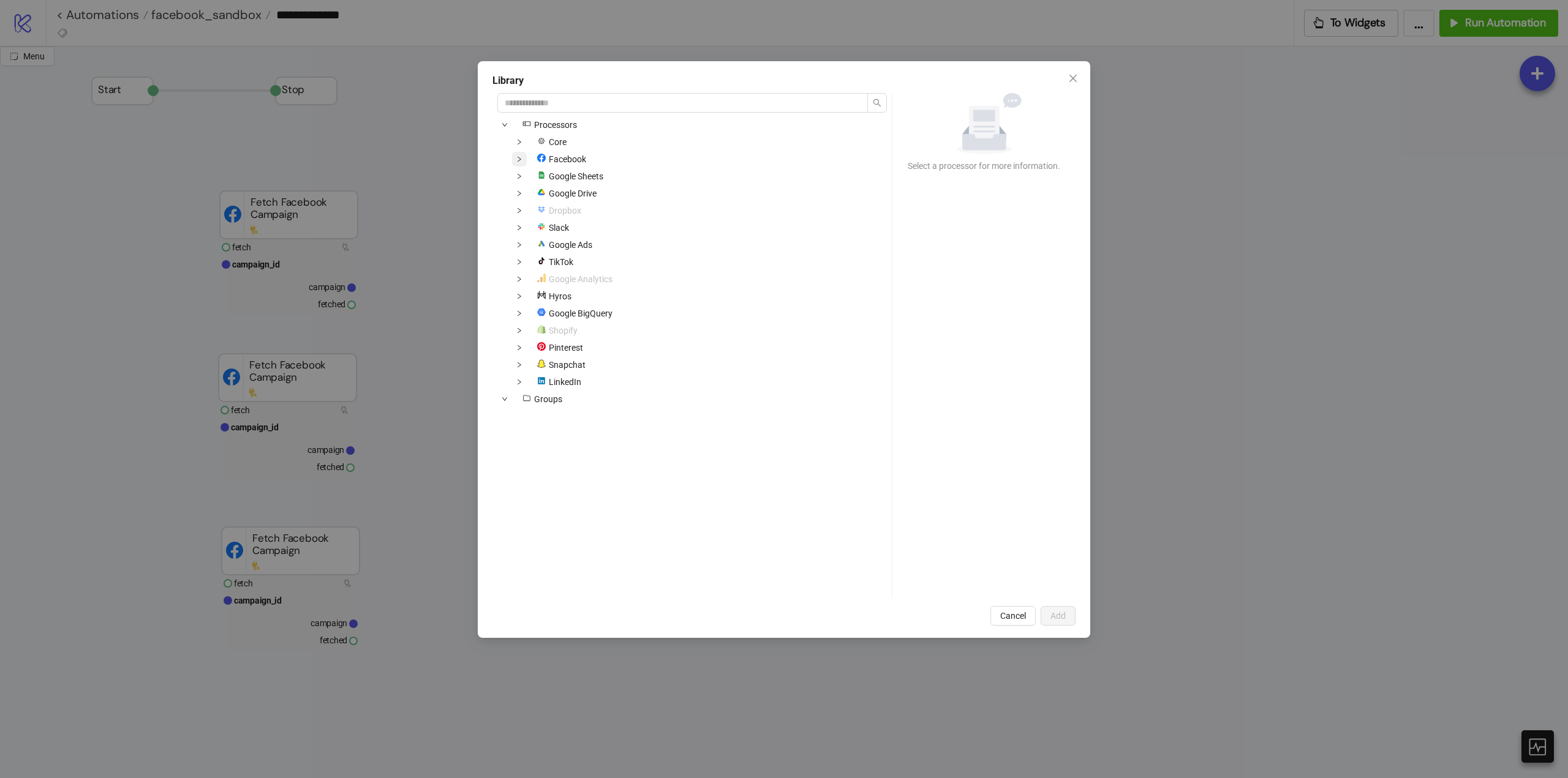
click at [525, 161] on span at bounding box center [519, 159] width 15 height 15
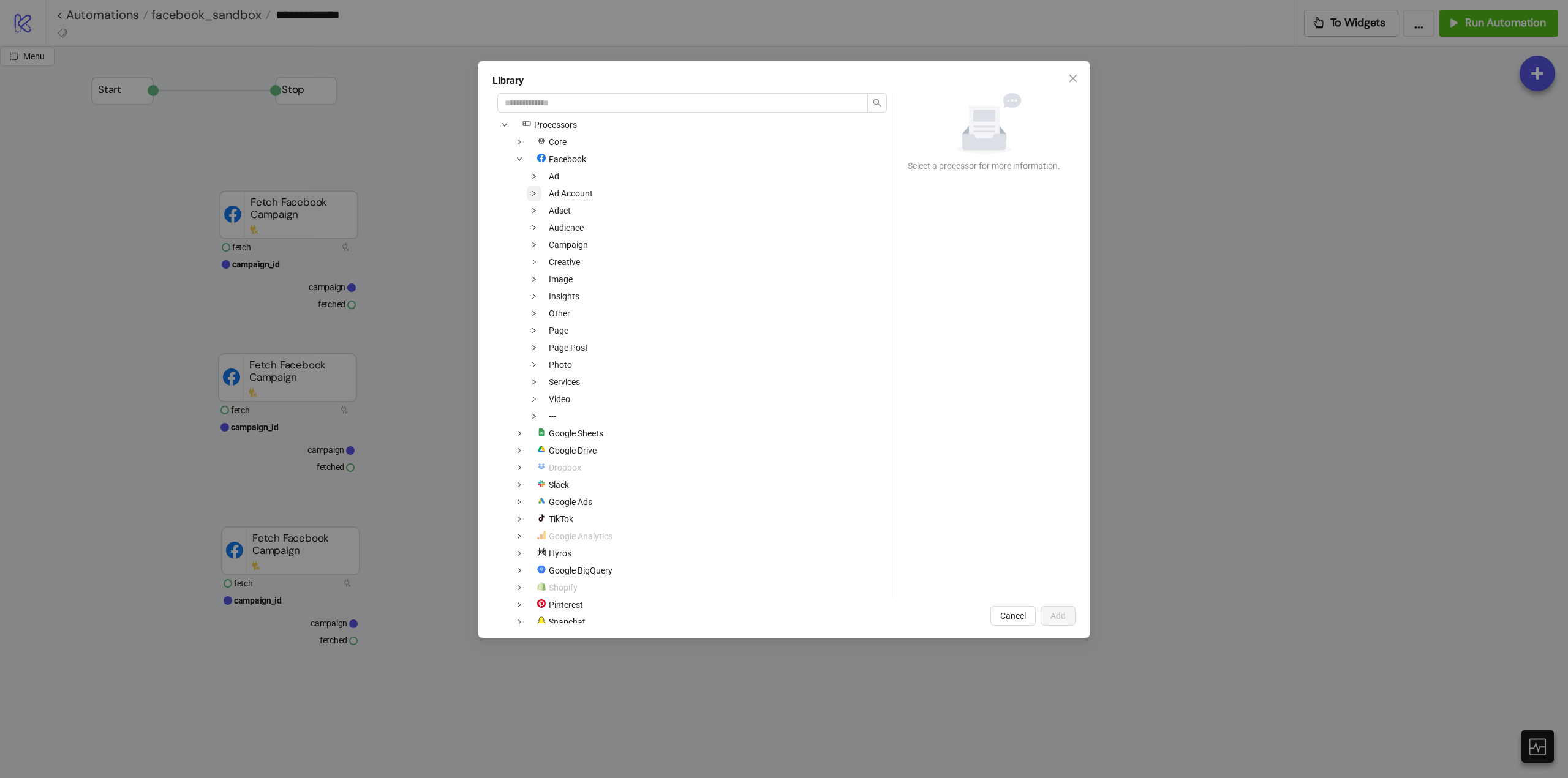
click at [527, 197] on span at bounding box center [534, 193] width 15 height 15
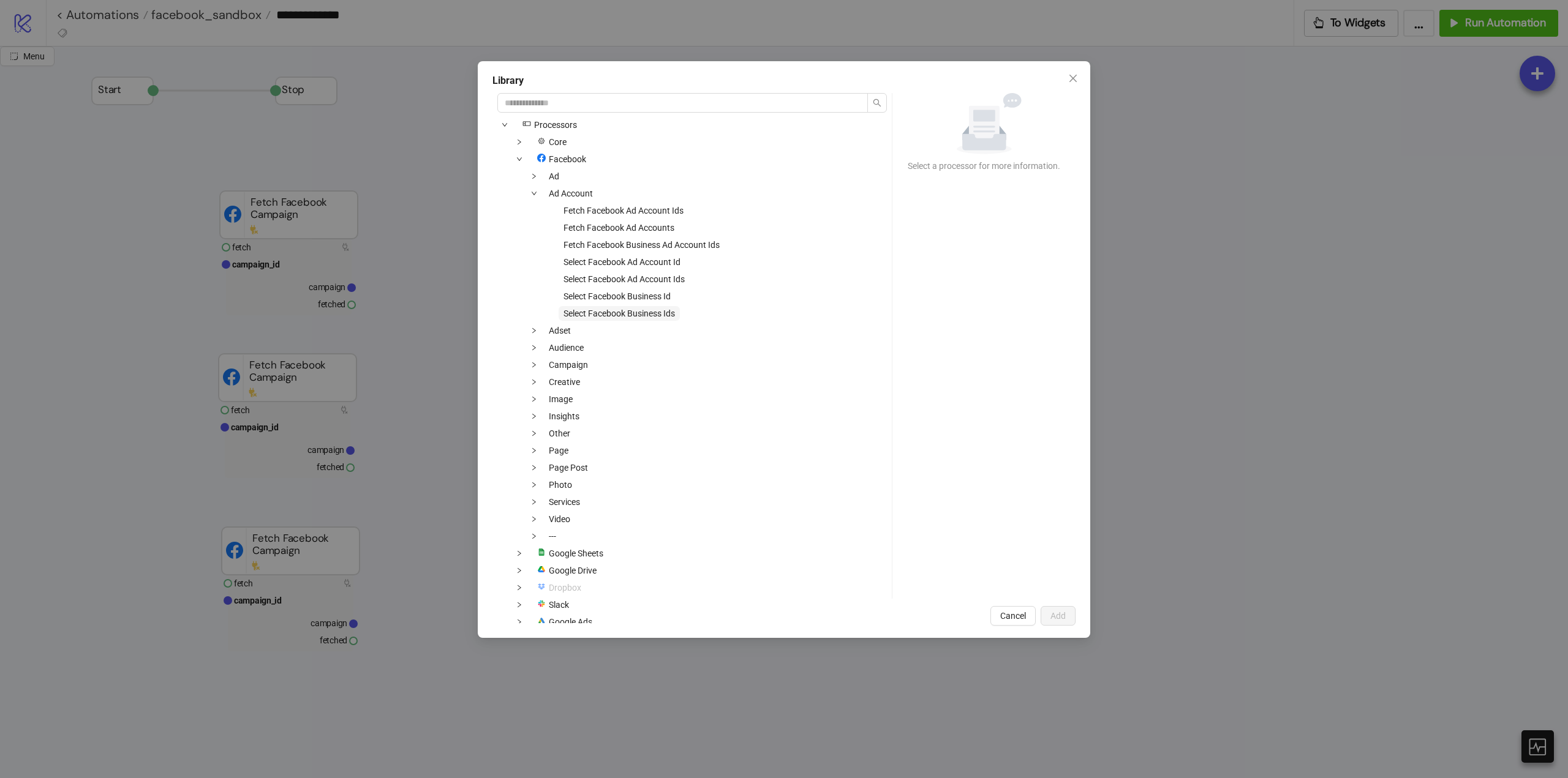
click at [640, 314] on span "Select Facebook Business Ids" at bounding box center [619, 313] width 112 height 10
click at [1055, 622] on button "Add" at bounding box center [1058, 616] width 35 height 20
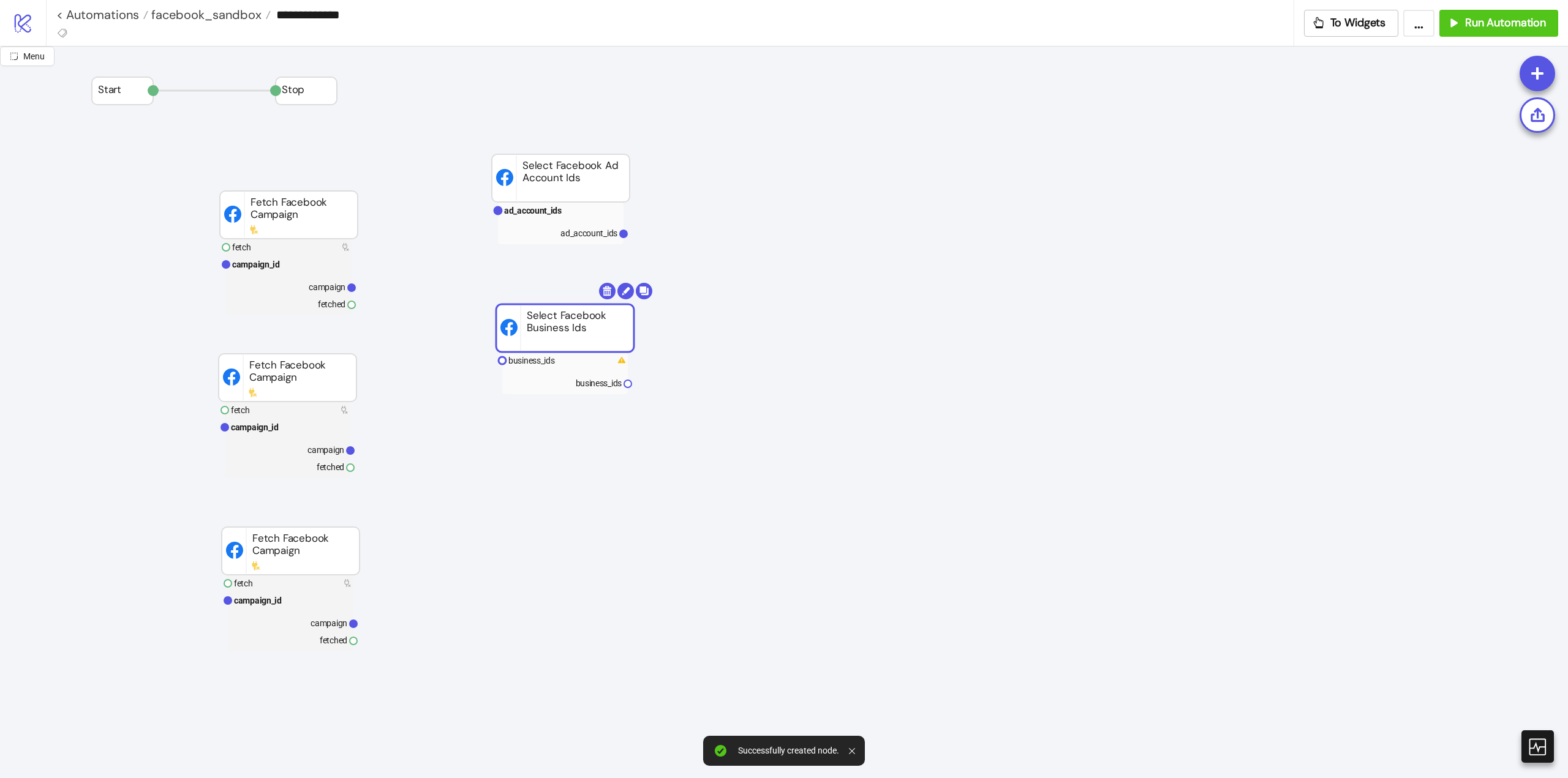
drag, startPoint x: 613, startPoint y: 385, endPoint x: 567, endPoint y: 328, distance: 73.2
click at [550, 359] on text "business_ids" at bounding box center [529, 358] width 46 height 10
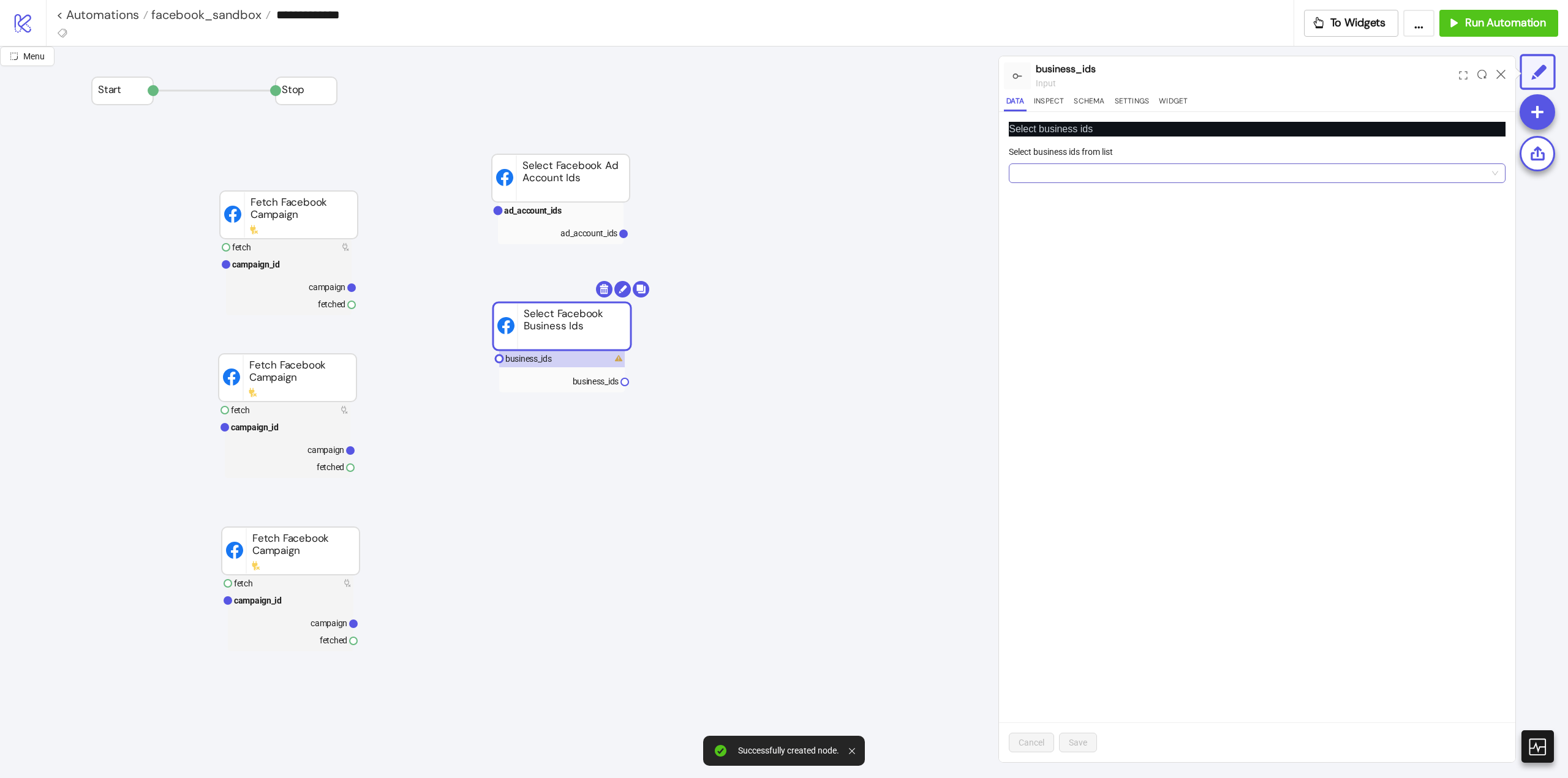
click at [1058, 171] on div at bounding box center [1250, 173] width 479 height 17
drag, startPoint x: 1072, startPoint y: 201, endPoint x: 1075, endPoint y: 223, distance: 22.2
click at [1072, 202] on span "Altitudes Ad Agency" at bounding box center [1058, 197] width 78 height 13
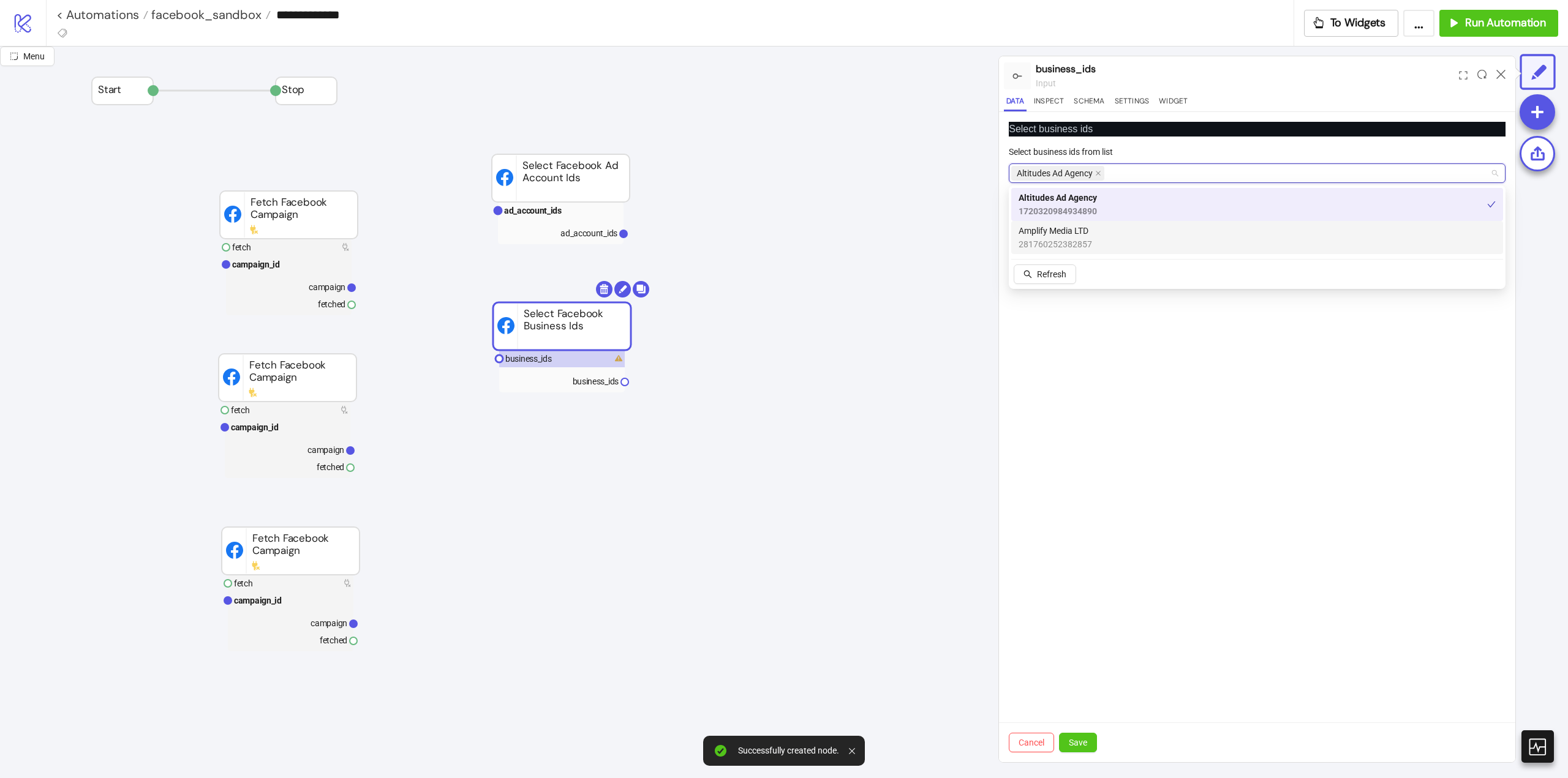
click at [1075, 239] on span "281760252382857" at bounding box center [1055, 244] width 74 height 13
click at [1081, 736] on button "Save" at bounding box center [1078, 743] width 38 height 20
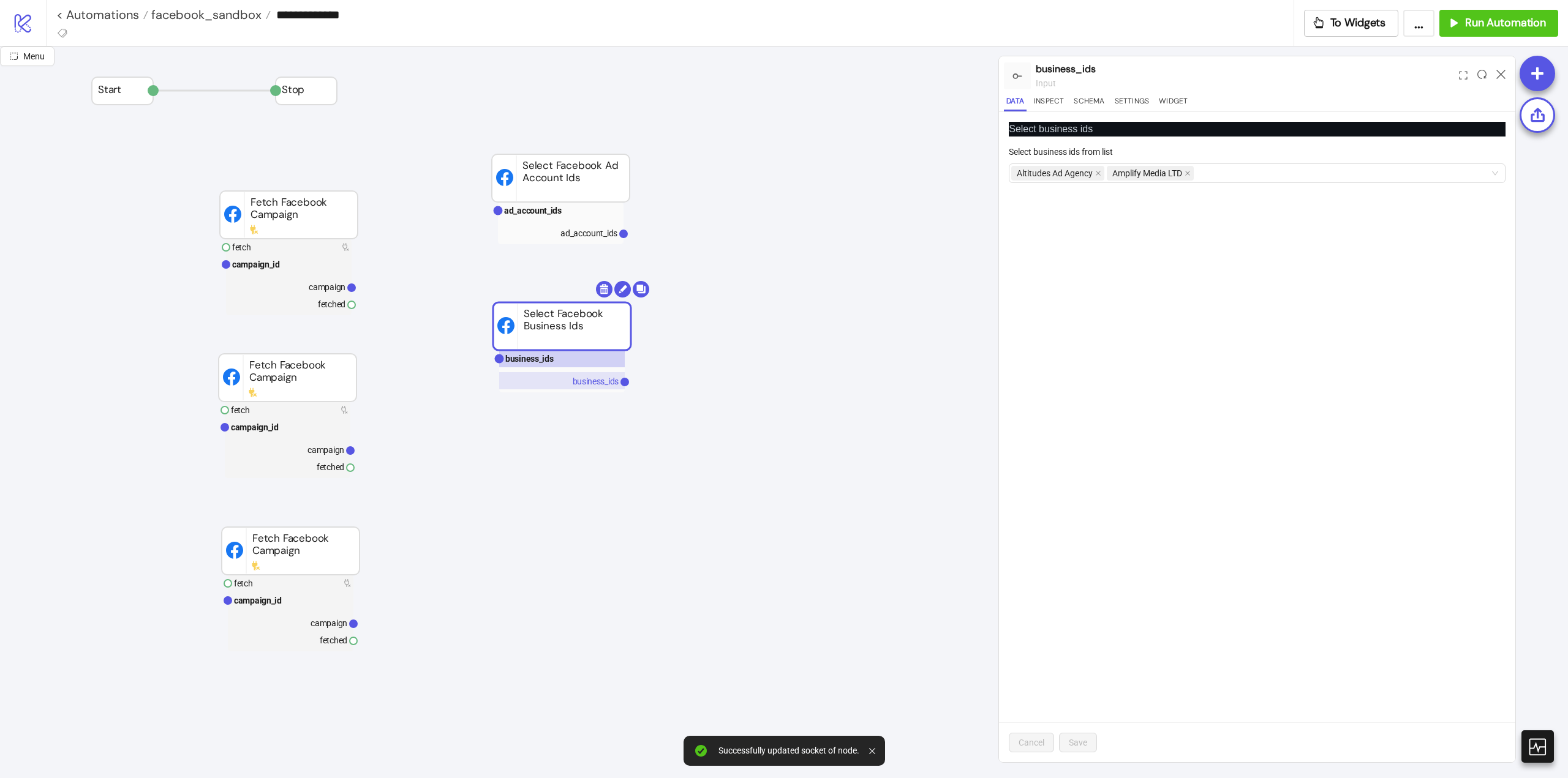
click at [575, 387] on rect at bounding box center [562, 381] width 126 height 17
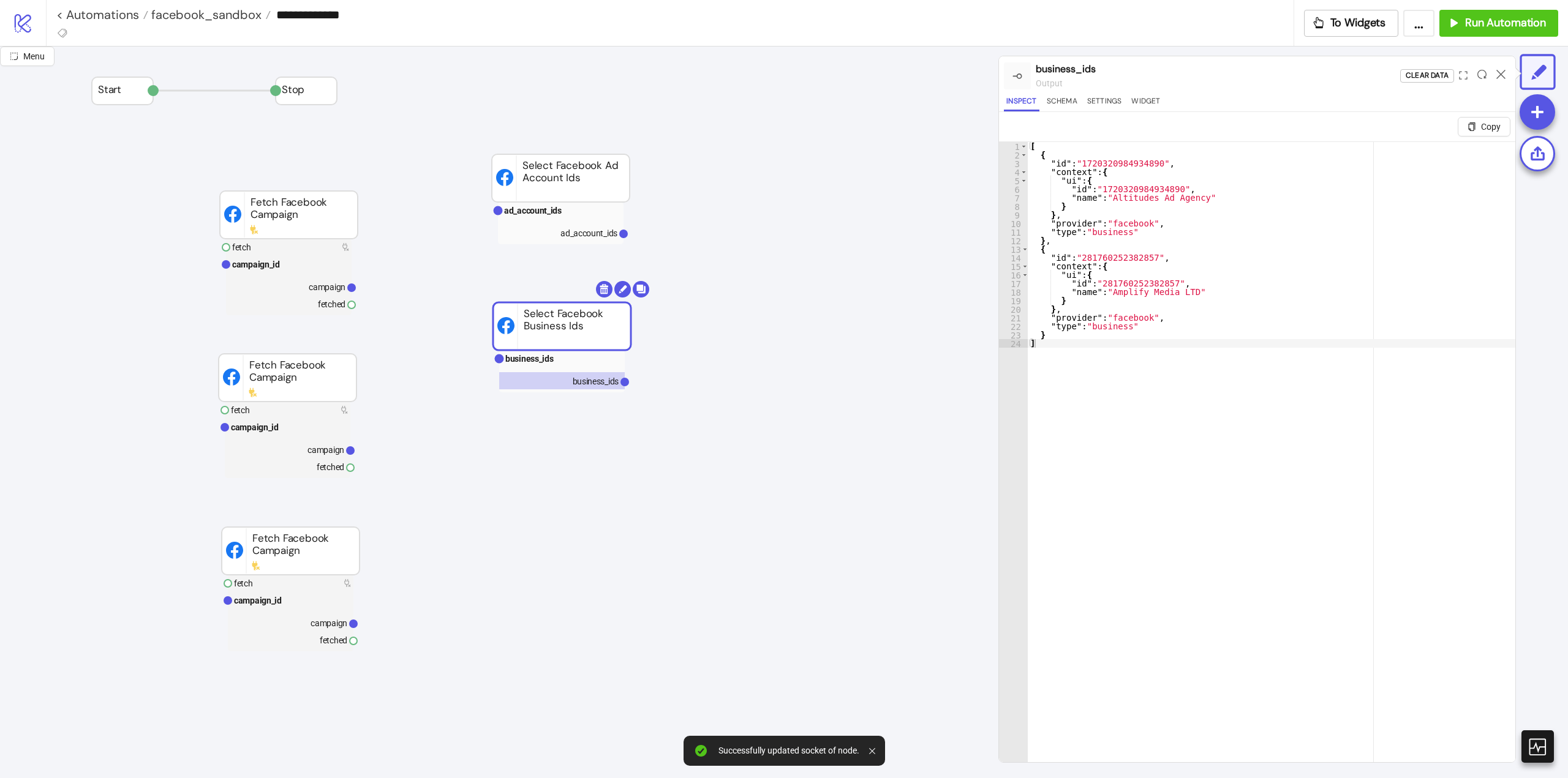
type textarea "*"
drag, startPoint x: 1190, startPoint y: 419, endPoint x: 1198, endPoint y: 418, distance: 8.1
click at [1194, 419] on div "[ { "id" : "1720320984934890" , "context" : { "ui" : { "id" : "1720320984934890…" at bounding box center [1271, 475] width 487 height 667
drag, startPoint x: 513, startPoint y: 464, endPoint x: 505, endPoint y: 465, distance: 8.1
type input "**********"
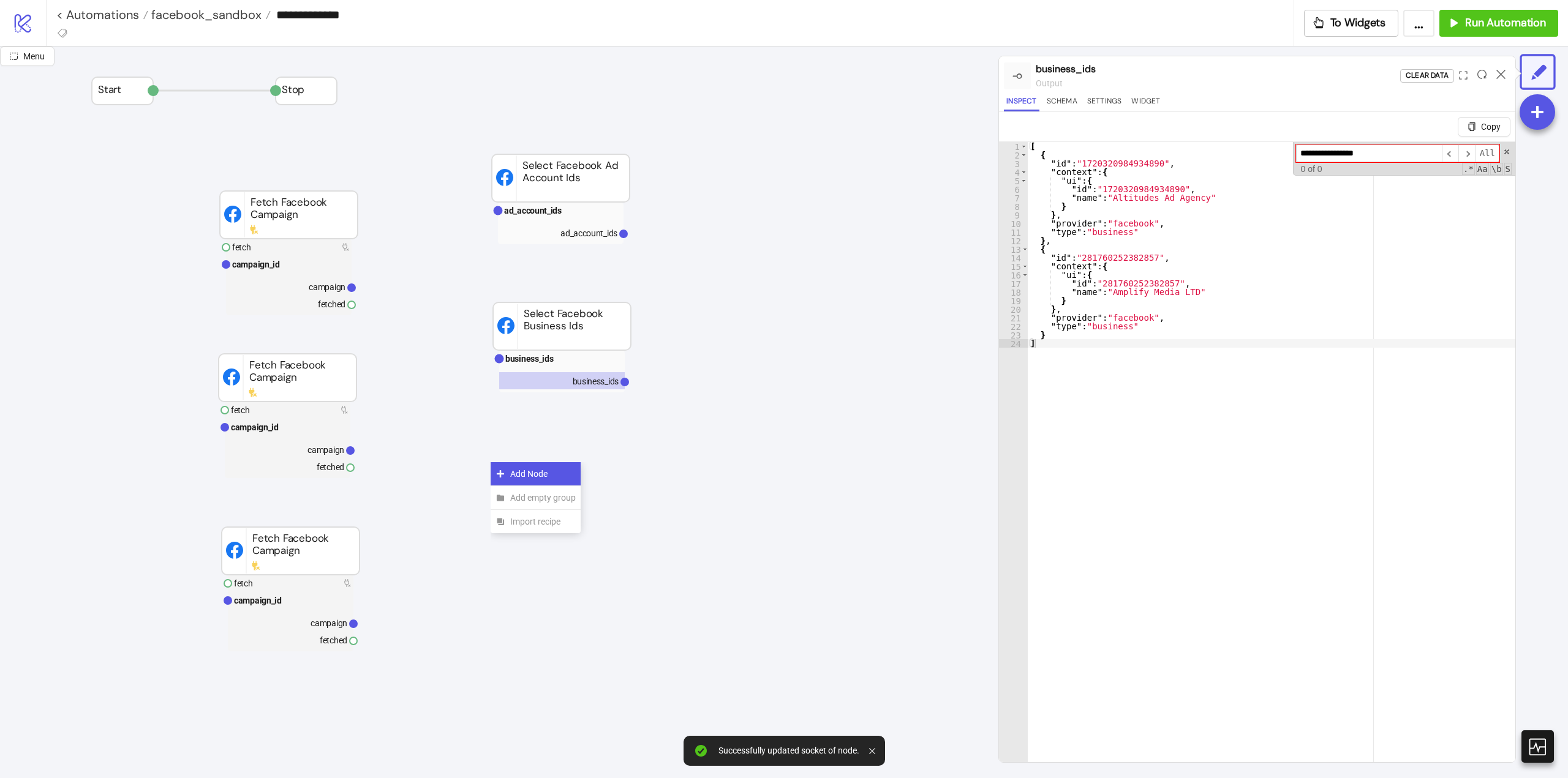
click at [520, 474] on span "Add Node" at bounding box center [543, 474] width 65 height 13
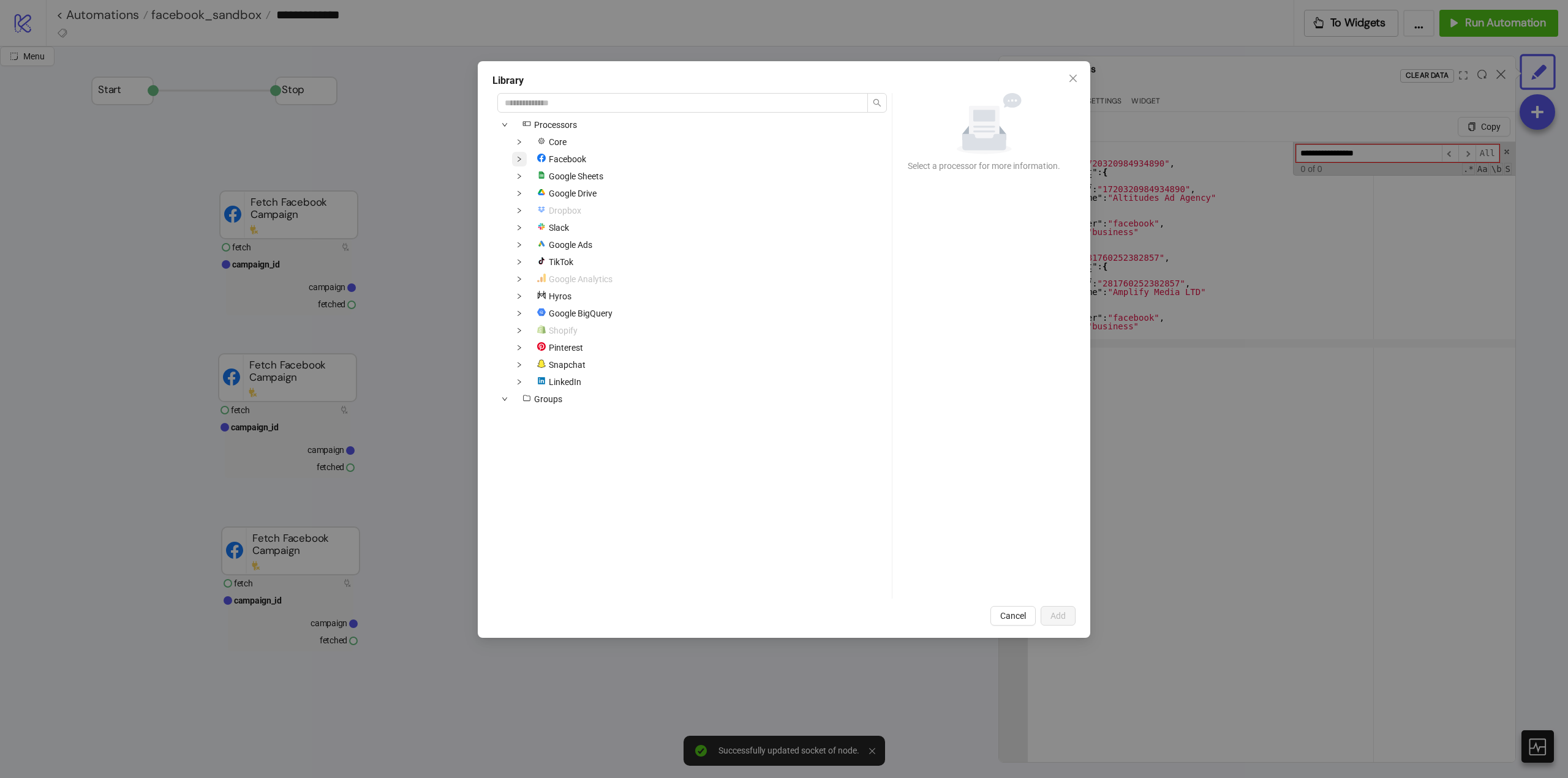
click at [524, 160] on span at bounding box center [519, 159] width 15 height 15
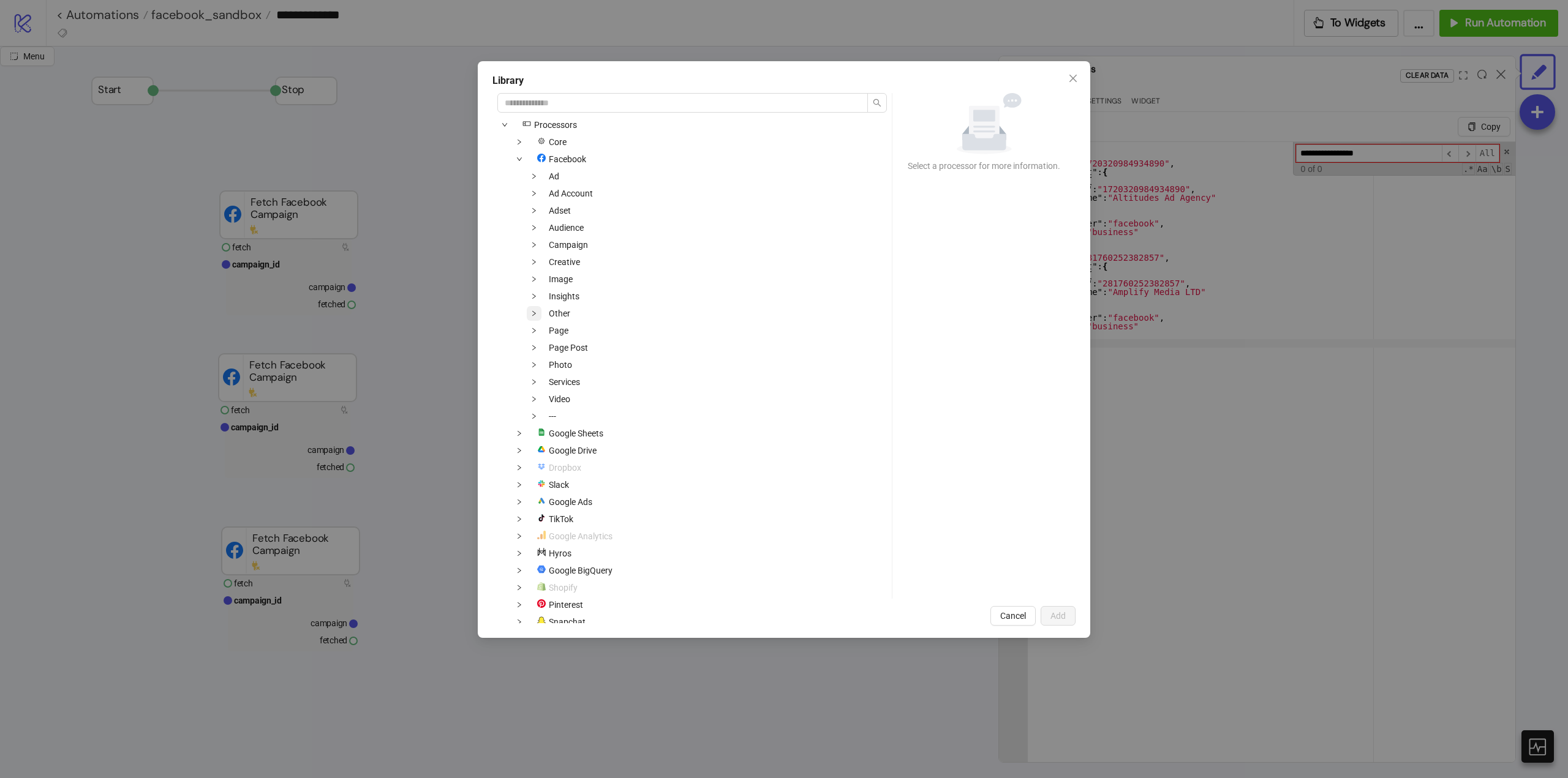
click at [533, 311] on icon "down" at bounding box center [534, 313] width 6 height 6
click at [534, 350] on span at bounding box center [534, 347] width 15 height 15
click at [534, 396] on icon "down" at bounding box center [534, 399] width 6 height 6
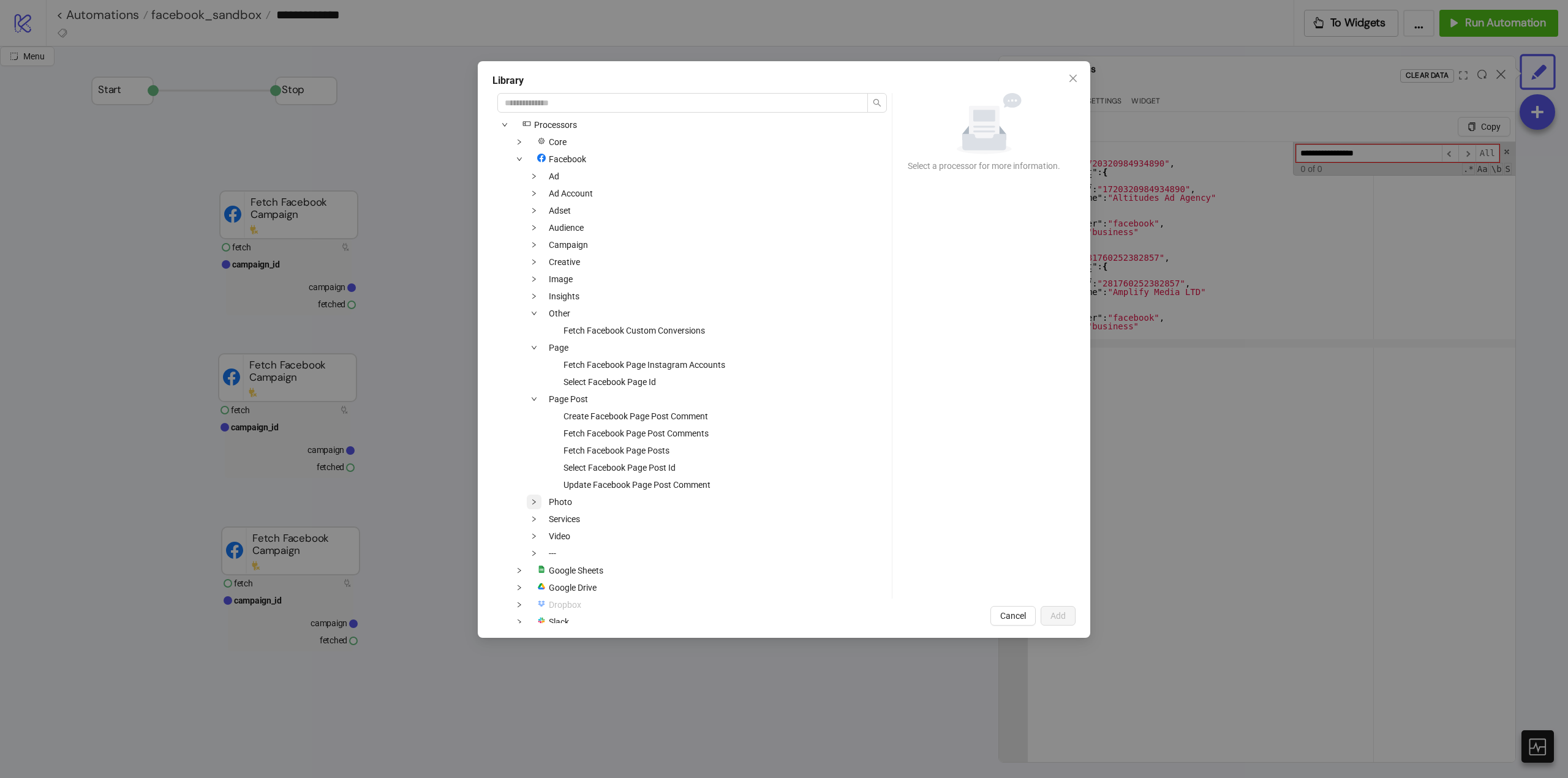
click at [534, 506] on span at bounding box center [534, 502] width 15 height 15
click at [538, 536] on span at bounding box center [534, 536] width 15 height 15
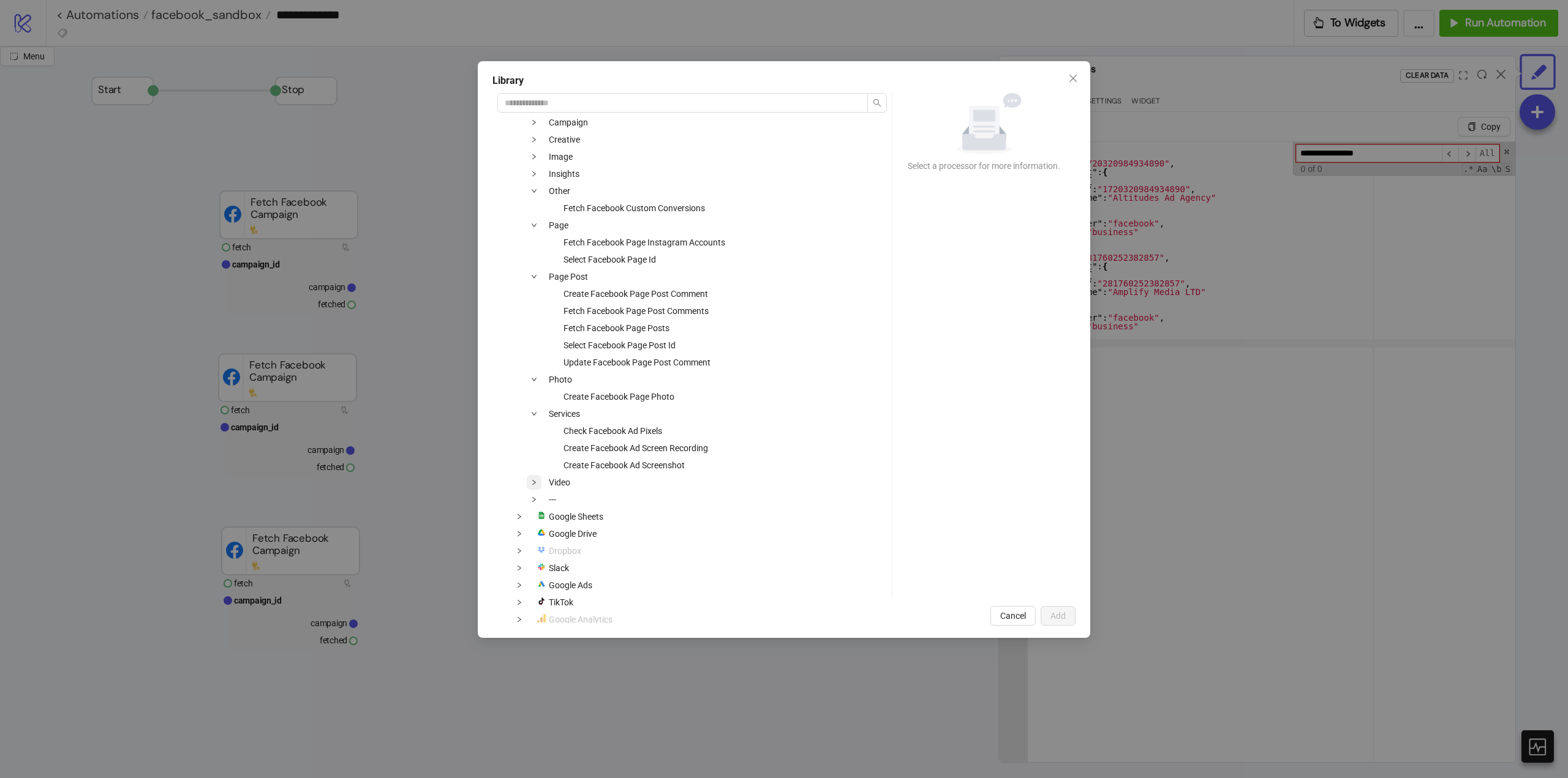
click at [536, 482] on icon "down" at bounding box center [534, 482] width 6 height 6
click at [1024, 614] on span "Cancel" at bounding box center [1013, 616] width 26 height 10
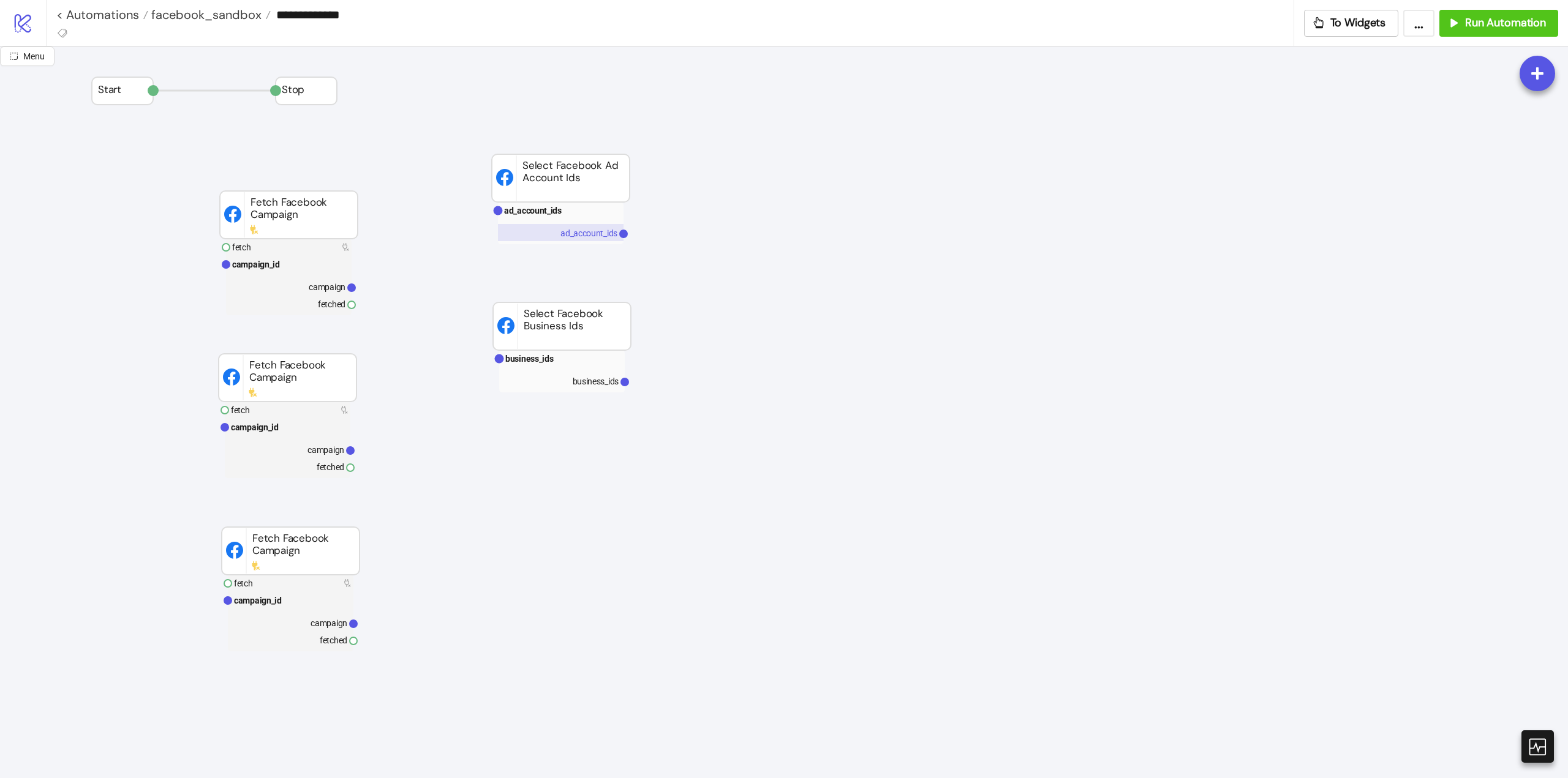
click at [591, 232] on text "ad_account_ids" at bounding box center [589, 233] width 57 height 10
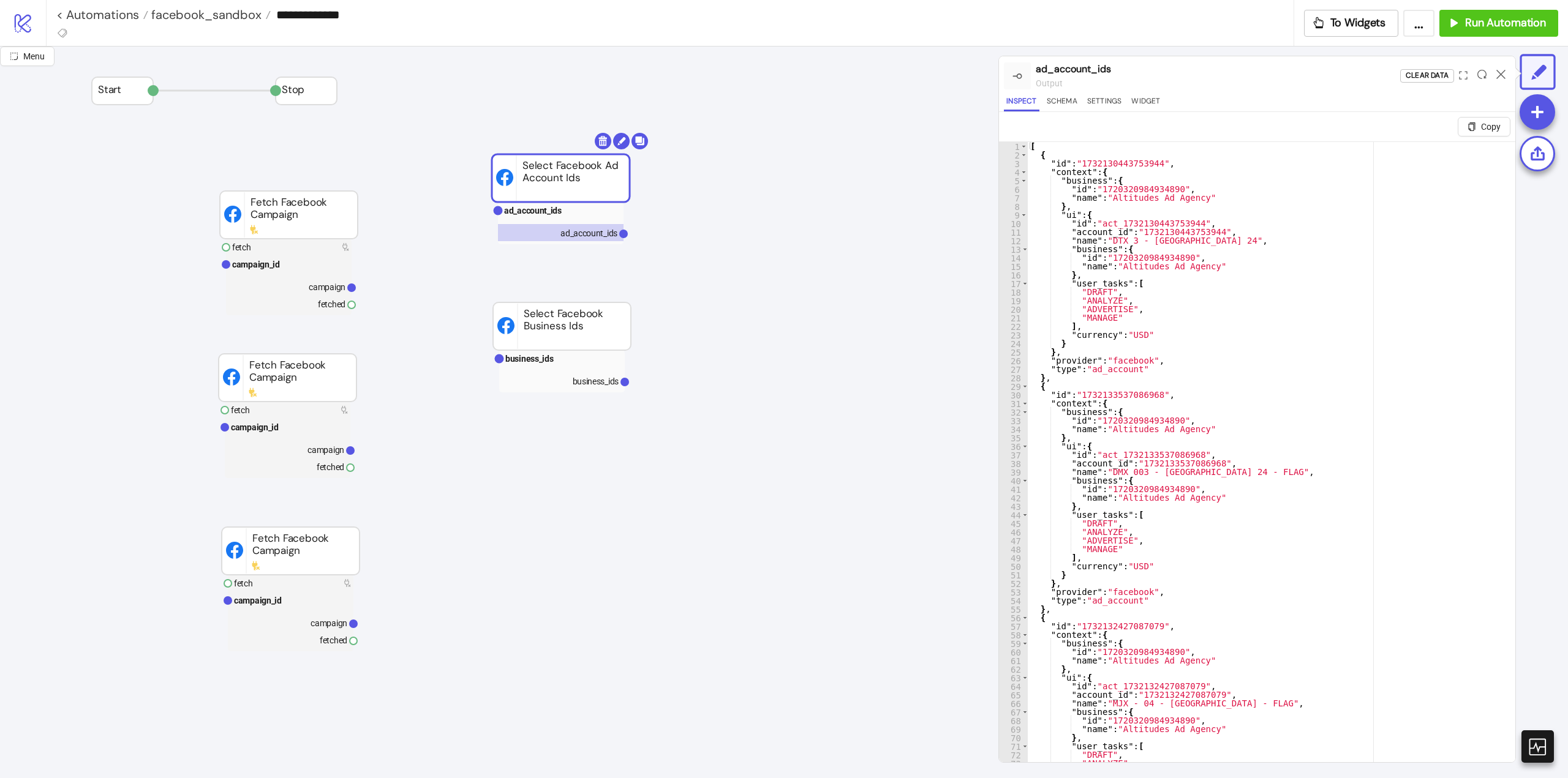
type textarea "**"
click at [1339, 328] on div "[ { "id" : "1732130443753944" , "context" : { "business" : { "id" : "1720320984…" at bounding box center [1267, 475] width 478 height 667
click at [591, 215] on rect at bounding box center [560, 210] width 126 height 17
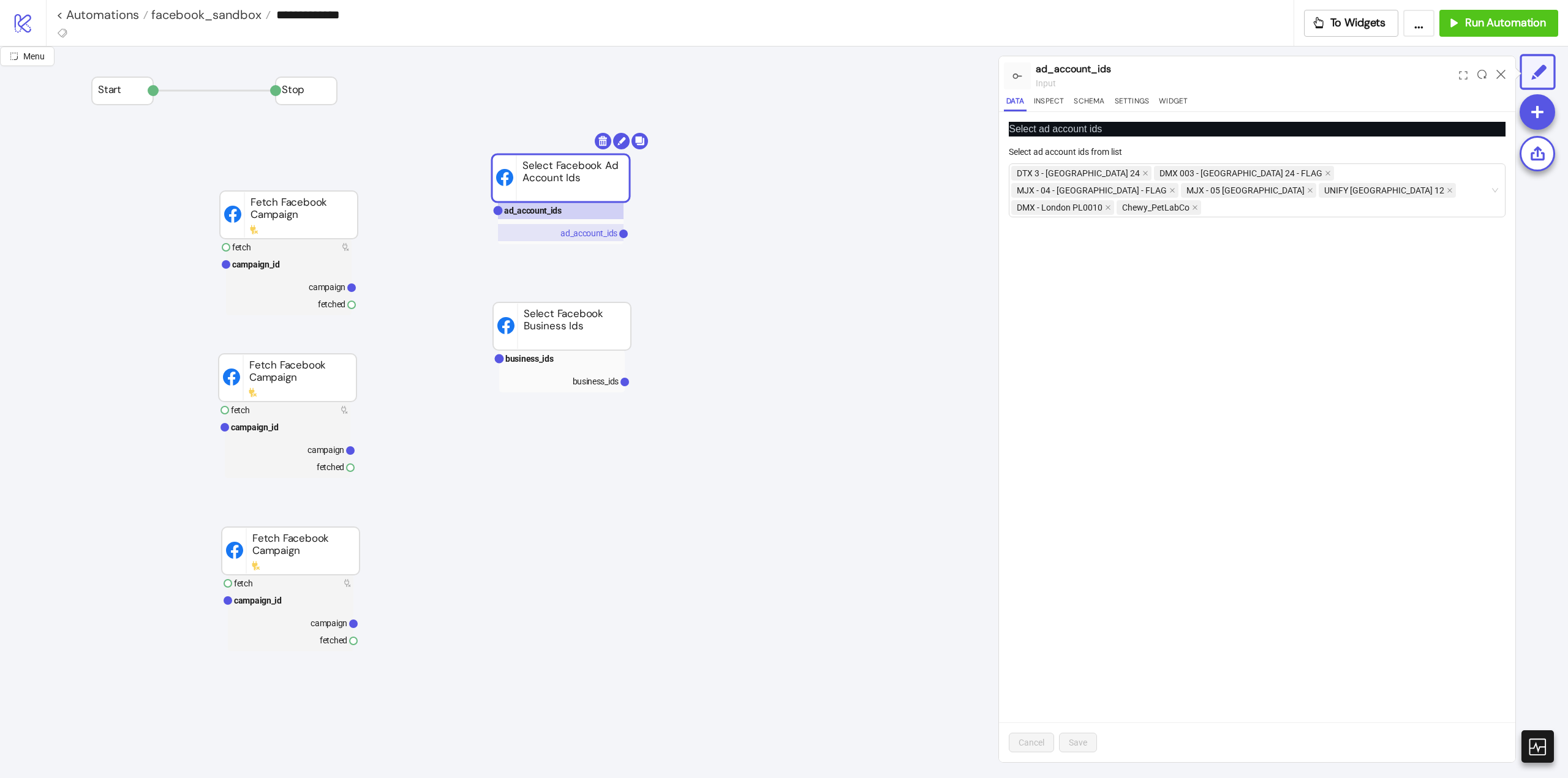
click at [589, 236] on text "ad_account_ids" at bounding box center [589, 233] width 57 height 10
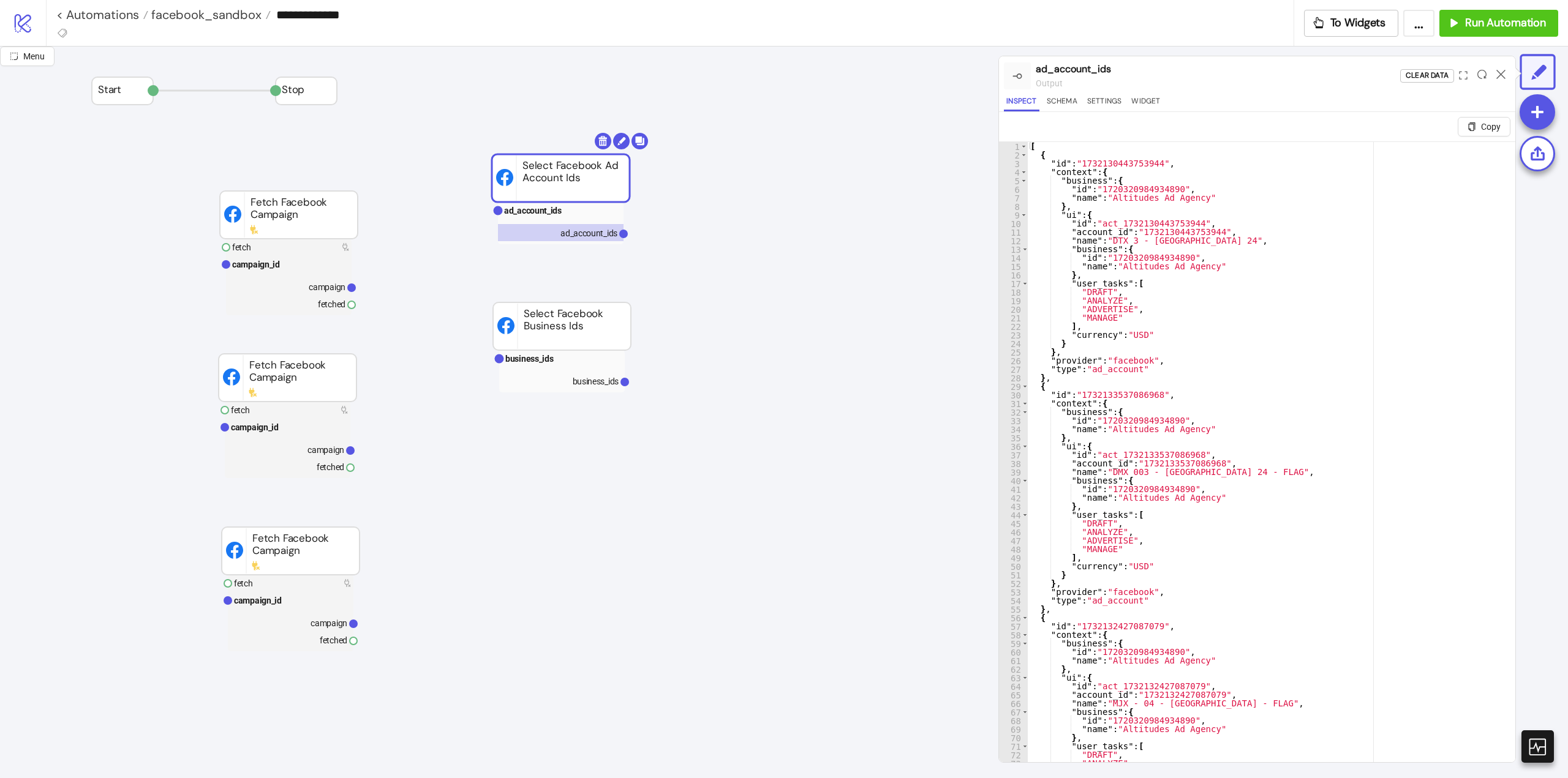
type textarea "**********"
click at [1199, 280] on div "[ { "id" : "1732130443753944" , "context" : { "business" : { "id" : "1720320984…" at bounding box center [1267, 475] width 478 height 667
type input "**********"
click at [1493, 151] on span at bounding box center [1498, 152] width 8 height 8
click at [1498, 76] on icon at bounding box center [1500, 74] width 9 height 9
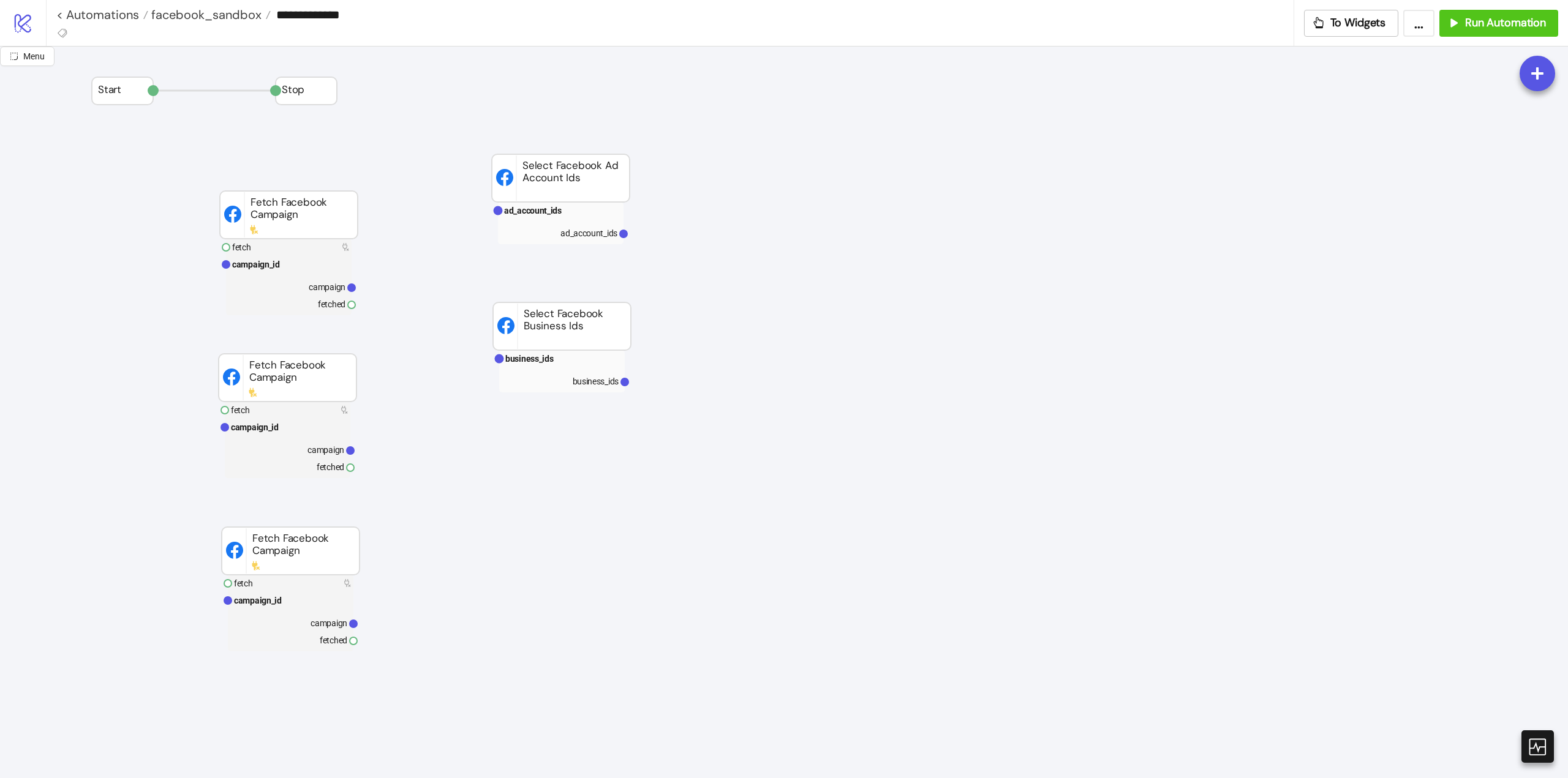
click at [572, 382] on text "business_ids" at bounding box center [596, 382] width 46 height 10
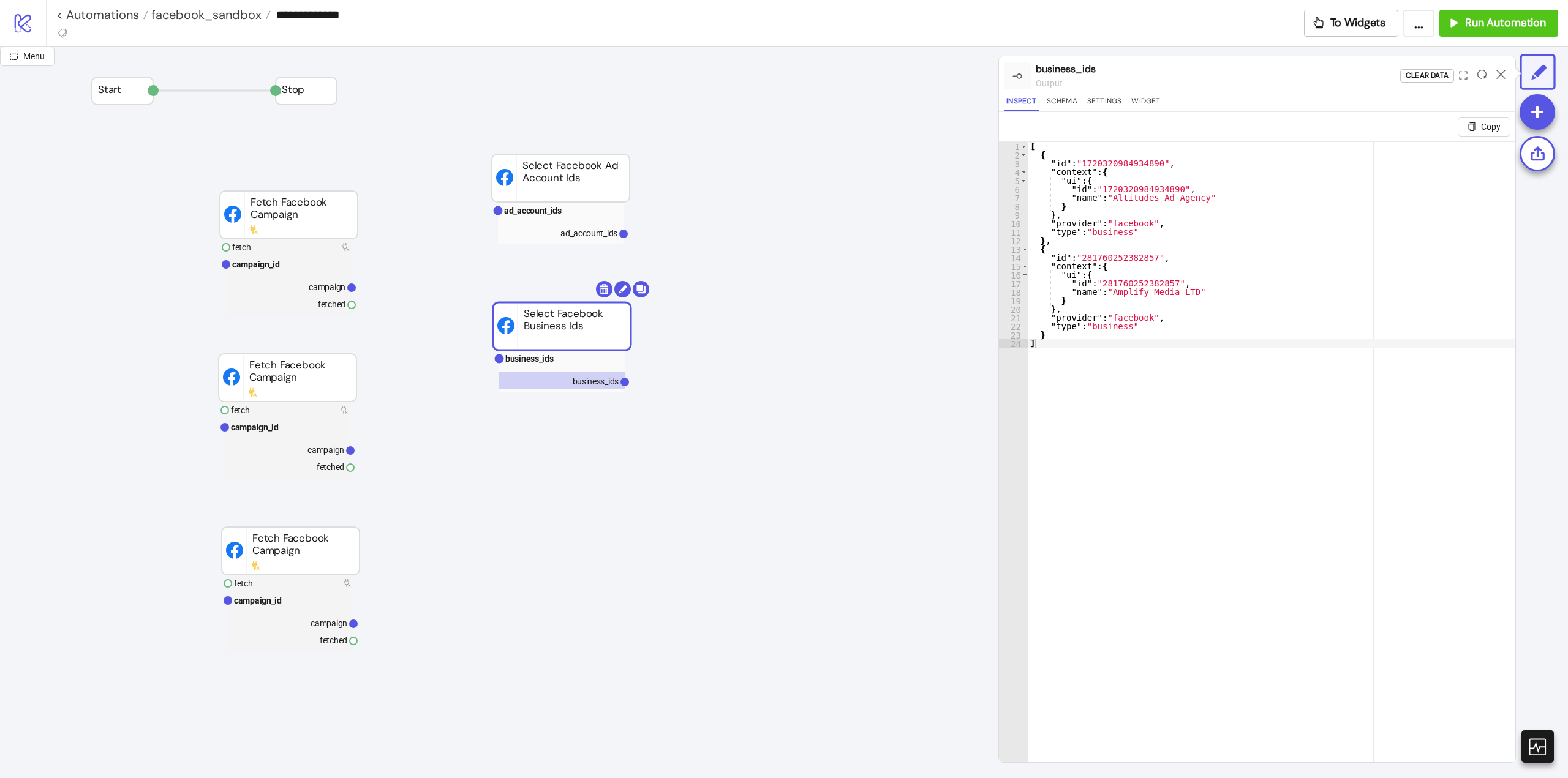
type textarea "*"
click at [1193, 397] on div "[ { "id" : "1720320984934890" , "context" : { "ui" : { "id" : "1720320984934890…" at bounding box center [1271, 475] width 487 height 667
type input "**********"
click at [1503, 151] on span at bounding box center [1507, 152] width 8 height 8
click at [1503, 78] on icon at bounding box center [1500, 74] width 9 height 9
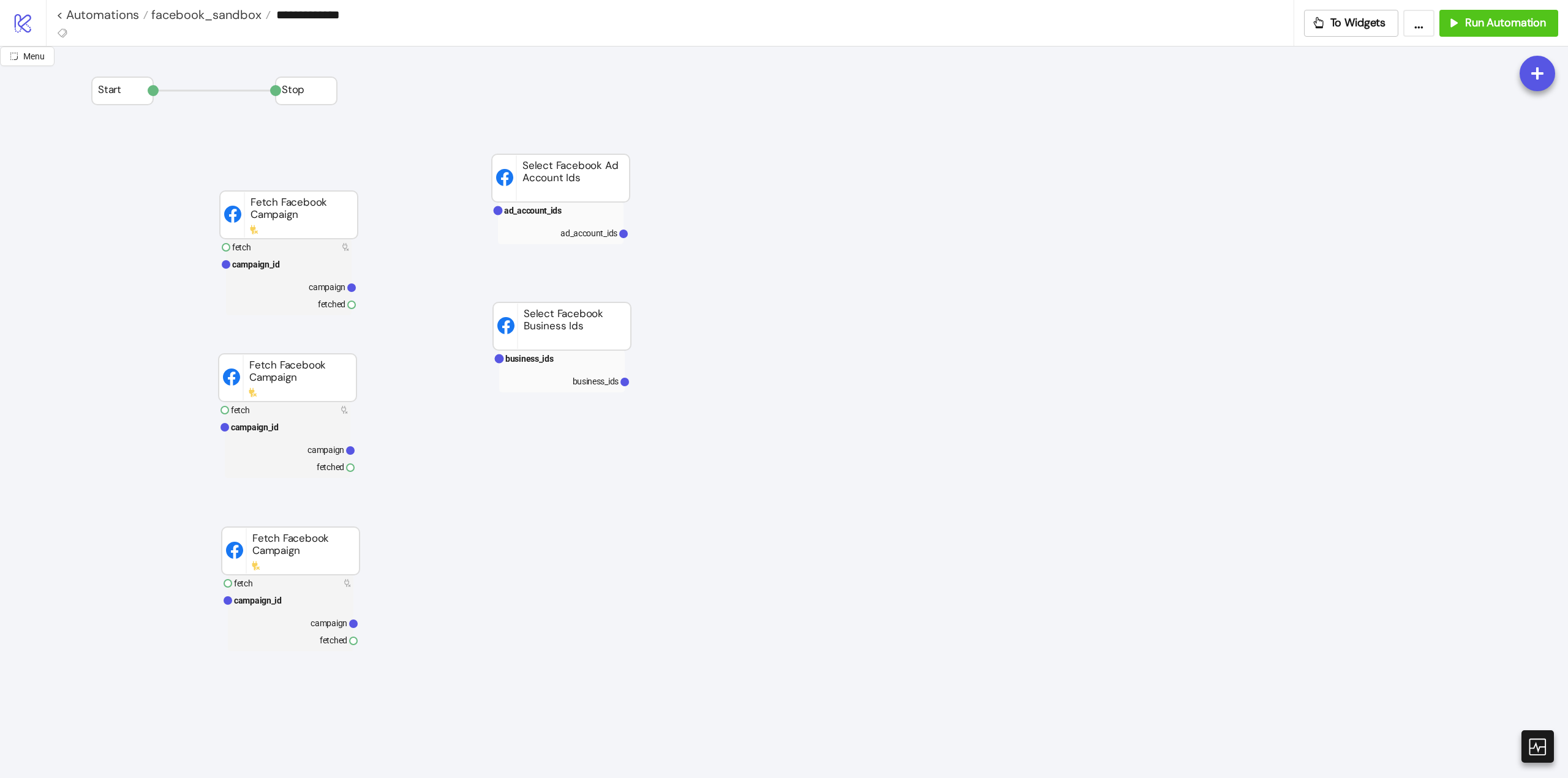
drag, startPoint x: 1021, startPoint y: 216, endPoint x: 905, endPoint y: 114, distance: 154.5
click at [544, 210] on text "ad_account_ids" at bounding box center [533, 211] width 58 height 10
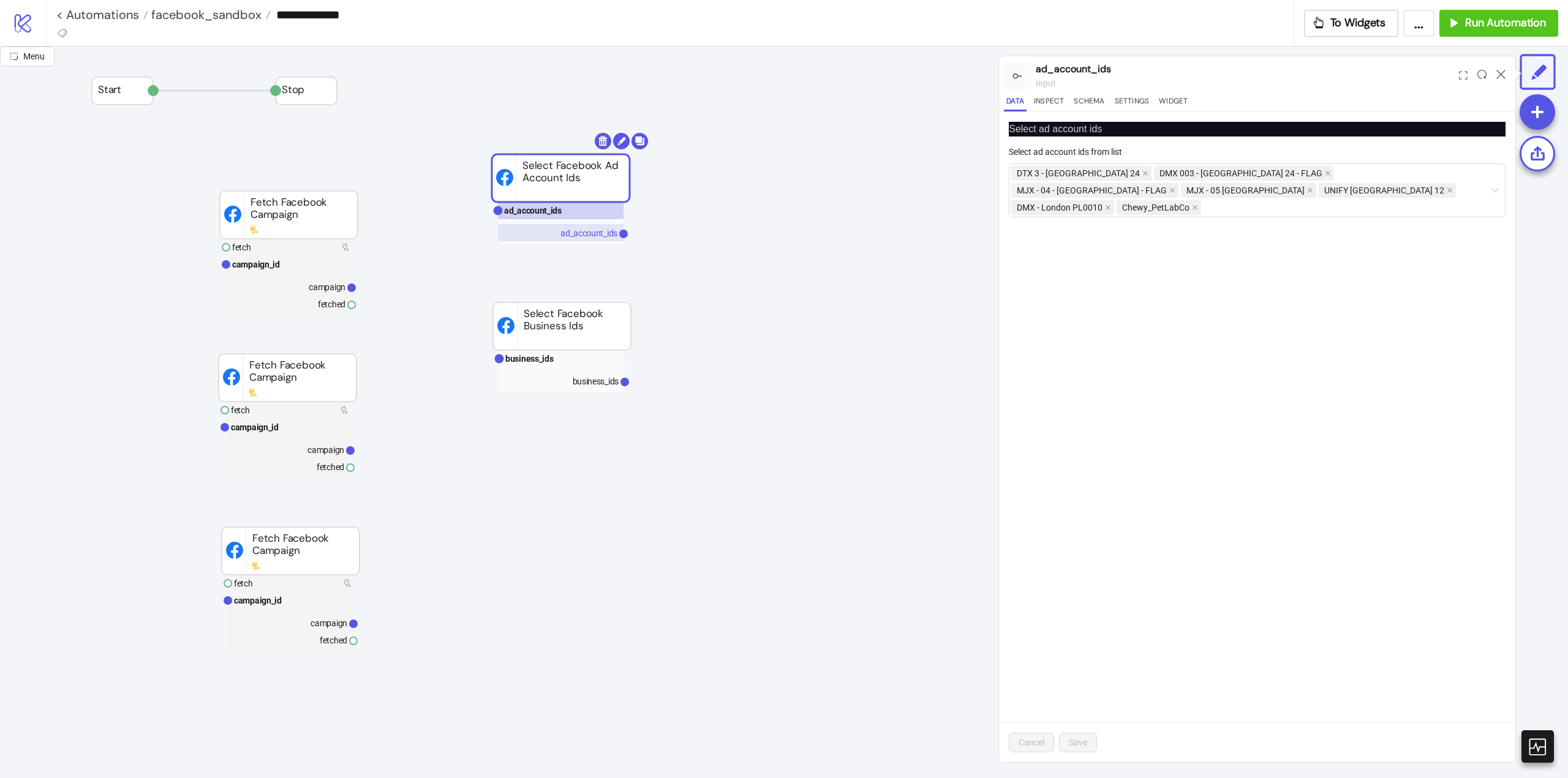
drag, startPoint x: 581, startPoint y: 233, endPoint x: 628, endPoint y: 240, distance: 47.5
click at [581, 233] on text "ad_account_ids" at bounding box center [589, 233] width 57 height 10
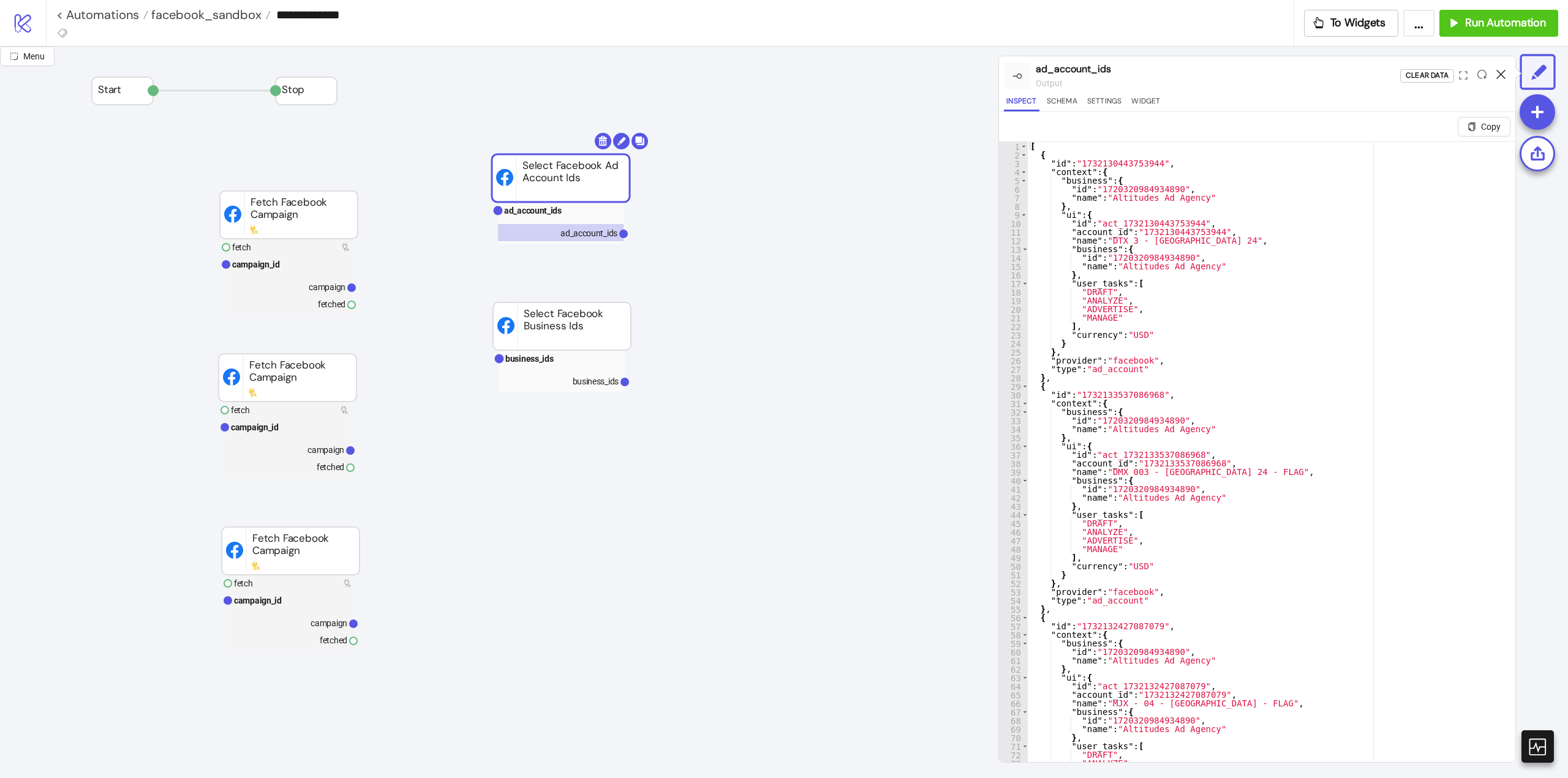
click at [1498, 77] on icon at bounding box center [1500, 74] width 9 height 9
